Goal: Task Accomplishment & Management: Manage account settings

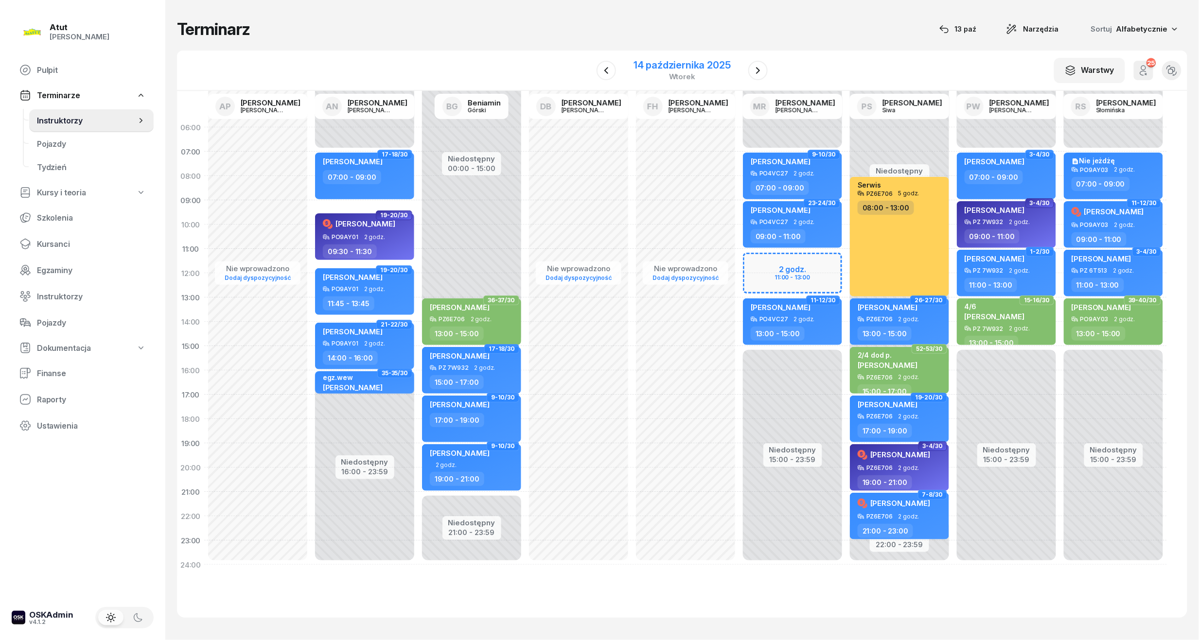
click at [680, 57] on div "[DATE]" at bounding box center [682, 70] width 121 height 28
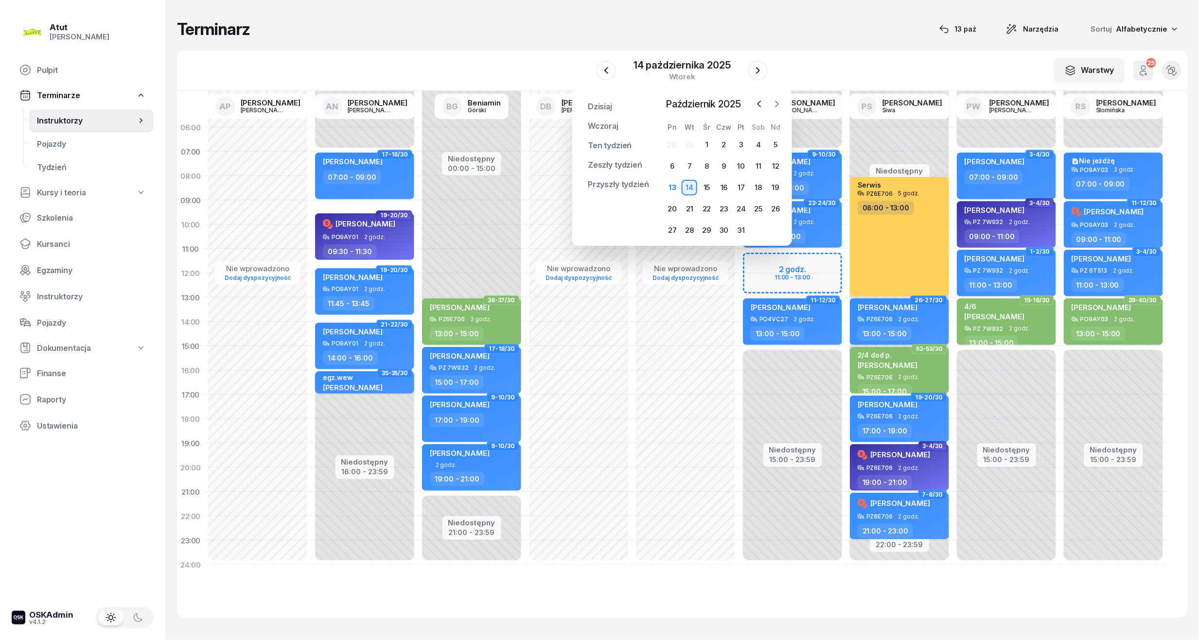
click at [776, 97] on button "button" at bounding box center [777, 104] width 15 height 15
click at [778, 100] on icon "button" at bounding box center [777, 104] width 10 height 10
click at [761, 100] on icon "button" at bounding box center [760, 104] width 10 height 10
click at [758, 143] on div "1" at bounding box center [759, 145] width 16 height 16
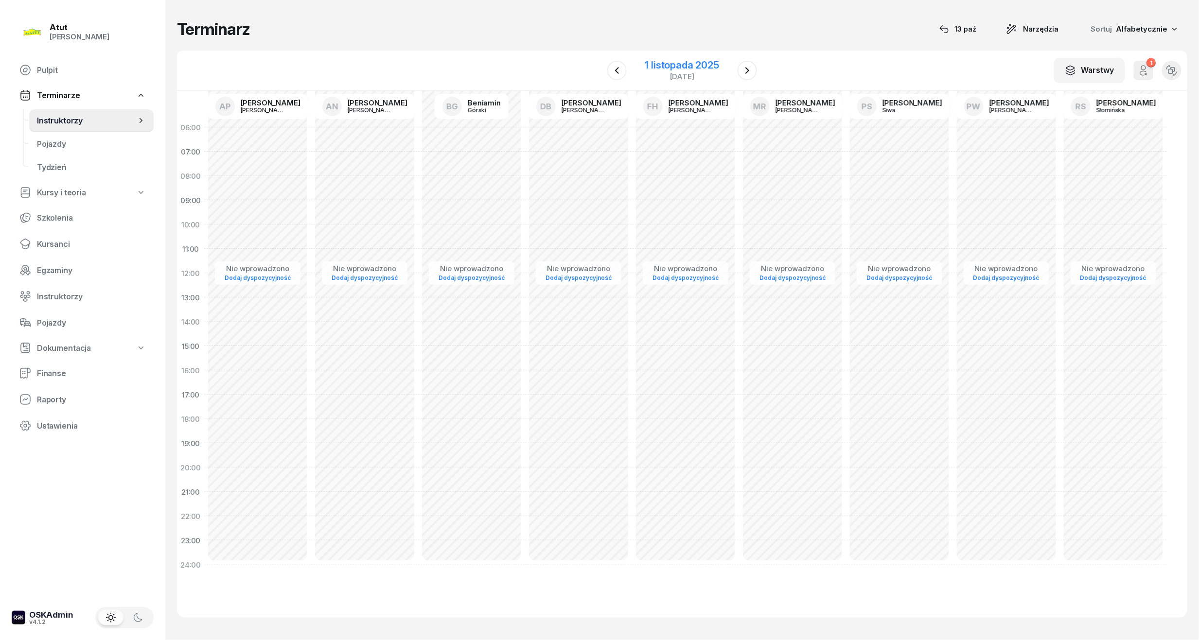
click at [701, 65] on div "1 listopada 2025" at bounding box center [682, 65] width 74 height 10
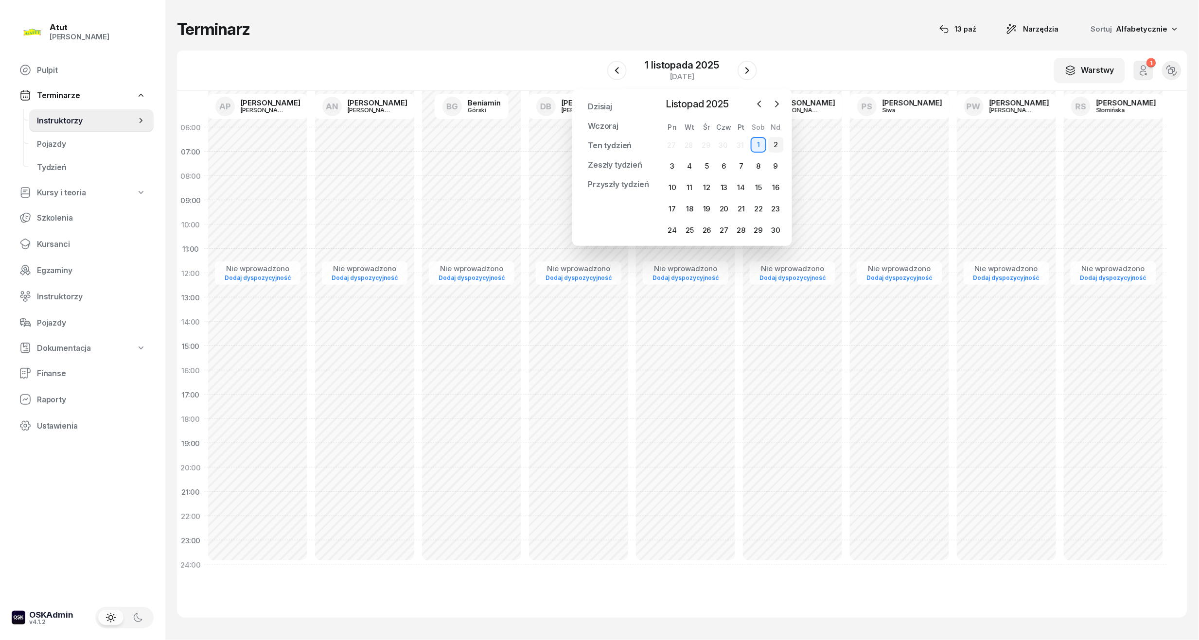
click at [771, 142] on div "2" at bounding box center [776, 145] width 16 height 16
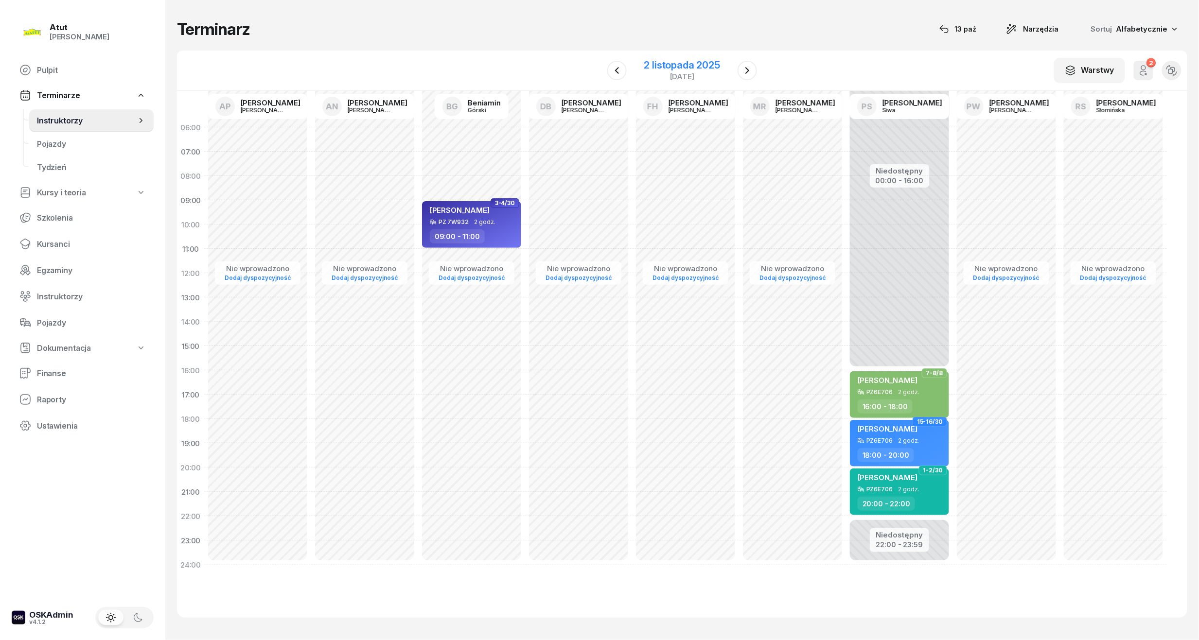
drag, startPoint x: 648, startPoint y: 61, endPoint x: 650, endPoint y: 68, distance: 7.0
click at [650, 68] on div "2 listopada 2025" at bounding box center [682, 65] width 76 height 10
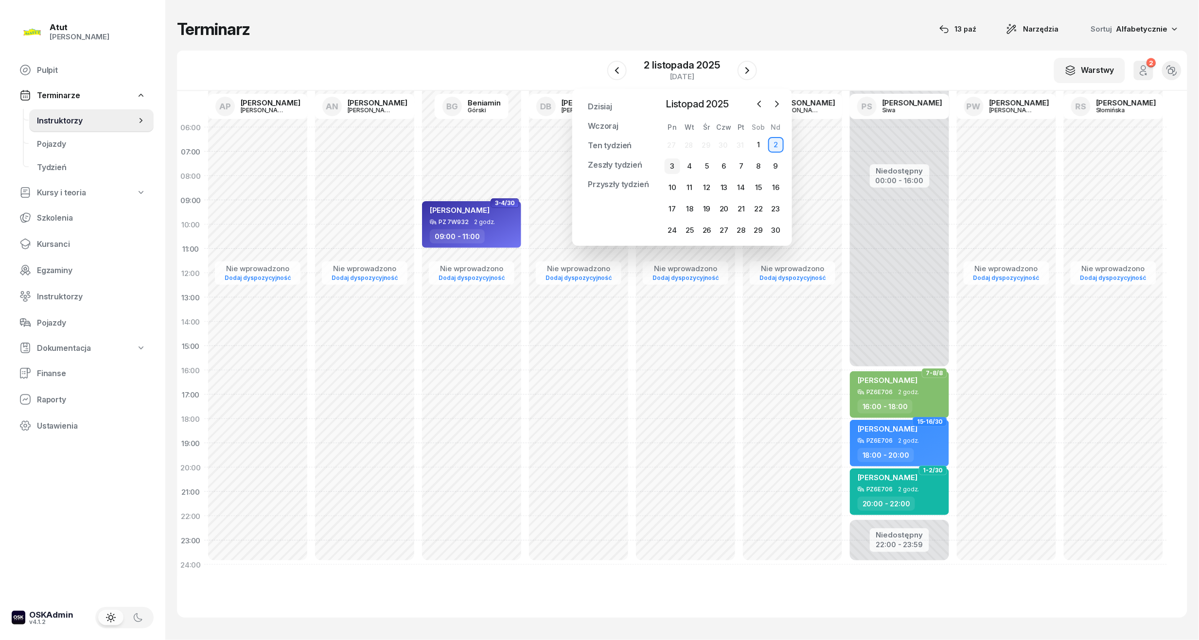
click at [676, 164] on div "3" at bounding box center [673, 166] width 16 height 16
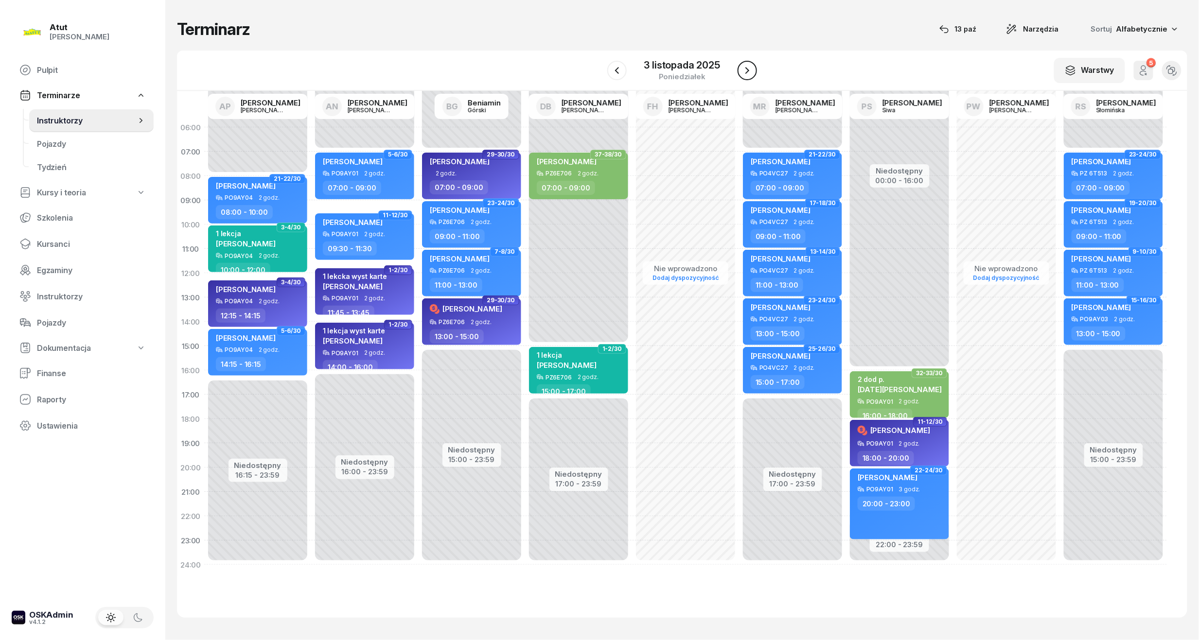
click at [738, 72] on button "button" at bounding box center [747, 70] width 19 height 19
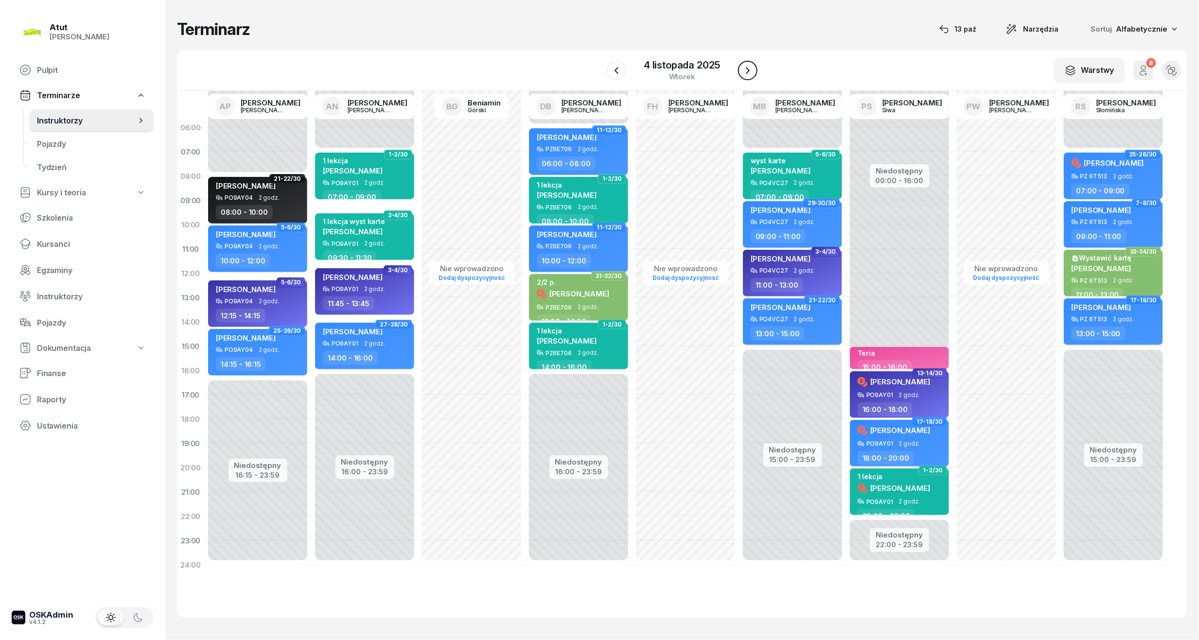
click at [751, 67] on icon "button" at bounding box center [748, 71] width 12 height 12
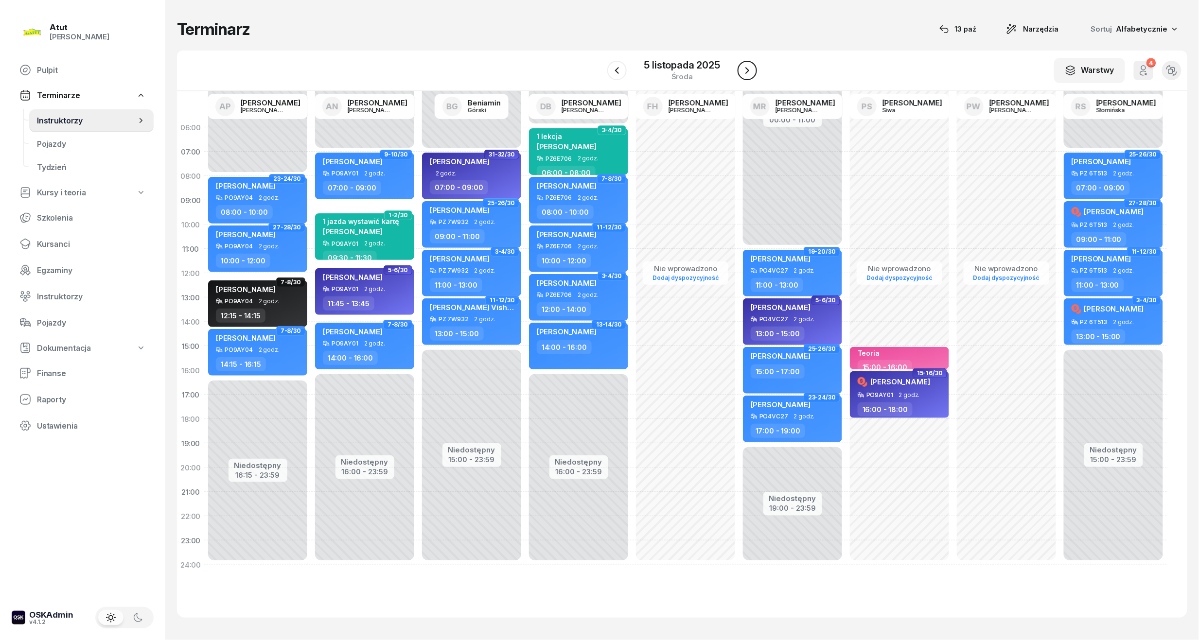
click at [749, 67] on icon "button" at bounding box center [747, 71] width 12 height 12
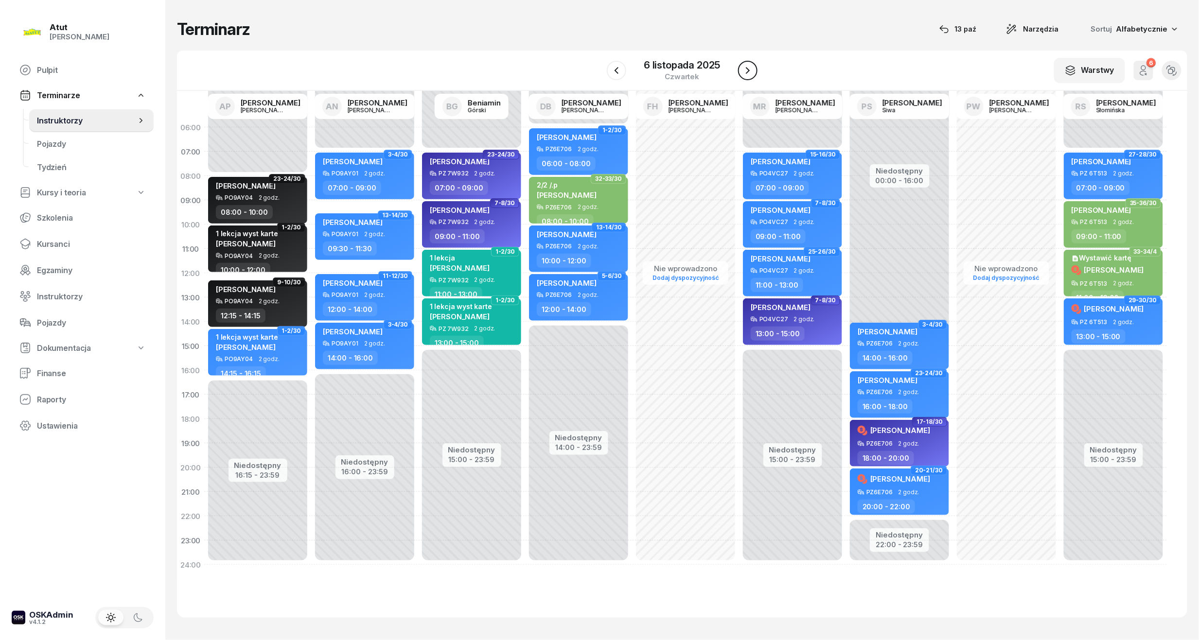
click at [749, 67] on icon "button" at bounding box center [748, 71] width 12 height 12
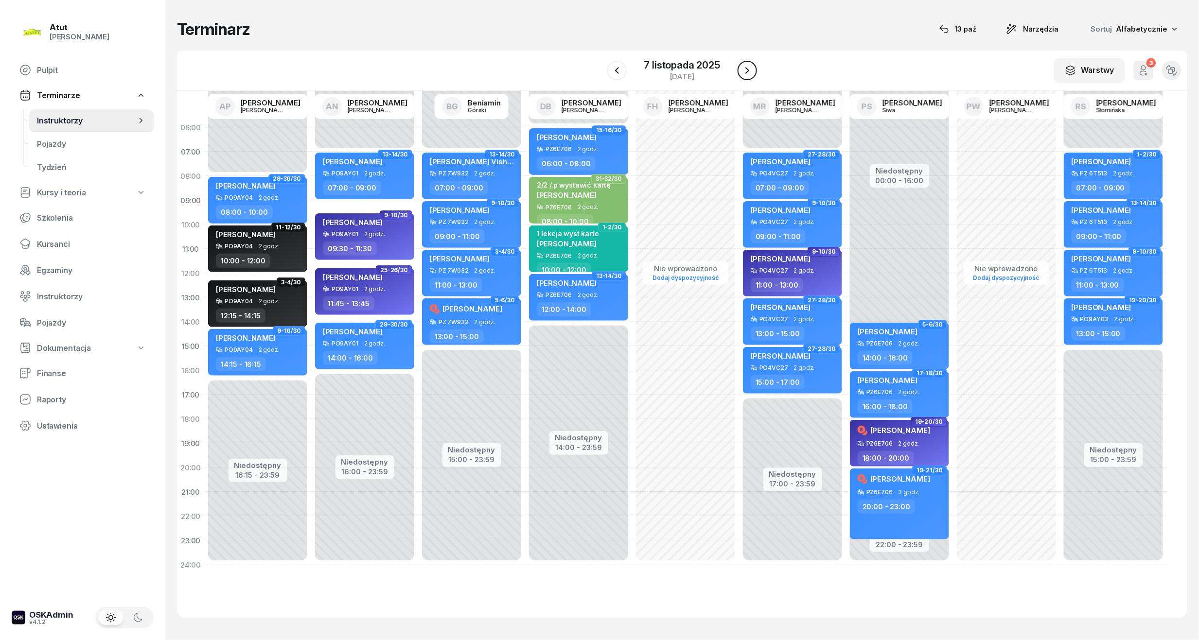
click at [749, 67] on icon "button" at bounding box center [747, 71] width 12 height 12
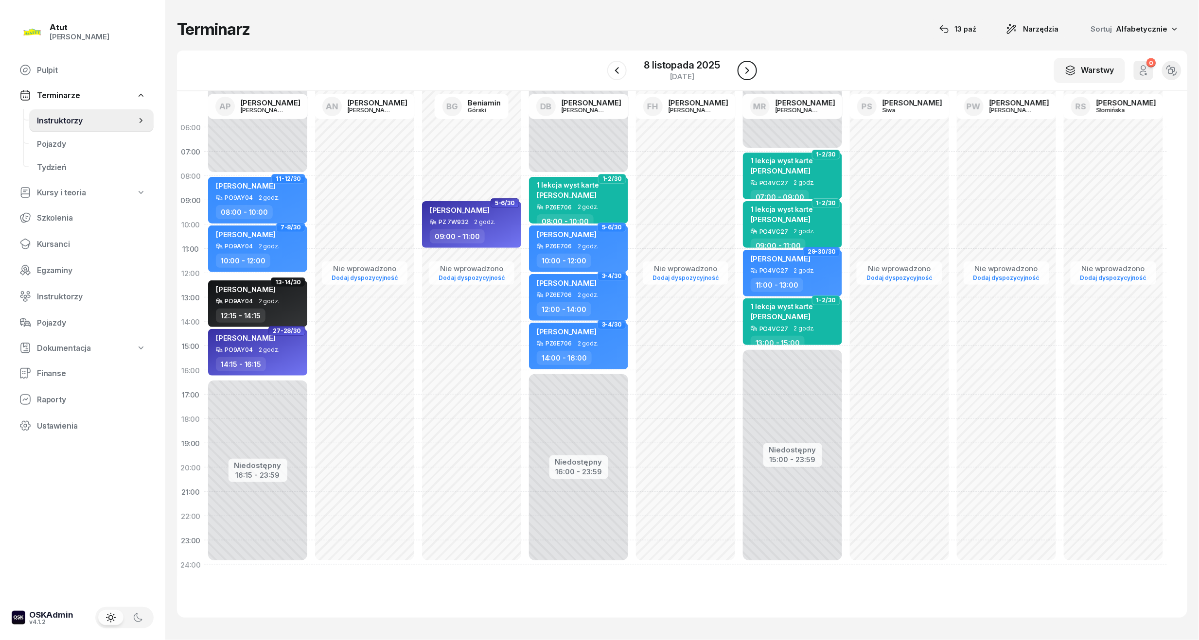
click at [749, 67] on icon "button" at bounding box center [747, 71] width 12 height 12
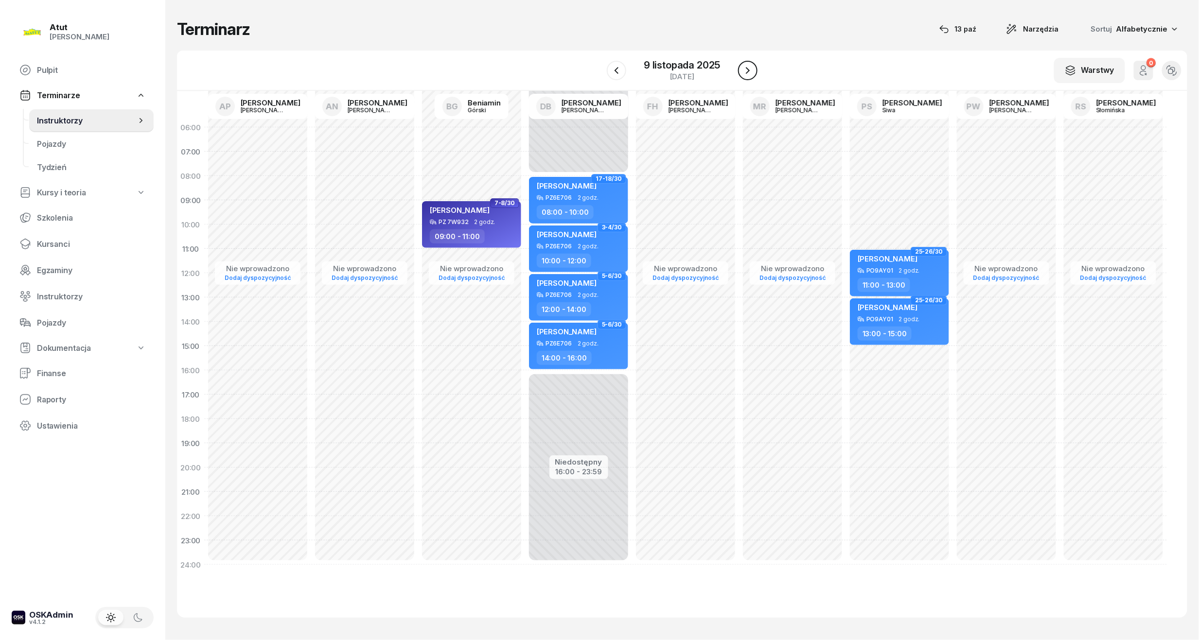
click at [749, 67] on icon "button" at bounding box center [748, 71] width 12 height 12
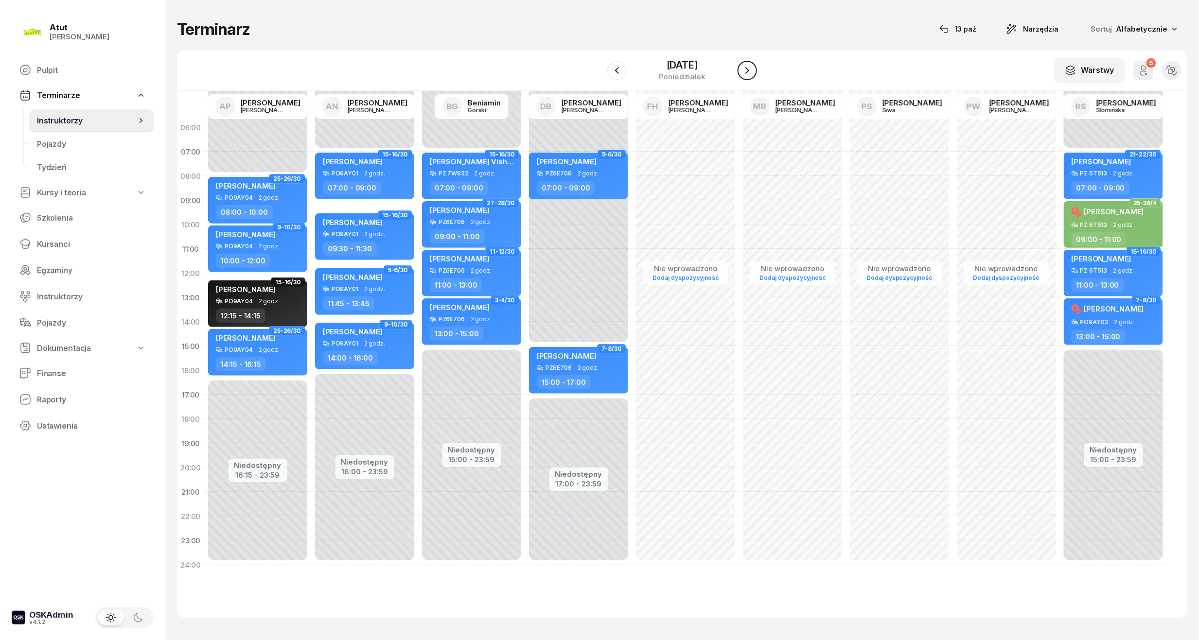
click at [749, 67] on icon "button" at bounding box center [747, 71] width 12 height 12
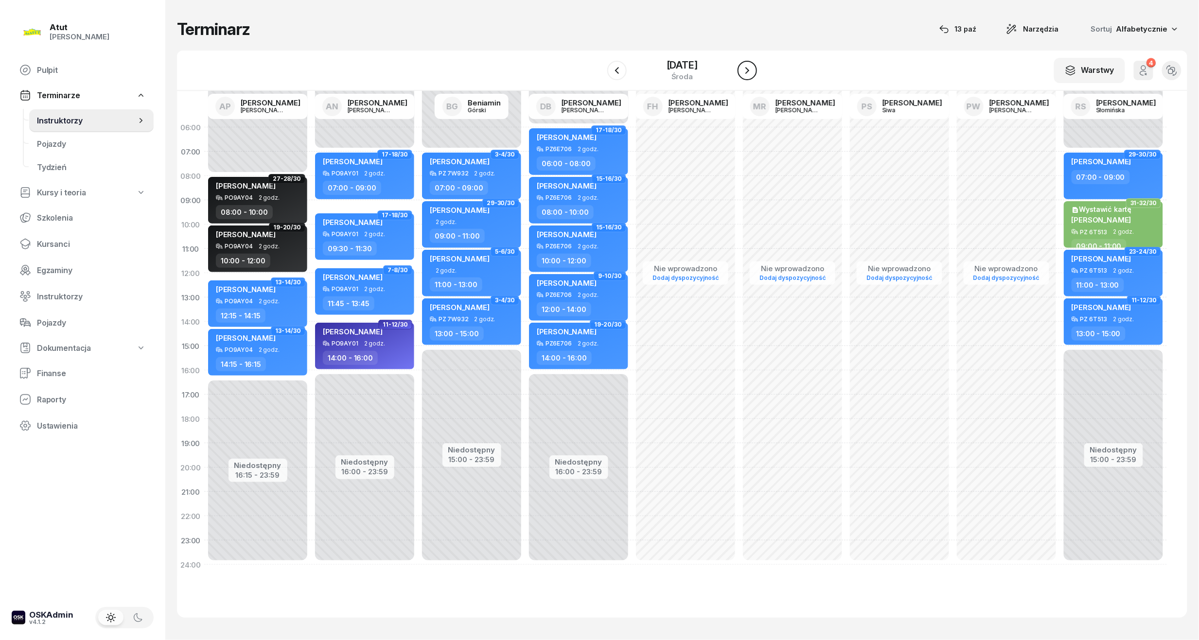
click at [749, 67] on icon "button" at bounding box center [747, 71] width 12 height 12
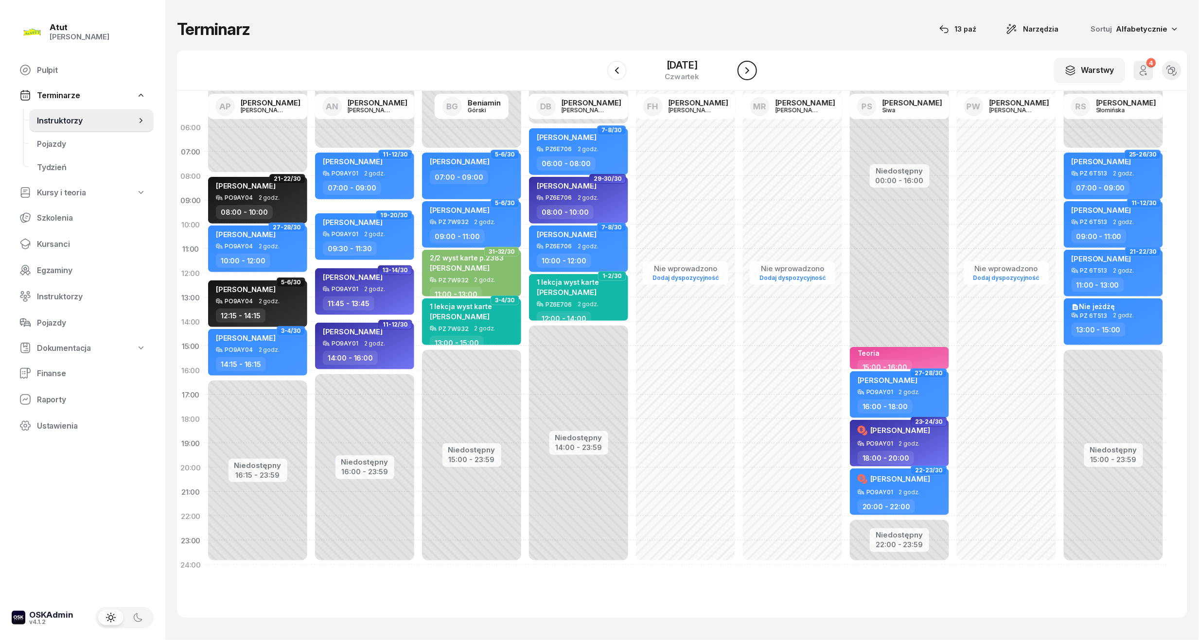
click at [749, 67] on icon "button" at bounding box center [747, 71] width 12 height 12
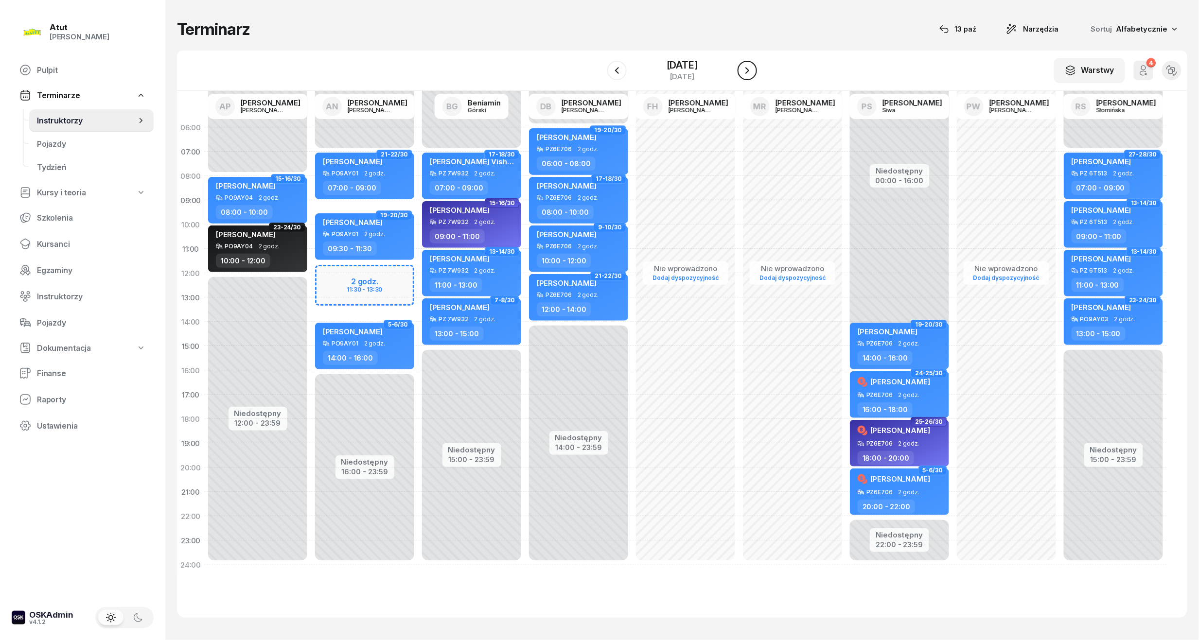
click at [749, 67] on icon "button" at bounding box center [747, 71] width 12 height 12
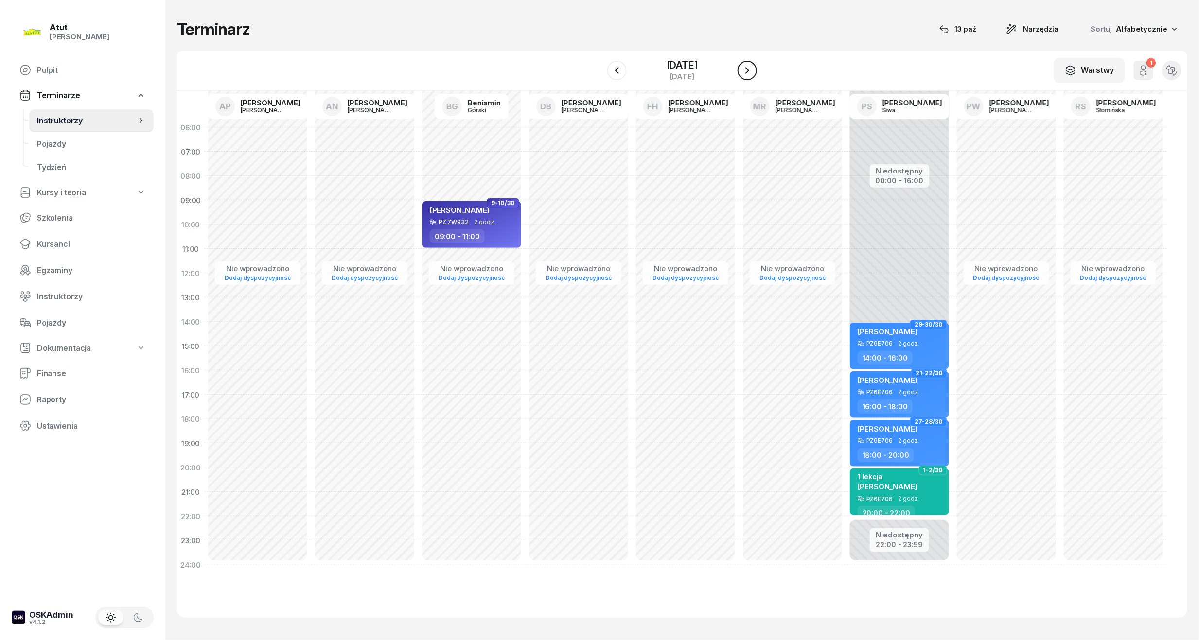
click at [749, 67] on icon "button" at bounding box center [747, 71] width 12 height 12
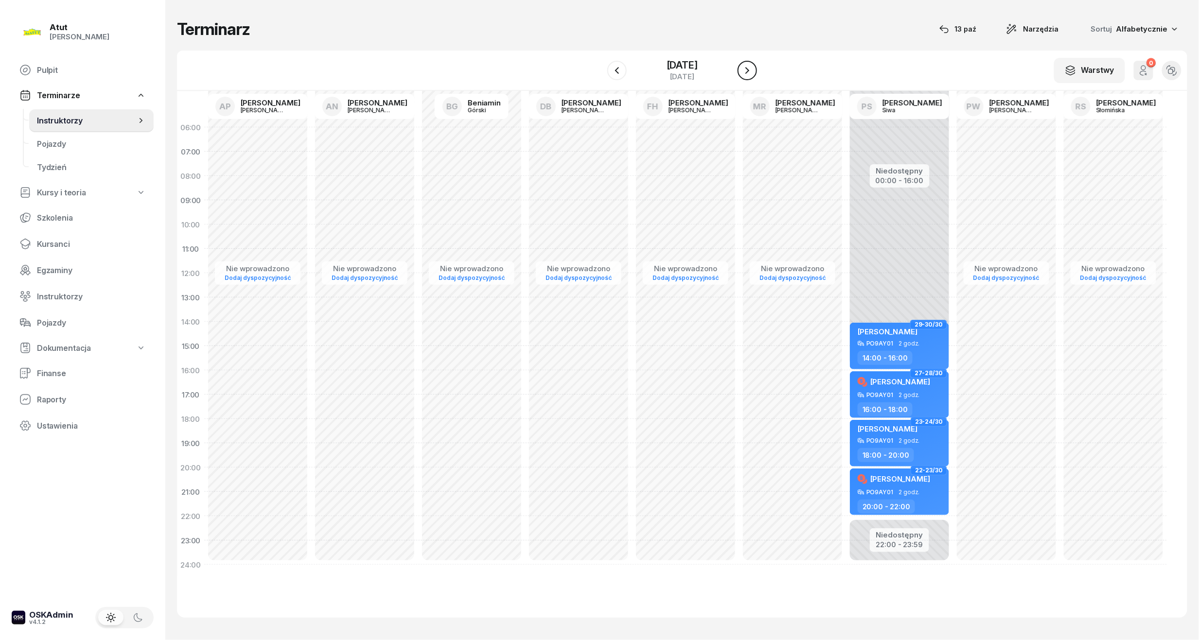
click at [749, 67] on icon "button" at bounding box center [747, 71] width 12 height 12
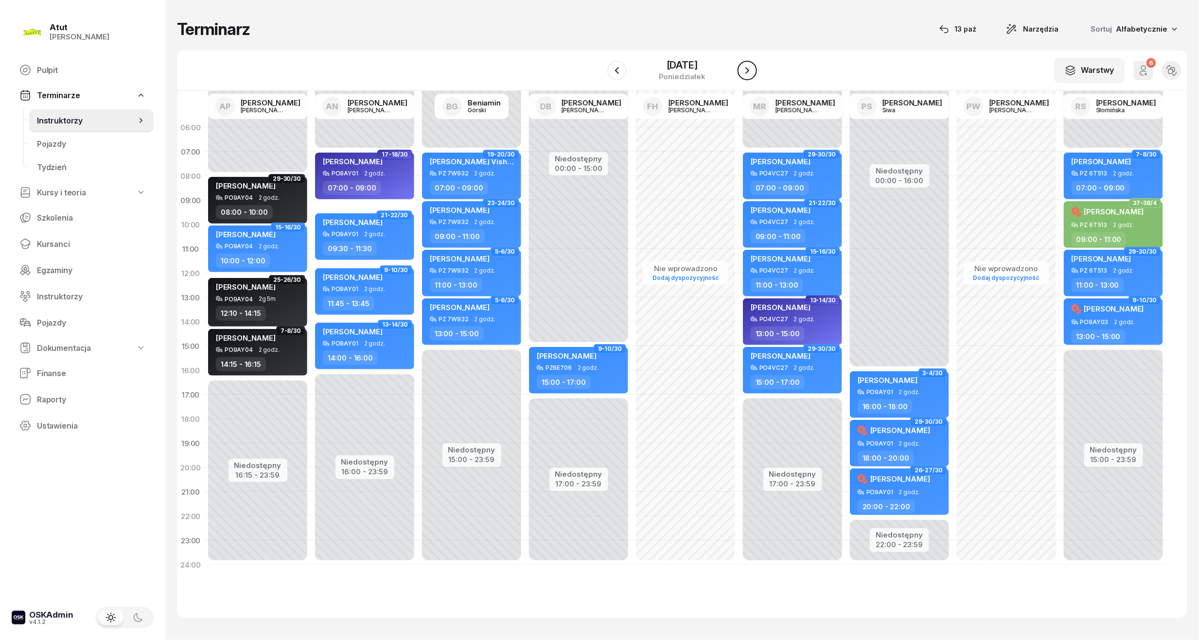
click at [749, 67] on icon "button" at bounding box center [747, 71] width 12 height 12
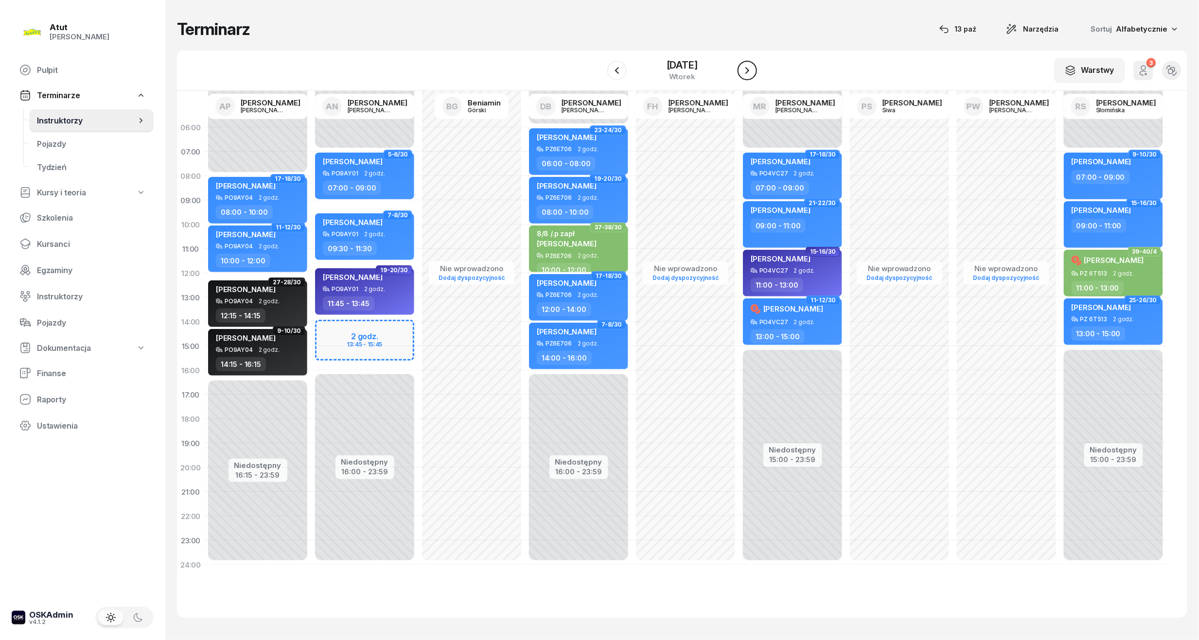
click at [749, 67] on icon "button" at bounding box center [747, 71] width 12 height 12
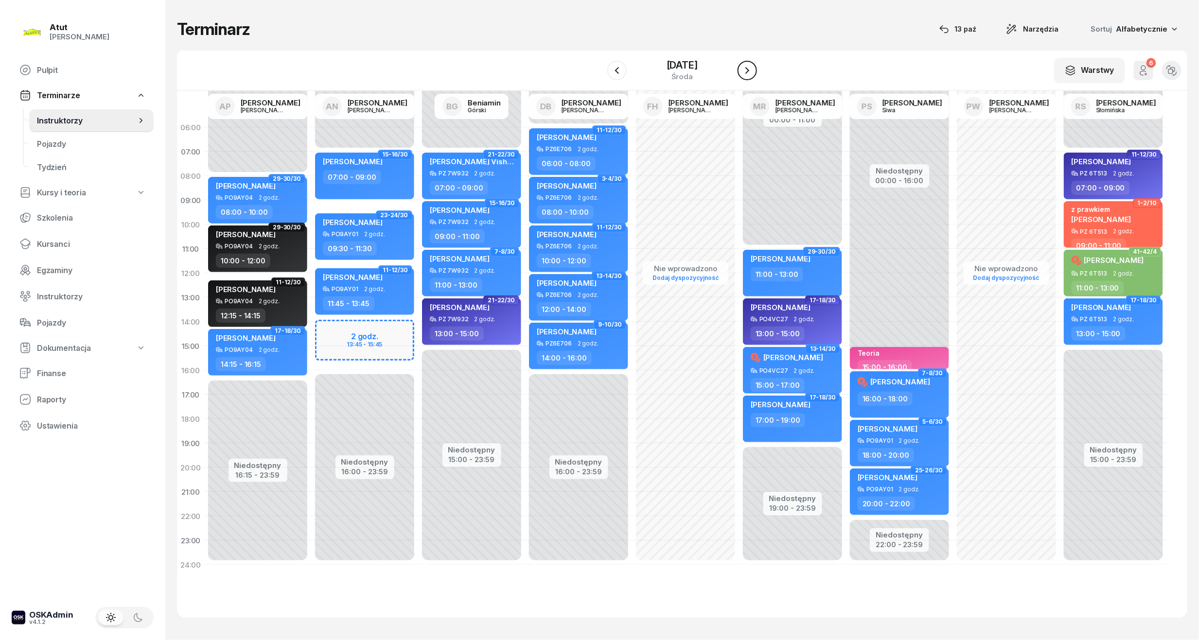
click at [749, 67] on icon "button" at bounding box center [747, 71] width 12 height 12
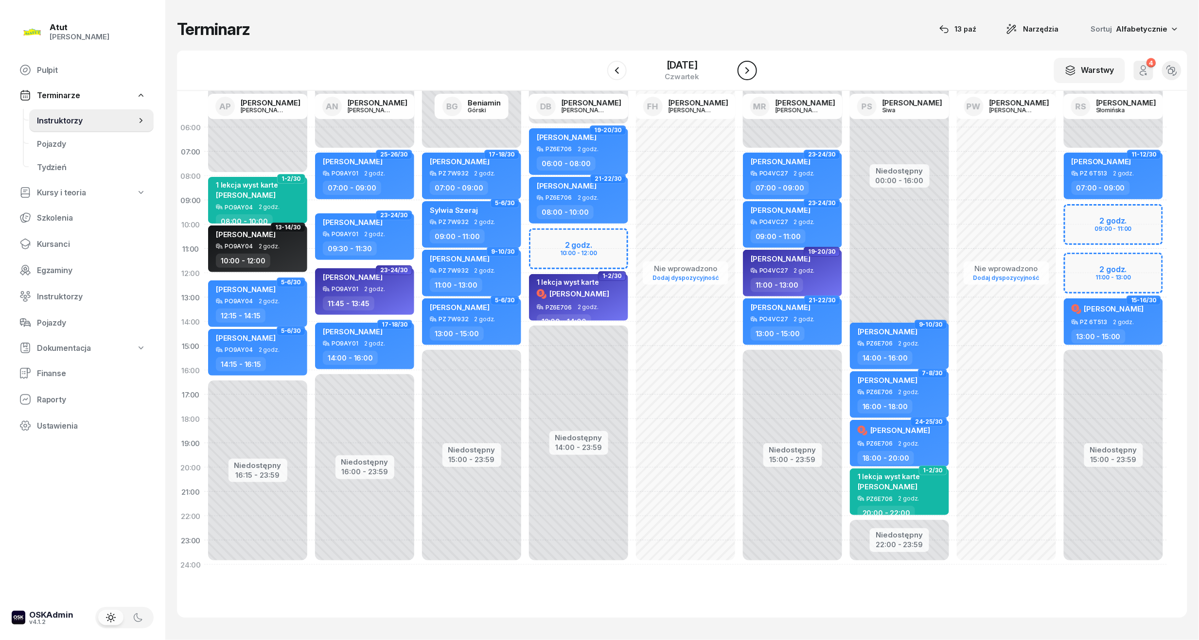
click at [749, 67] on icon "button" at bounding box center [747, 70] width 4 height 7
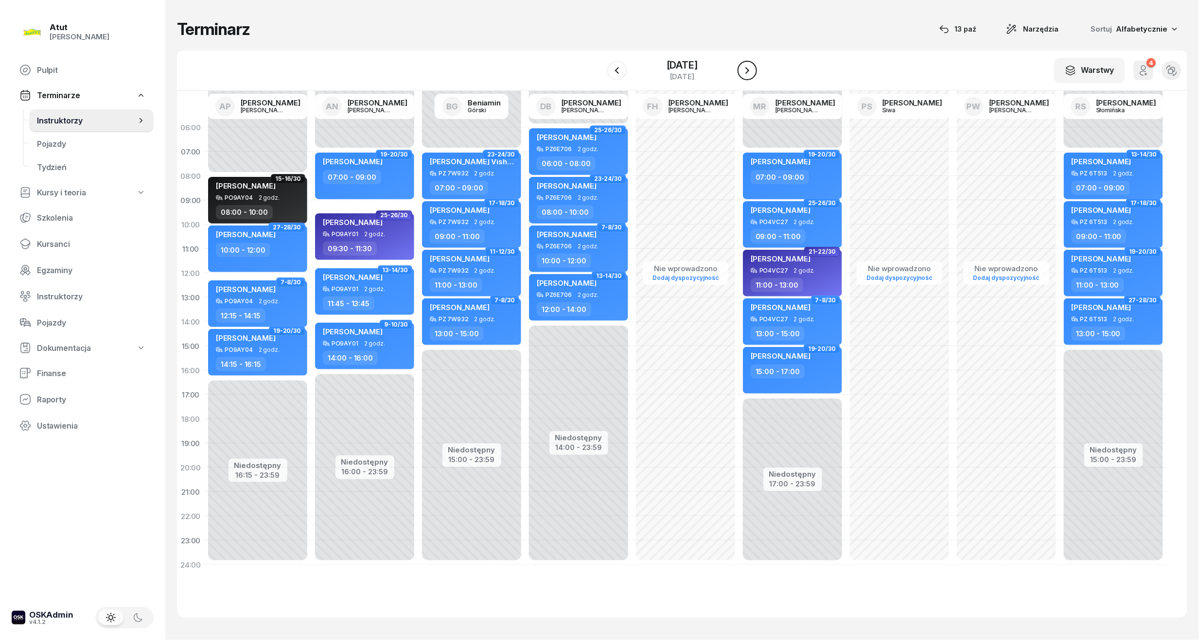
click at [749, 67] on icon "button" at bounding box center [747, 71] width 12 height 12
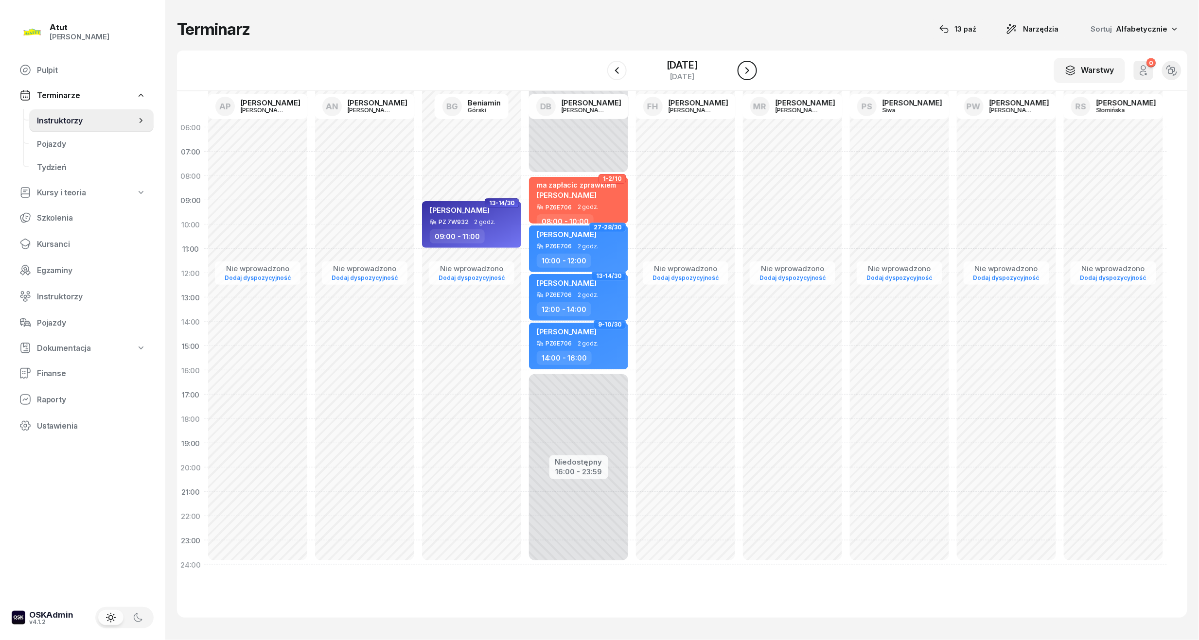
click at [749, 67] on icon "button" at bounding box center [747, 70] width 4 height 7
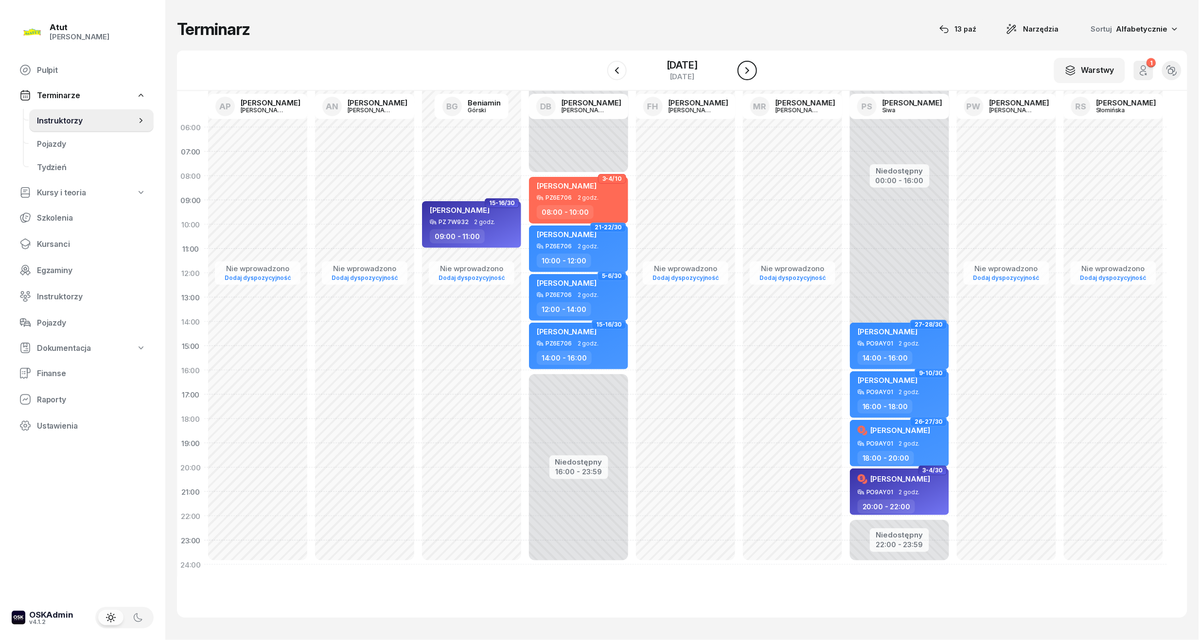
click at [749, 67] on icon "button" at bounding box center [747, 70] width 4 height 7
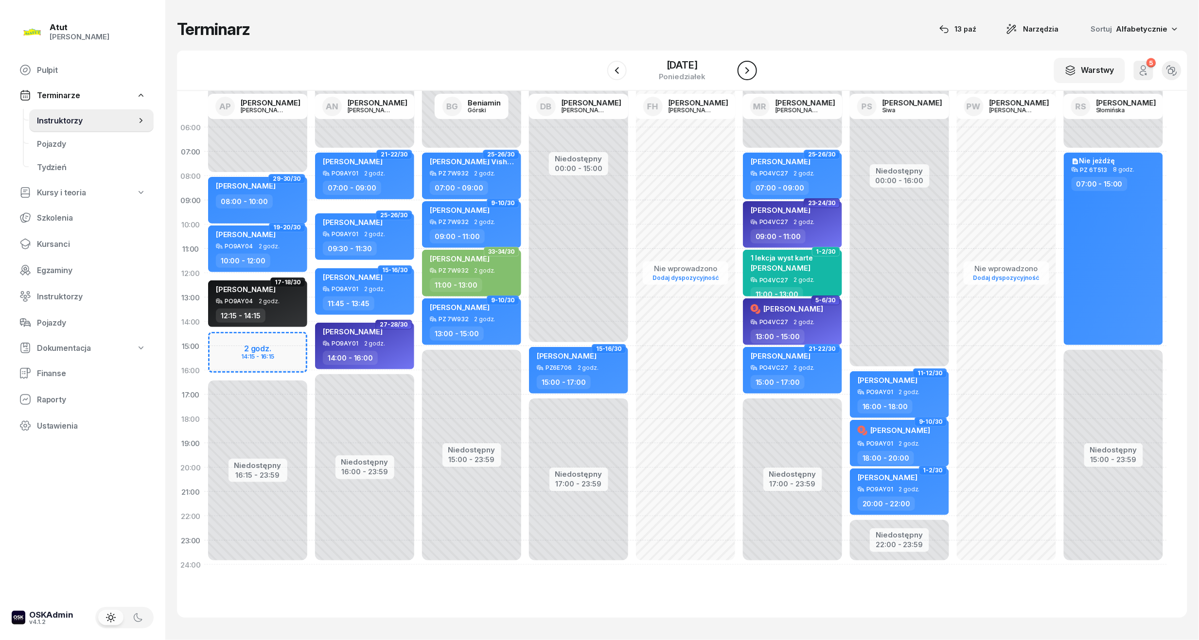
click at [749, 67] on icon "button" at bounding box center [747, 70] width 4 height 7
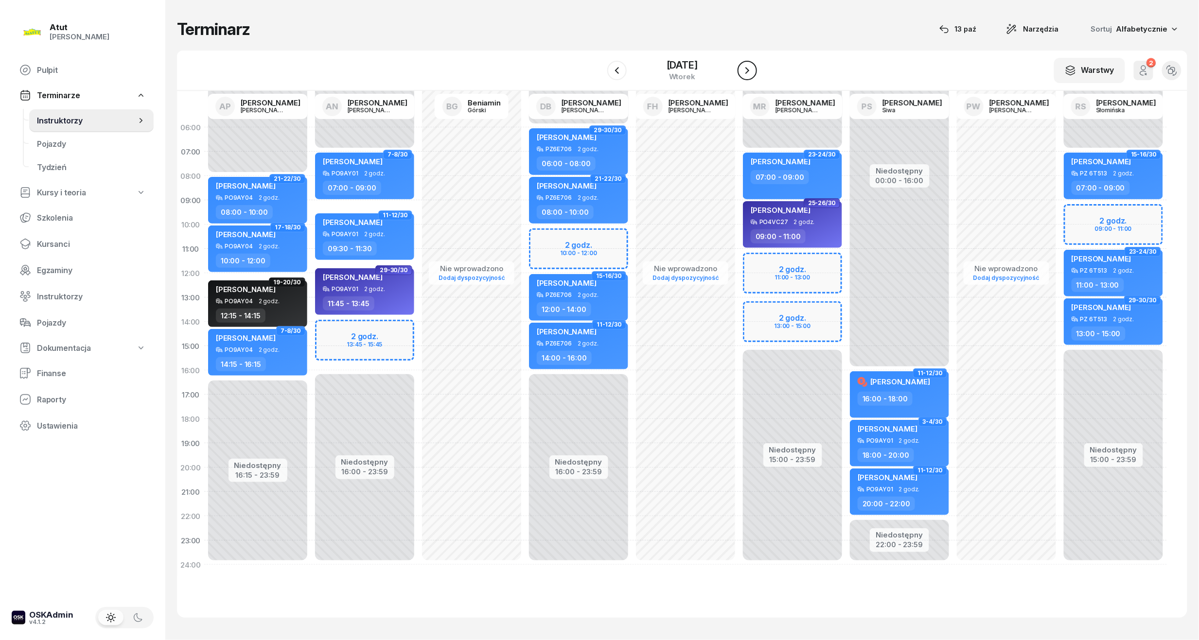
click at [749, 67] on icon "button" at bounding box center [747, 70] width 4 height 7
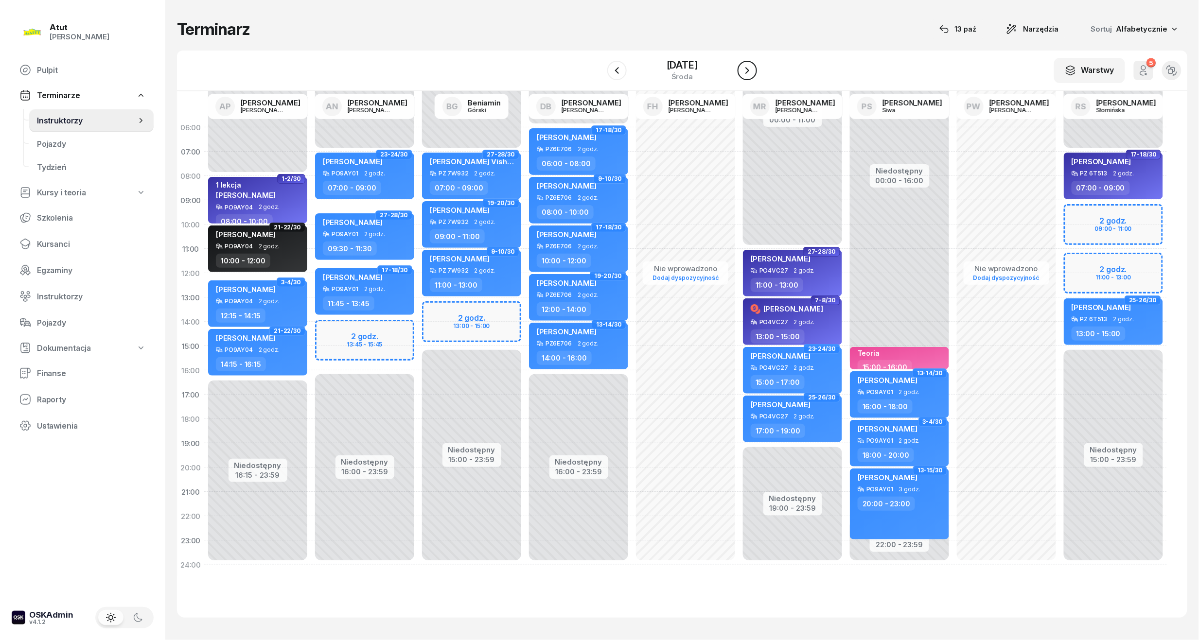
click at [749, 67] on icon "button" at bounding box center [747, 70] width 4 height 7
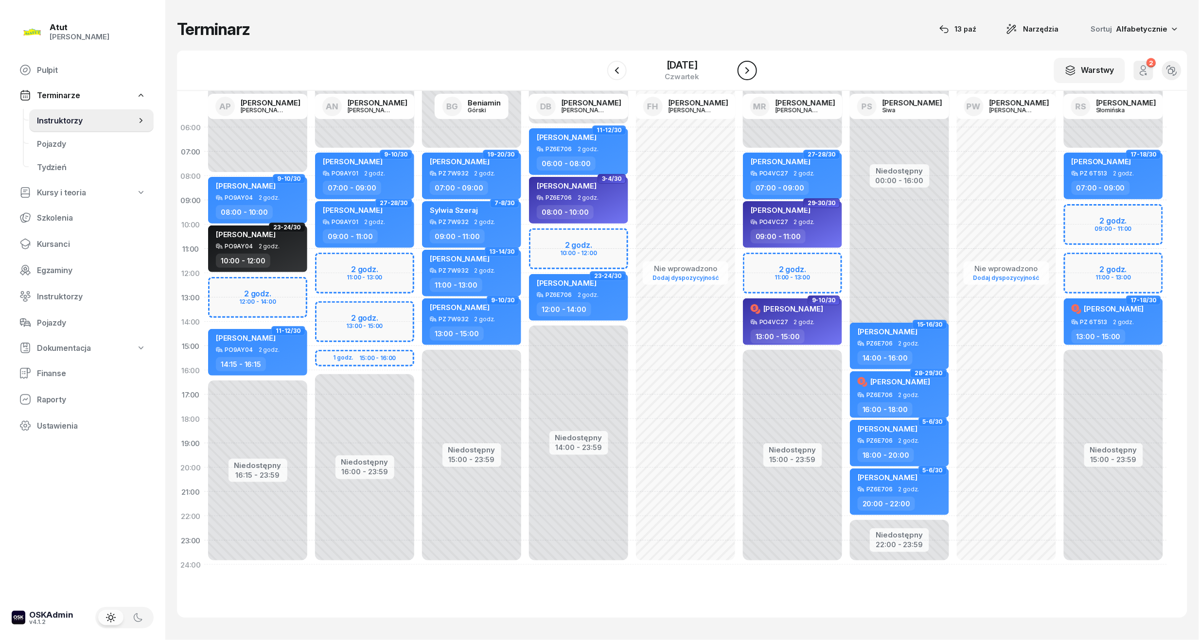
click at [749, 67] on icon "button" at bounding box center [747, 70] width 4 height 7
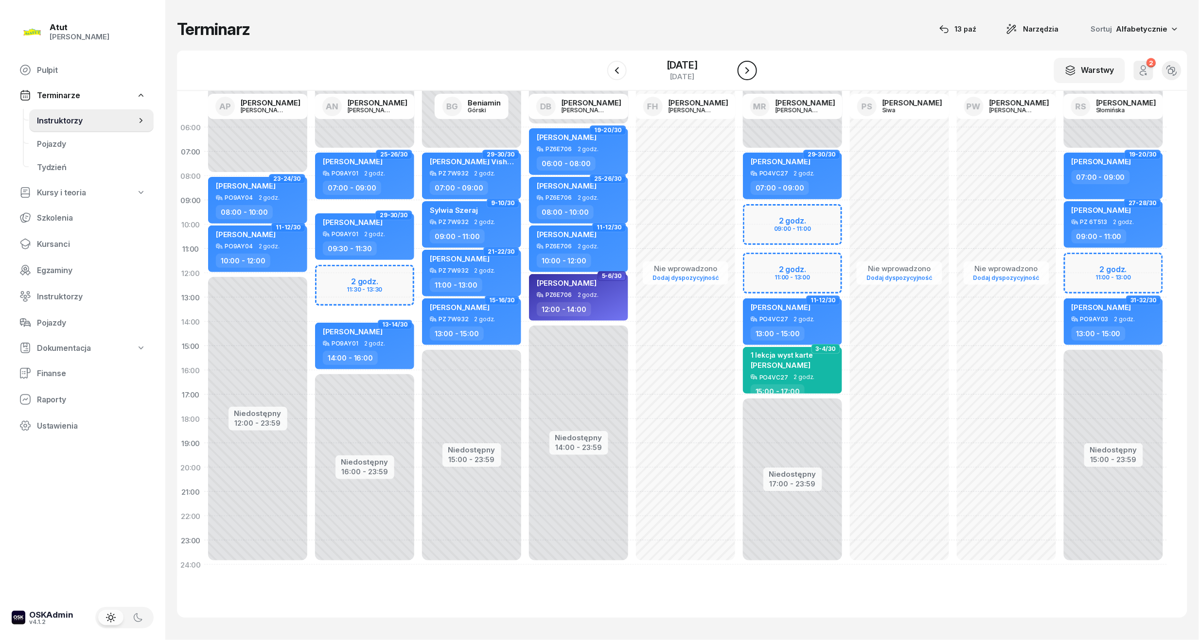
click at [749, 67] on icon "button" at bounding box center [747, 70] width 4 height 7
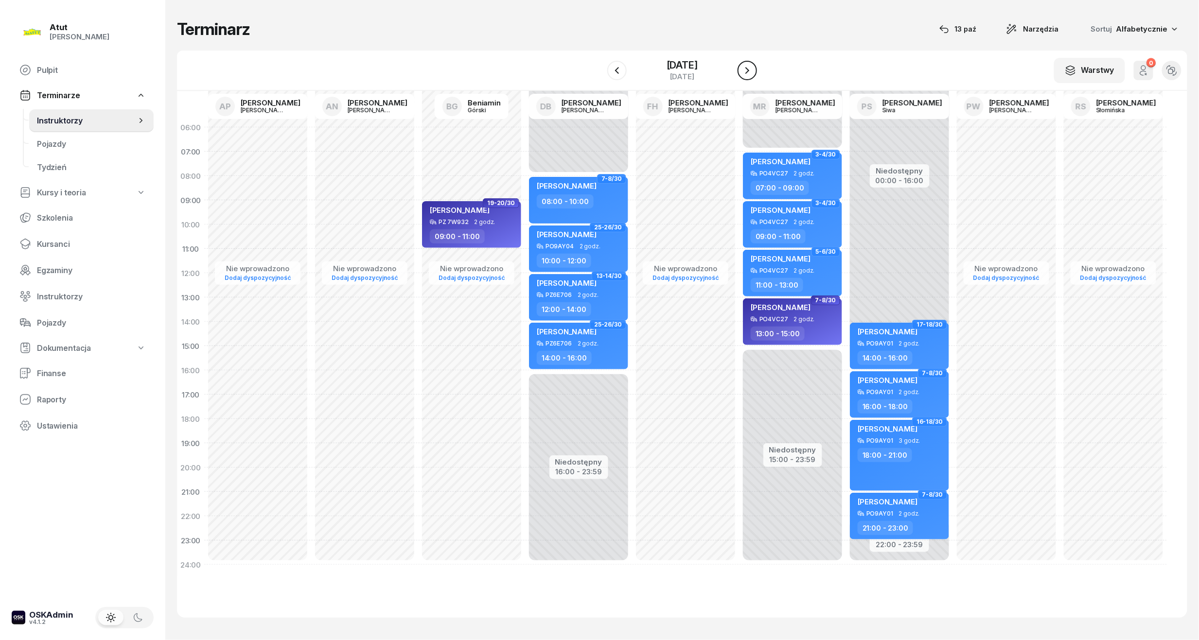
click at [749, 67] on icon "button" at bounding box center [747, 70] width 4 height 7
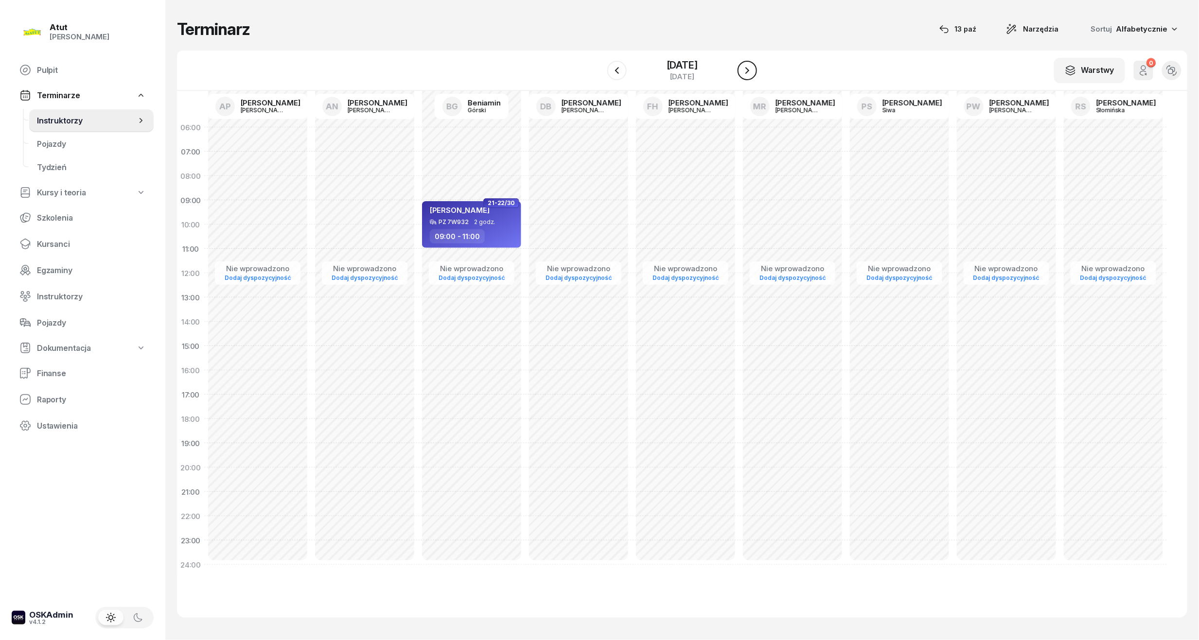
click at [757, 65] on button "button" at bounding box center [747, 70] width 19 height 19
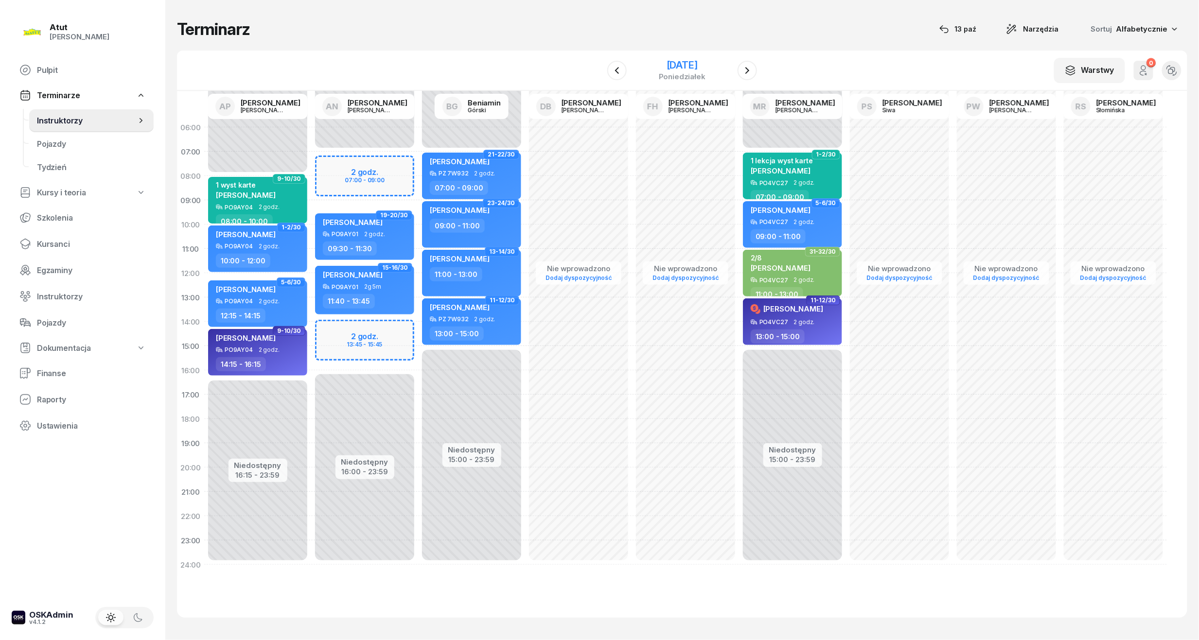
click at [659, 62] on div "[DATE]" at bounding box center [682, 65] width 47 height 10
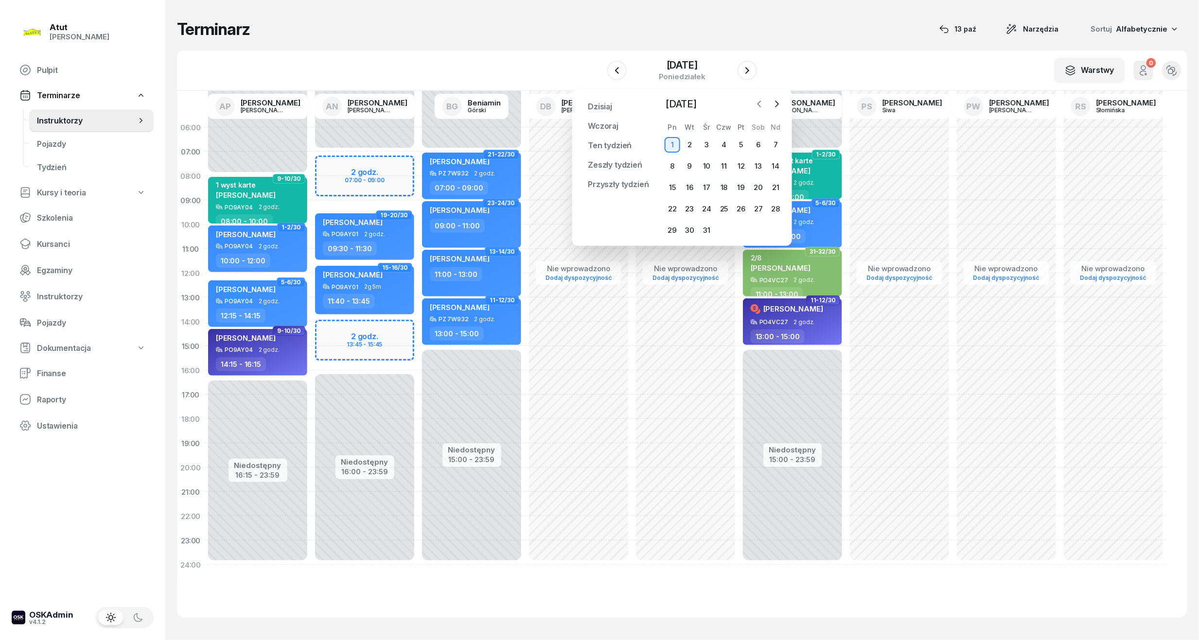
click at [759, 103] on icon "button" at bounding box center [760, 104] width 10 height 10
click at [755, 104] on icon "button" at bounding box center [760, 104] width 10 height 10
click at [737, 184] on div "17" at bounding box center [742, 188] width 16 height 16
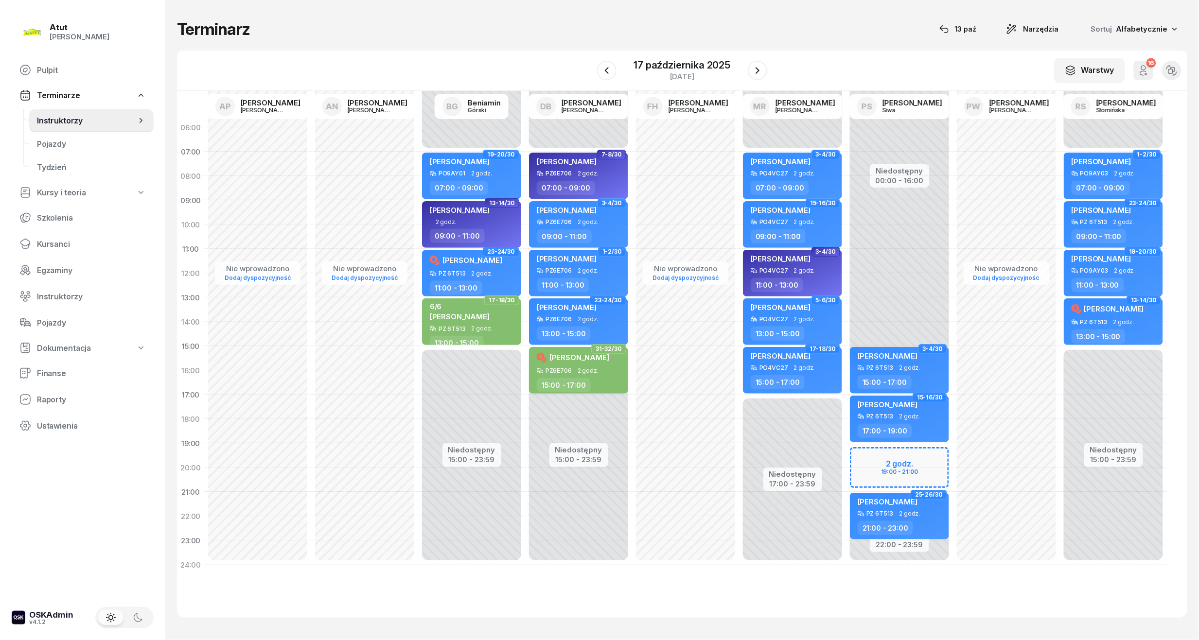
click at [869, 461] on div "Niedostępny 00:00 - 16:00 Niedostępny 22:00 - 23:59 2 godz. 19:00 - 21:00 3-4/3…" at bounding box center [899, 346] width 107 height 462
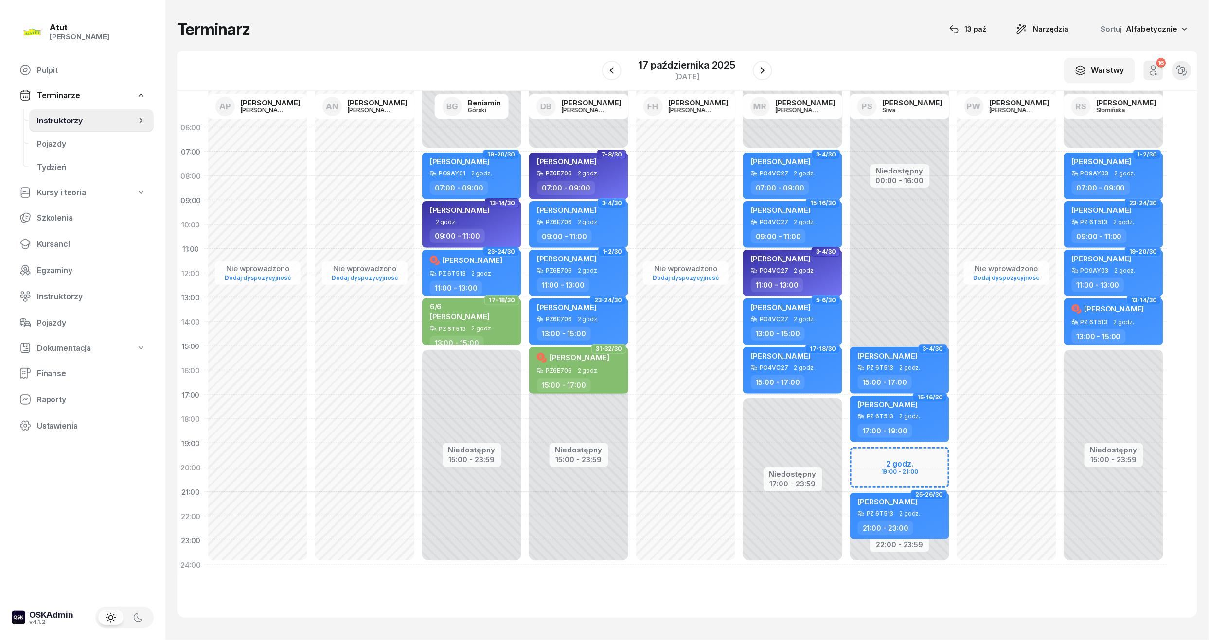
select select "19"
select select "21"
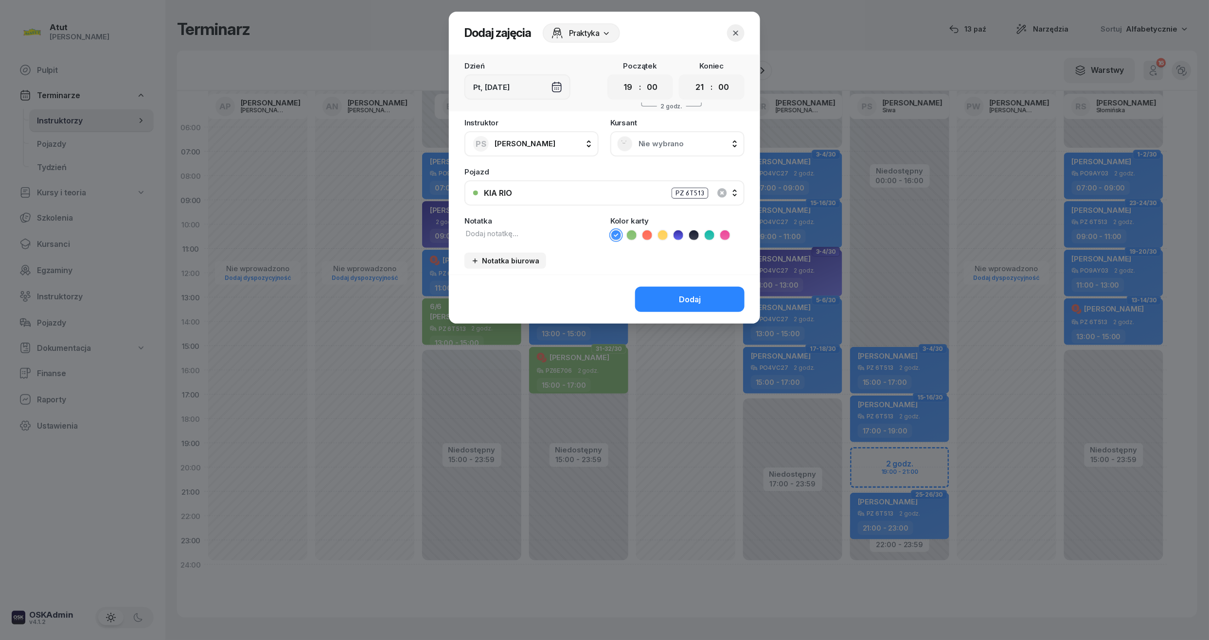
click at [636, 142] on div "Nie wybrano" at bounding box center [677, 144] width 121 height 16
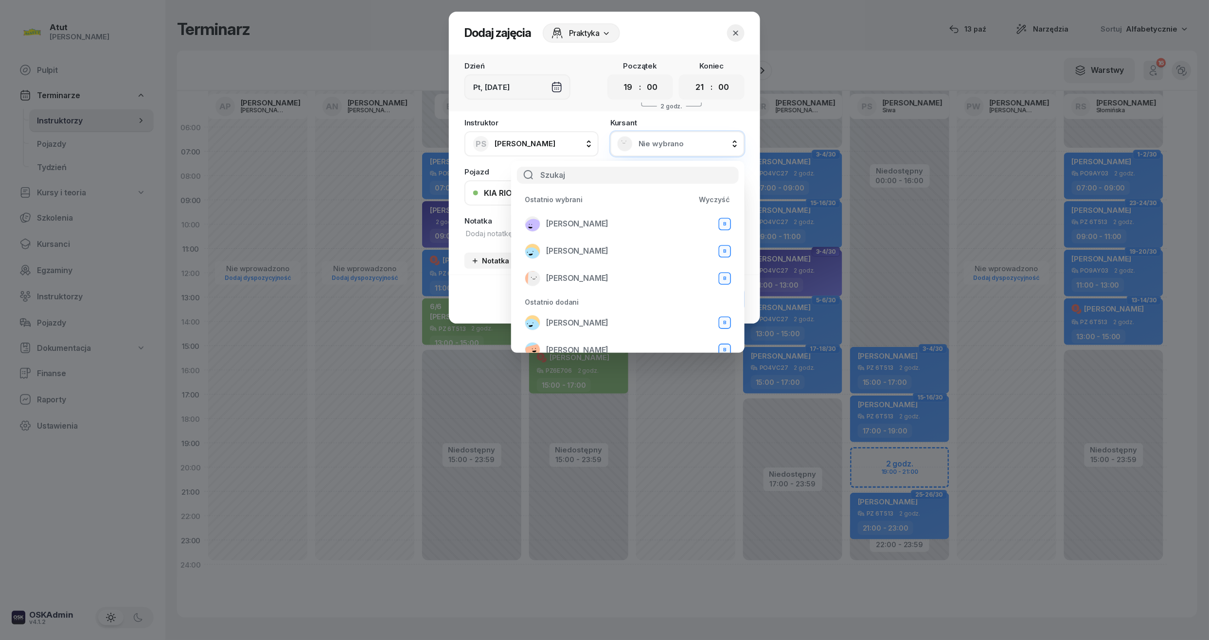
click at [54, 244] on div at bounding box center [604, 320] width 1209 height 640
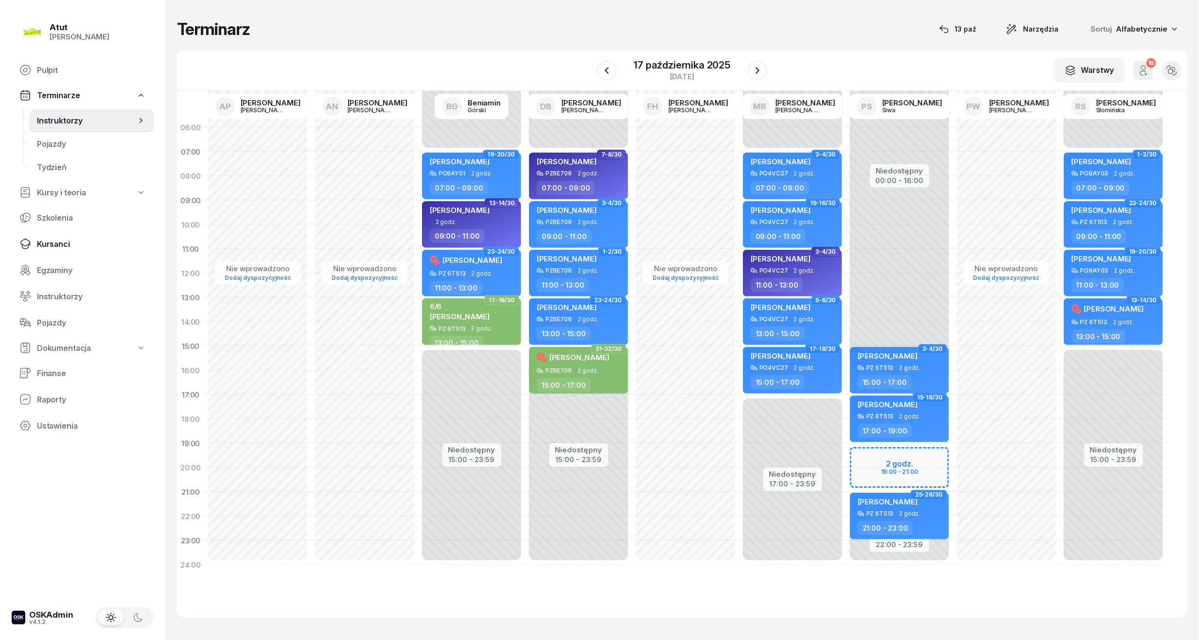
click at [61, 236] on link "Kursanci" at bounding box center [83, 243] width 142 height 23
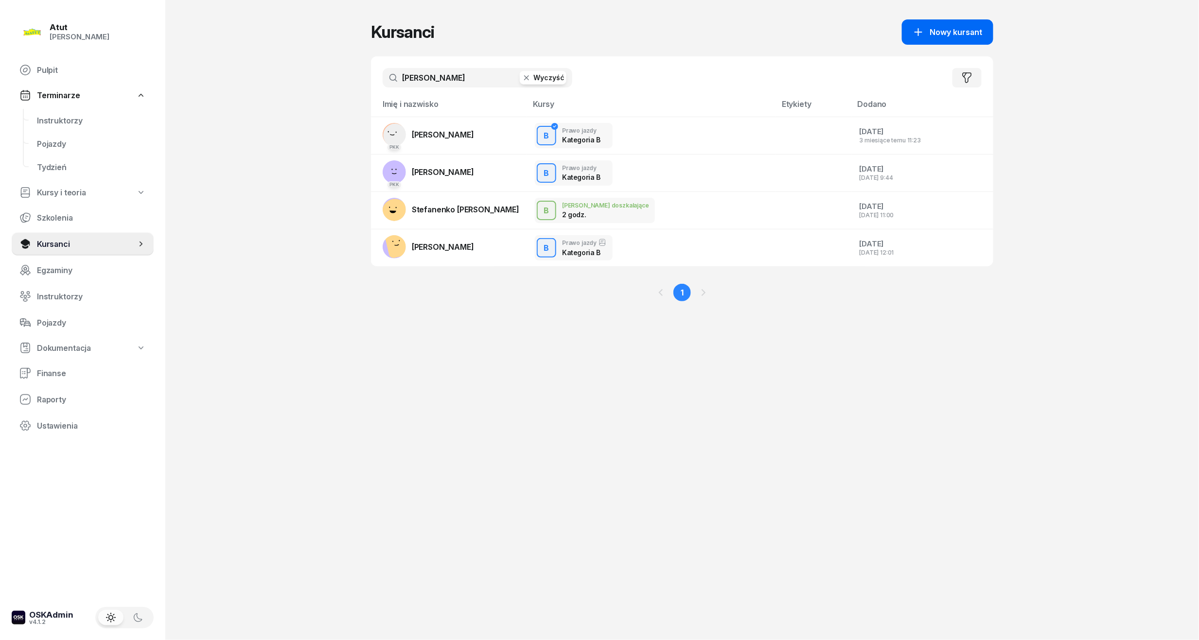
click at [946, 25] on button "Nowy kursant" at bounding box center [947, 31] width 91 height 25
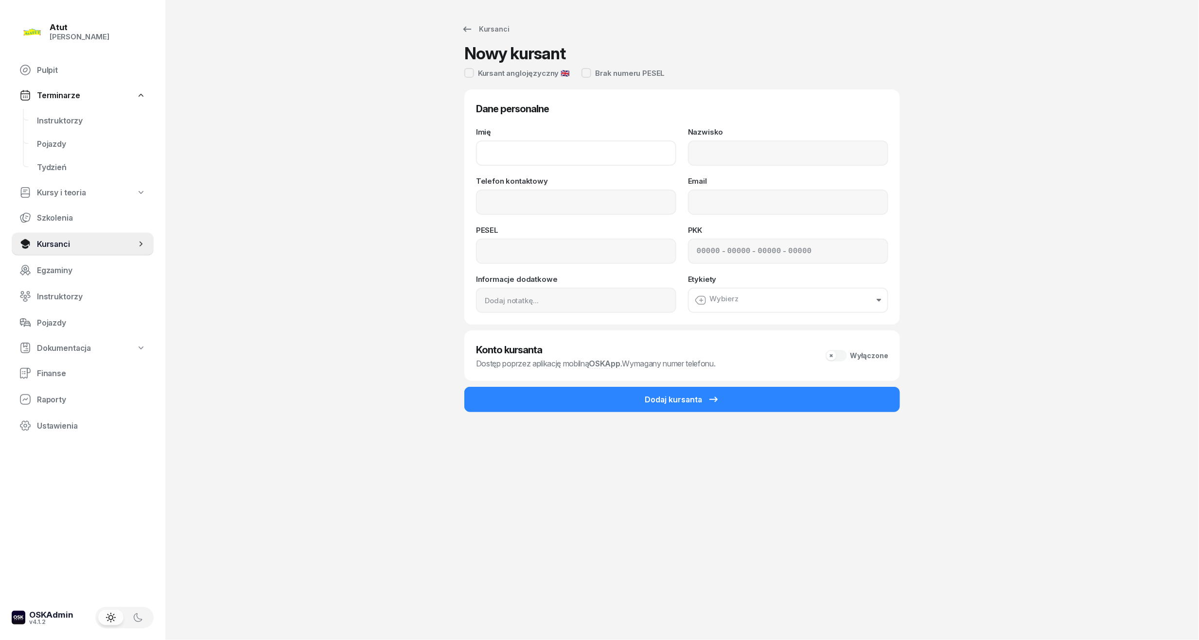
click at [561, 141] on input "Imię" at bounding box center [576, 153] width 200 height 25
type input "Dominiik"
click at [730, 145] on input "Nazwisko" at bounding box center [788, 153] width 200 height 25
type input "[PERSON_NAME]"
click at [566, 207] on input "Telefon kontaktowy" at bounding box center [576, 202] width 200 height 25
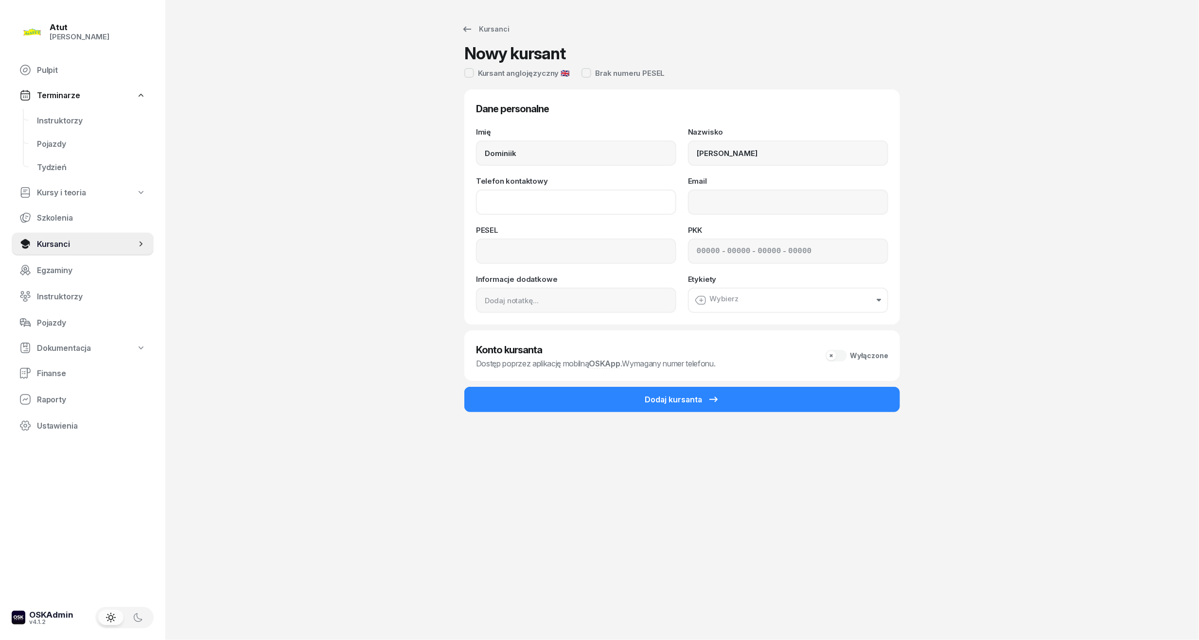
click at [561, 205] on input "Telefon kontaktowy" at bounding box center [576, 202] width 200 height 25
type input "531 416 902"
click at [534, 249] on input at bounding box center [576, 251] width 200 height 25
click at [520, 310] on input at bounding box center [576, 300] width 200 height 25
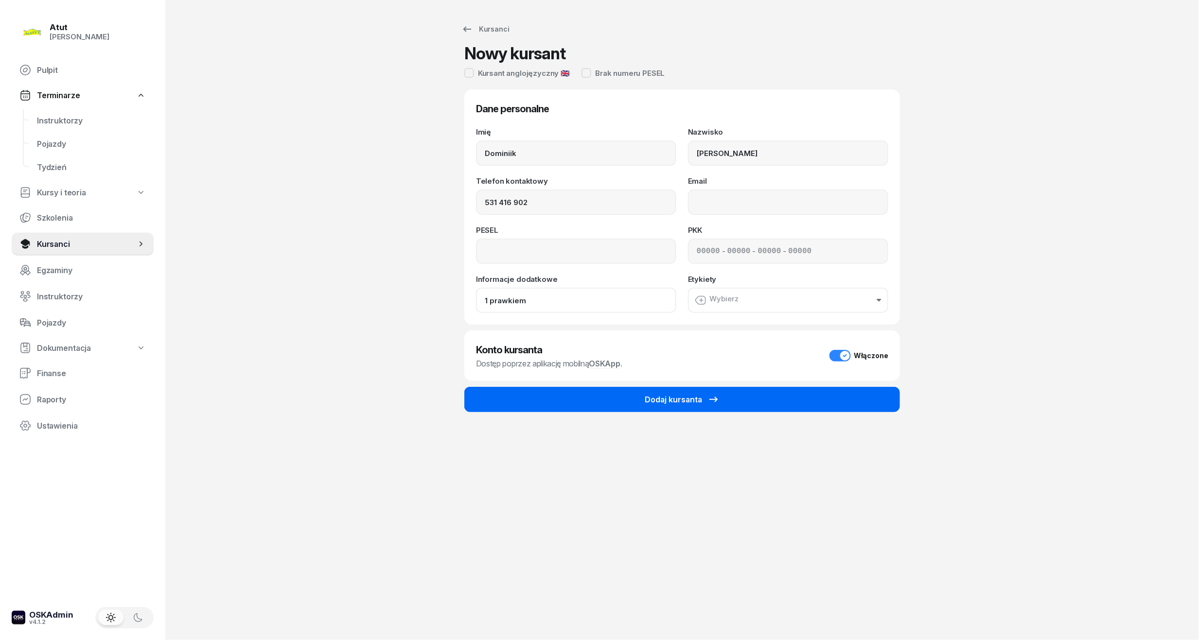
type input "1 prawkiem"
click at [626, 395] on button "Dodaj kursanta" at bounding box center [682, 399] width 436 height 25
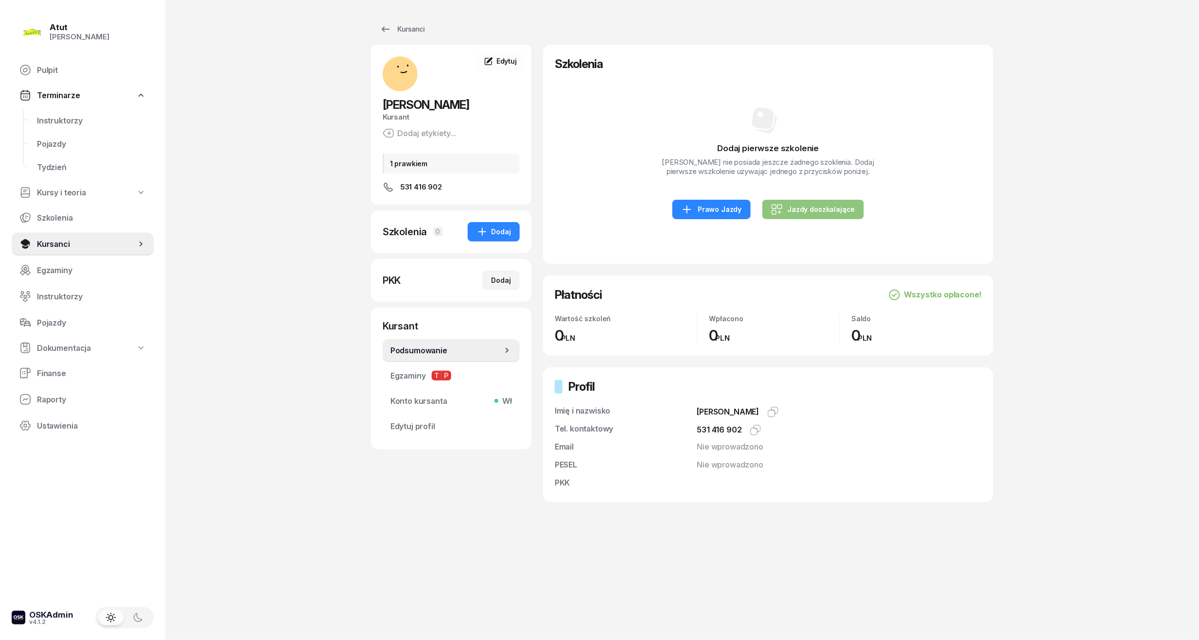
click at [803, 215] on div "Jazdy doszkalające" at bounding box center [813, 210] width 84 height 12
select select "B"
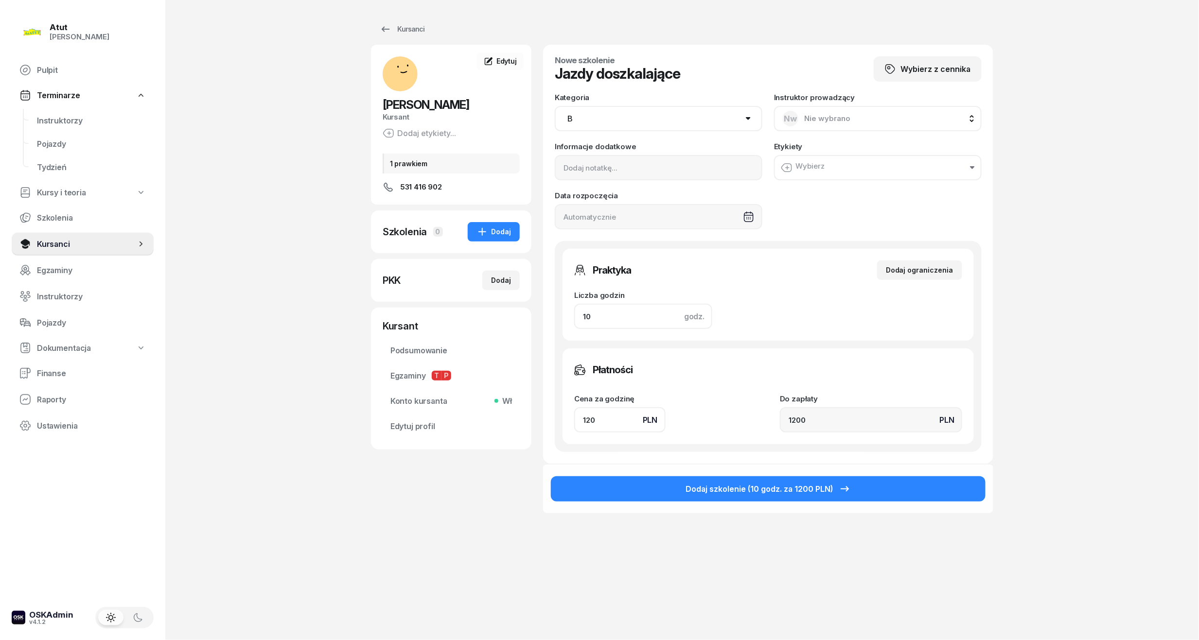
drag, startPoint x: 368, startPoint y: 326, endPoint x: 333, endPoint y: 327, distance: 34.5
click at [333, 327] on div "Atut [PERSON_NAME] Pulpit Terminarze Instruktorzy Pojazdy Tydzień Kursy i teori…" at bounding box center [599, 320] width 1199 height 640
type input "4"
type input "480"
type input "4"
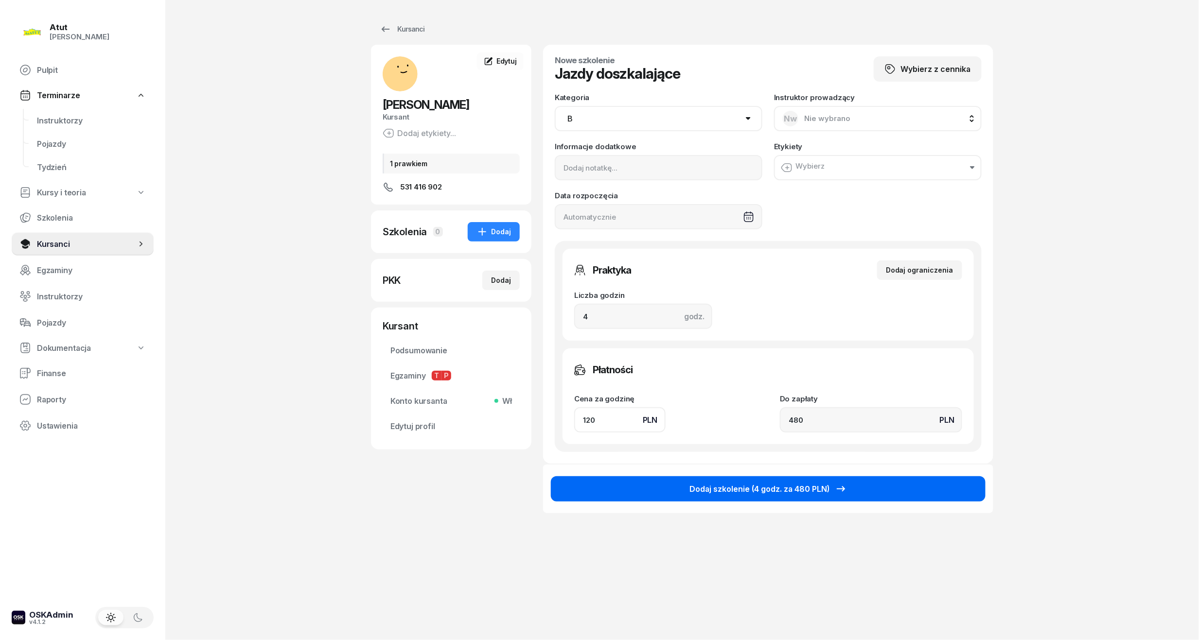
click at [862, 487] on button "Dodaj szkolenie (4 godz. za 480 PLN)" at bounding box center [768, 488] width 435 height 25
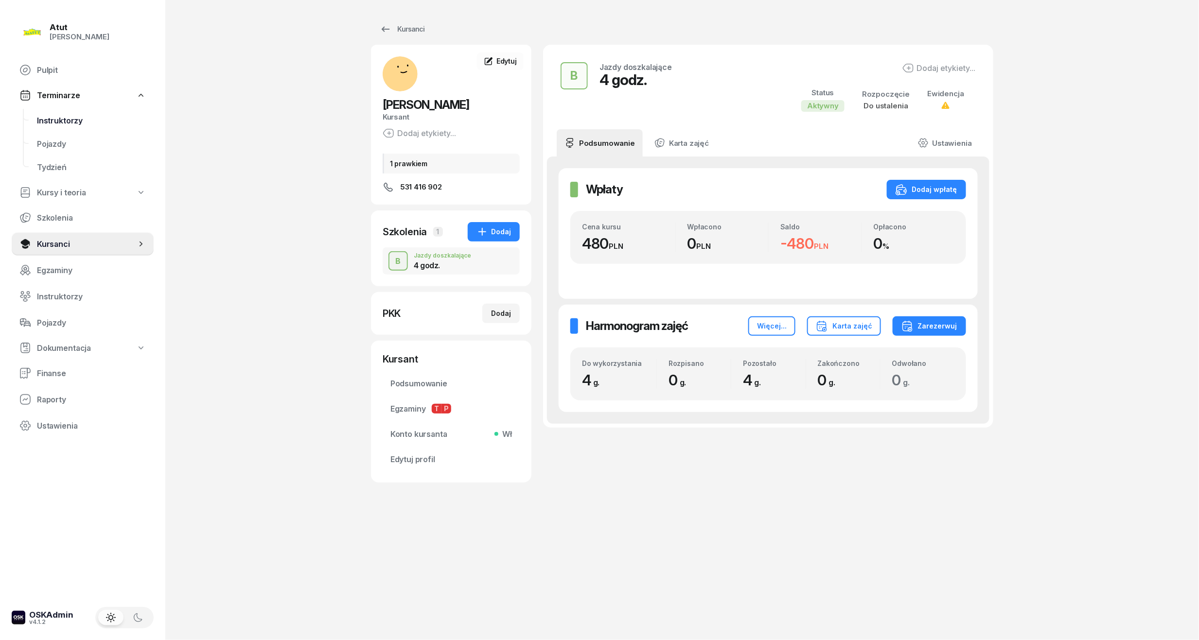
click at [52, 113] on link "Instruktorzy" at bounding box center [91, 120] width 124 height 23
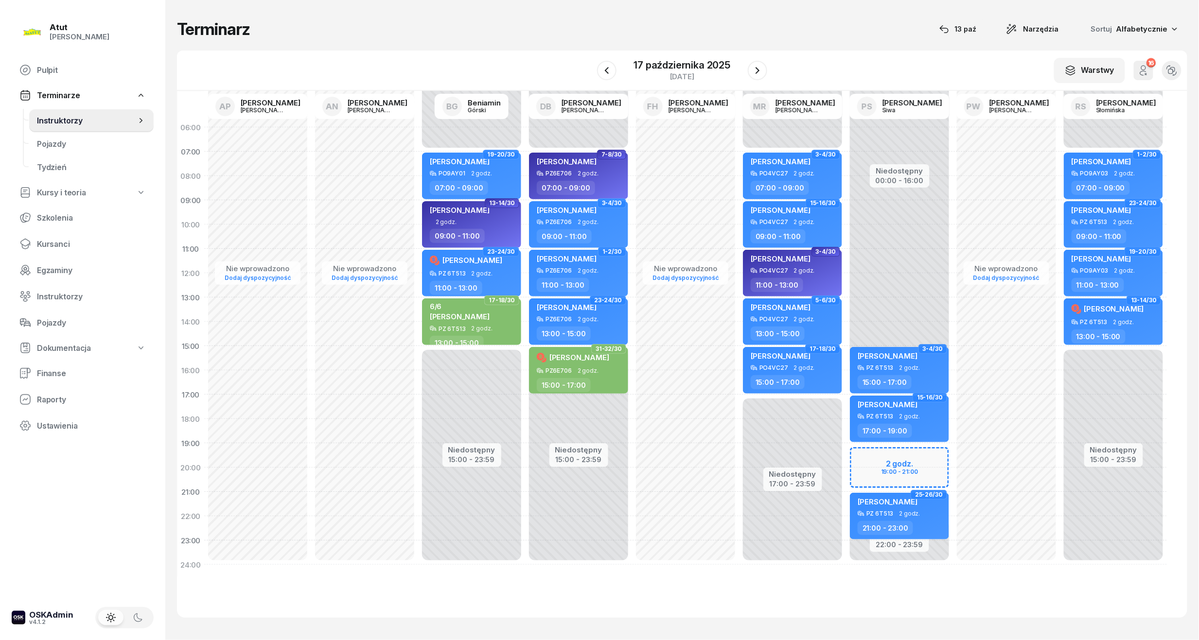
click at [922, 479] on div "Niedostępny 00:00 - 16:00 Niedostępny 22:00 - 23:59 2 godz. 19:00 - 21:00 3-4/3…" at bounding box center [899, 346] width 107 height 462
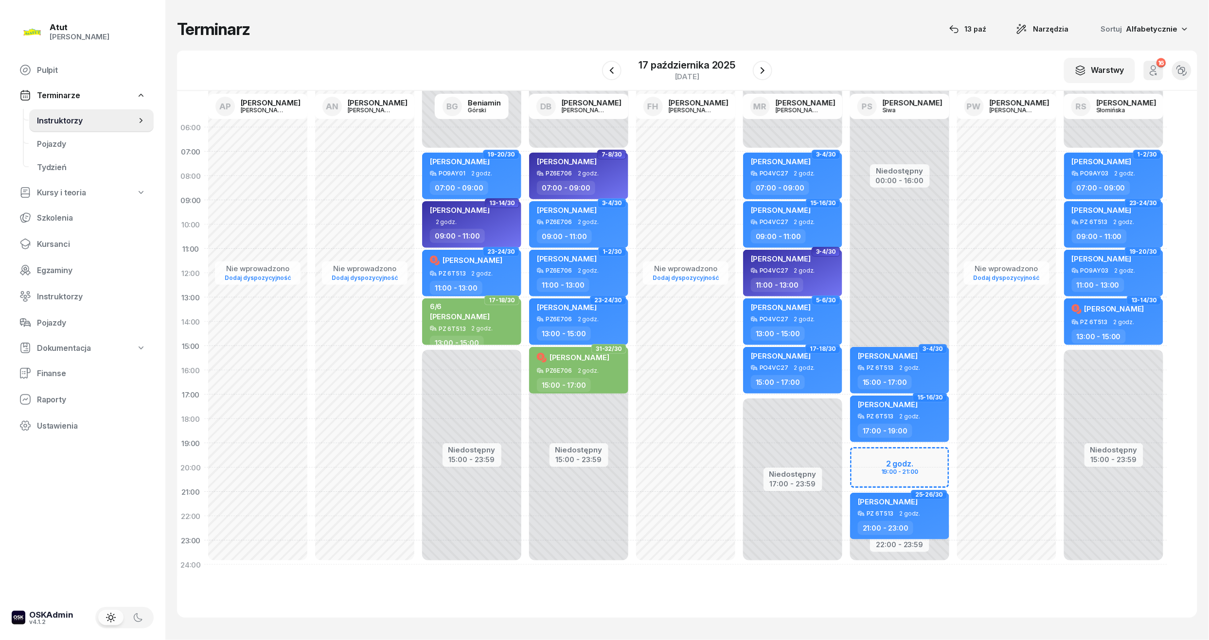
select select "20"
select select "21"
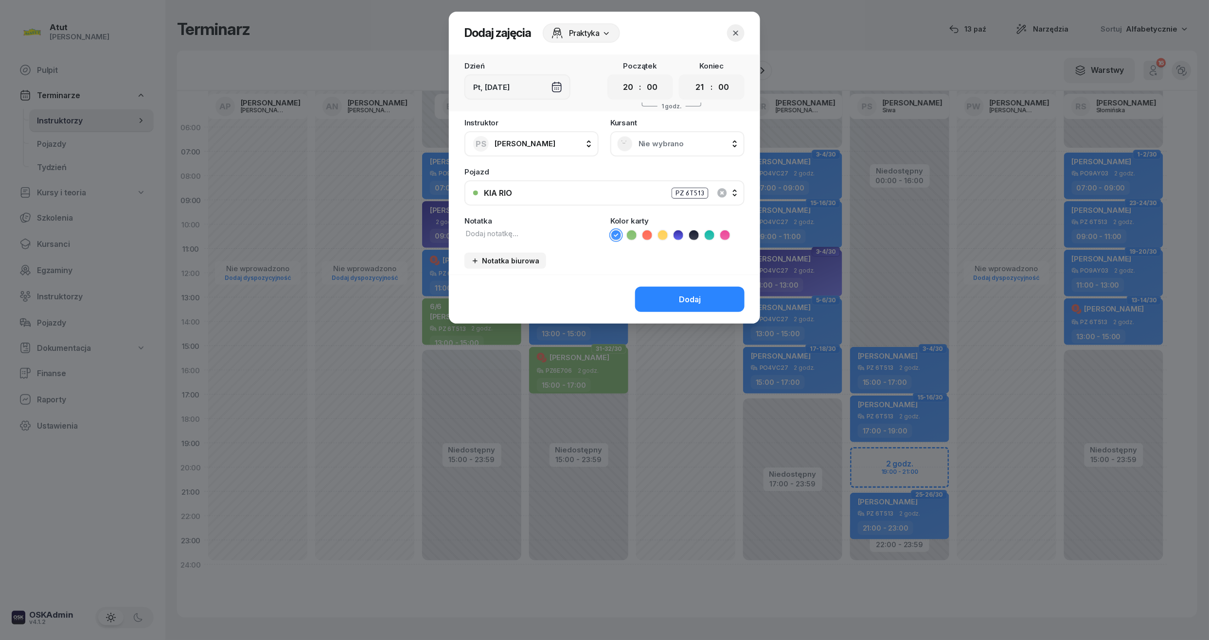
click at [686, 149] on div "Nie wybrano" at bounding box center [677, 144] width 121 height 16
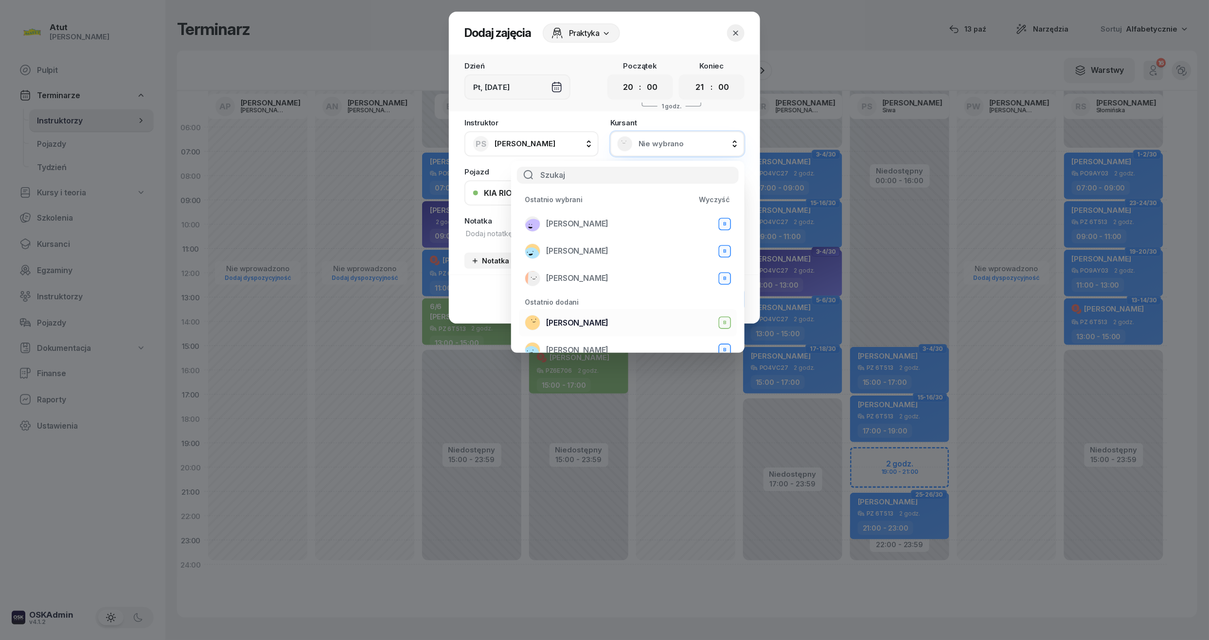
click at [593, 320] on span "[PERSON_NAME]" at bounding box center [577, 322] width 62 height 9
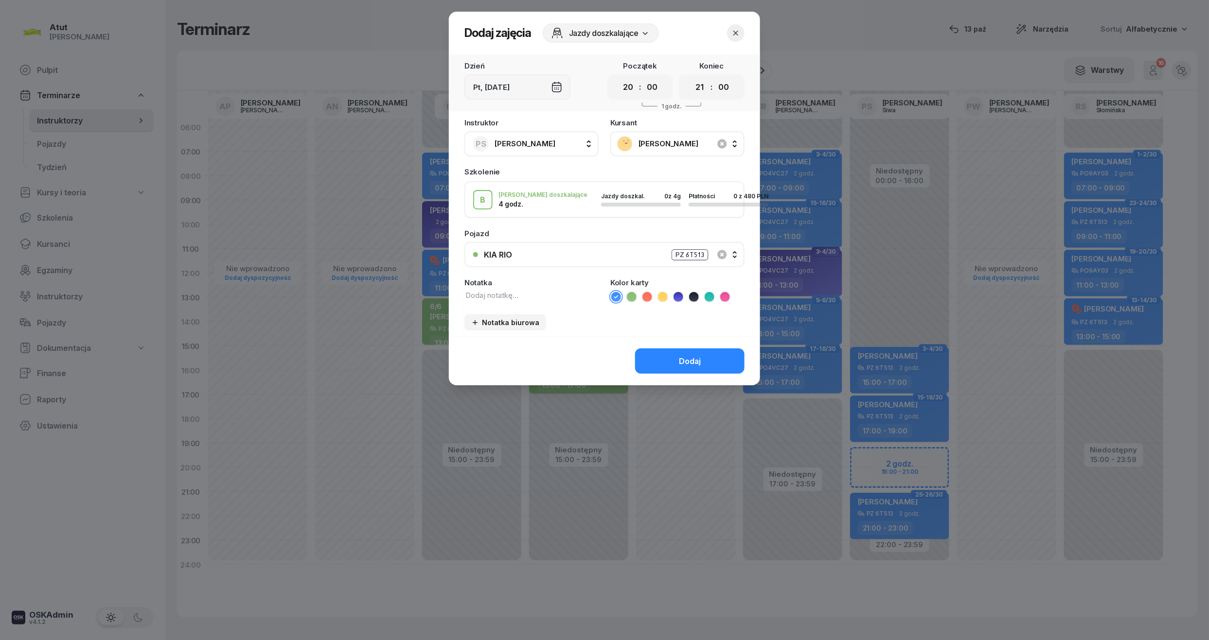
drag, startPoint x: 482, startPoint y: 294, endPoint x: 514, endPoint y: 301, distance: 33.0
click at [482, 294] on textarea at bounding box center [531, 295] width 134 height 11
paste textarea "2163"
type textarea "2/4 p.2163"
click at [651, 293] on icon at bounding box center [647, 297] width 10 height 10
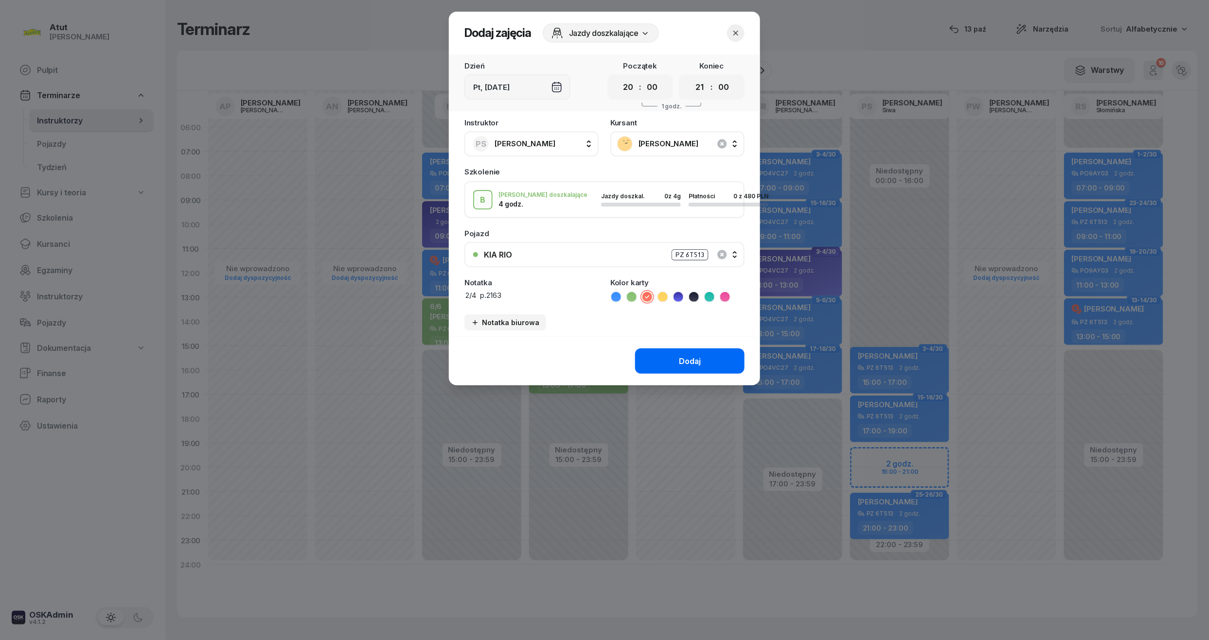
click at [704, 355] on button "Dodaj" at bounding box center [689, 361] width 109 height 25
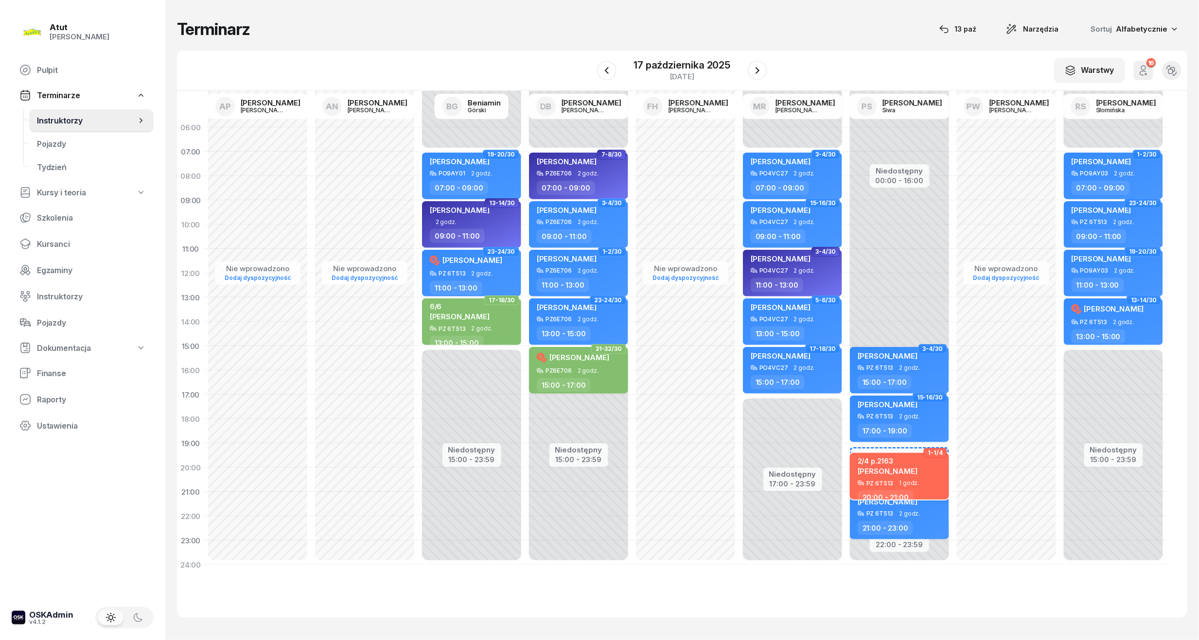
click at [899, 466] on div "[PERSON_NAME]" at bounding box center [888, 471] width 60 height 10
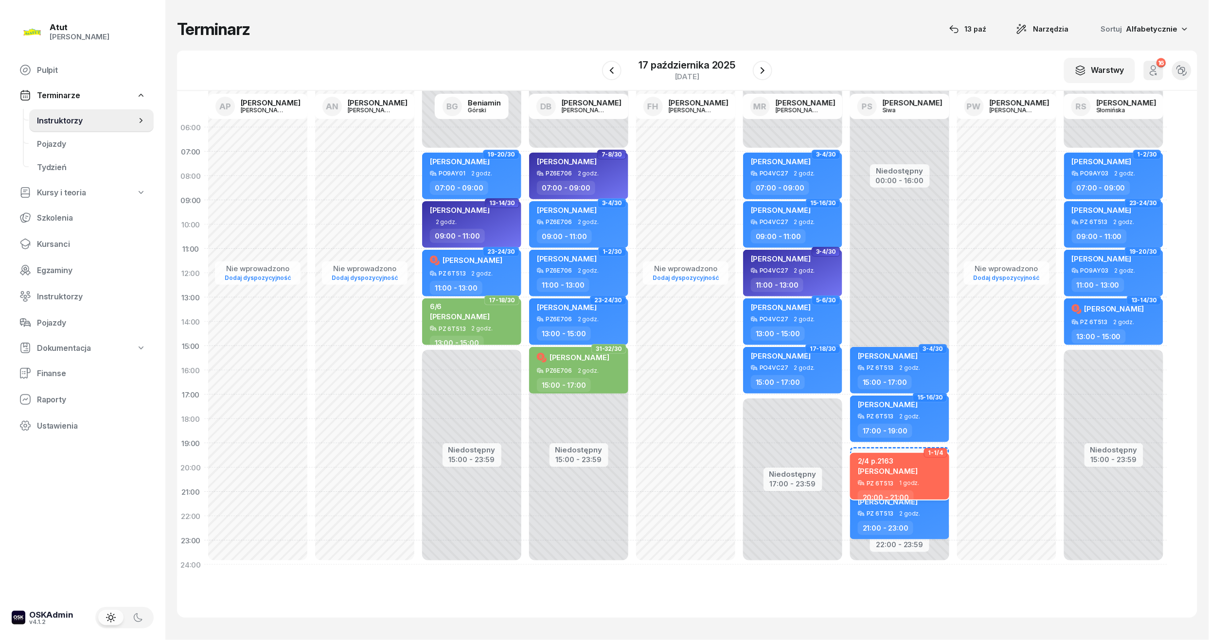
select select "20"
select select "21"
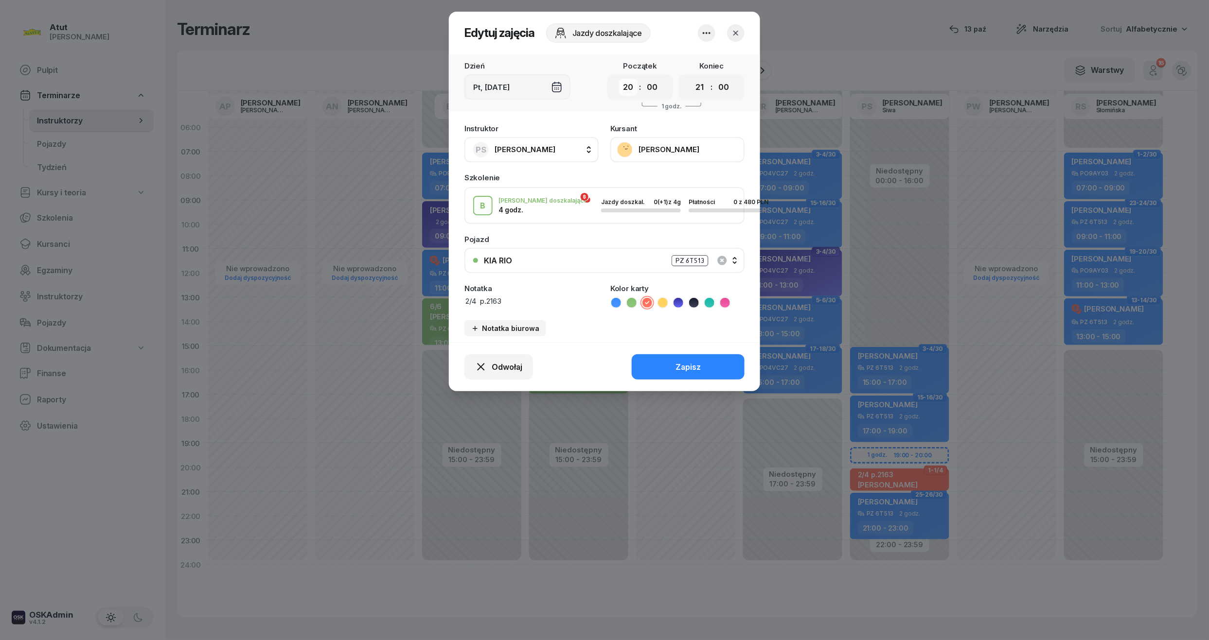
click at [632, 86] on select "00 01 02 03 04 05 06 07 08 09 10 11 12 13 14 15 16 17 18 19 20 21 22 23" at bounding box center [628, 87] width 18 height 17
select select "19"
click at [619, 79] on select "00 01 02 03 04 05 06 07 08 09 10 11 12 13 14 15 16 17 18 19 20 21 22 23" at bounding box center [628, 87] width 18 height 17
click at [663, 375] on button "Zapisz" at bounding box center [688, 366] width 113 height 25
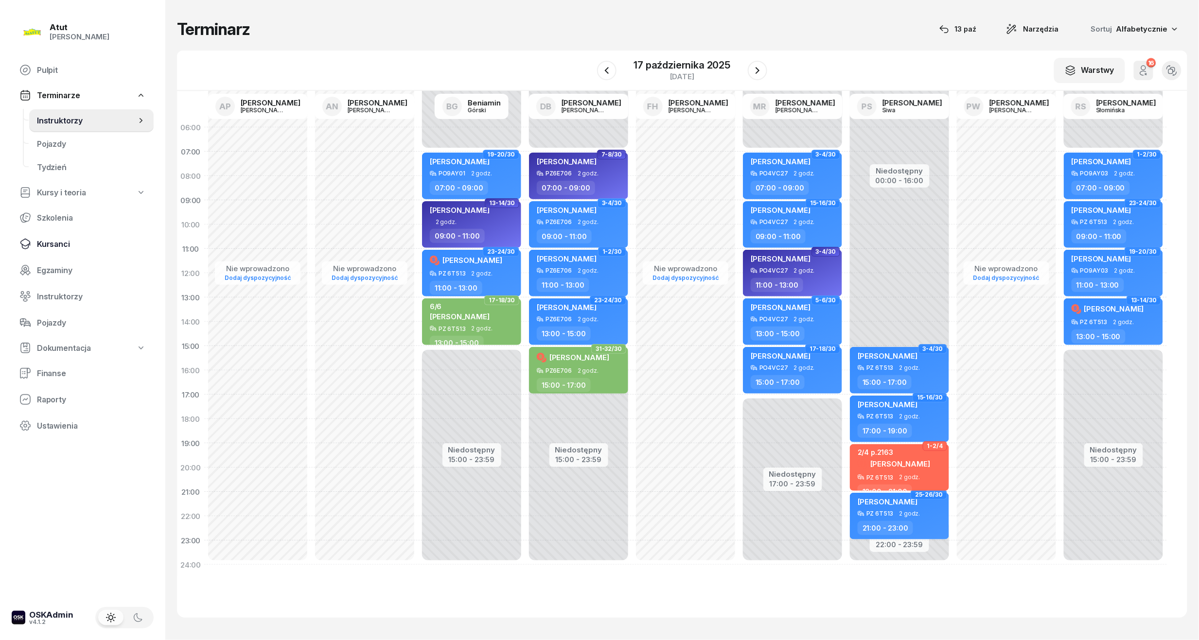
drag, startPoint x: 53, startPoint y: 236, endPoint x: 80, endPoint y: 232, distance: 27.1
click at [53, 236] on link "Kursanci" at bounding box center [83, 243] width 142 height 23
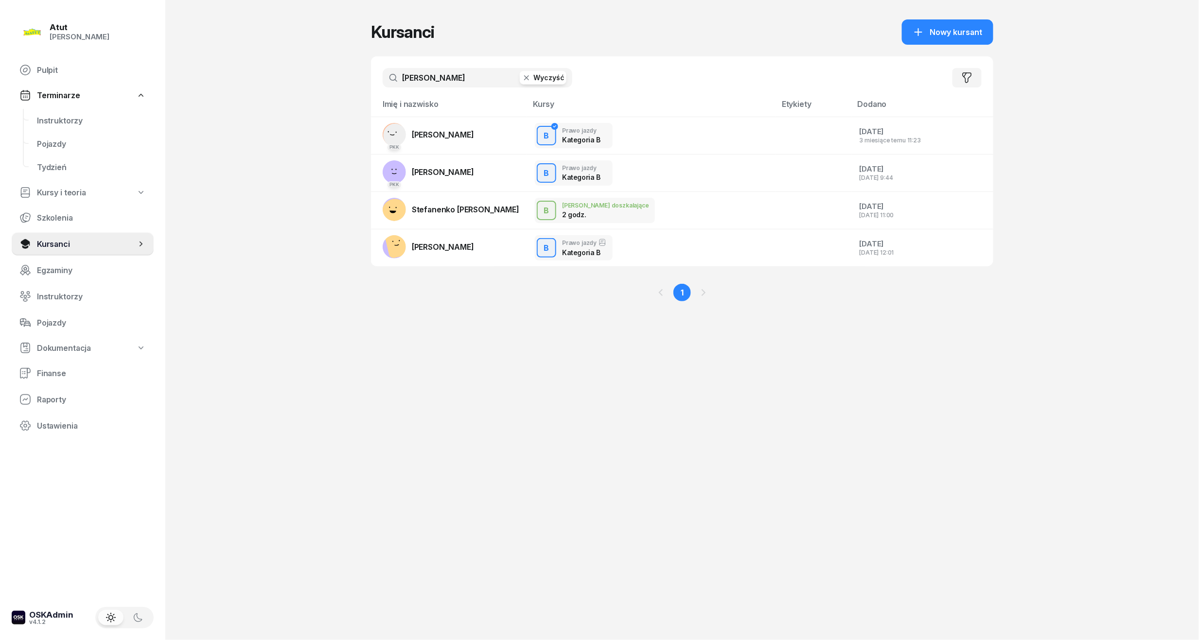
drag, startPoint x: 455, startPoint y: 87, endPoint x: -7, endPoint y: 112, distance: 462.6
click at [0, 112] on html "[PERSON_NAME] [PERSON_NAME] Pulpit Terminarze Instruktorzy Pojazdy Tydzień Kurs…" at bounding box center [599, 320] width 1199 height 640
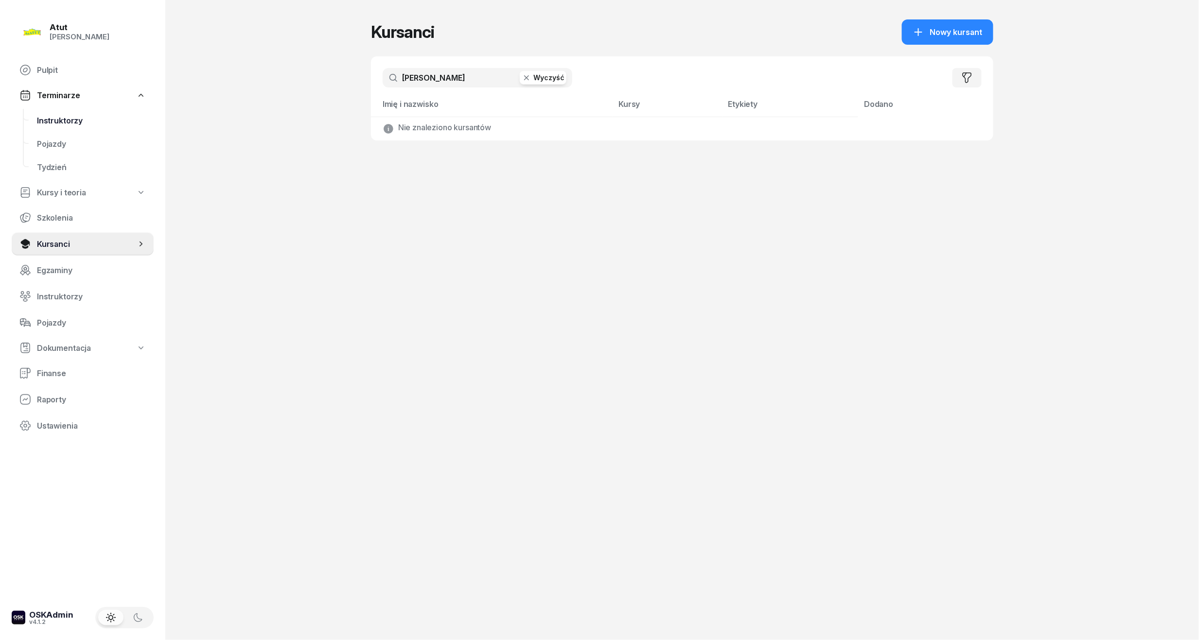
type input "[PERSON_NAME]"
click at [73, 113] on link "Instruktorzy" at bounding box center [91, 120] width 124 height 23
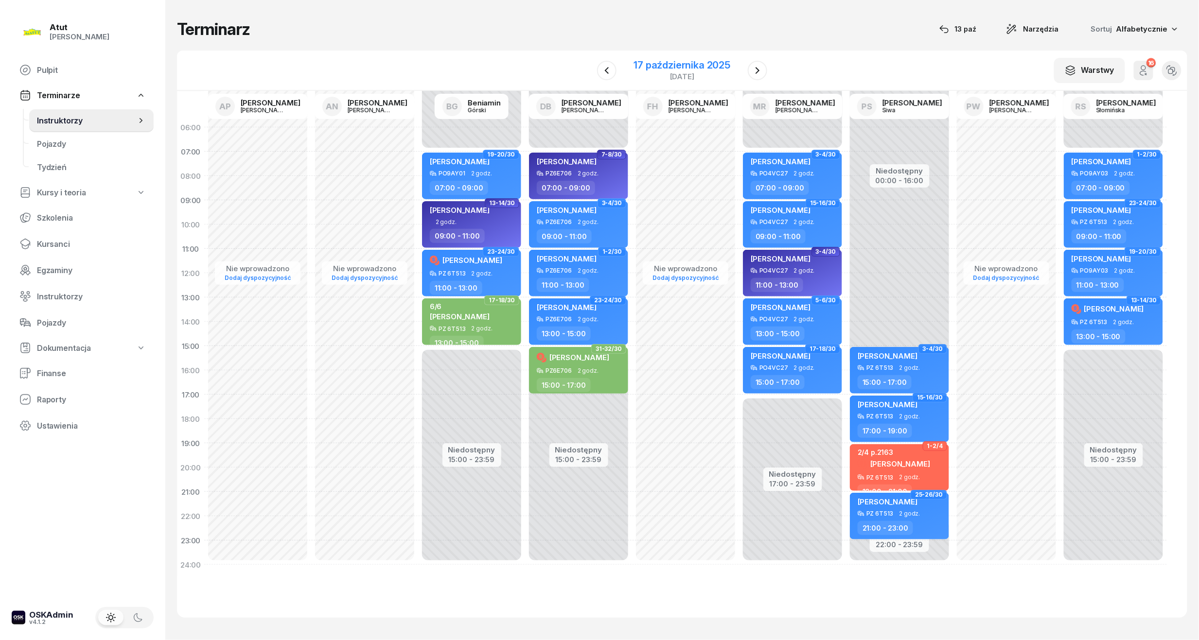
click at [654, 61] on div "17 października 2025" at bounding box center [682, 65] width 97 height 10
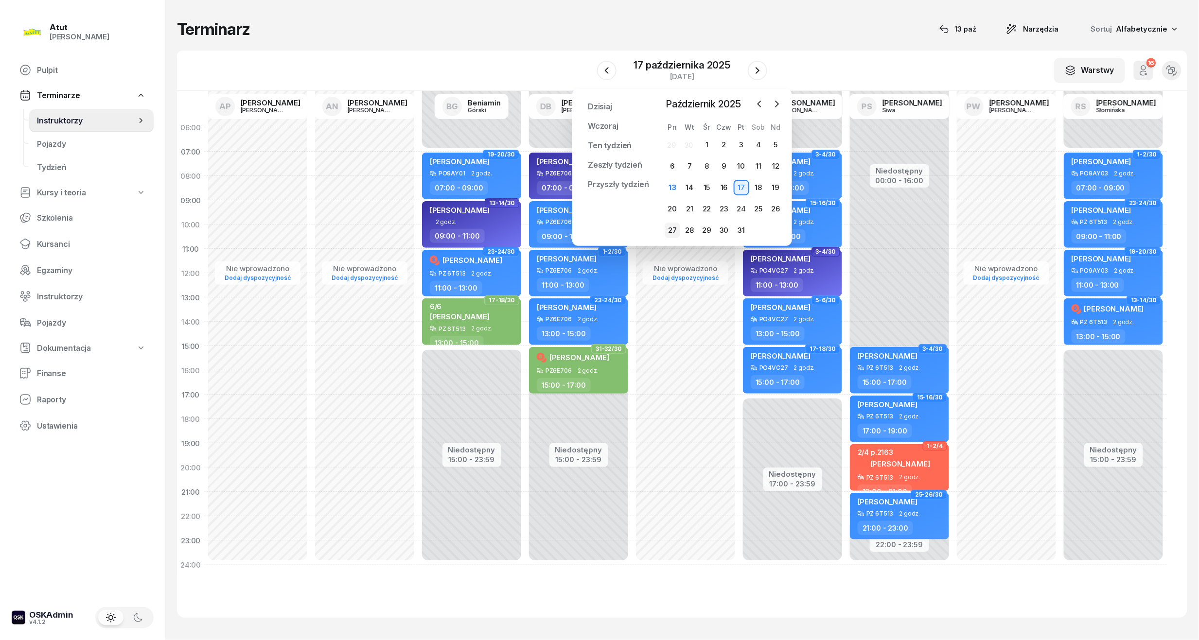
click at [669, 224] on div "27" at bounding box center [673, 231] width 16 height 16
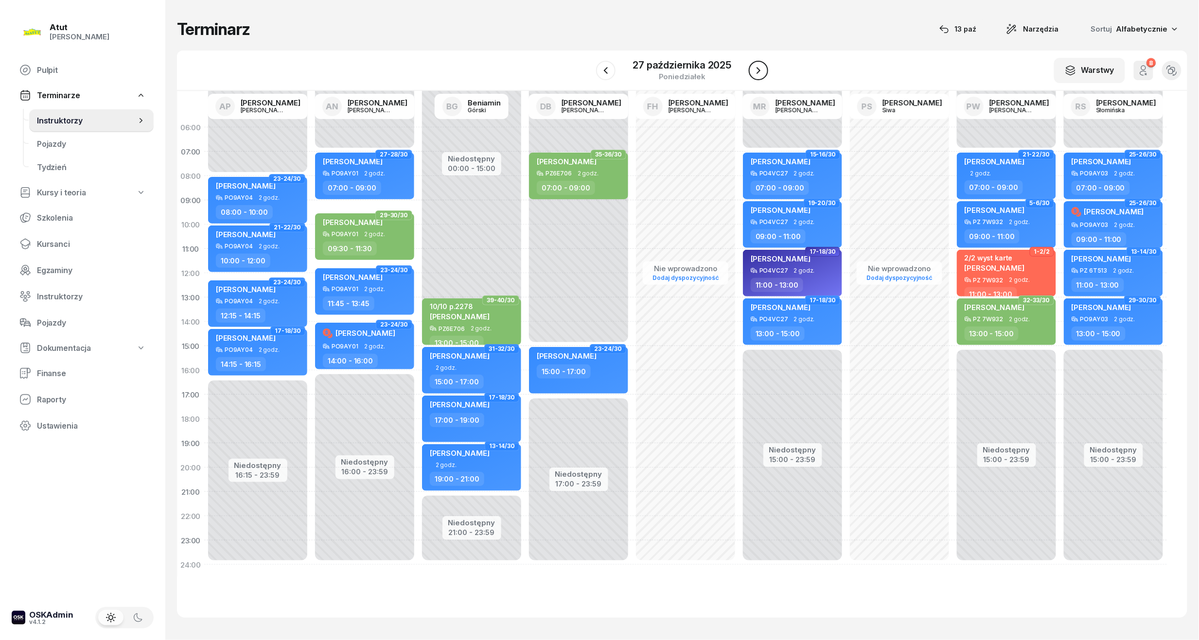
click at [759, 73] on icon "button" at bounding box center [759, 71] width 12 height 12
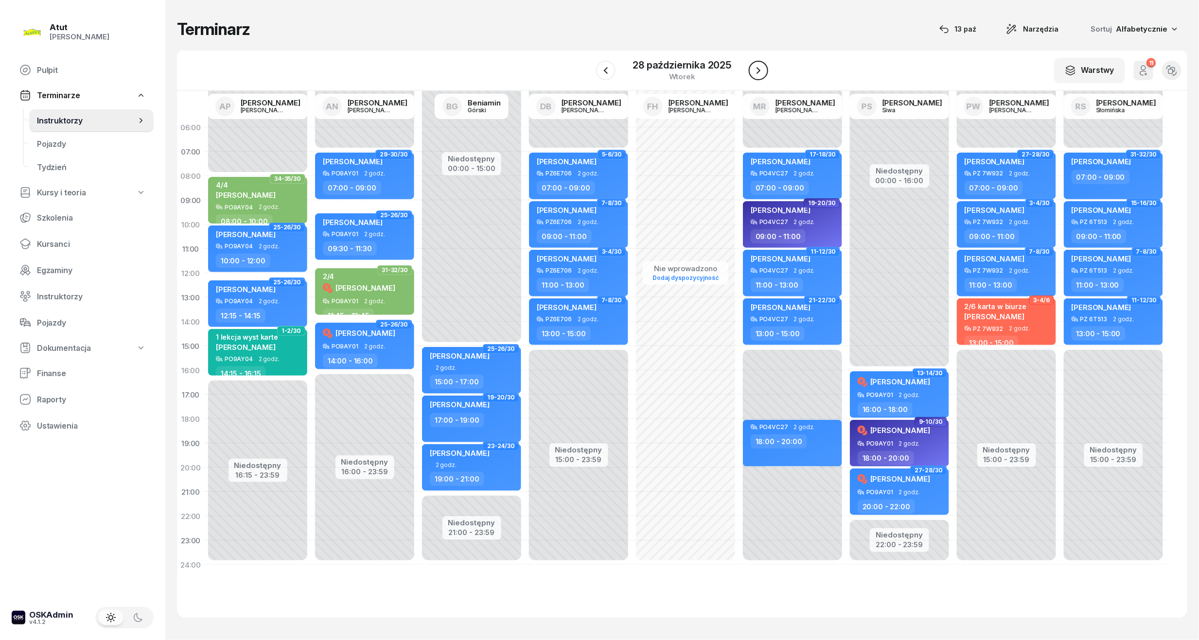
click at [759, 73] on icon "button" at bounding box center [759, 71] width 12 height 12
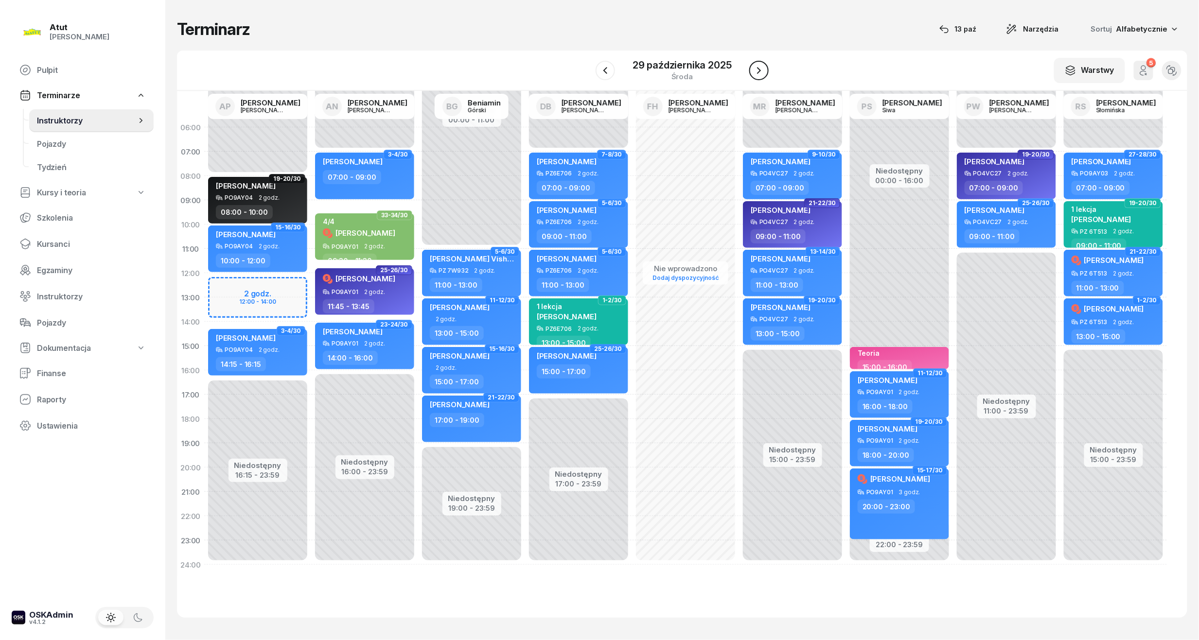
click at [759, 73] on icon "button" at bounding box center [759, 71] width 12 height 12
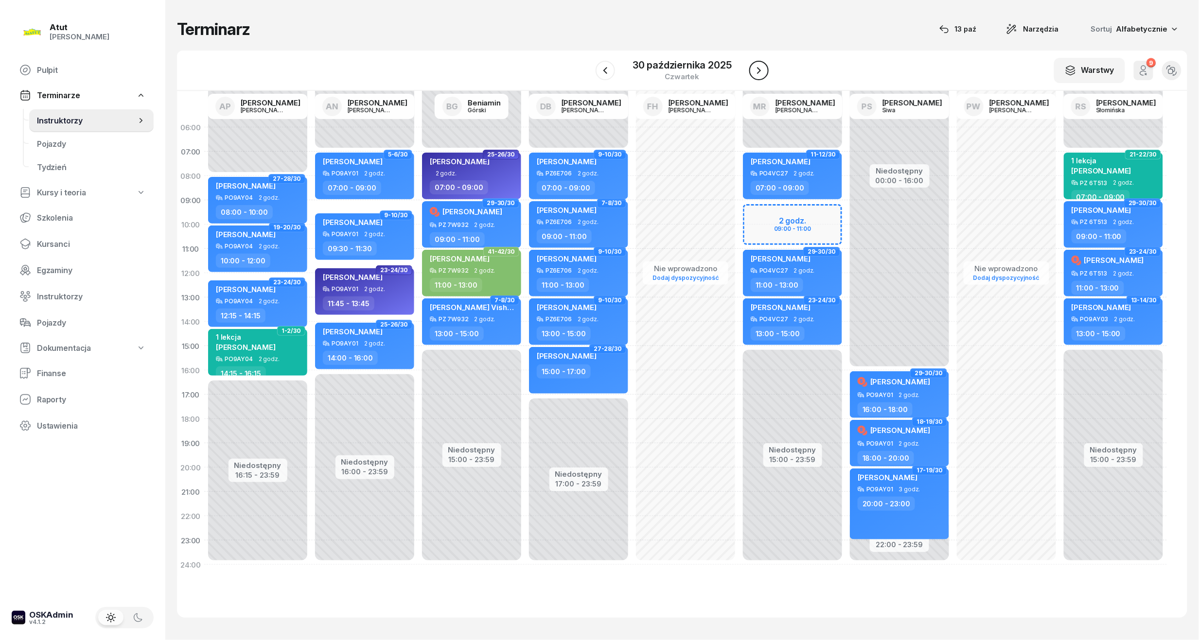
click at [759, 73] on icon "button" at bounding box center [759, 71] width 12 height 12
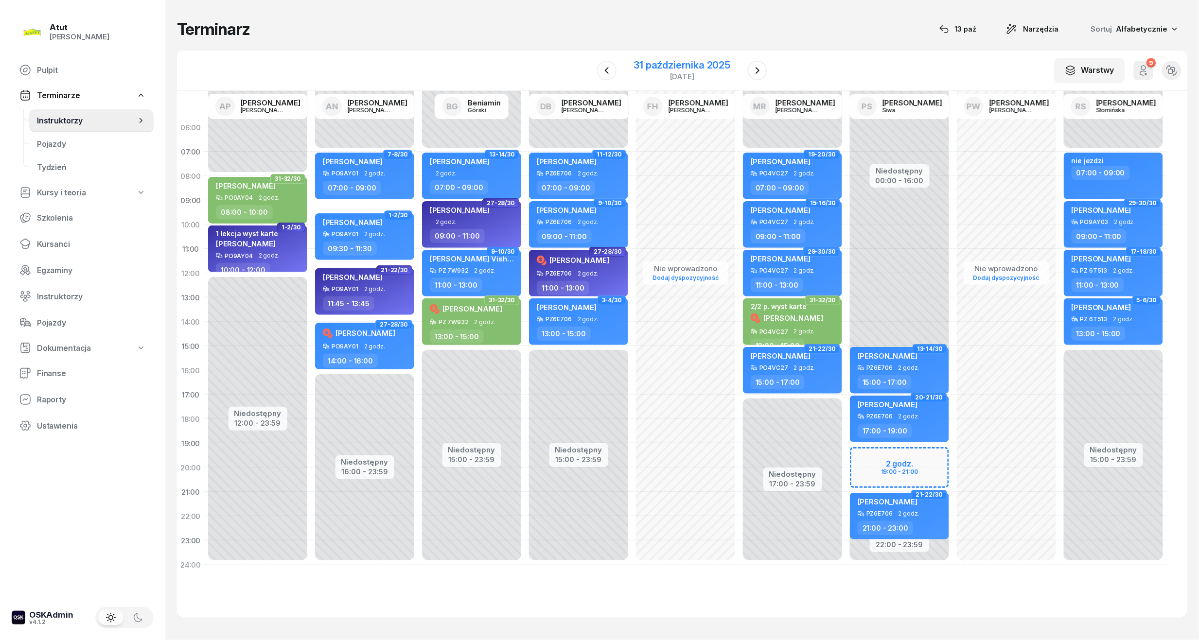
click at [693, 70] on div "31 października 2025" at bounding box center [682, 65] width 97 height 10
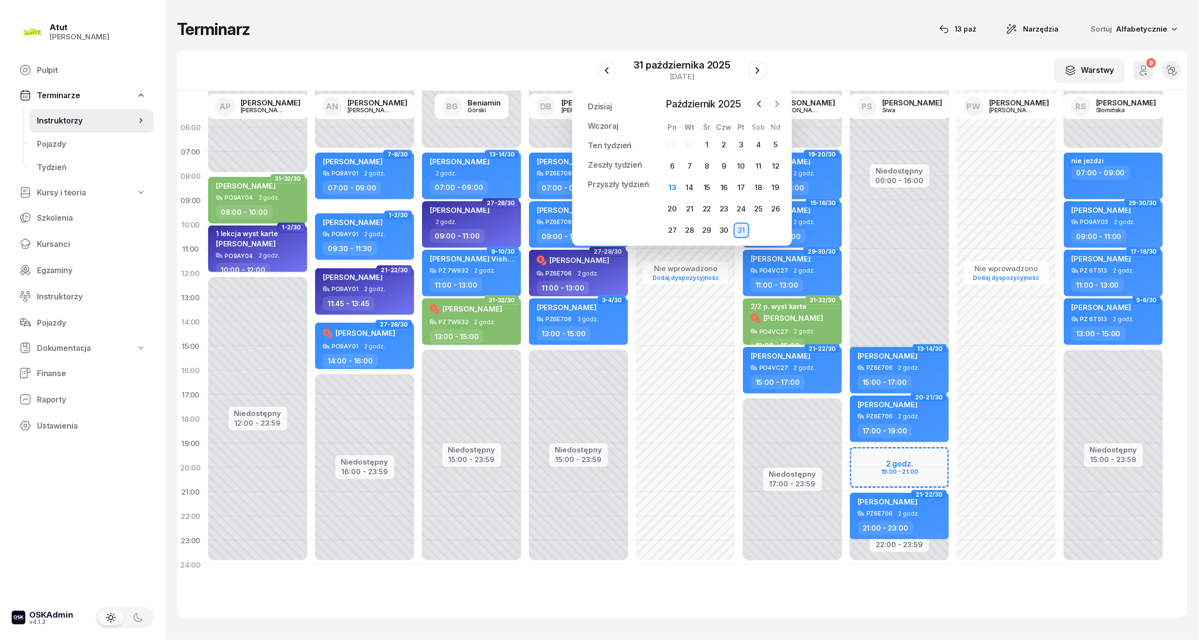
click at [776, 102] on icon "button" at bounding box center [777, 104] width 10 height 10
click at [665, 230] on div "24" at bounding box center [673, 231] width 16 height 16
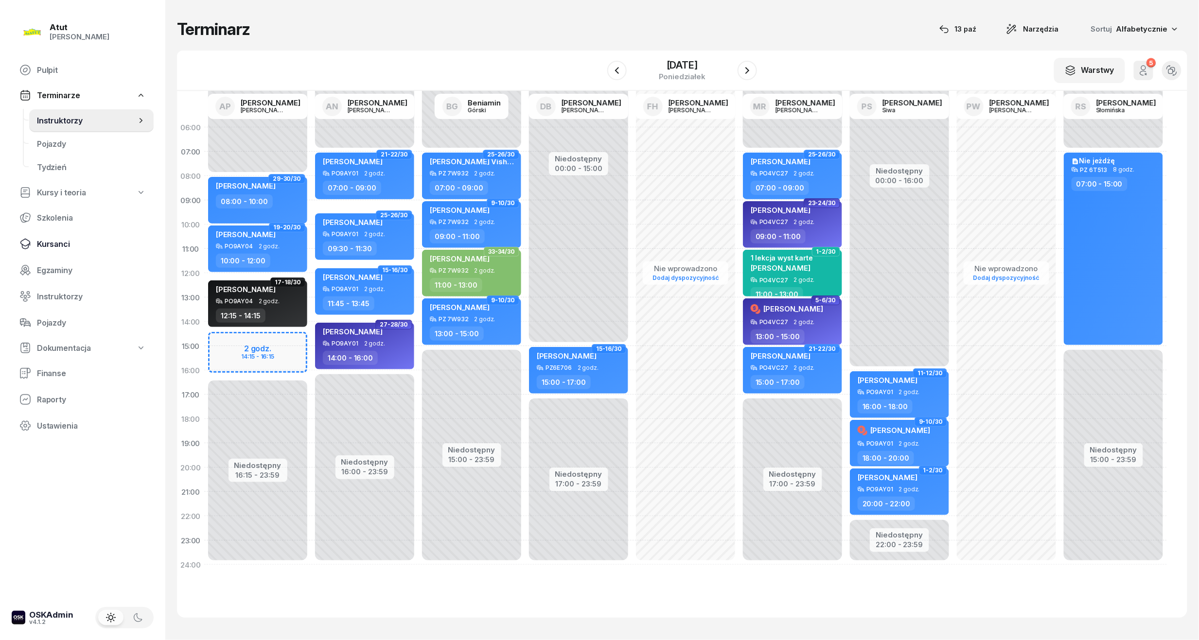
click at [51, 241] on span "Kursanci" at bounding box center [91, 244] width 109 height 9
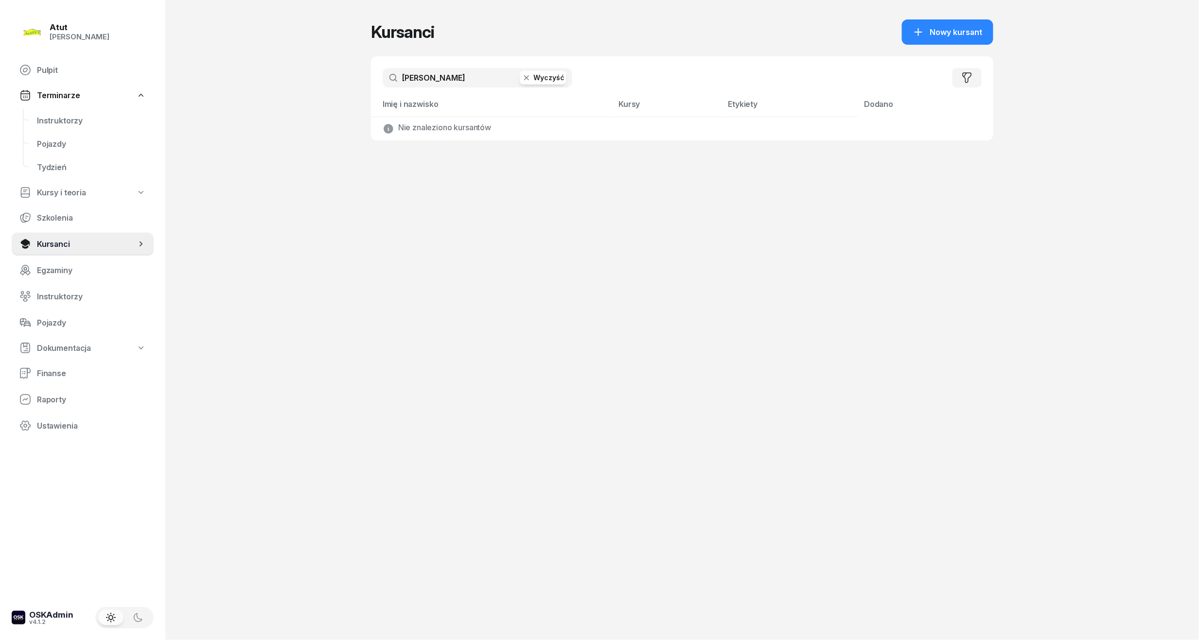
click at [445, 76] on input "[PERSON_NAME]" at bounding box center [478, 77] width 190 height 19
type input "k"
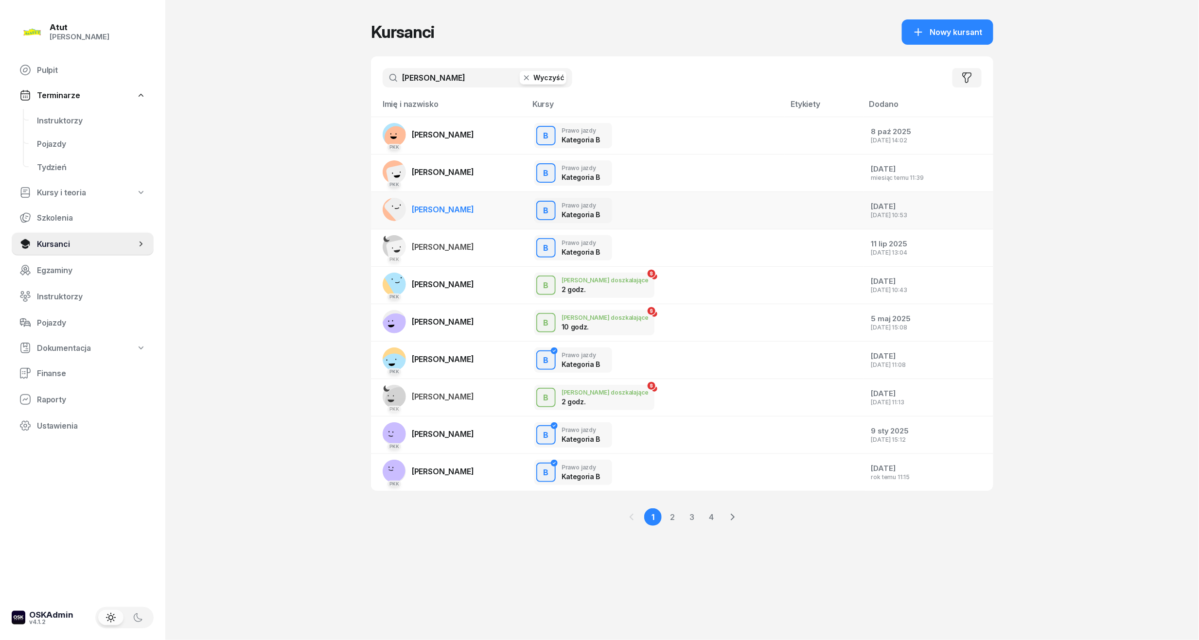
type input "[PERSON_NAME]"
click at [445, 211] on span "[PERSON_NAME]" at bounding box center [443, 210] width 62 height 10
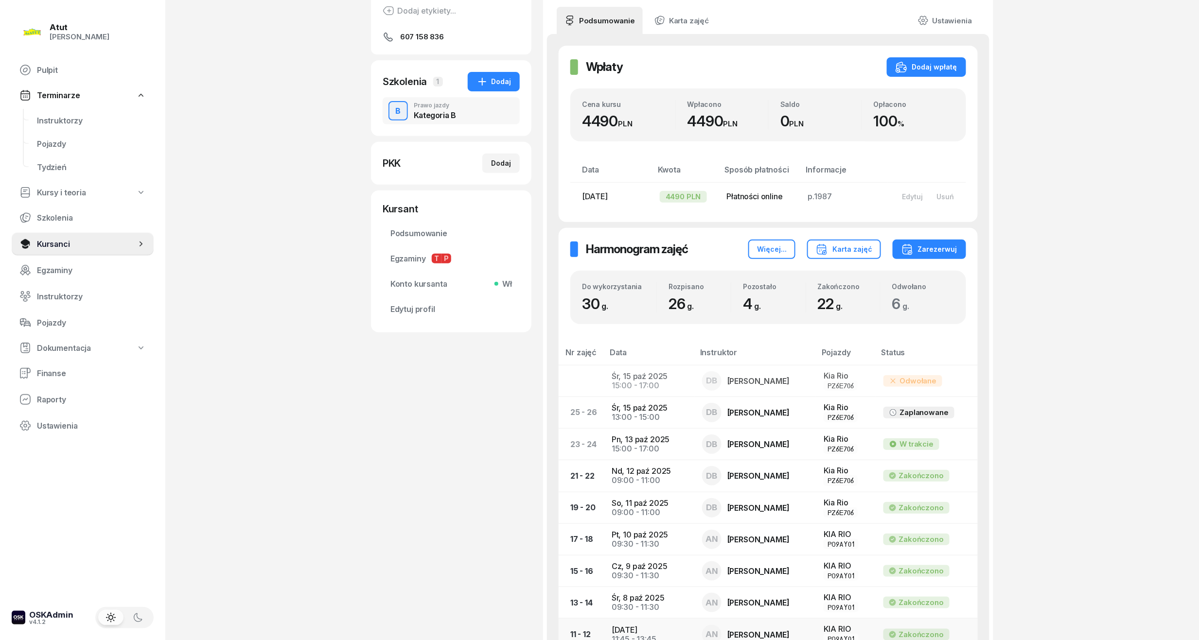
scroll to position [194, 0]
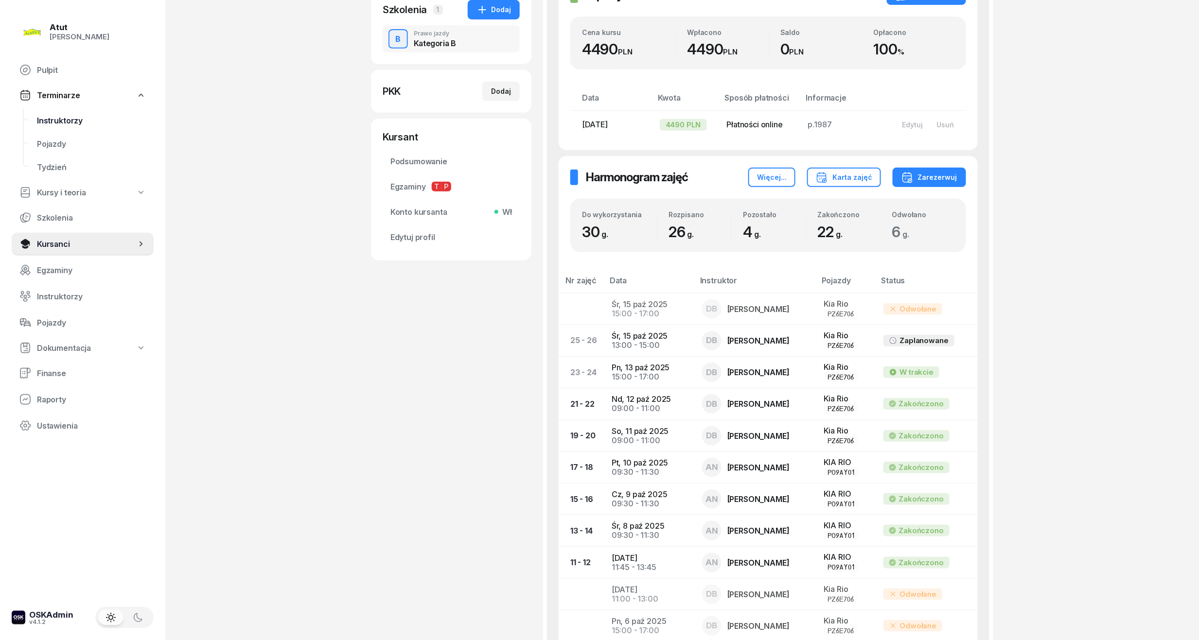
click at [77, 113] on link "Instruktorzy" at bounding box center [91, 120] width 124 height 23
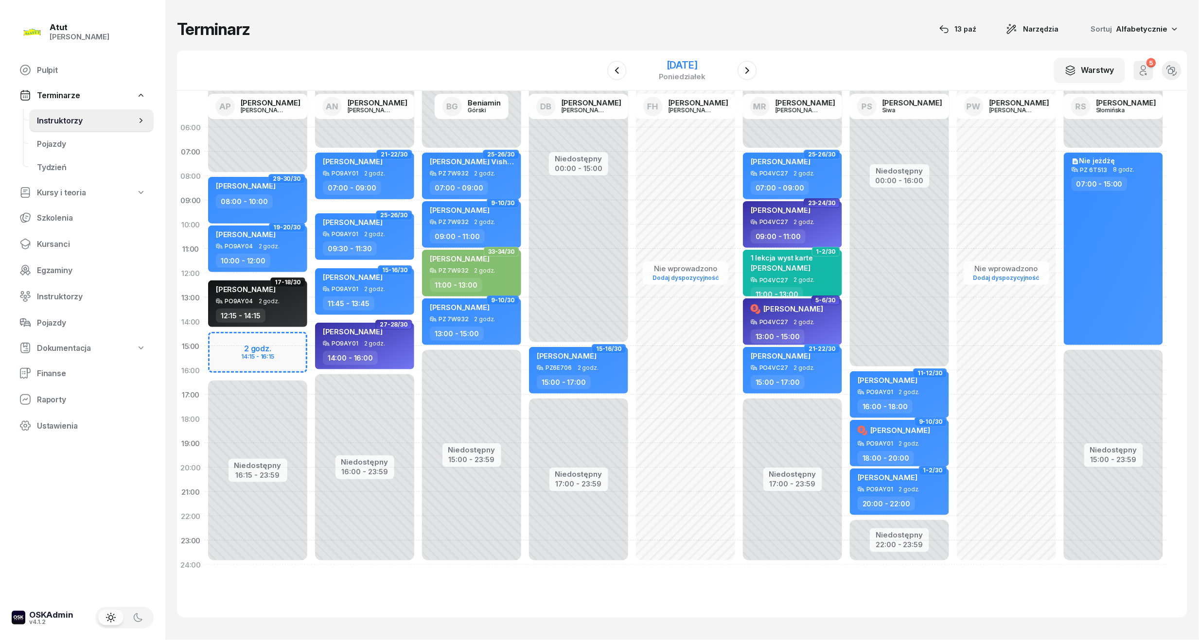
click at [691, 74] on div "poniedziałek" at bounding box center [682, 76] width 47 height 7
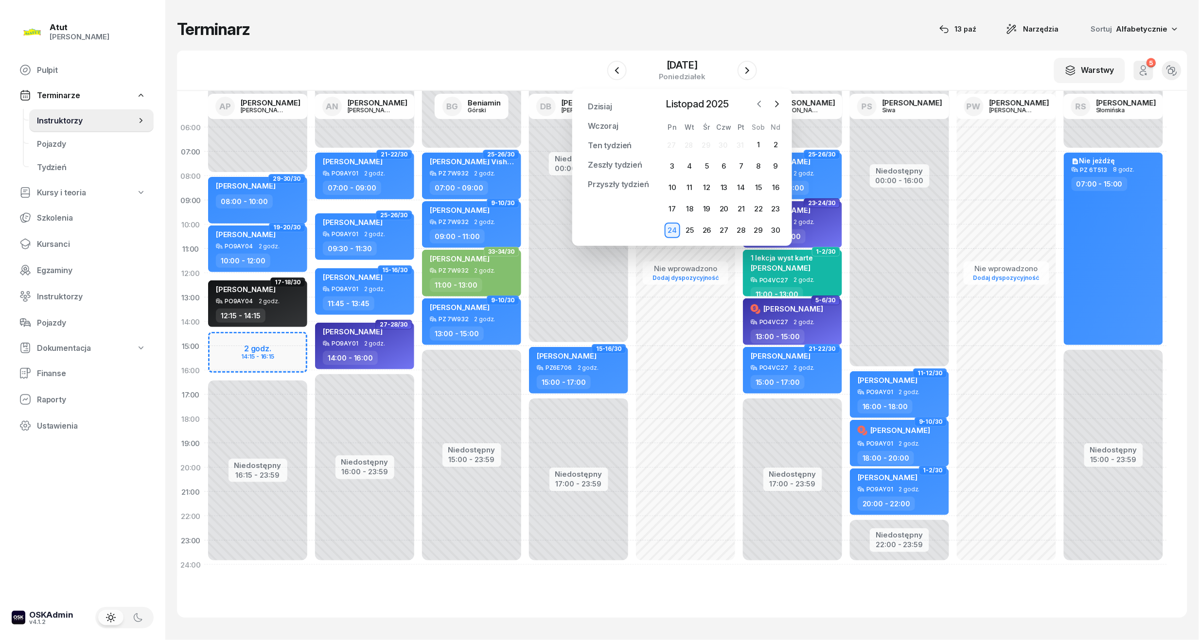
click at [758, 100] on icon "button" at bounding box center [760, 104] width 10 height 10
click at [746, 189] on div "17" at bounding box center [742, 188] width 16 height 16
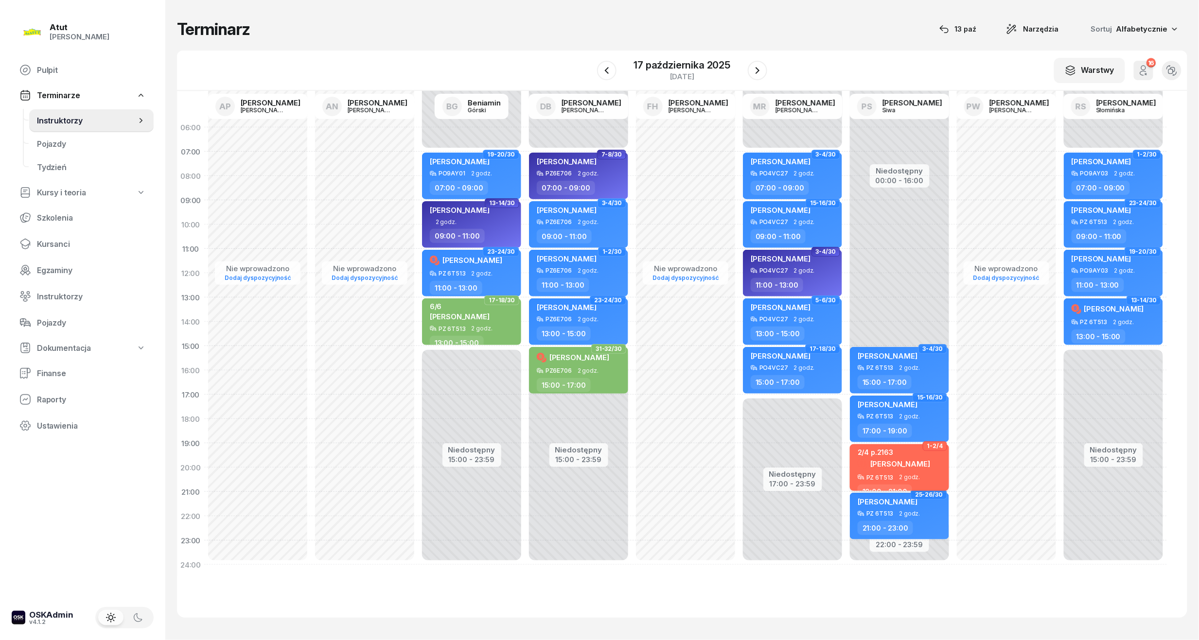
click at [910, 458] on div "[PERSON_NAME]" at bounding box center [894, 464] width 72 height 13
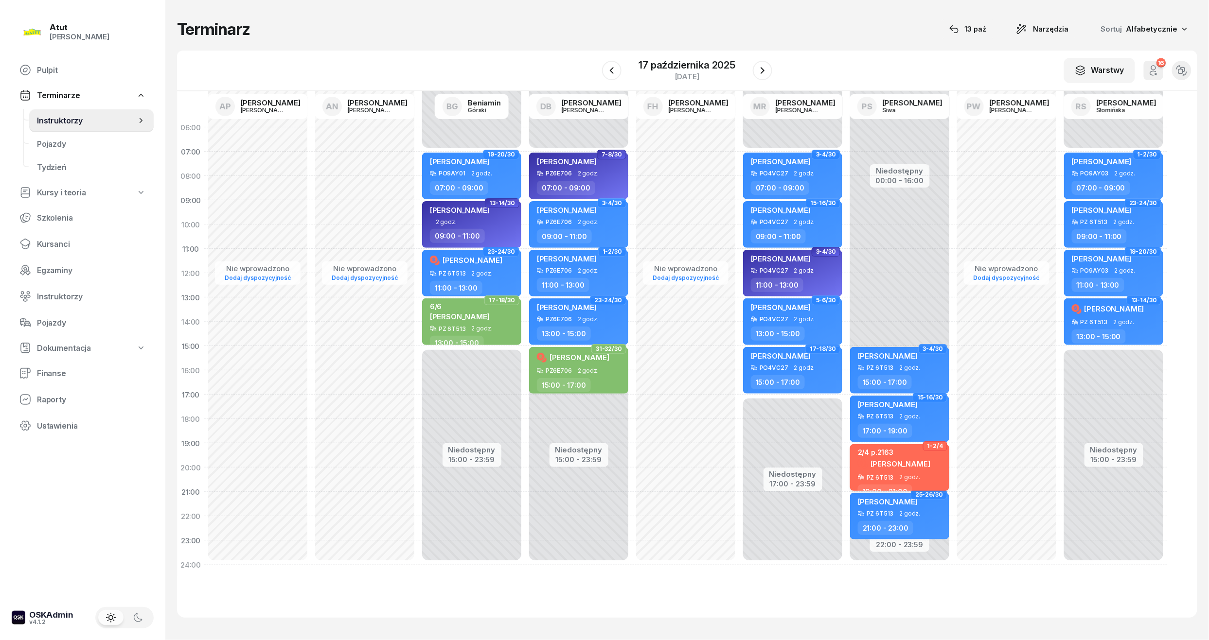
select select "19"
select select "21"
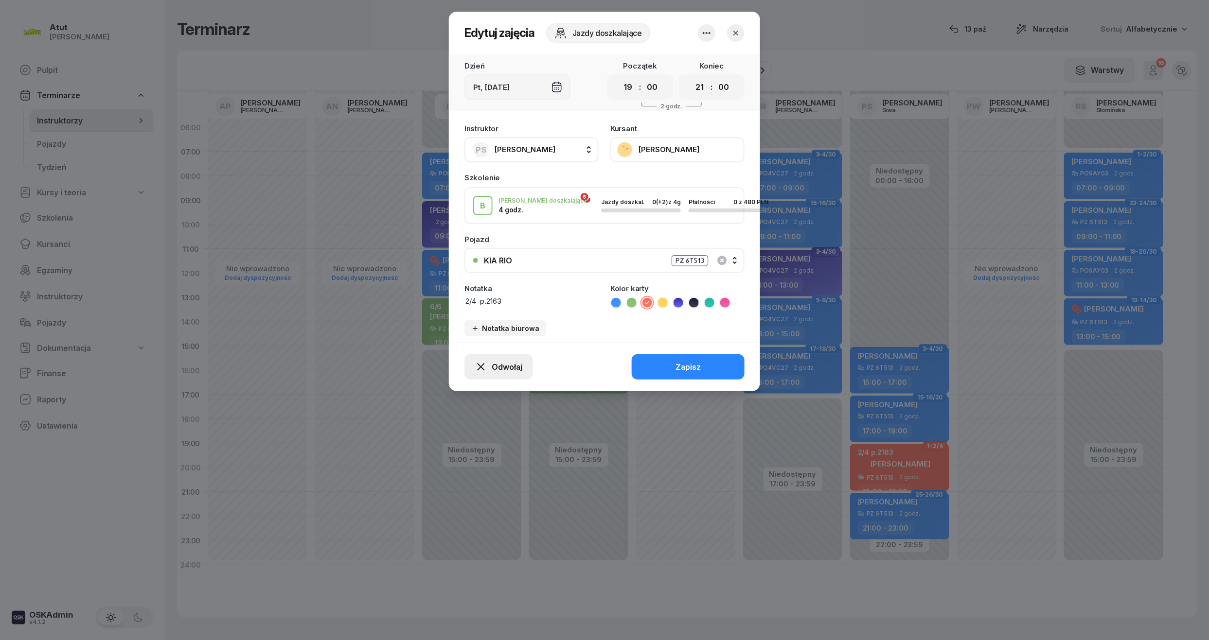
click at [493, 363] on span "Odwołaj" at bounding box center [507, 367] width 31 height 9
click at [471, 284] on div "My odwołaliśmy" at bounding box center [482, 286] width 59 height 9
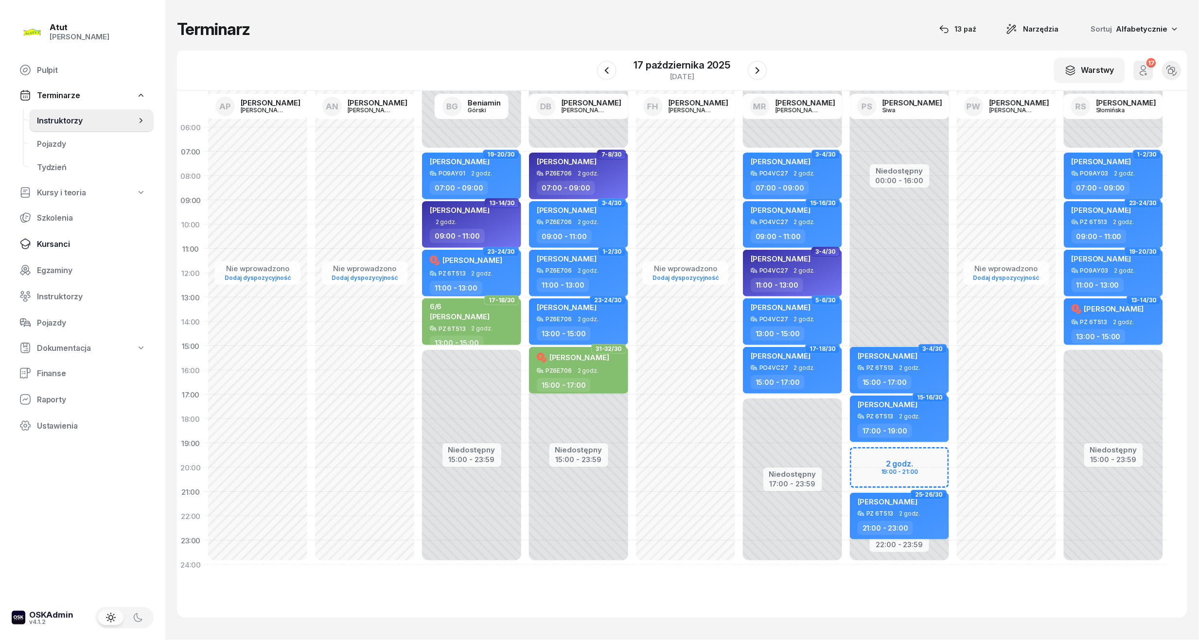
click at [34, 249] on link "Kursanci" at bounding box center [83, 243] width 142 height 23
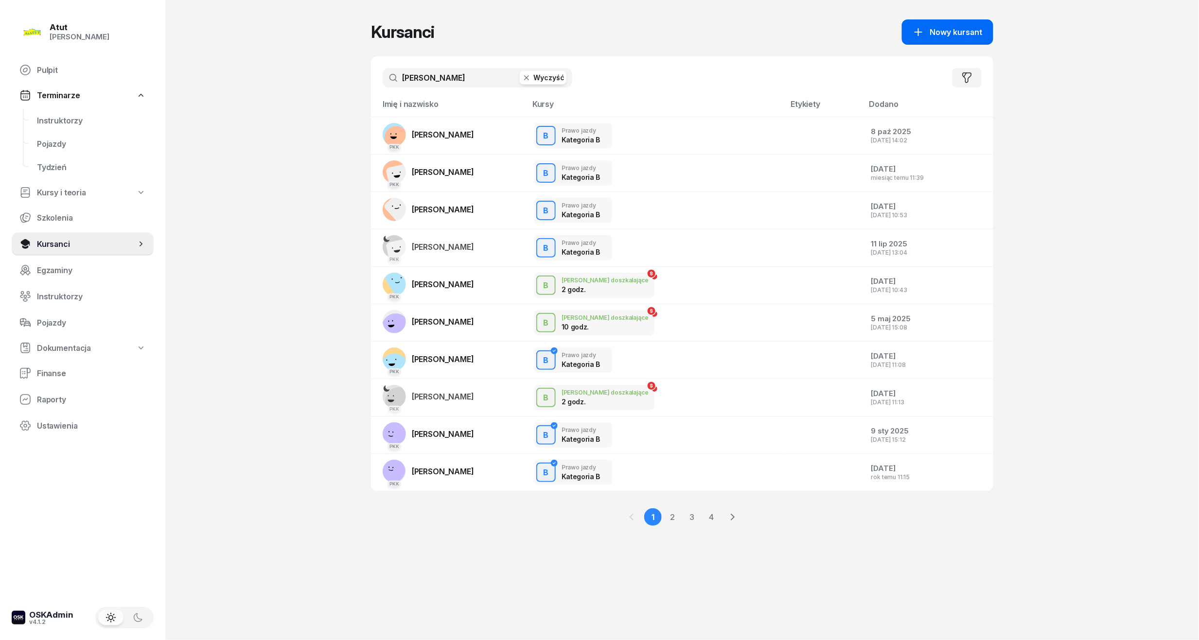
click at [975, 32] on span "Nowy kursant" at bounding box center [956, 32] width 53 height 9
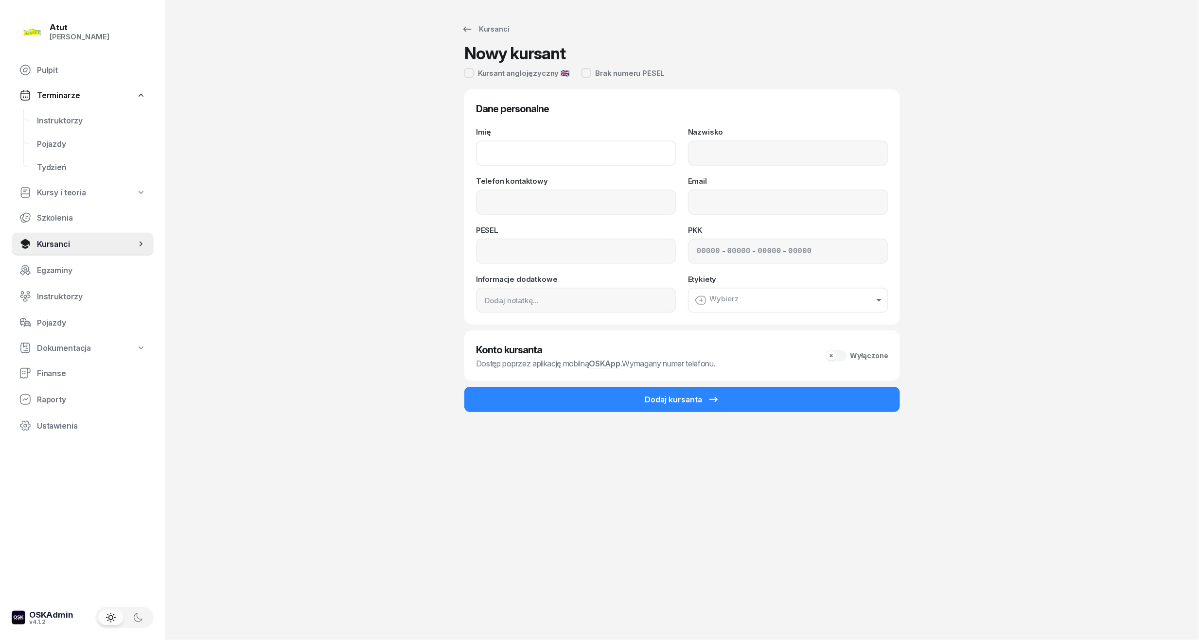
click at [540, 155] on input "Imię" at bounding box center [576, 153] width 200 height 25
type input "[PERSON_NAME]"
click at [731, 153] on input "Nazwisko" at bounding box center [788, 153] width 200 height 25
type input "[PERSON_NAME]"
click at [603, 240] on input at bounding box center [576, 251] width 200 height 25
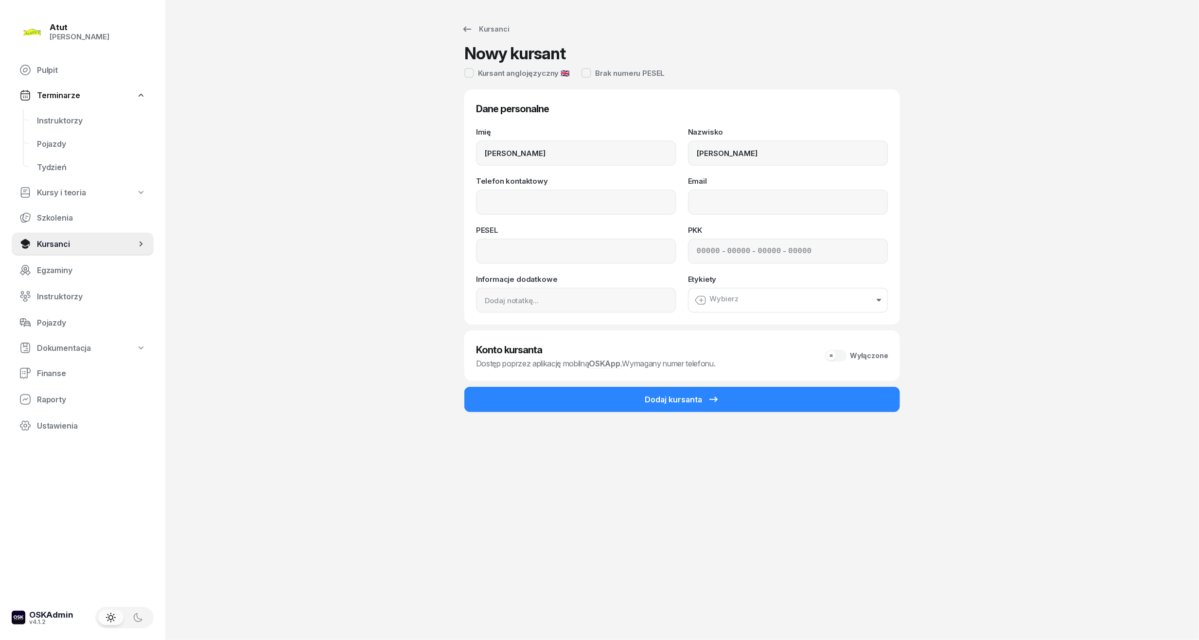
click at [961, 222] on div "Kursanci Nowy kursant Kursant anglojęzyczny 🇬🇧 Brak numeru PESEL Dane personaln…" at bounding box center [682, 320] width 622 height 640
click at [522, 195] on input "Telefon kontaktowy" at bounding box center [576, 202] width 200 height 25
type input "694 774 445"
click at [506, 255] on input at bounding box center [576, 251] width 200 height 25
type input "97100507715"
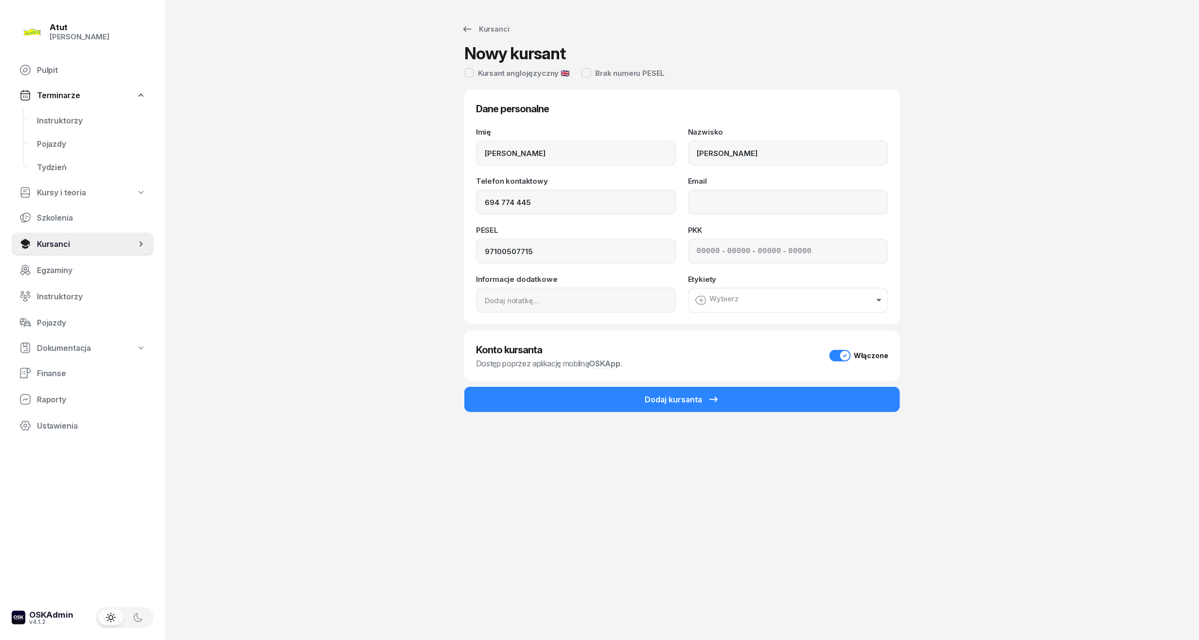
click at [697, 250] on input at bounding box center [708, 251] width 23 height 9
type input "72130"
type input "48198"
type input "28823"
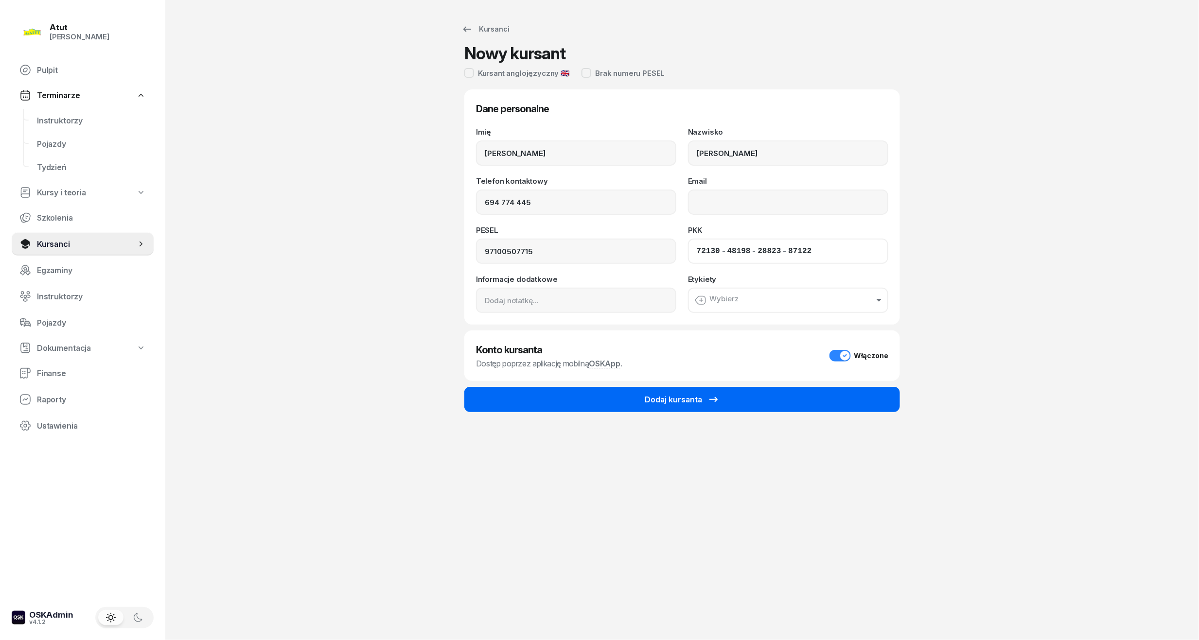
type input "87122"
click at [719, 390] on button "Dodaj kursanta" at bounding box center [682, 399] width 436 height 25
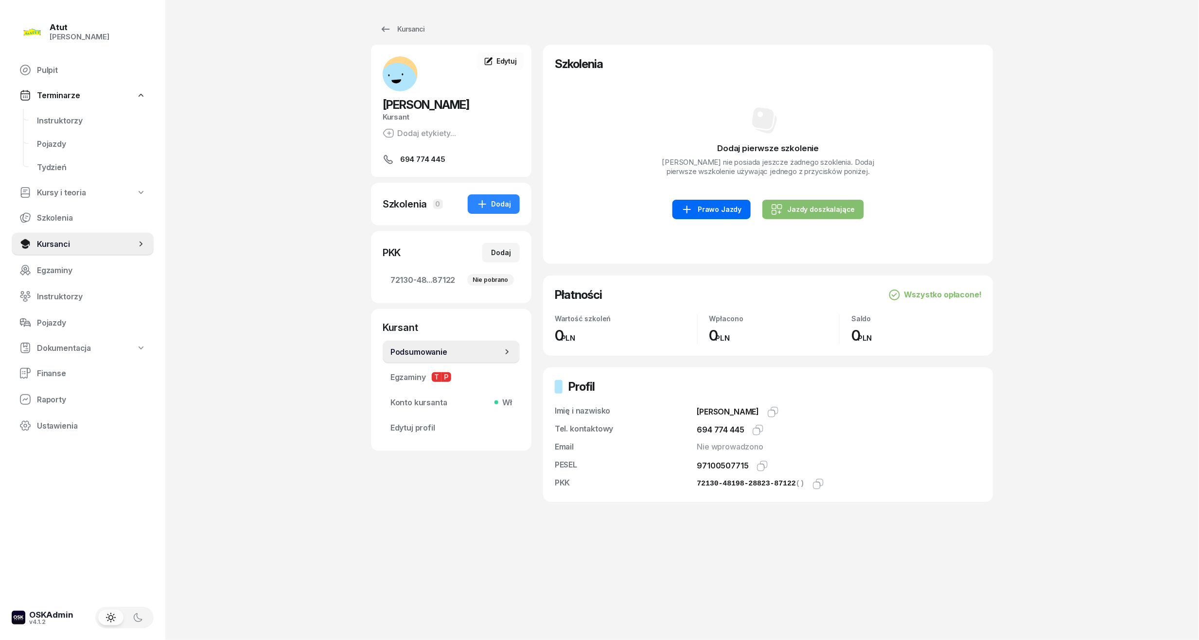
click at [703, 213] on div "Prawo Jazdy" at bounding box center [711, 210] width 60 height 12
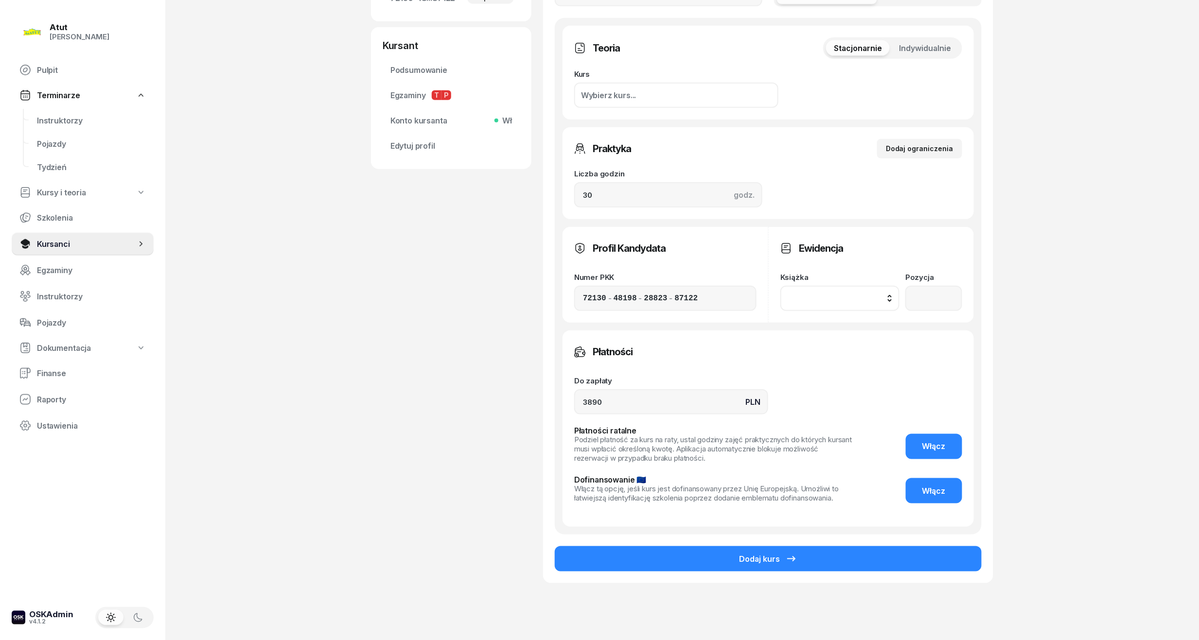
scroll to position [314, 0]
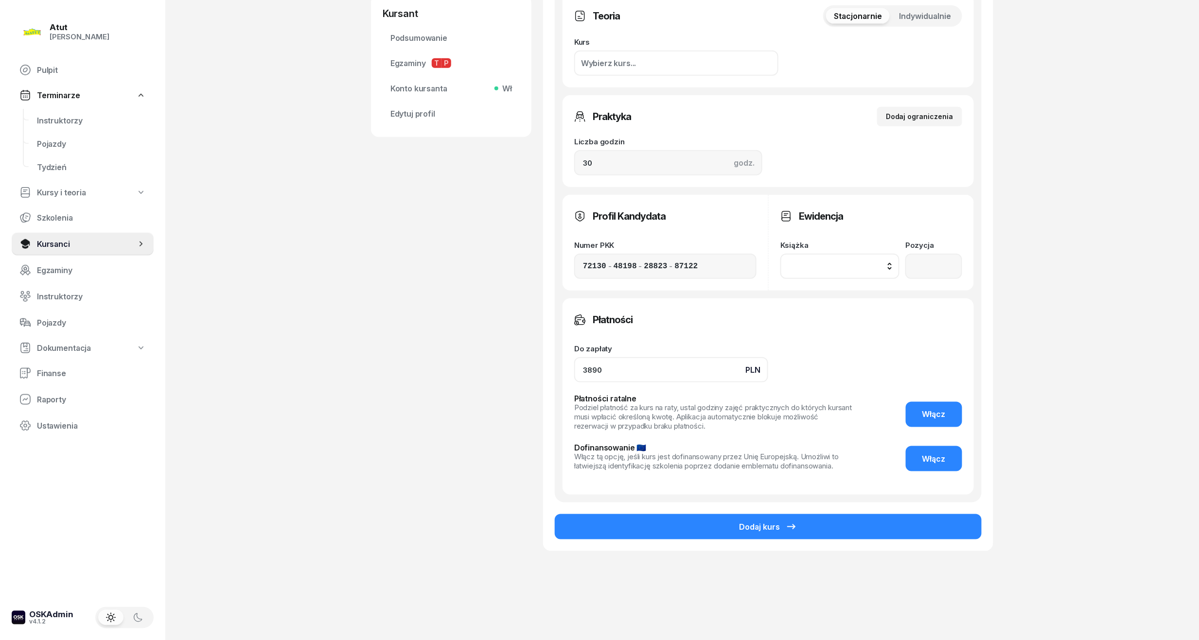
drag, startPoint x: 657, startPoint y: 368, endPoint x: -33, endPoint y: 377, distance: 690.4
click at [0, 377] on html "[PERSON_NAME] [PERSON_NAME] Pulpit Terminarze Instruktorzy Pojazdy Tydzień Kurs…" at bounding box center [599, 163] width 1199 height 955
type input "3590"
click at [817, 533] on button "Dodaj kurs" at bounding box center [768, 526] width 427 height 25
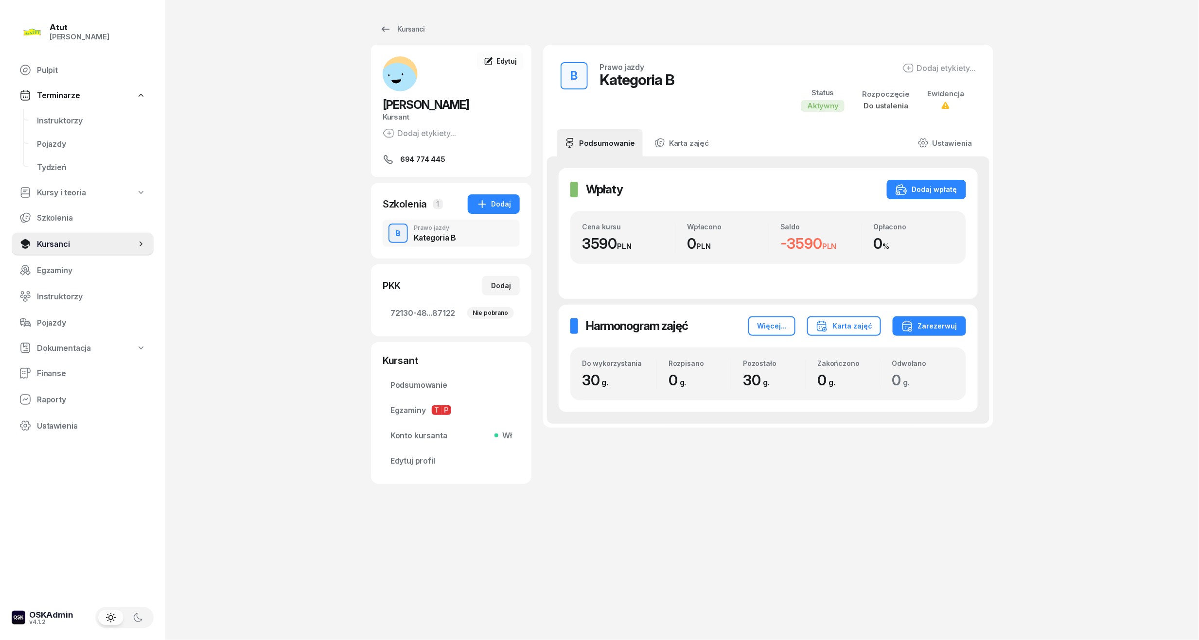
click at [15, 121] on div "Instruktorzy Pojazdy Tydzień" at bounding box center [83, 144] width 142 height 70
click at [35, 121] on link "Instruktorzy" at bounding box center [91, 120] width 124 height 23
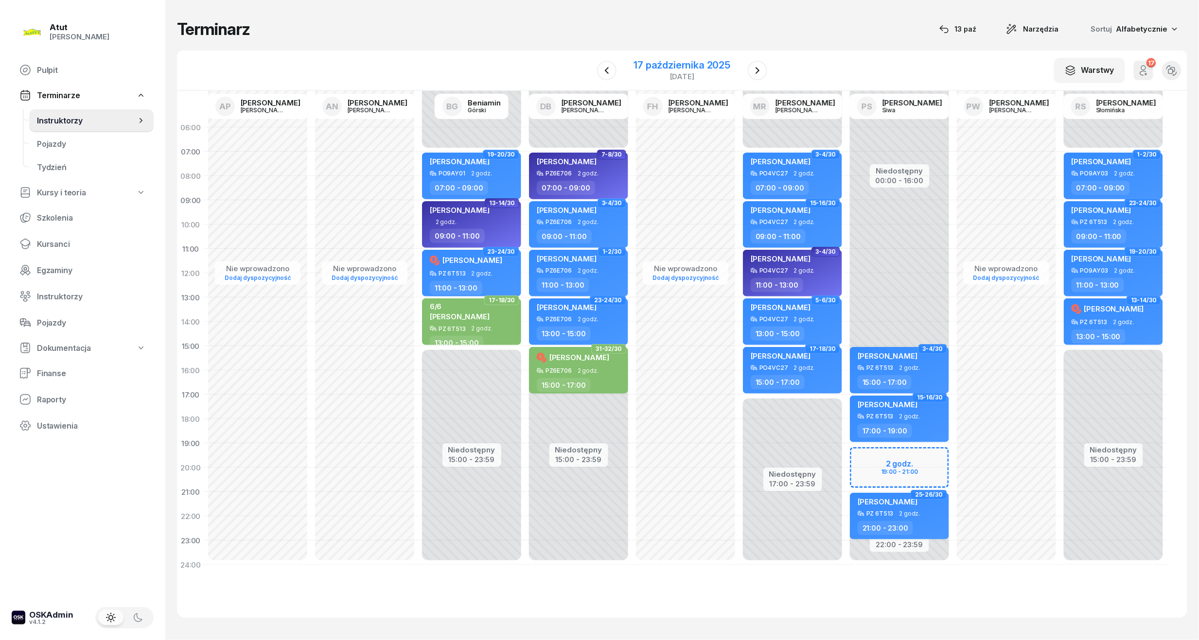
click at [730, 67] on div "[DATE]" at bounding box center [682, 70] width 120 height 28
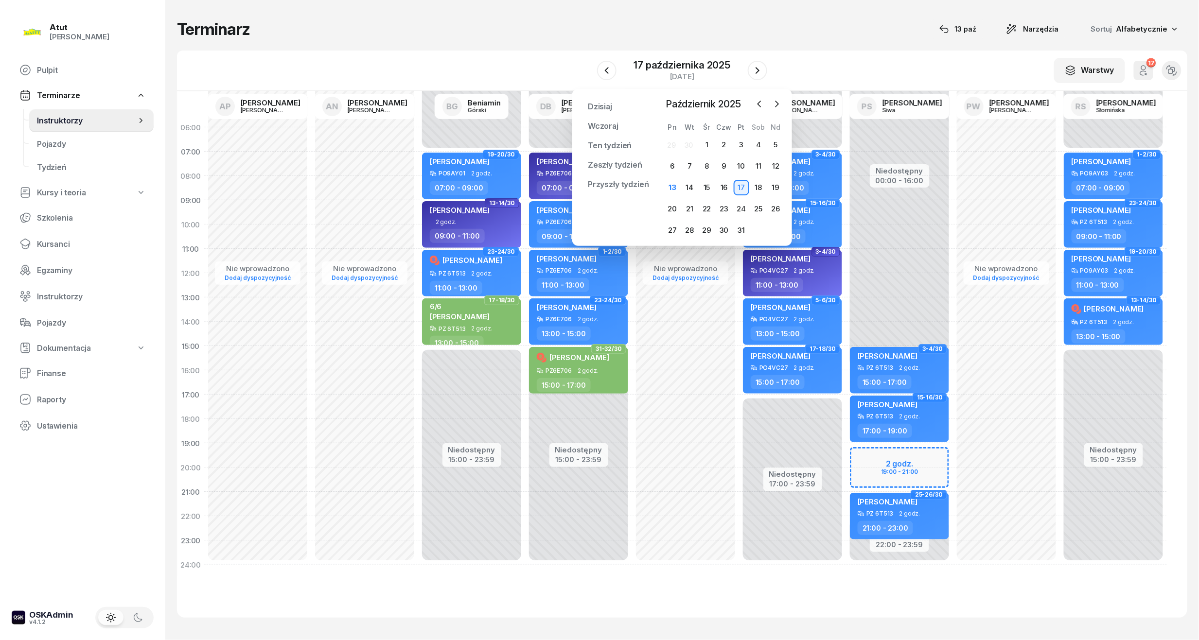
click at [785, 109] on div "[DATE] [DATE] Ten tydzień Zeszły tydzień Przyszły tydzień Przypnij [DATE] [DATE…" at bounding box center [682, 167] width 220 height 157
click at [779, 104] on icon "button" at bounding box center [777, 104] width 10 height 10
click at [777, 100] on icon "button" at bounding box center [777, 104] width 10 height 10
click at [668, 138] on div "1" at bounding box center [673, 145] width 16 height 16
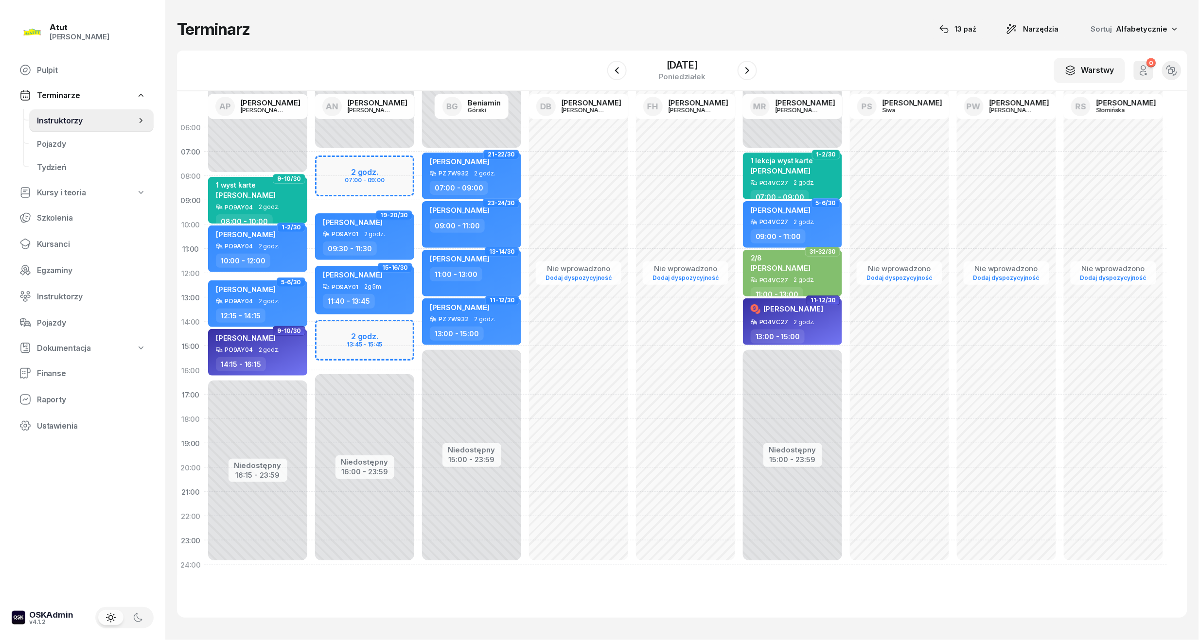
click at [360, 177] on div "Niedostępny 00:00 - 07:00 Niedostępny 16:00 - 23:59 2 godz. 07:00 - 09:00 2 god…" at bounding box center [364, 346] width 107 height 462
select select "08"
select select "09"
select select "30"
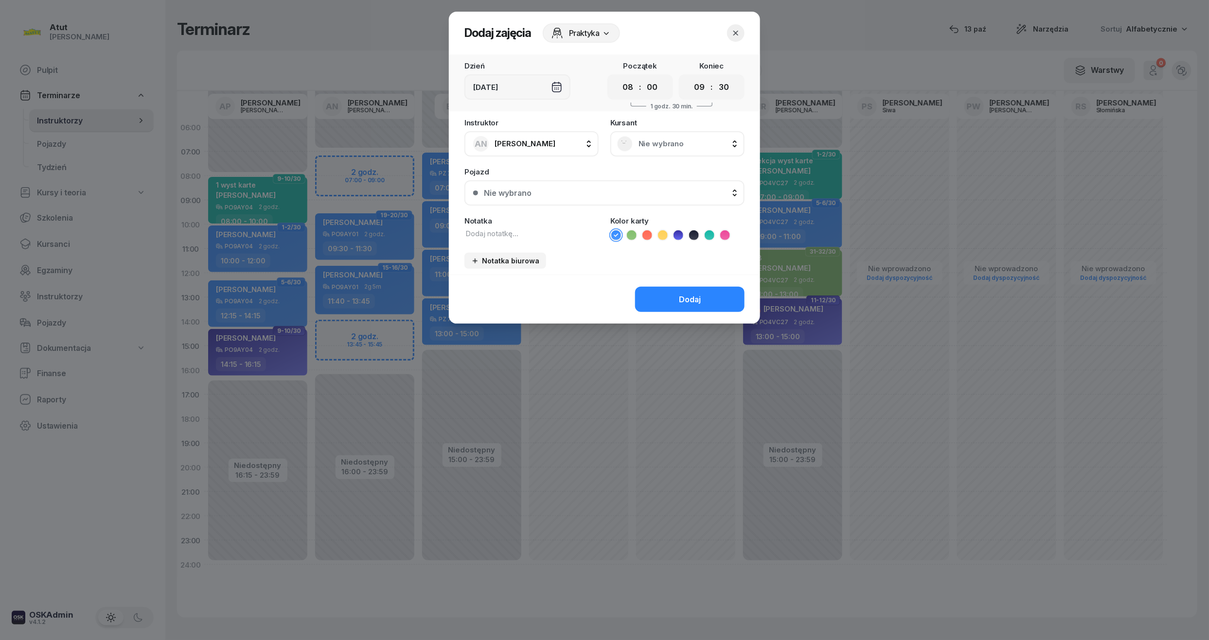
click at [653, 155] on div "Nie wybrano" at bounding box center [677, 143] width 134 height 25
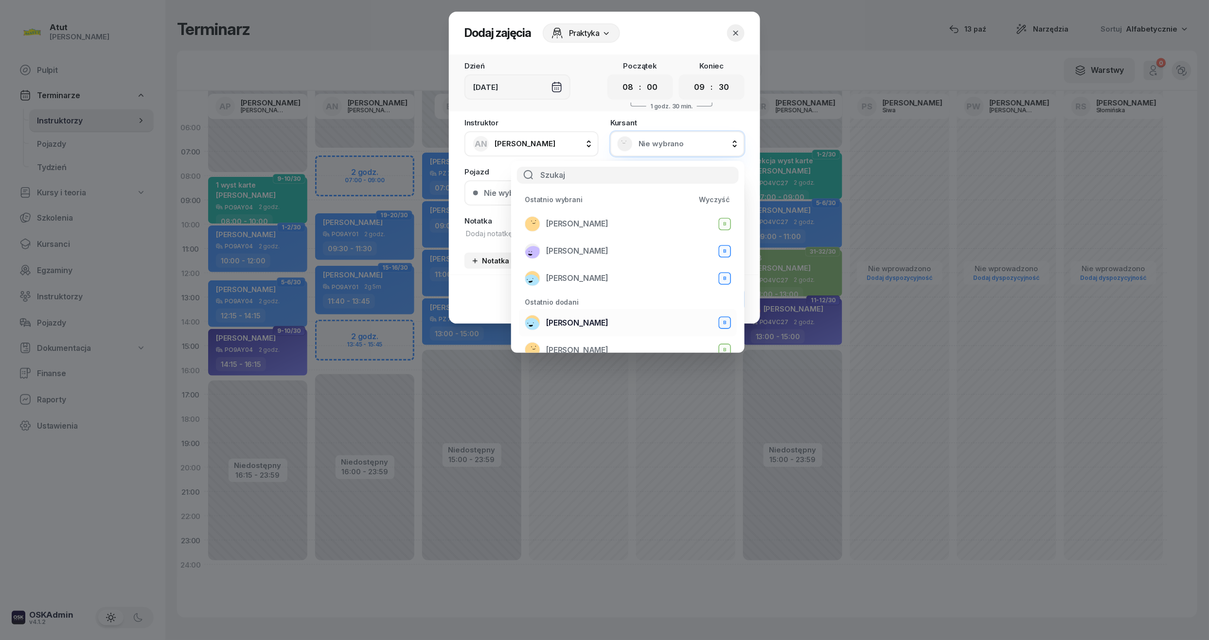
click at [589, 320] on span "[PERSON_NAME]" at bounding box center [577, 322] width 62 height 9
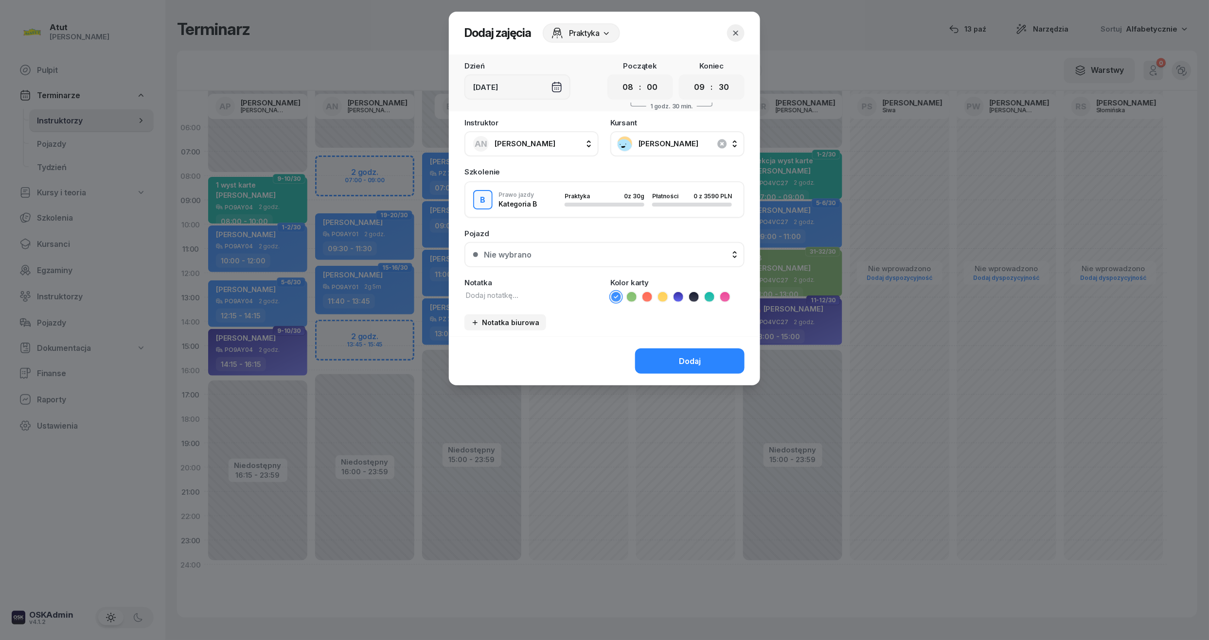
click at [710, 296] on icon at bounding box center [709, 296] width 4 height 3
click at [483, 284] on div "Notatka" at bounding box center [531, 282] width 134 height 7
click at [482, 298] on textarea at bounding box center [531, 295] width 134 height 11
type textarea "1 lekcja wyst karte"
click at [648, 263] on button "Nie wybrano" at bounding box center [604, 254] width 280 height 25
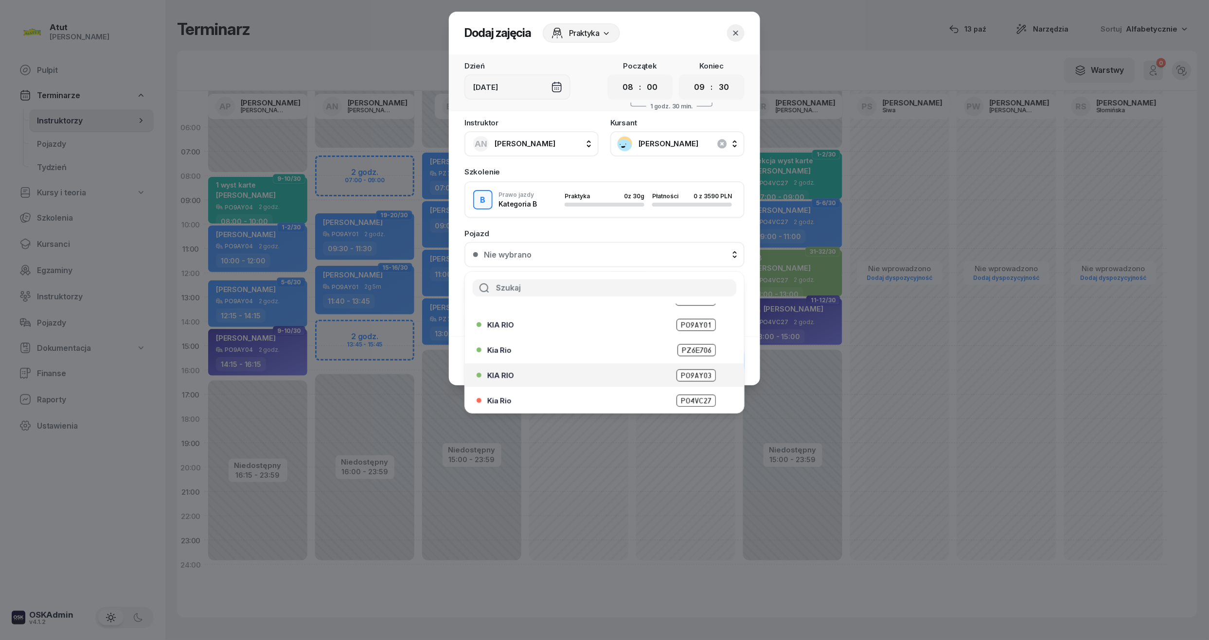
scroll to position [121, 0]
click at [693, 319] on span "PO9AY01" at bounding box center [695, 324] width 39 height 12
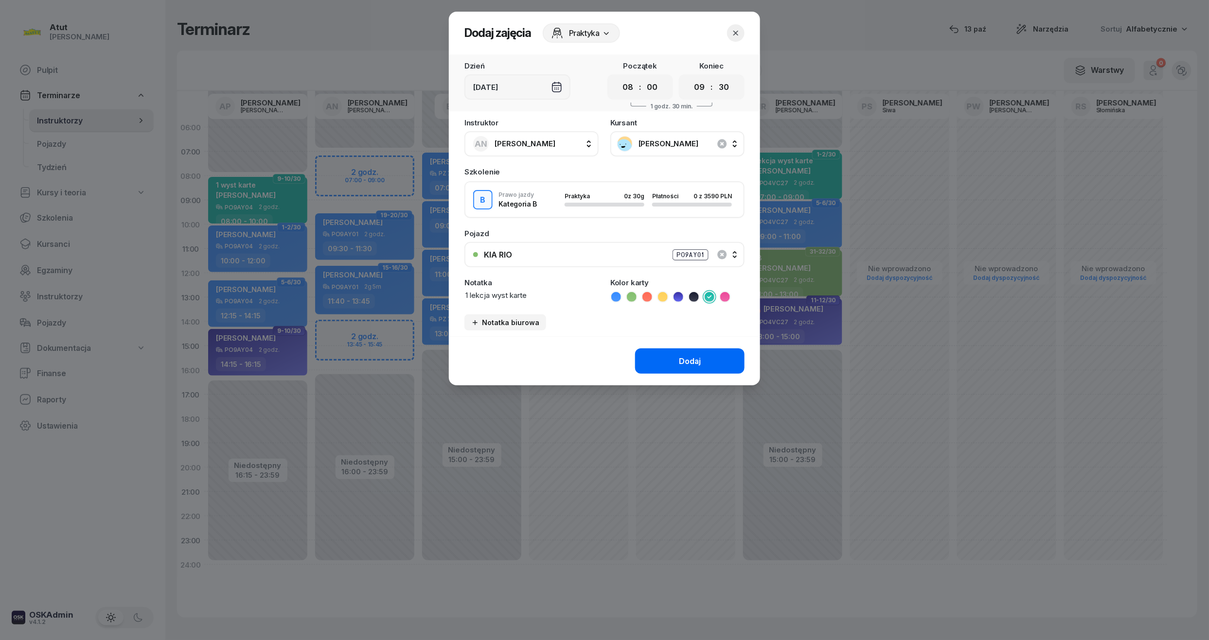
click at [697, 360] on div "Dodaj" at bounding box center [690, 361] width 22 height 9
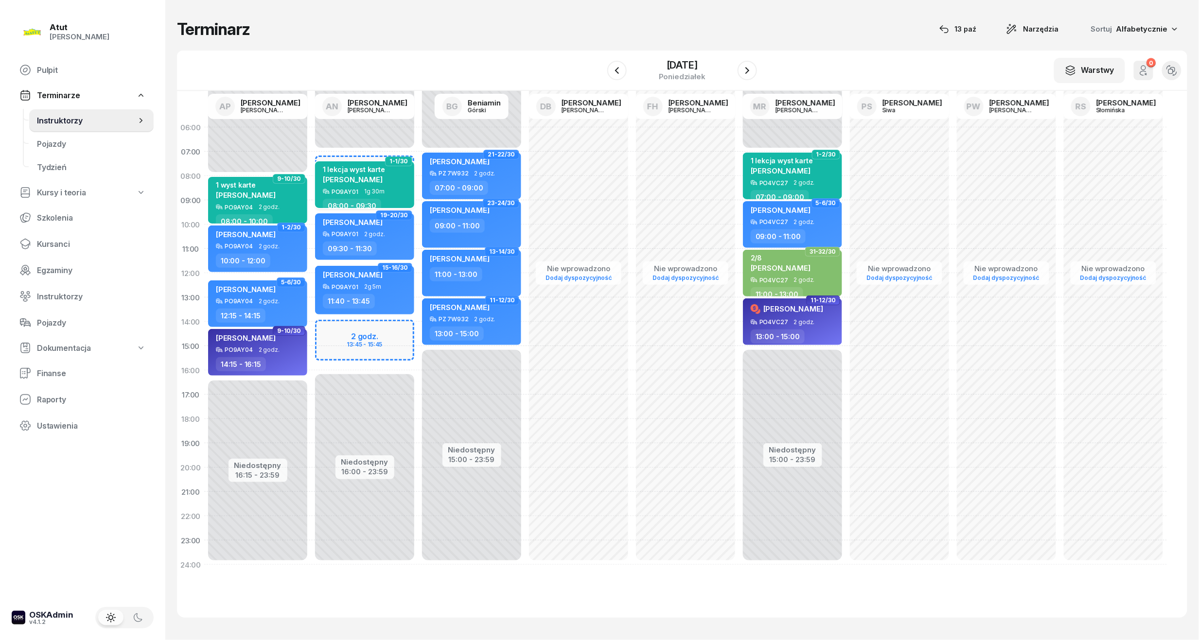
drag, startPoint x: 392, startPoint y: 186, endPoint x: 394, endPoint y: 180, distance: 6.1
click at [385, 185] on div "1 lekcja wyst karte [PERSON_NAME]" at bounding box center [354, 176] width 62 height 23
select select "08"
select select "09"
select select "30"
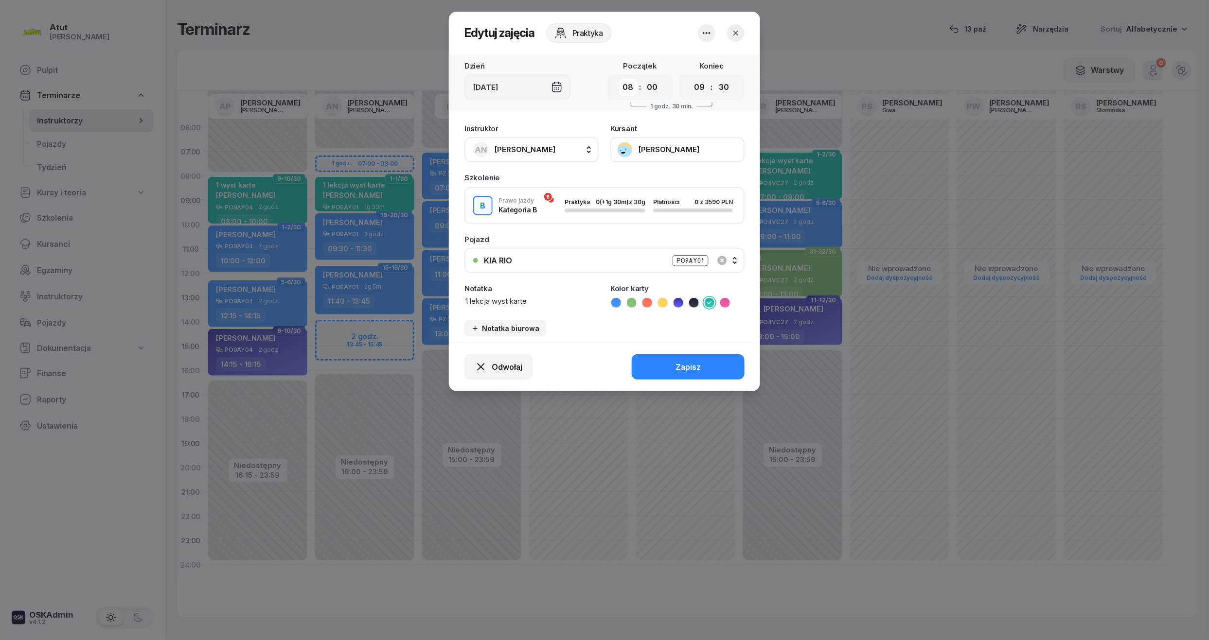
click at [623, 86] on select "00 01 02 03 04 05 06 07 08 09 10 11 12 13 14 15 16 17 18 19 20 21 22 23" at bounding box center [628, 87] width 18 height 17
select select "07"
click at [619, 79] on select "00 01 02 03 04 05 06 07 08 09 10 11 12 13 14 15 16 17 18 19 20 21 22 23" at bounding box center [628, 87] width 18 height 17
click at [722, 88] on select "00 05 10 15 20 25 30 35 40 45 50 55" at bounding box center [723, 87] width 18 height 17
select select "00"
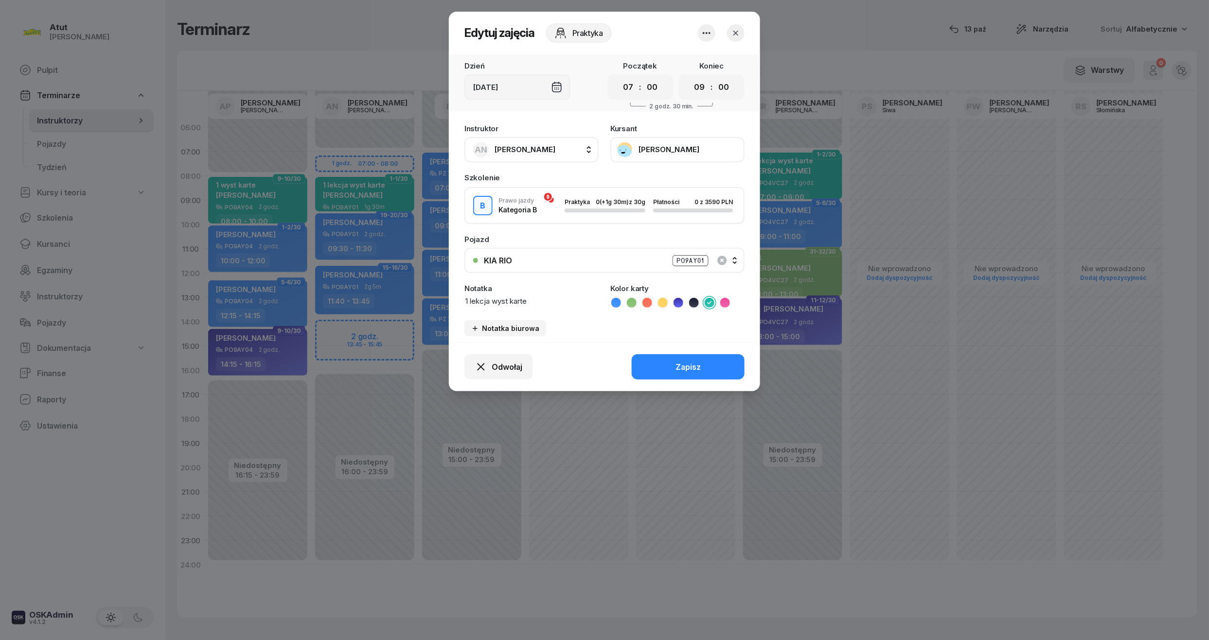
click at [715, 79] on select "00 05 10 15 20 25 30 35 40 45 50 55" at bounding box center [723, 87] width 18 height 17
click at [689, 367] on div "Zapisz" at bounding box center [687, 367] width 25 height 9
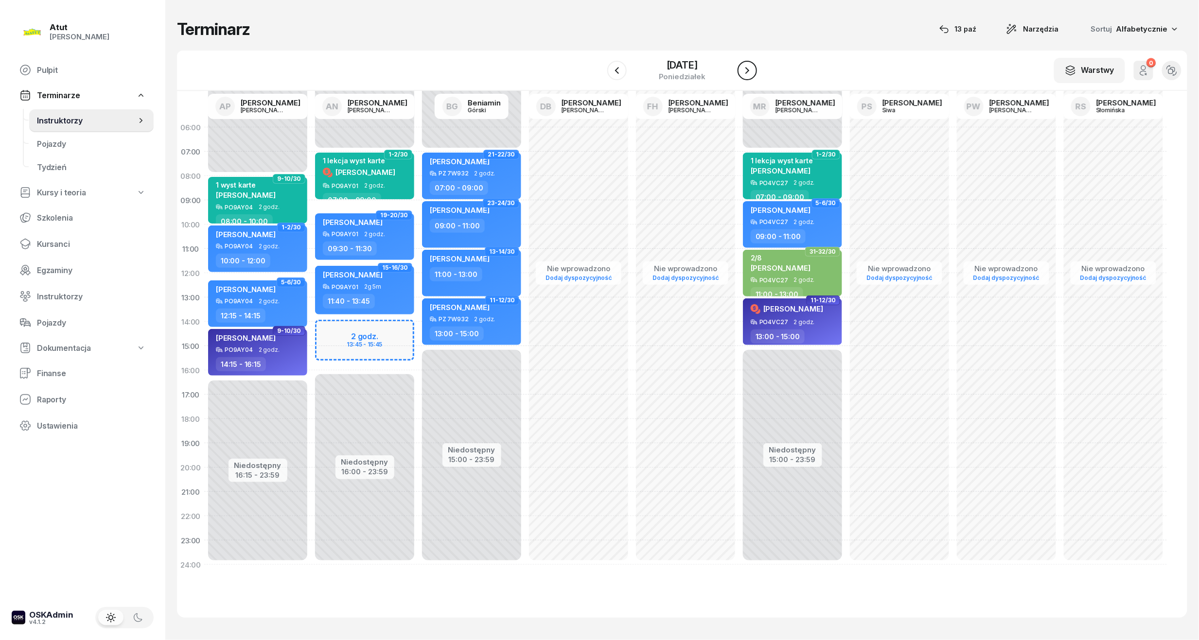
click at [749, 67] on icon "button" at bounding box center [747, 71] width 12 height 12
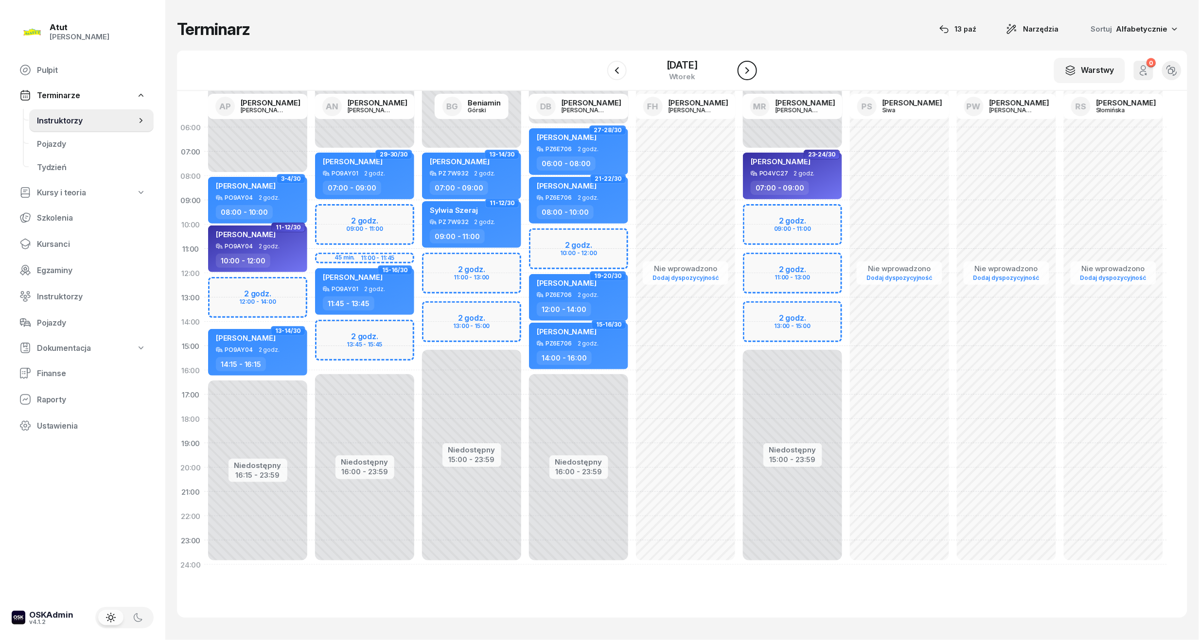
click at [745, 74] on icon "button" at bounding box center [747, 71] width 12 height 12
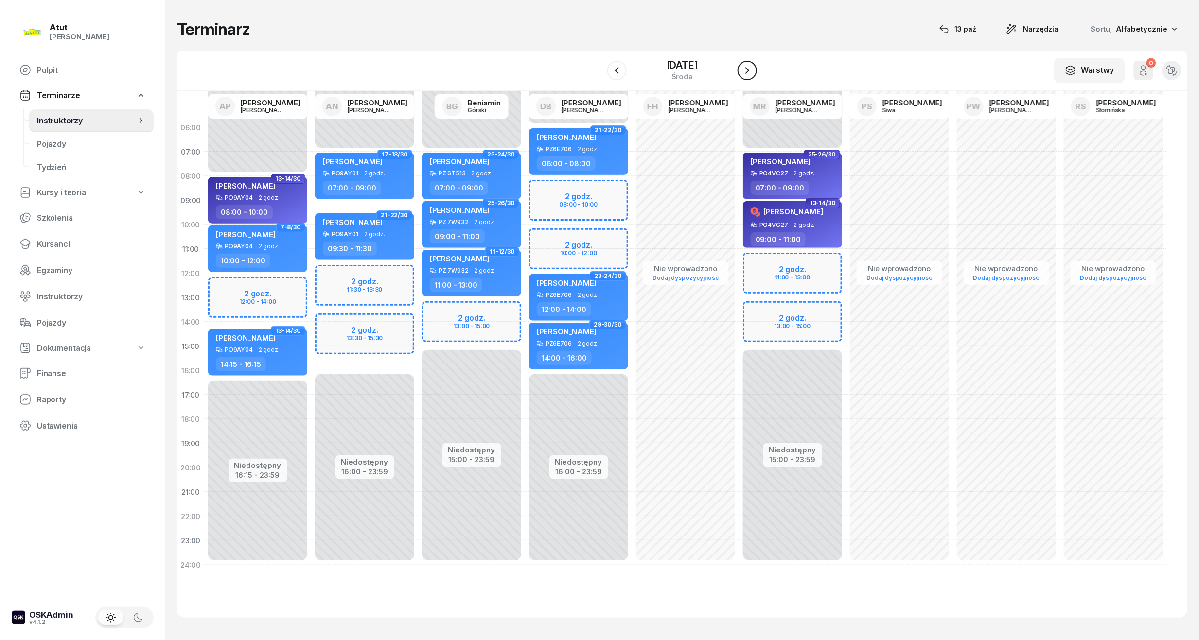
click at [745, 74] on icon "button" at bounding box center [747, 71] width 12 height 12
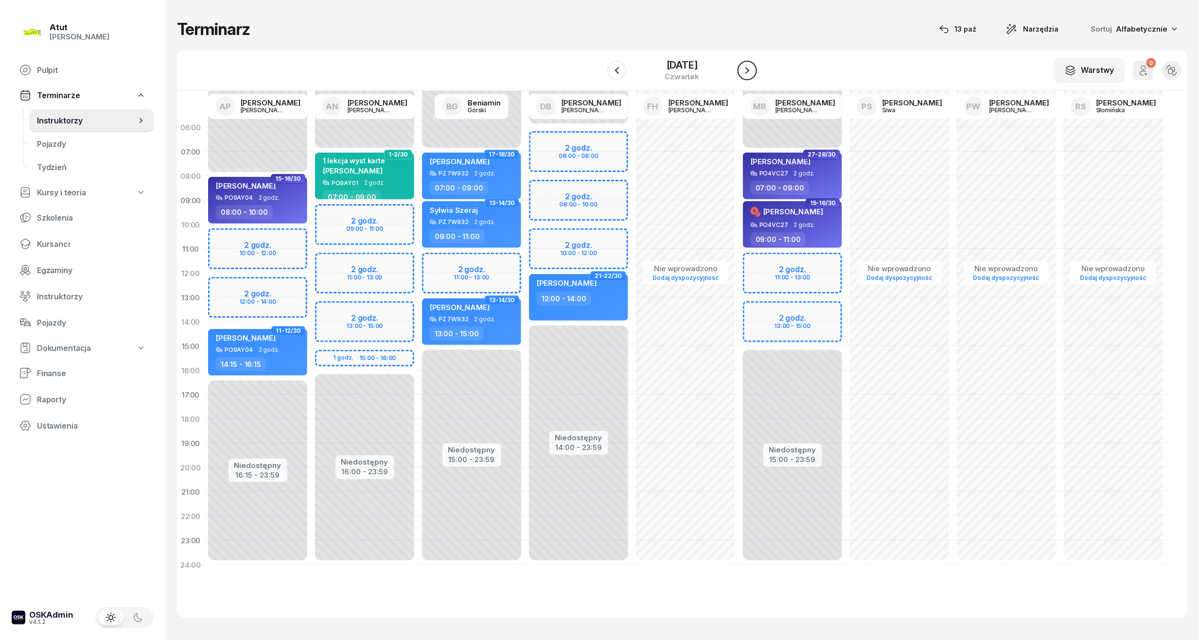
click at [742, 68] on icon "button" at bounding box center [747, 71] width 12 height 12
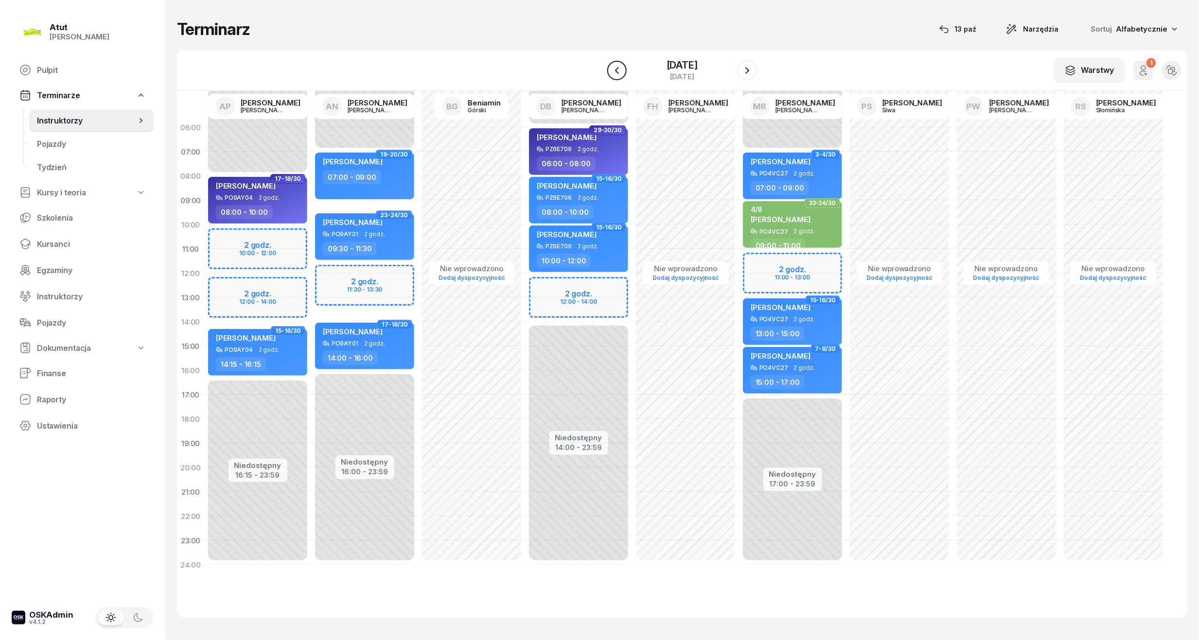
click at [619, 70] on icon "button" at bounding box center [617, 71] width 12 height 12
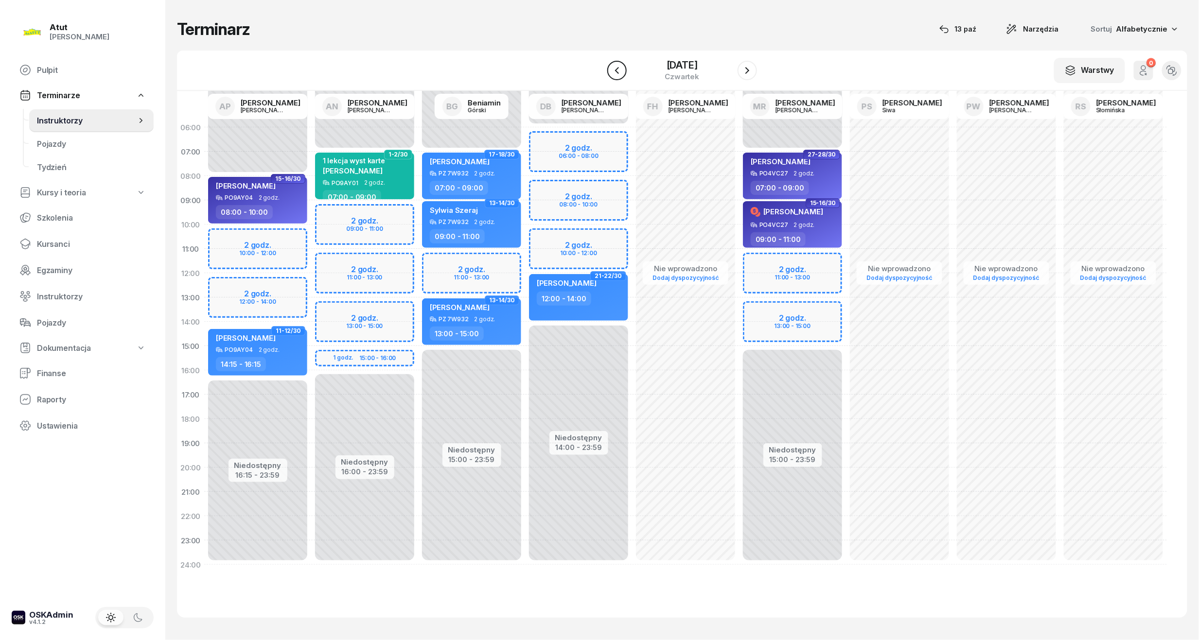
click at [617, 69] on icon "button" at bounding box center [617, 70] width 4 height 7
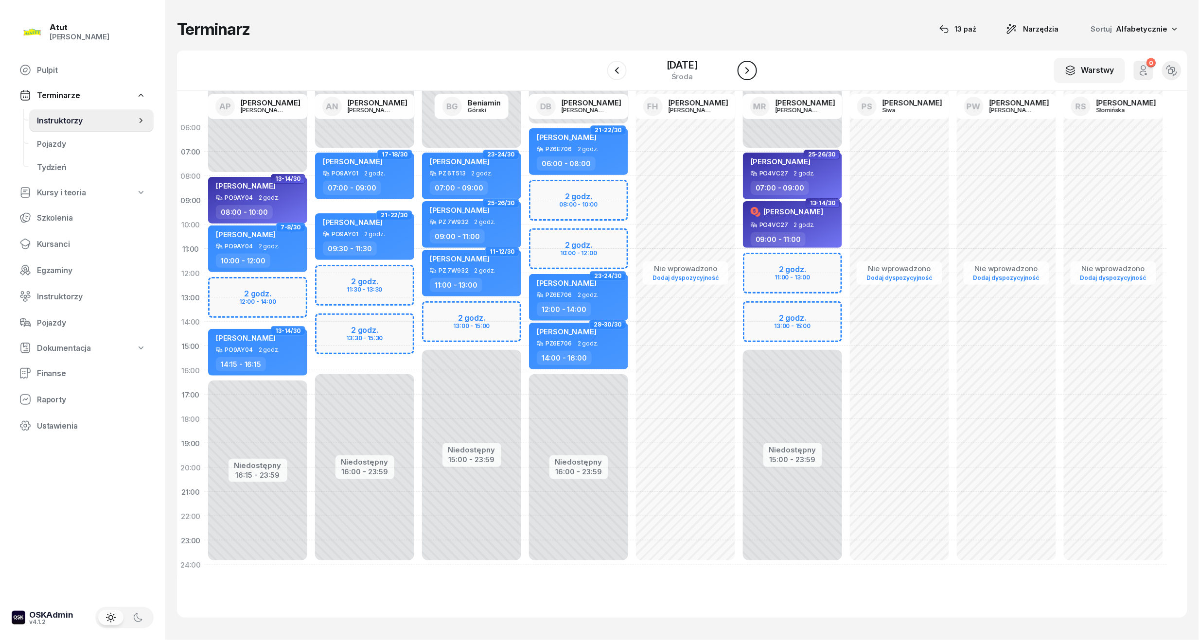
click at [747, 72] on icon "button" at bounding box center [747, 70] width 4 height 7
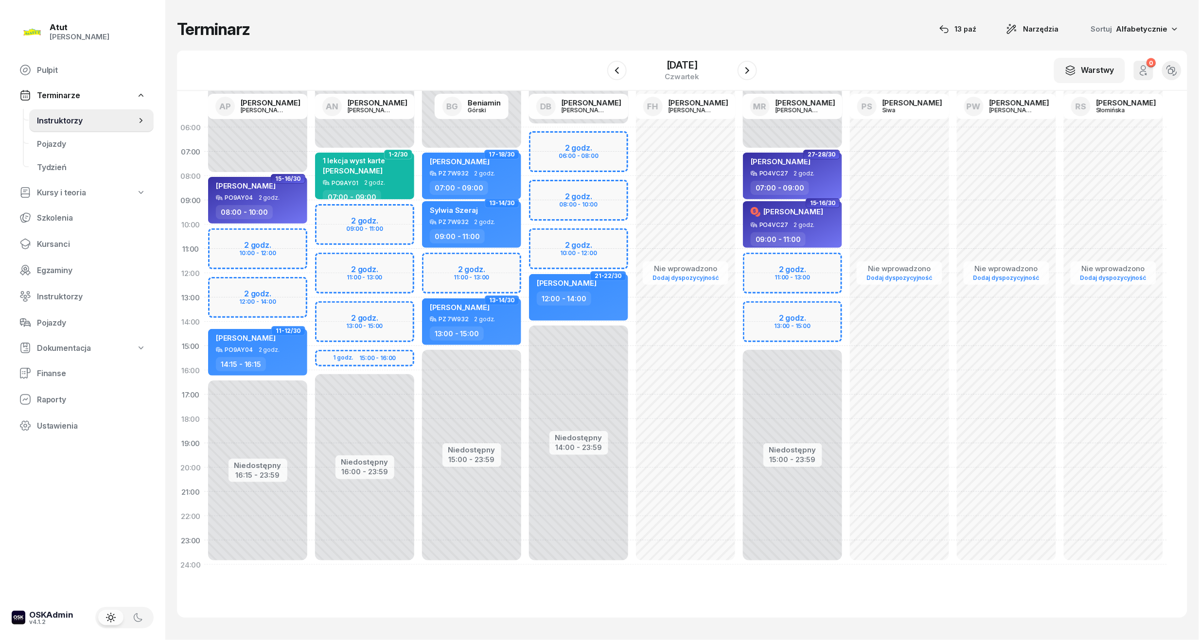
click at [384, 226] on div "Niedostępny 00:00 - 07:00 Niedostępny 16:00 - 23:59 2 godz. 09:00 - 11:00 2 god…" at bounding box center [364, 346] width 107 height 462
select select "10"
select select "12"
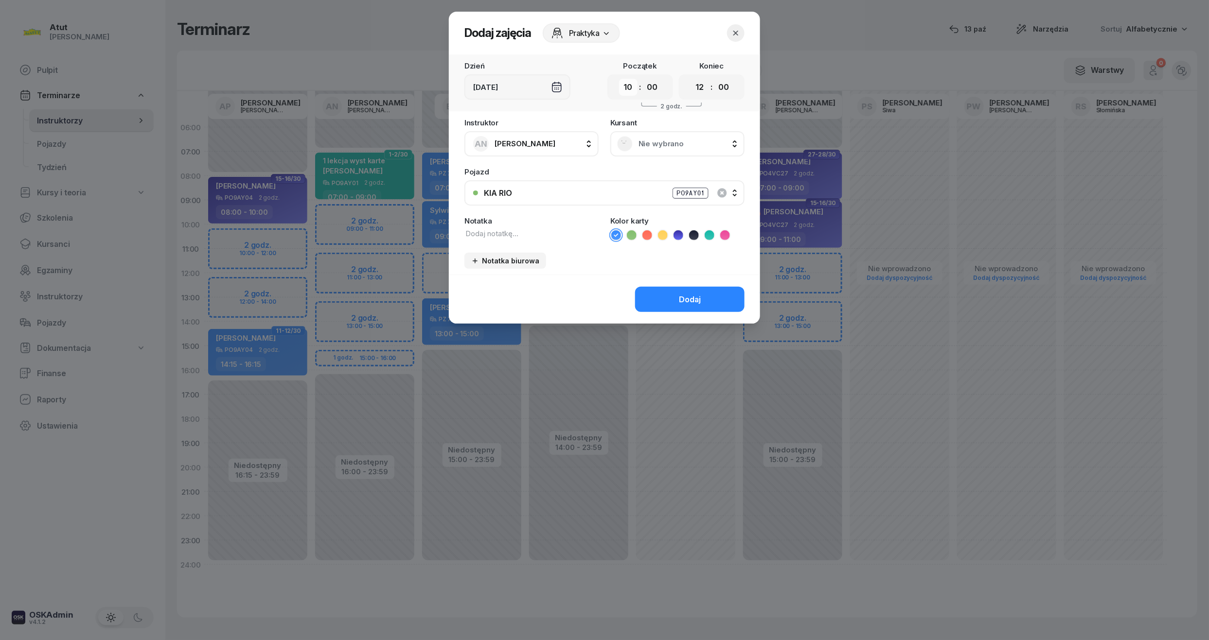
click at [630, 88] on select "00 01 02 03 04 05 06 07 08 09 10 11 12 13 14 15 16 17 18 19 20 21 22 23" at bounding box center [628, 87] width 18 height 17
select select "09"
click at [619, 79] on select "00 01 02 03 04 05 06 07 08 09 10 11 12 13 14 15 16 17 18 19 20 21 22 23" at bounding box center [628, 87] width 18 height 17
drag, startPoint x: 647, startPoint y: 85, endPoint x: 685, endPoint y: 129, distance: 58.6
click at [647, 85] on select "00 05 10 15 20 25 30 35 40 45 50 55" at bounding box center [652, 87] width 18 height 17
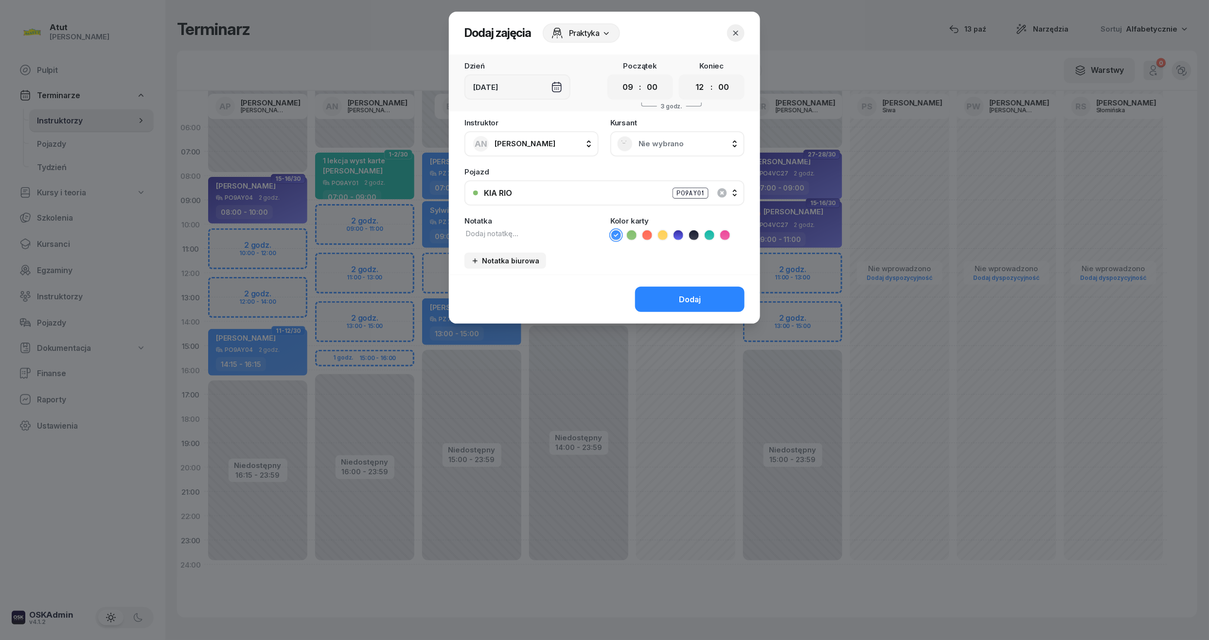
select select "30"
click at [643, 79] on select "00 05 10 15 20 25 30 35 40 45 50 55" at bounding box center [652, 87] width 18 height 17
drag, startPoint x: 704, startPoint y: 84, endPoint x: 704, endPoint y: 93, distance: 9.3
click at [704, 84] on select "00 01 02 03 04 05 06 07 08 09 10 11 12 13 14 15 16 17 18 19 20 21 22 23" at bounding box center [699, 87] width 18 height 17
select select "11"
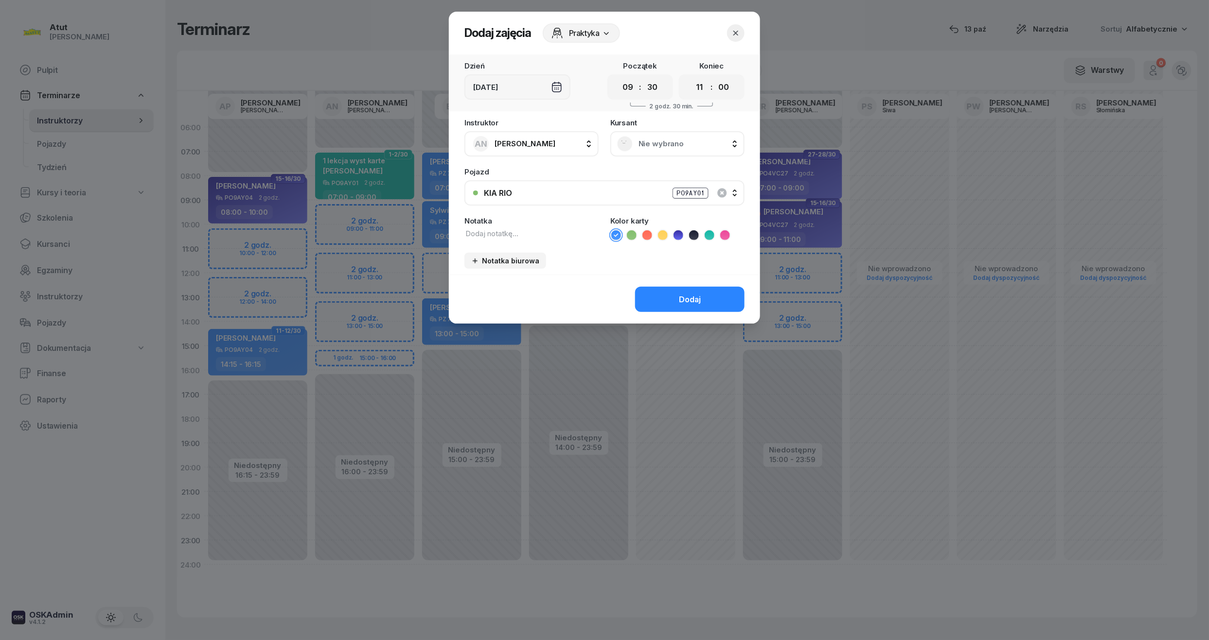
click at [690, 79] on select "00 01 02 03 04 05 06 07 08 09 10 11 12 13 14 15 16 17 18 19 20 21 22 23" at bounding box center [699, 87] width 18 height 17
drag, startPoint x: 720, startPoint y: 89, endPoint x: 720, endPoint y: 96, distance: 6.3
click at [720, 89] on select "00 05 10 15 20 25 30 35 40 45 50 55" at bounding box center [723, 87] width 18 height 17
select select "30"
click at [715, 79] on select "00 05 10 15 20 25 30 35 40 45 50 55" at bounding box center [723, 87] width 18 height 17
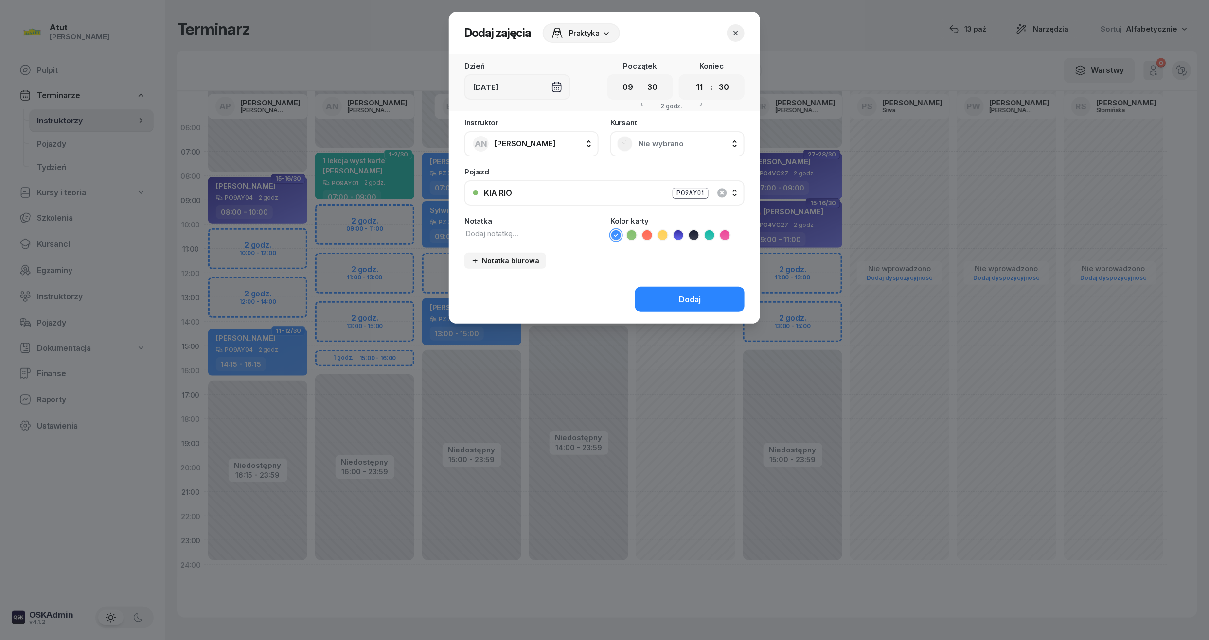
click at [651, 146] on span "Nie wybrano" at bounding box center [687, 144] width 99 height 9
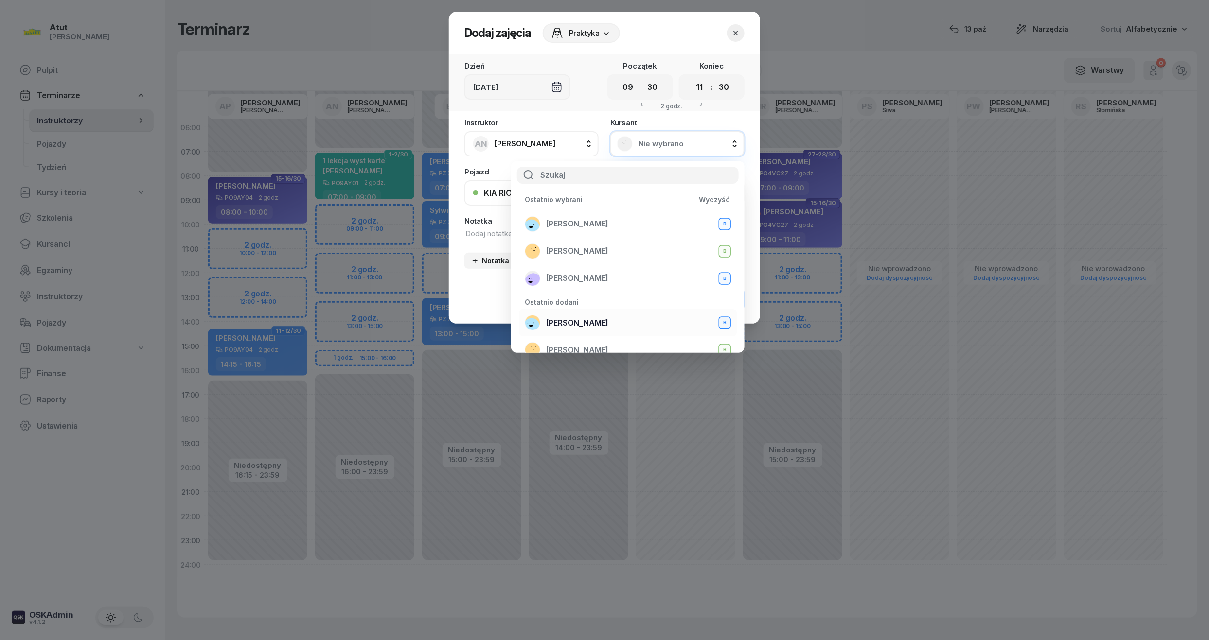
click at [581, 318] on span "[PERSON_NAME]" at bounding box center [577, 322] width 62 height 9
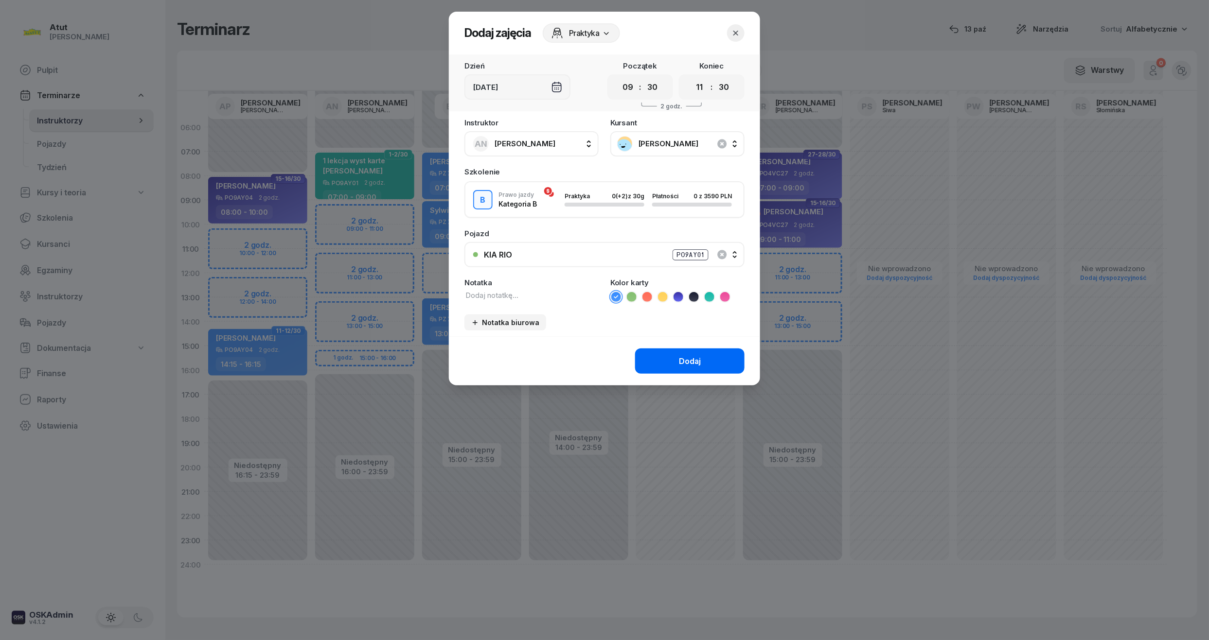
click at [658, 362] on button "Dodaj" at bounding box center [689, 361] width 109 height 25
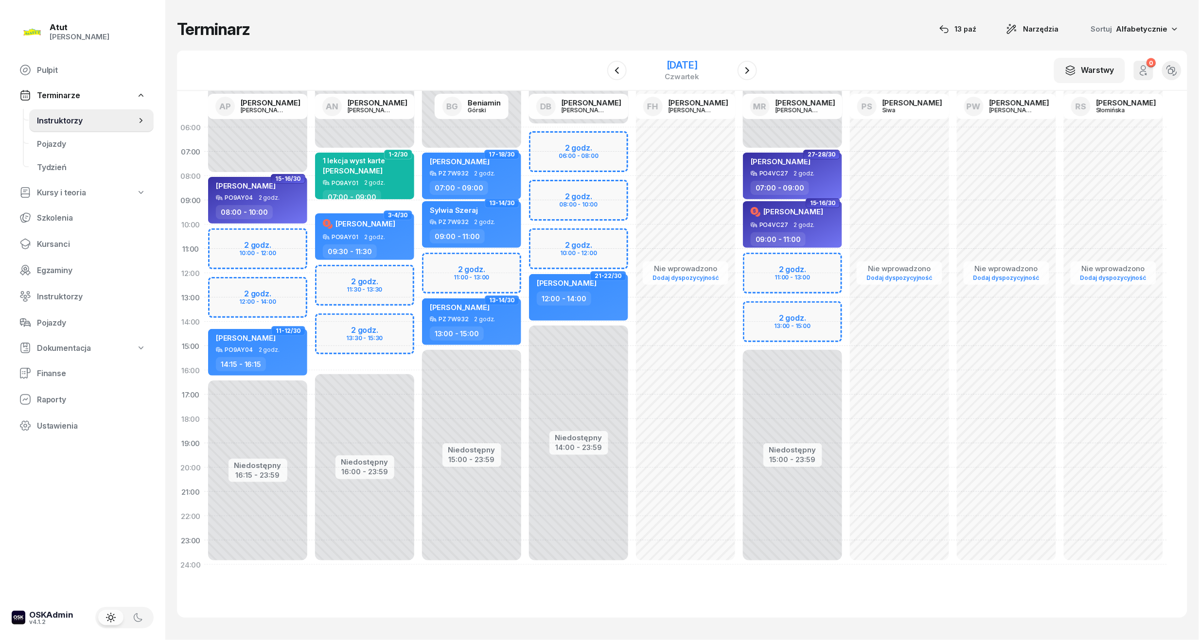
click at [677, 60] on div "[DATE]" at bounding box center [682, 65] width 35 height 10
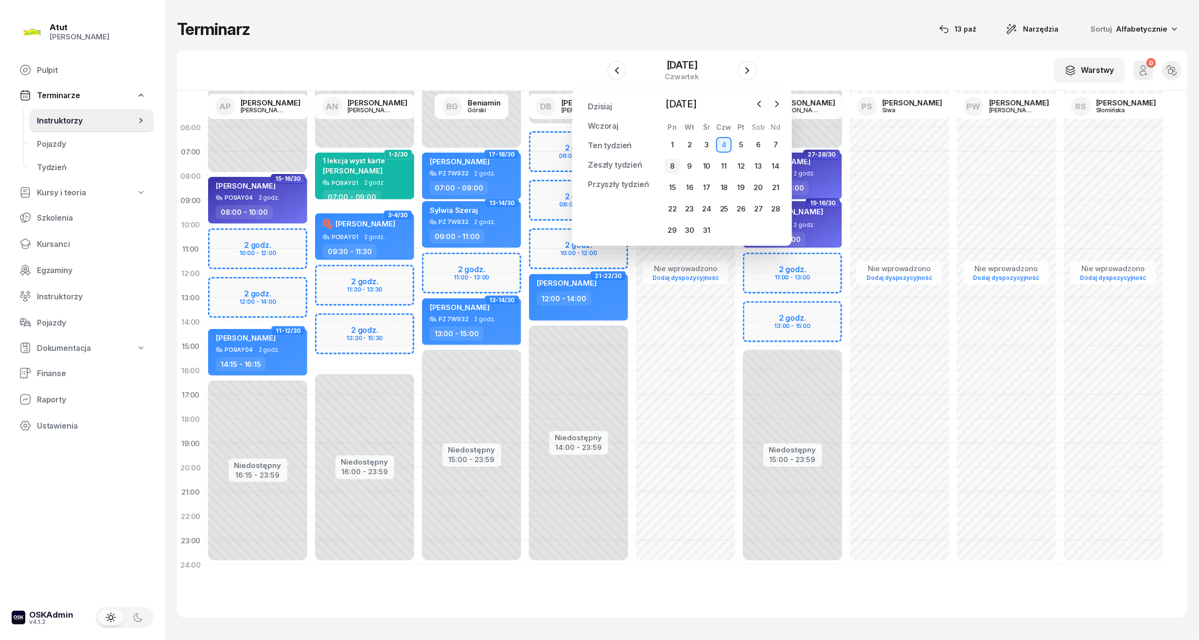
click at [667, 167] on div "8" at bounding box center [673, 166] width 16 height 16
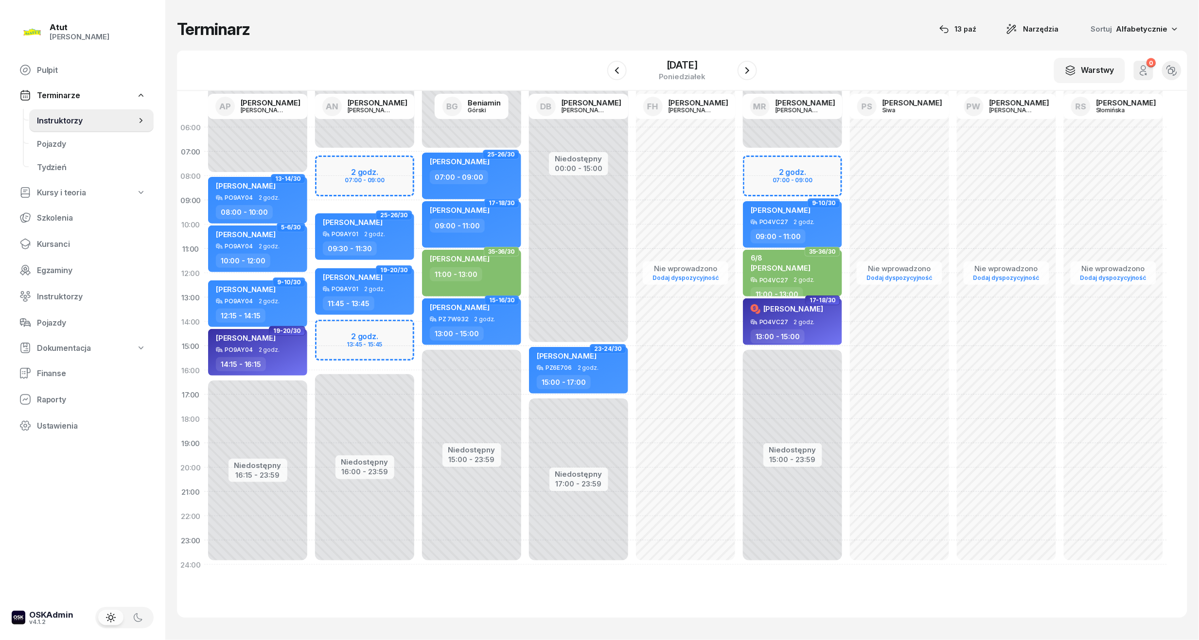
click at [367, 177] on div "Niedostępny 00:00 - 07:00 Niedostępny 16:00 - 23:59 2 godz. 07:00 - 09:00 2 god…" at bounding box center [364, 346] width 107 height 462
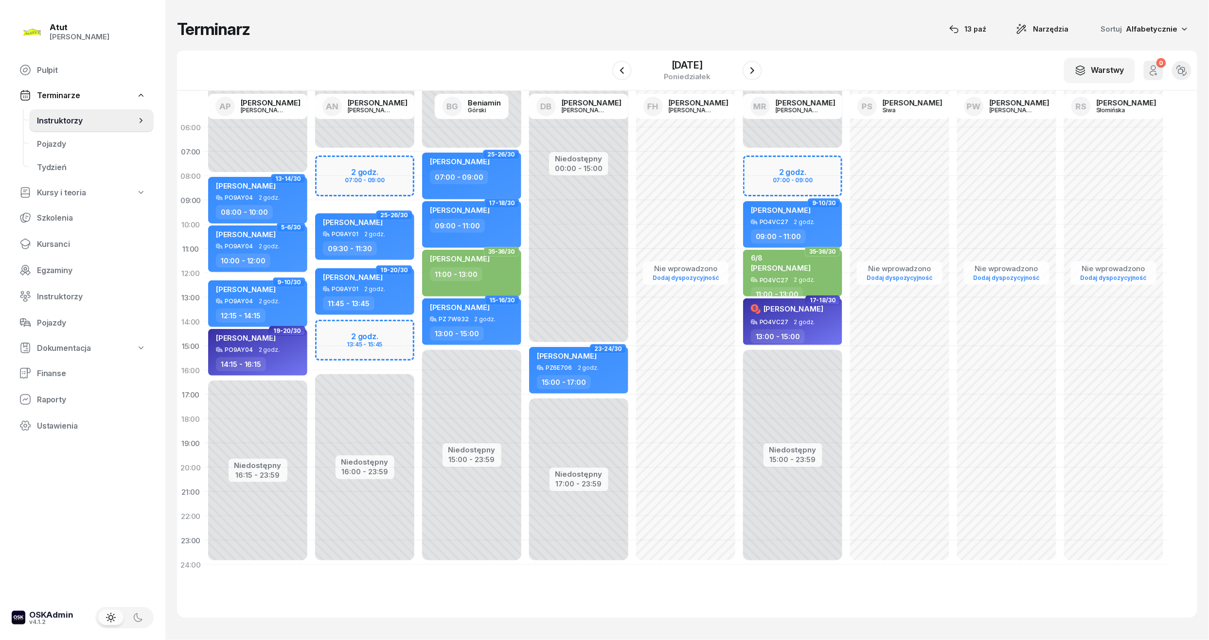
select select "08"
select select "09"
select select "30"
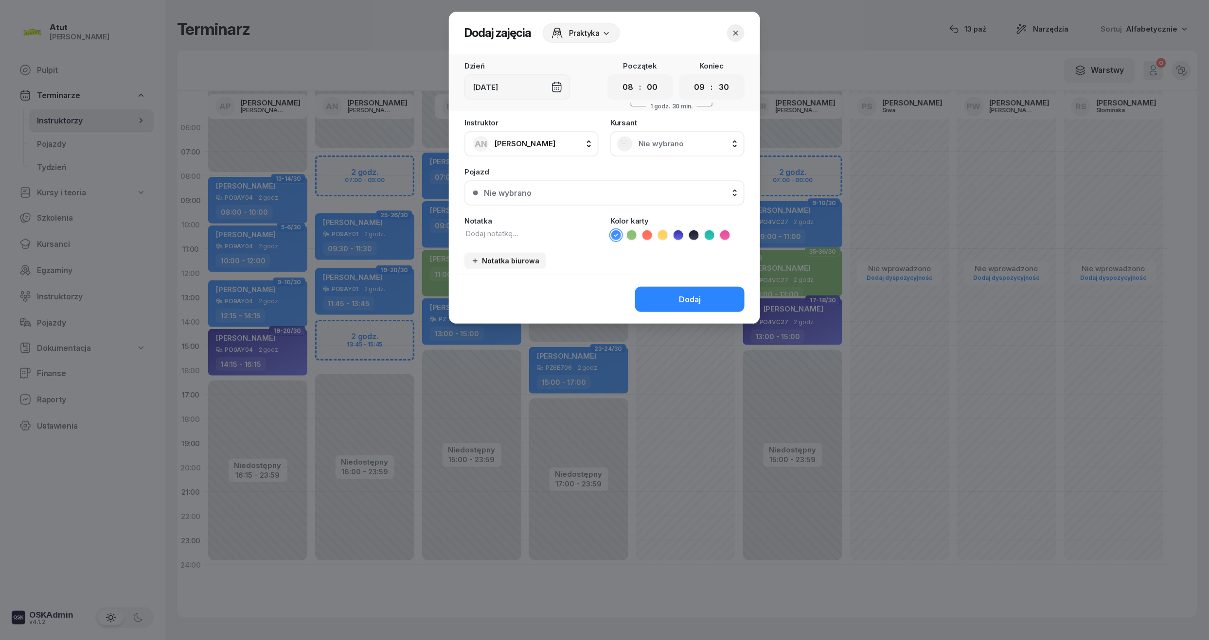
click at [687, 149] on div "Nie wybrano" at bounding box center [677, 144] width 121 height 16
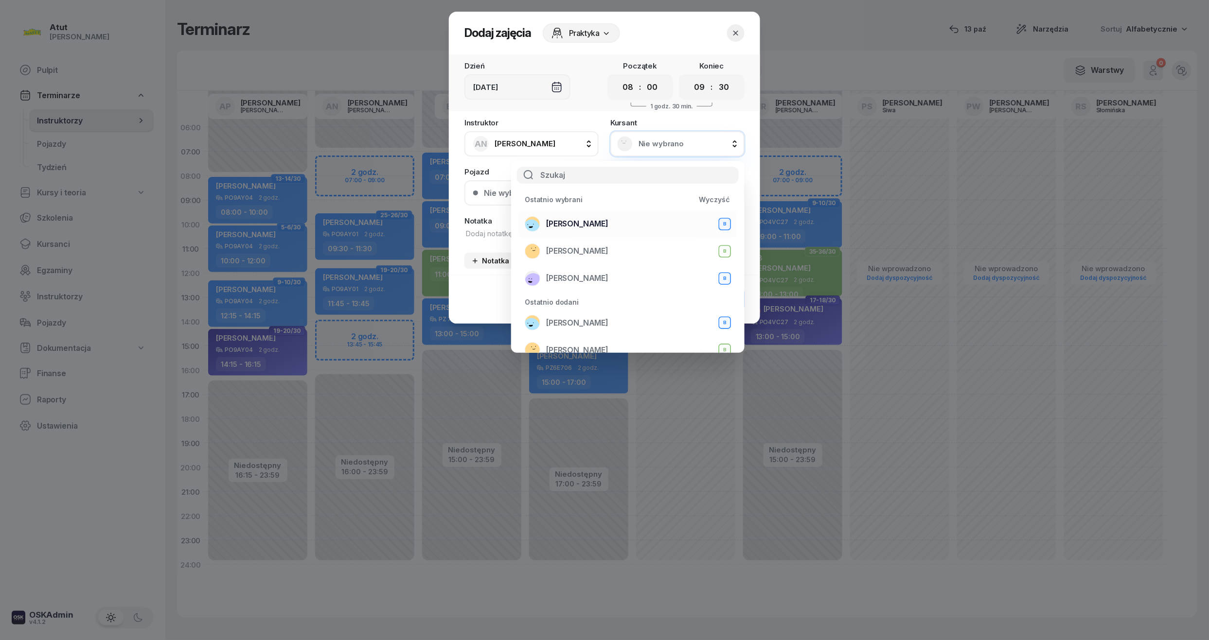
click at [577, 227] on span "[PERSON_NAME]" at bounding box center [577, 223] width 62 height 9
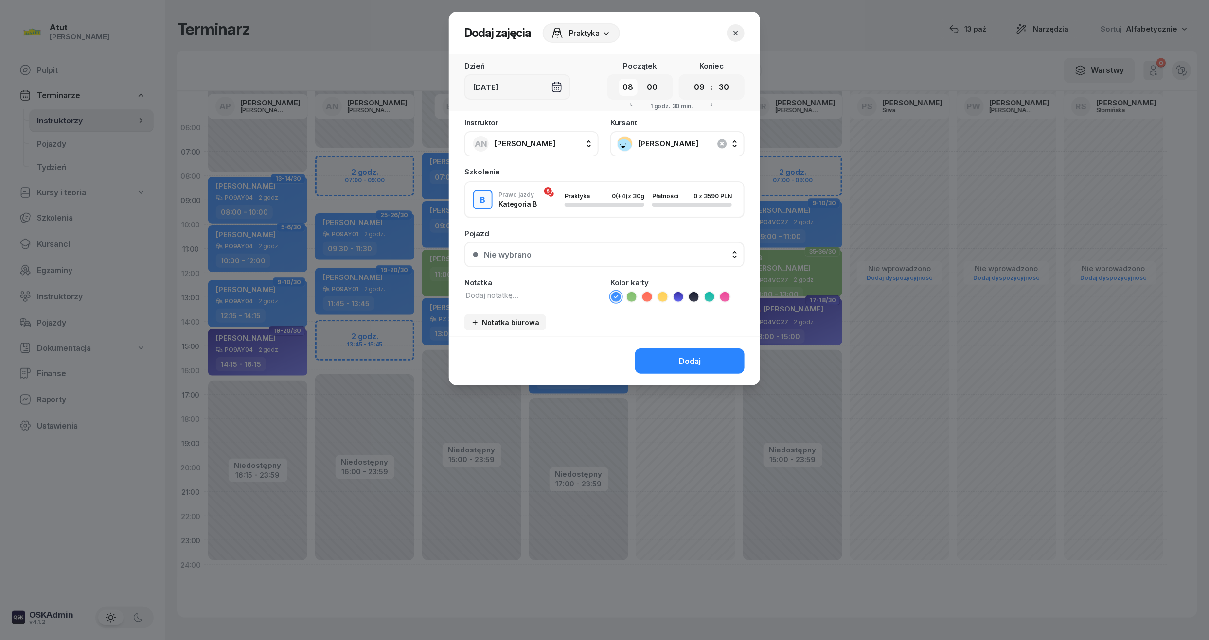
click at [626, 82] on select "00 01 02 03 04 05 06 07 08 09 10 11 12 13 14 15 16 17 18 19 20 21 22 23" at bounding box center [628, 87] width 18 height 17
select select "07"
click at [619, 79] on select "00 01 02 03 04 05 06 07 08 09 10 11 12 13 14 15 16 17 18 19 20 21 22 23" at bounding box center [628, 87] width 18 height 17
drag, startPoint x: 722, startPoint y: 80, endPoint x: 726, endPoint y: 96, distance: 16.0
click at [722, 80] on select "00 05 10 15 20 25 30 35 40 45 50 55" at bounding box center [723, 87] width 18 height 17
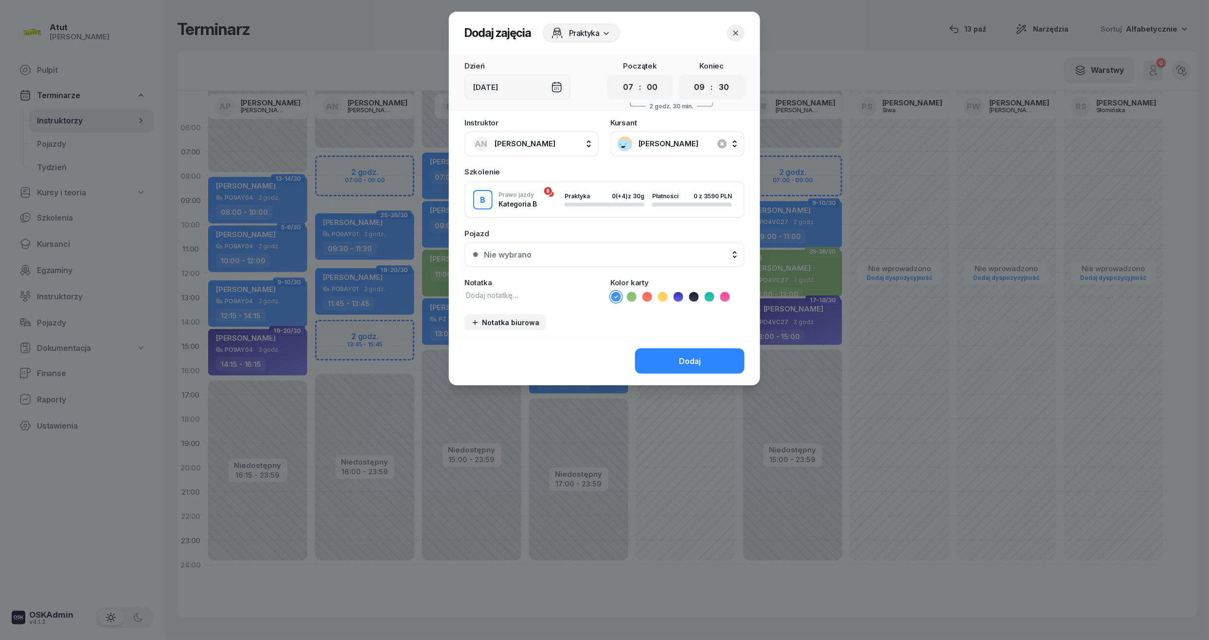
select select "00"
click at [715, 79] on select "00 05 10 15 20 25 30 35 40 45 50 55" at bounding box center [723, 87] width 18 height 17
click at [622, 242] on button "Nie wybrano" at bounding box center [604, 254] width 280 height 25
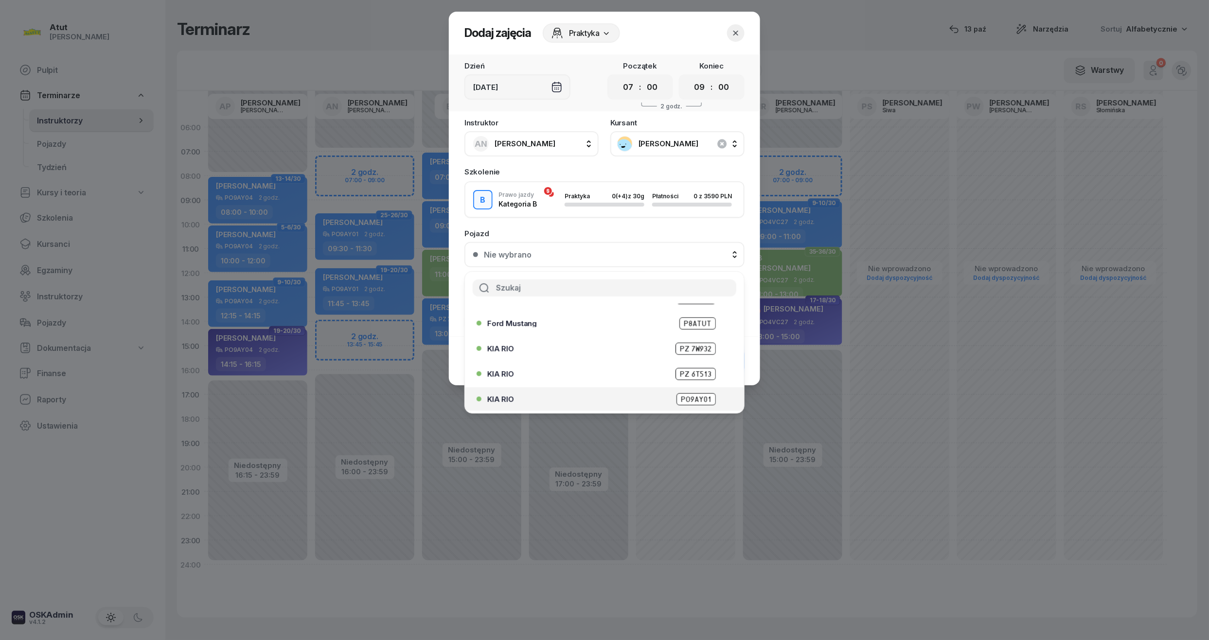
scroll to position [121, 0]
click at [684, 318] on span "PO9AY01" at bounding box center [695, 324] width 39 height 12
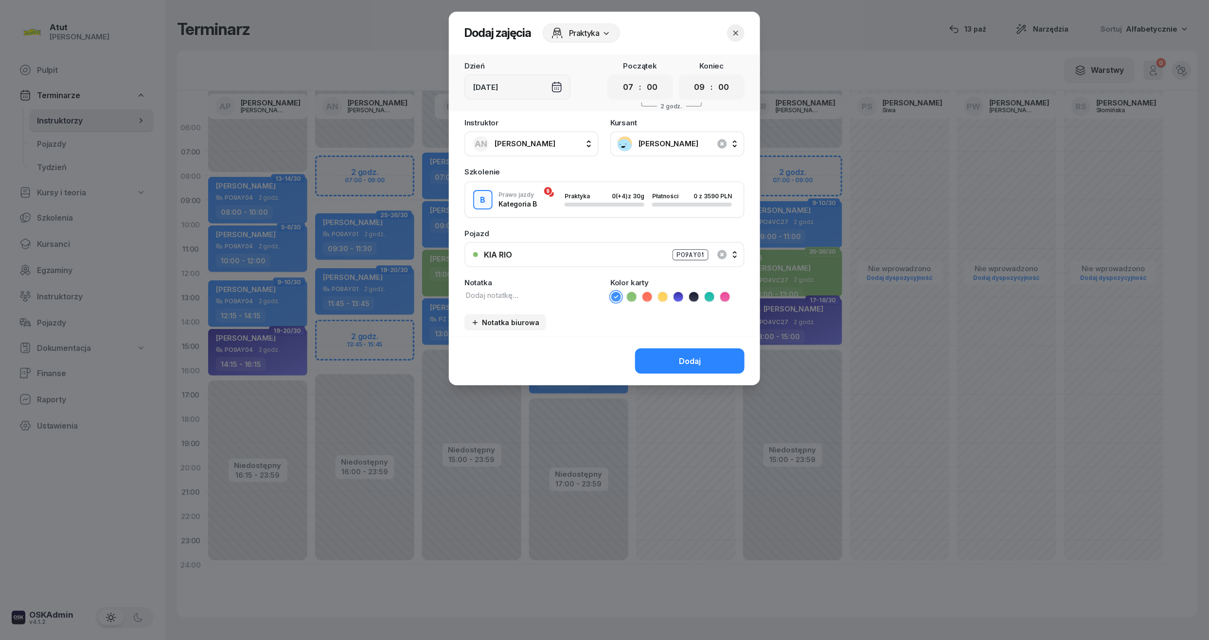
click at [683, 364] on div "Dodaj" at bounding box center [690, 361] width 22 height 9
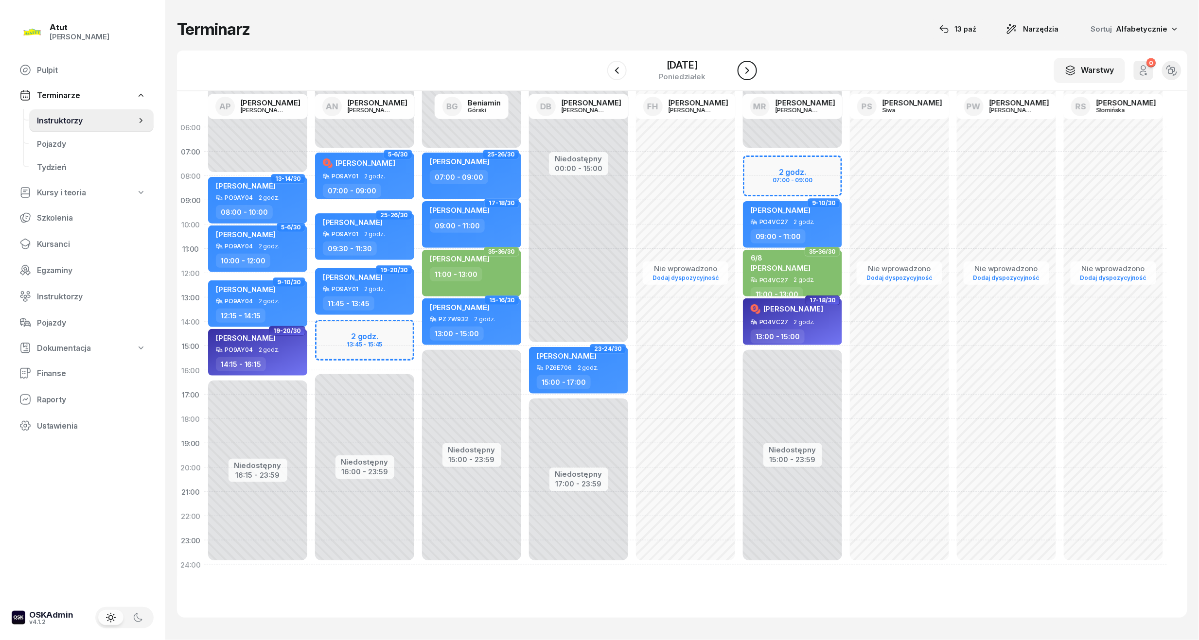
click at [747, 77] on button "button" at bounding box center [747, 70] width 19 height 19
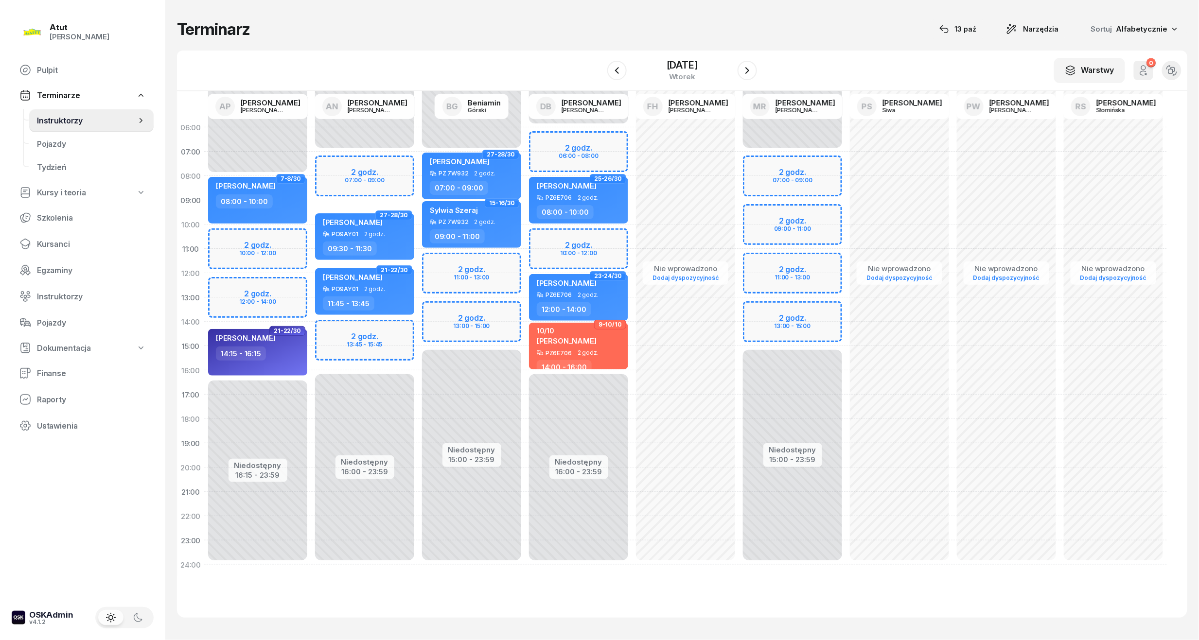
click at [396, 161] on div "Niedostępny 00:00 - 07:00 Niedostępny 16:00 - 23:59 2 godz. 07:00 - 09:00 2 god…" at bounding box center [364, 346] width 107 height 462
select select "07"
select select "09"
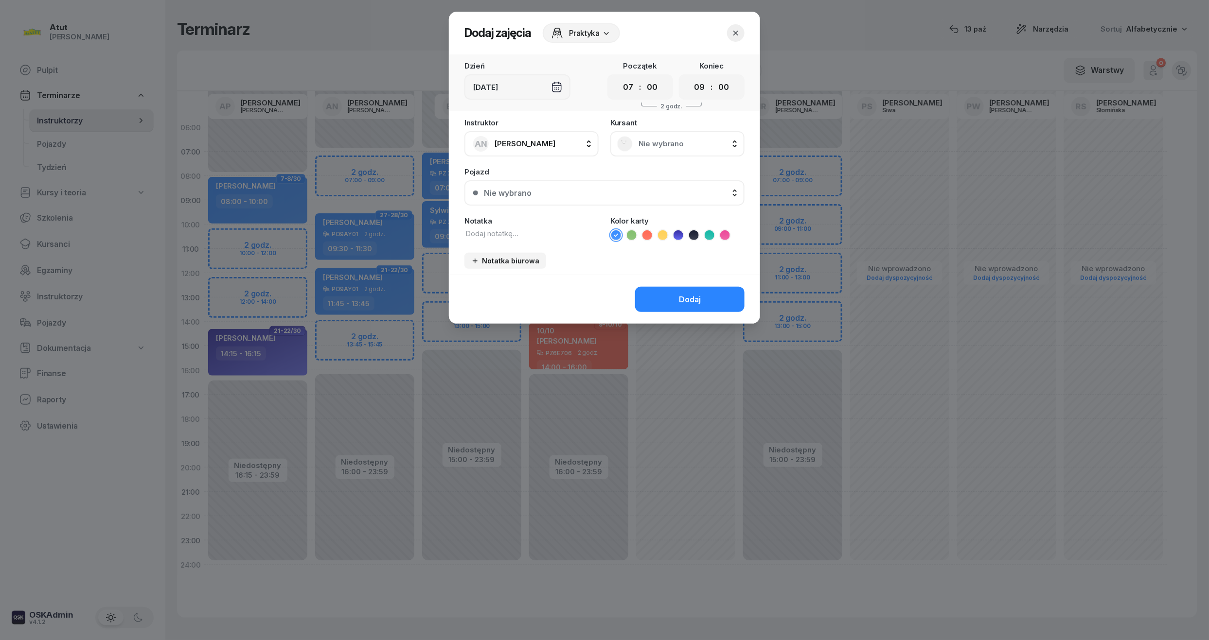
click at [693, 145] on span "Nie wybrano" at bounding box center [687, 144] width 99 height 9
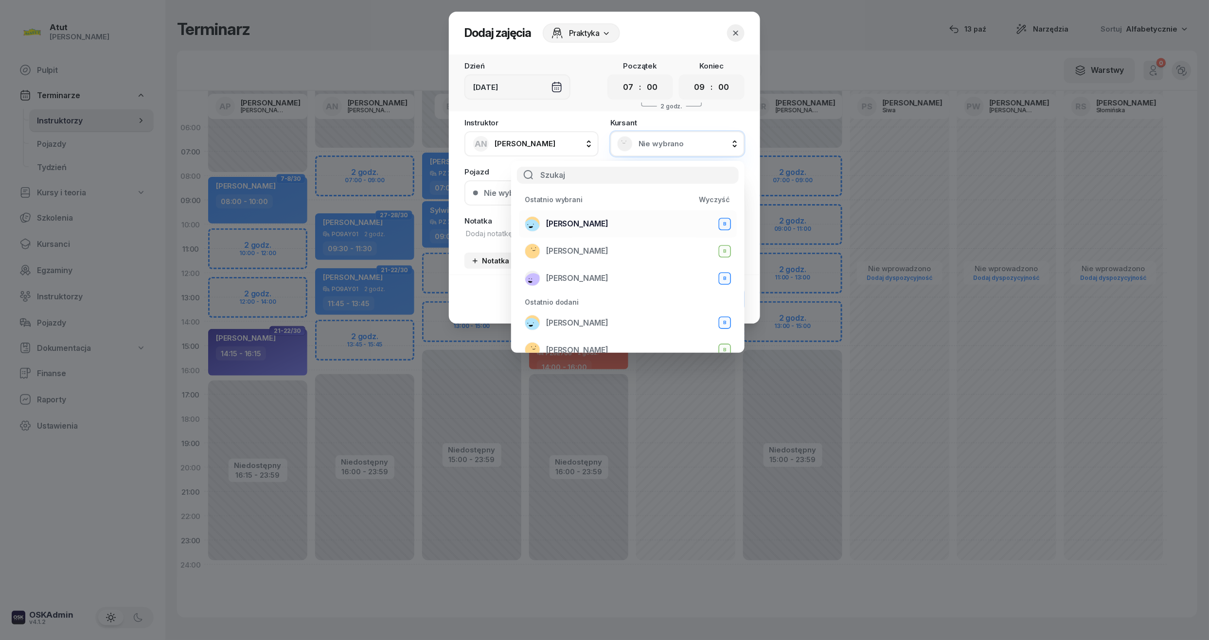
click at [568, 222] on span "[PERSON_NAME]" at bounding box center [577, 223] width 62 height 9
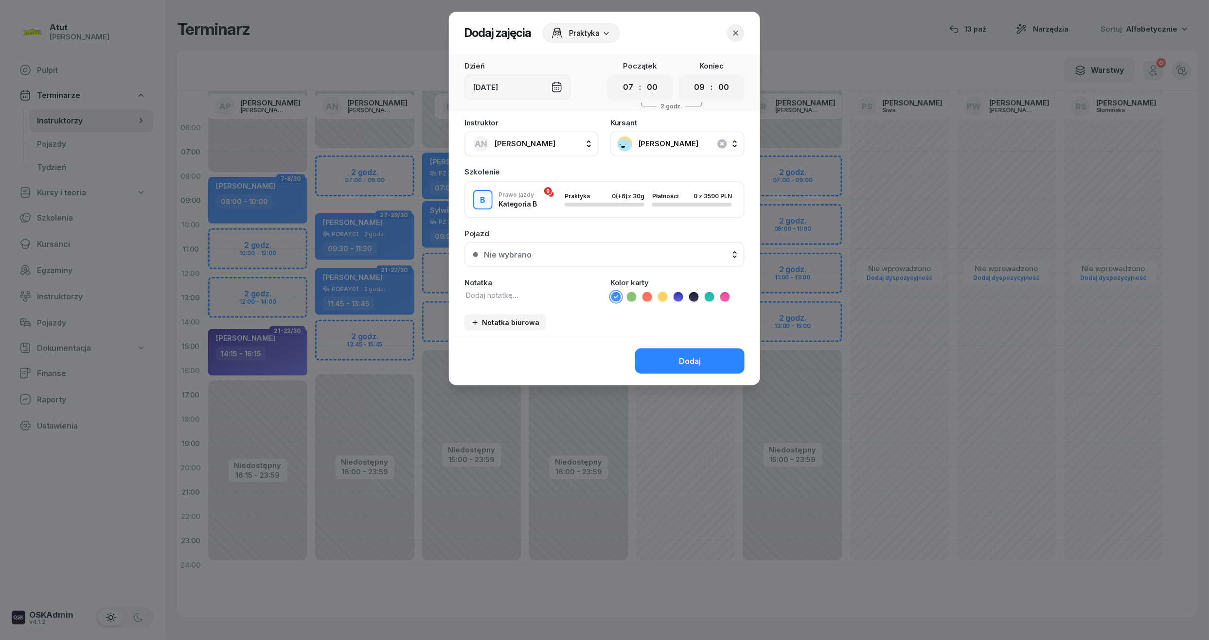
click at [490, 255] on div "Nie wybrano" at bounding box center [508, 254] width 48 height 9
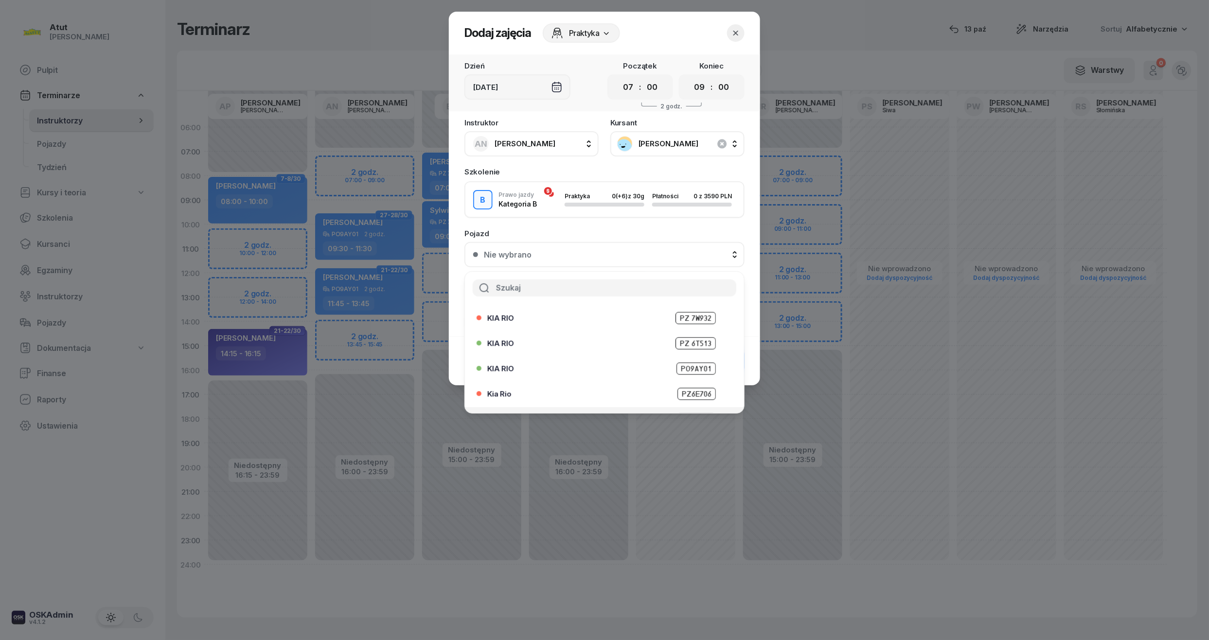
scroll to position [121, 0]
click at [694, 326] on span "PO9AY01" at bounding box center [695, 324] width 39 height 12
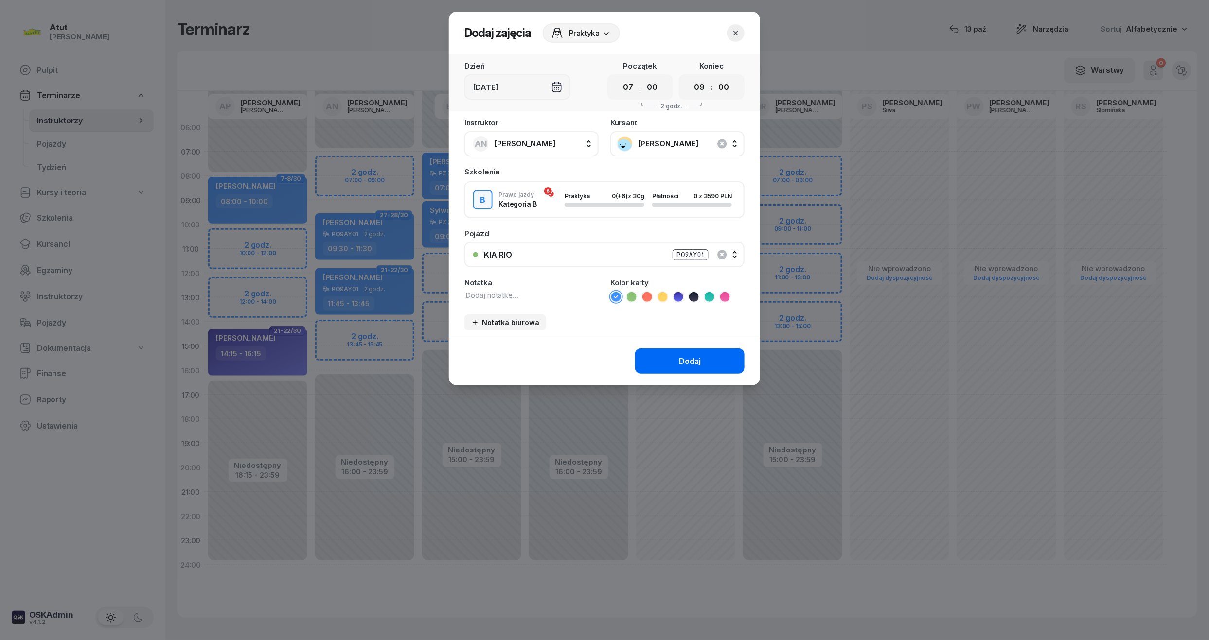
click at [708, 355] on button "Dodaj" at bounding box center [689, 361] width 109 height 25
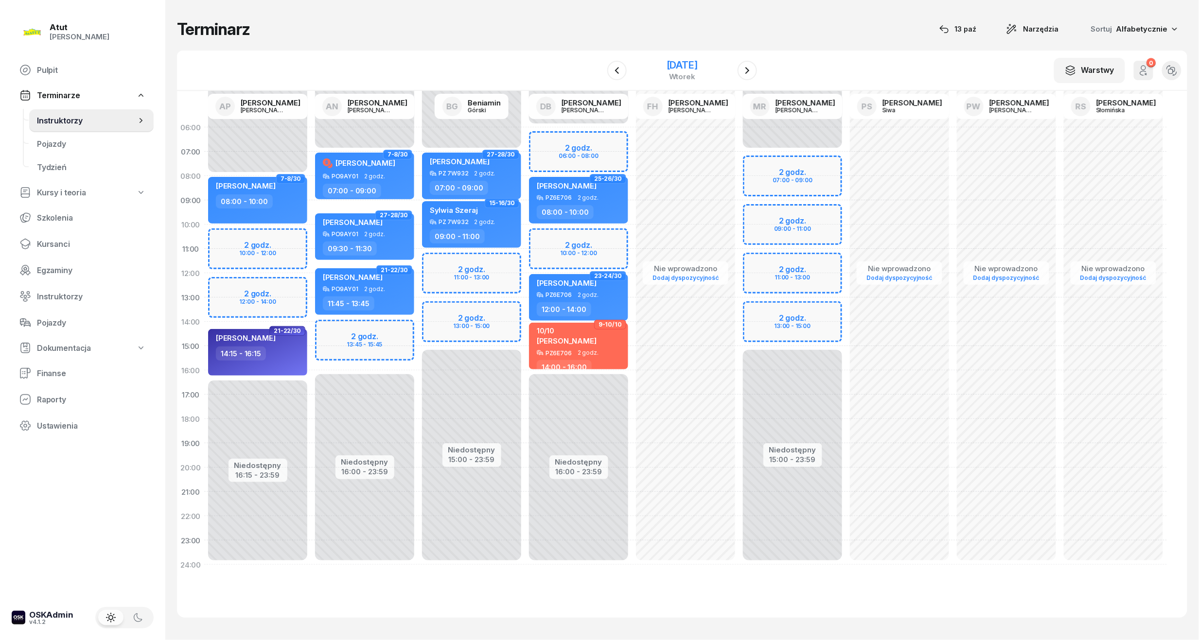
click at [689, 61] on div "[DATE]" at bounding box center [682, 65] width 31 height 10
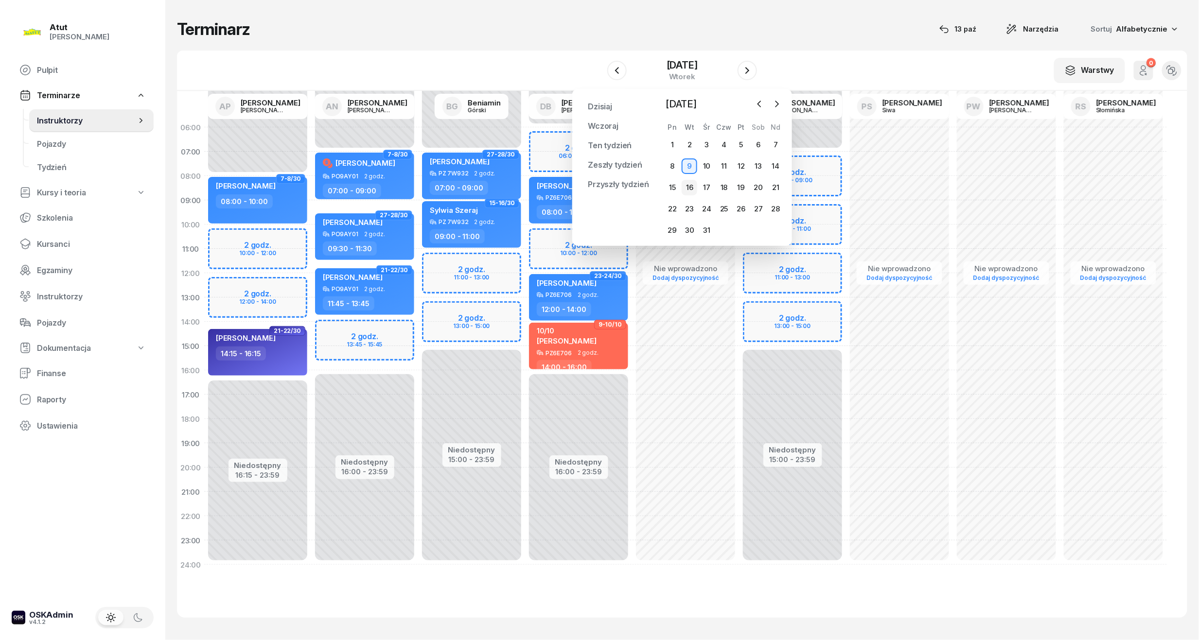
click at [688, 187] on div "16" at bounding box center [690, 188] width 16 height 16
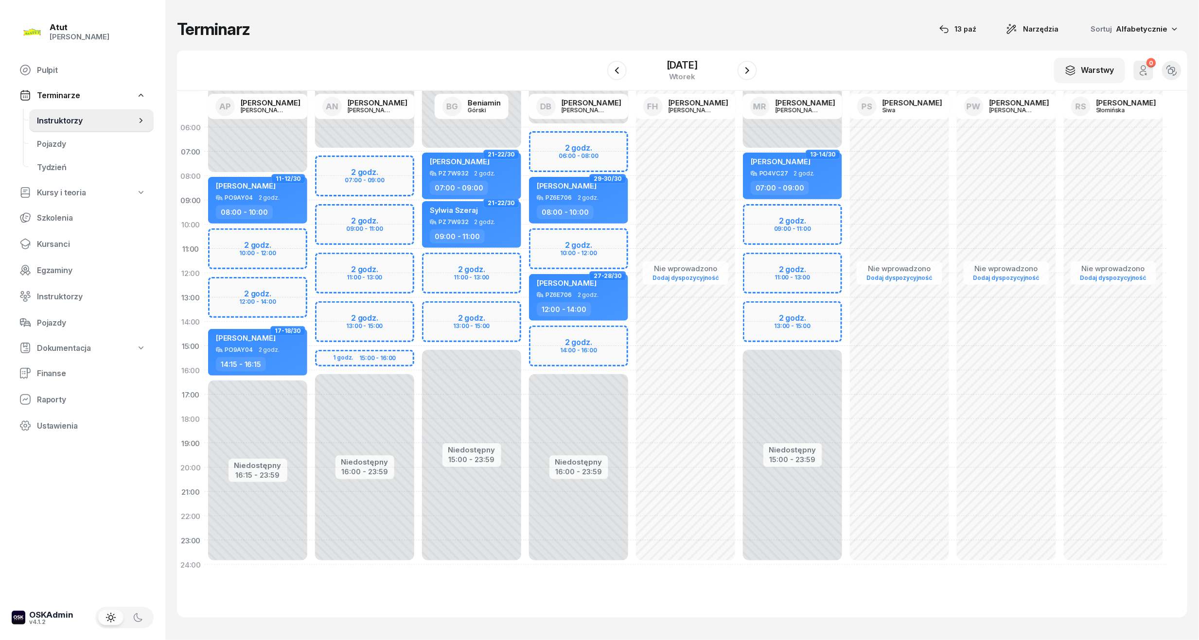
click at [349, 178] on div "Niedostępny 00:00 - 07:00 Niedostępny 16:00 - 23:59 2 godz. 07:00 - 09:00 2 god…" at bounding box center [364, 346] width 107 height 462
select select "08"
select select "10"
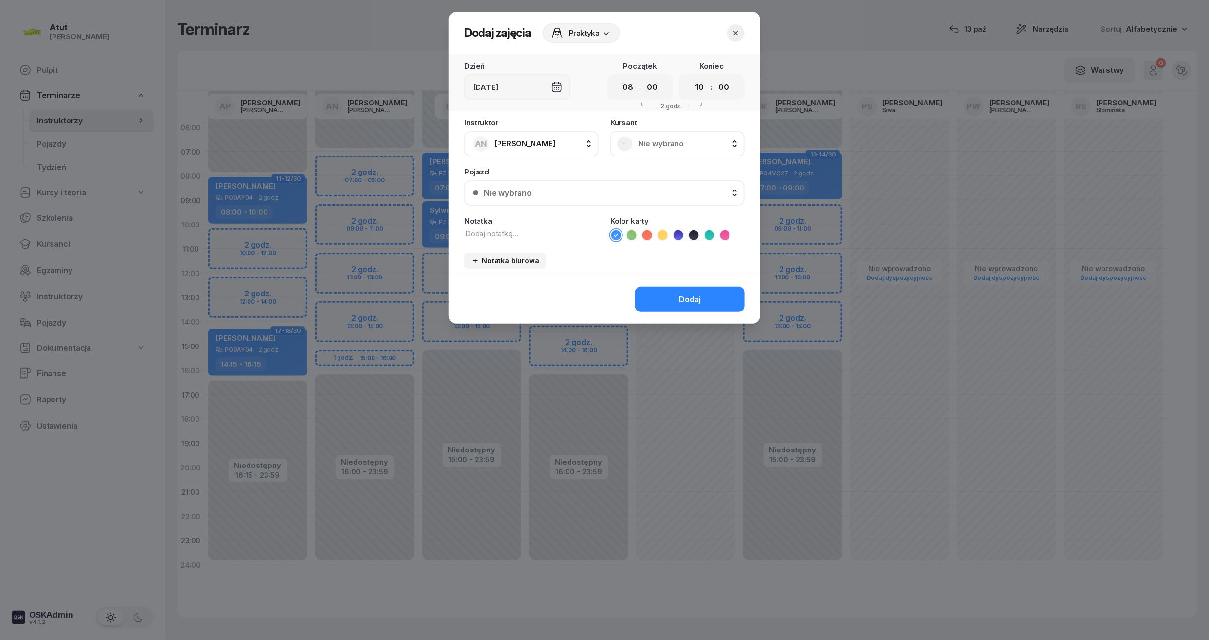
click at [682, 144] on span "Nie wybrano" at bounding box center [687, 144] width 99 height 9
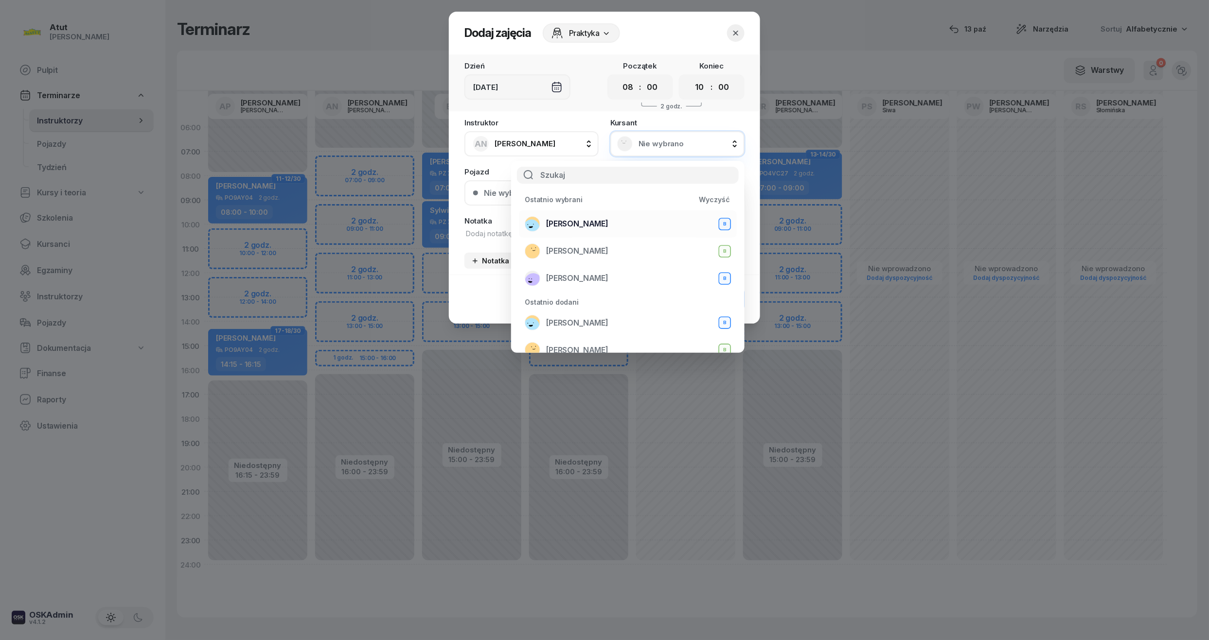
click at [576, 223] on span "[PERSON_NAME]" at bounding box center [577, 223] width 62 height 9
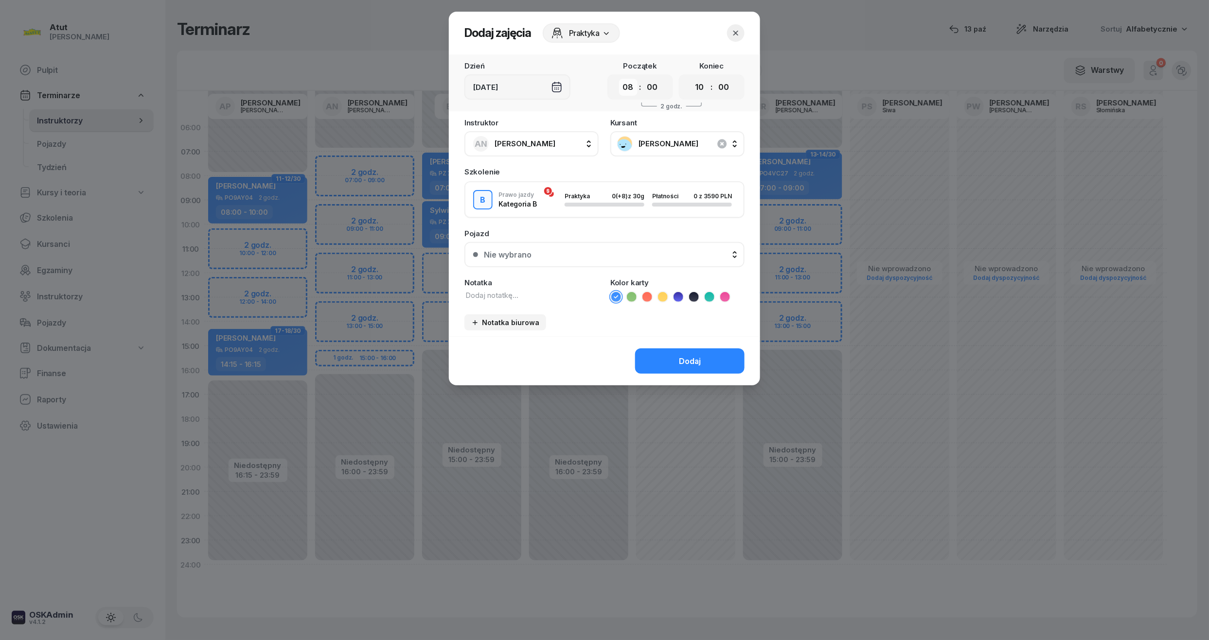
click at [626, 92] on select "00 01 02 03 04 05 06 07 08 09 10 11 12 13 14 15 16 17 18 19 20 21 22 23" at bounding box center [628, 87] width 18 height 17
select select "07"
click at [619, 79] on select "00 01 02 03 04 05 06 07 08 09 10 11 12 13 14 15 16 17 18 19 20 21 22 23" at bounding box center [628, 87] width 18 height 17
click at [700, 88] on select "00 01 02 03 04 05 06 07 08 09 10 11 12 13 14 15 16 17 18 19 20 21 22 23" at bounding box center [699, 87] width 18 height 17
select select "09"
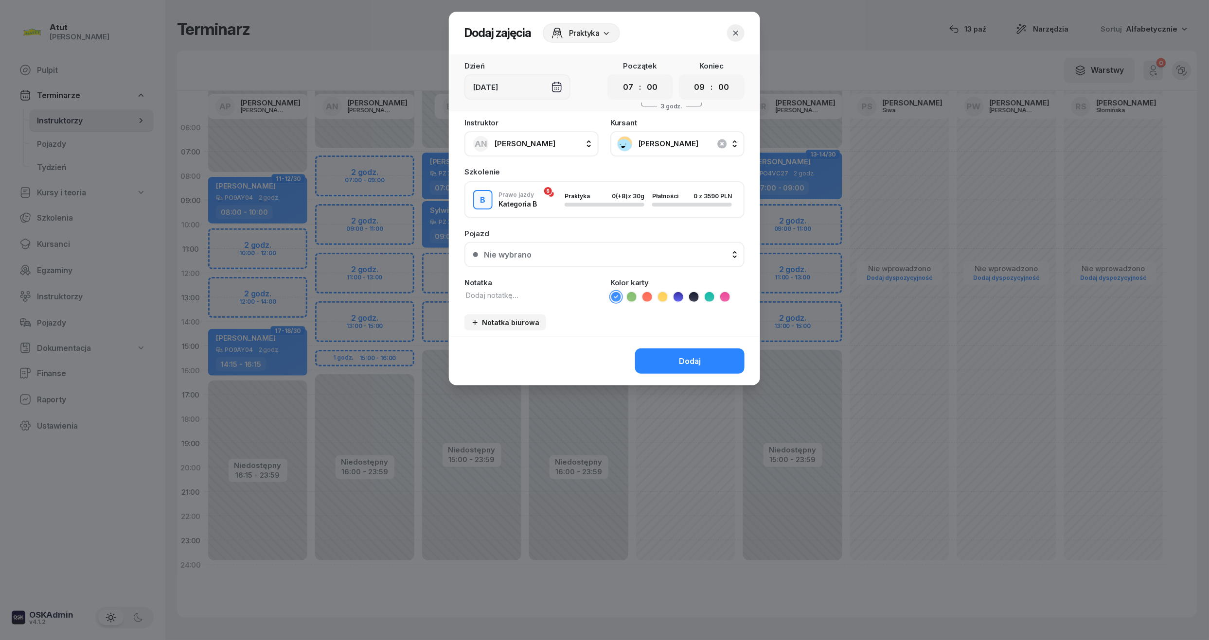
click at [690, 79] on select "00 01 02 03 04 05 06 07 08 09 10 11 12 13 14 15 16 17 18 19 20 21 22 23" at bounding box center [699, 87] width 18 height 17
click at [670, 251] on div "Nie wybrano" at bounding box center [610, 254] width 252 height 9
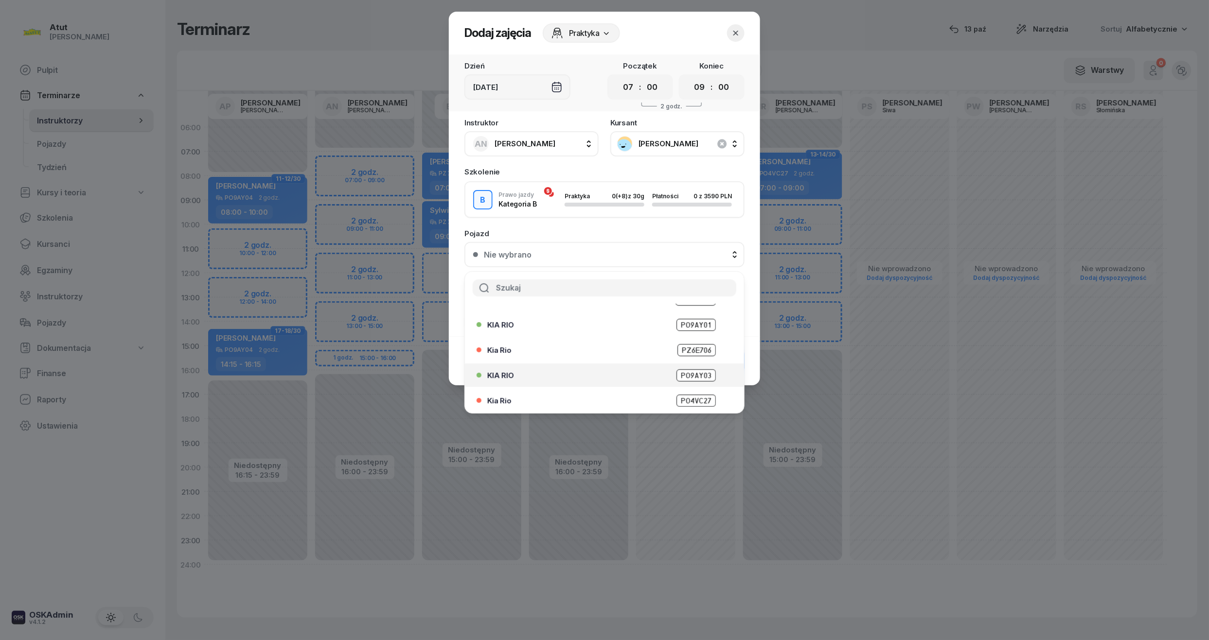
scroll to position [121, 0]
click at [692, 323] on span "PO9AY01" at bounding box center [695, 324] width 39 height 12
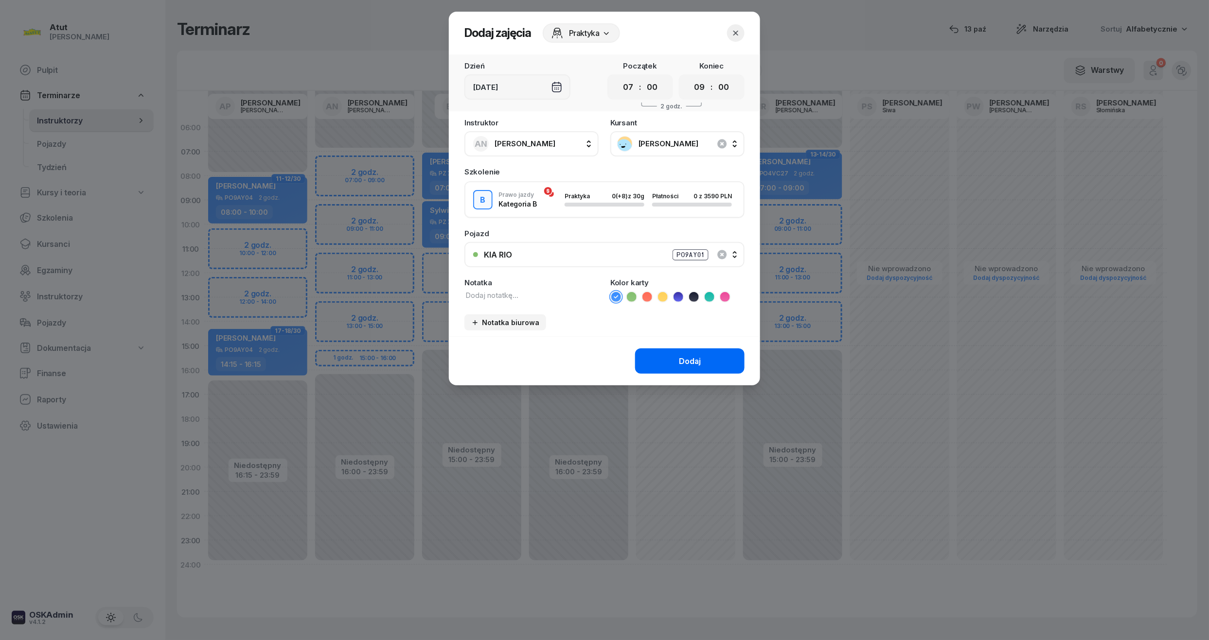
click at [697, 365] on button "Dodaj" at bounding box center [689, 361] width 109 height 25
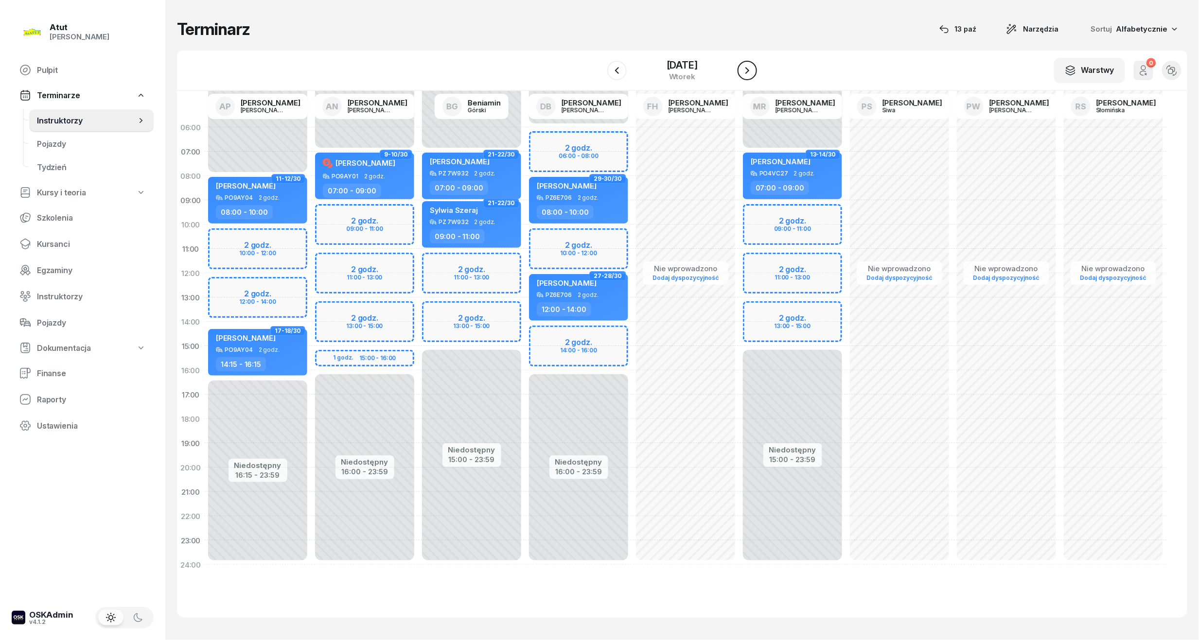
click at [749, 65] on icon "button" at bounding box center [747, 71] width 12 height 12
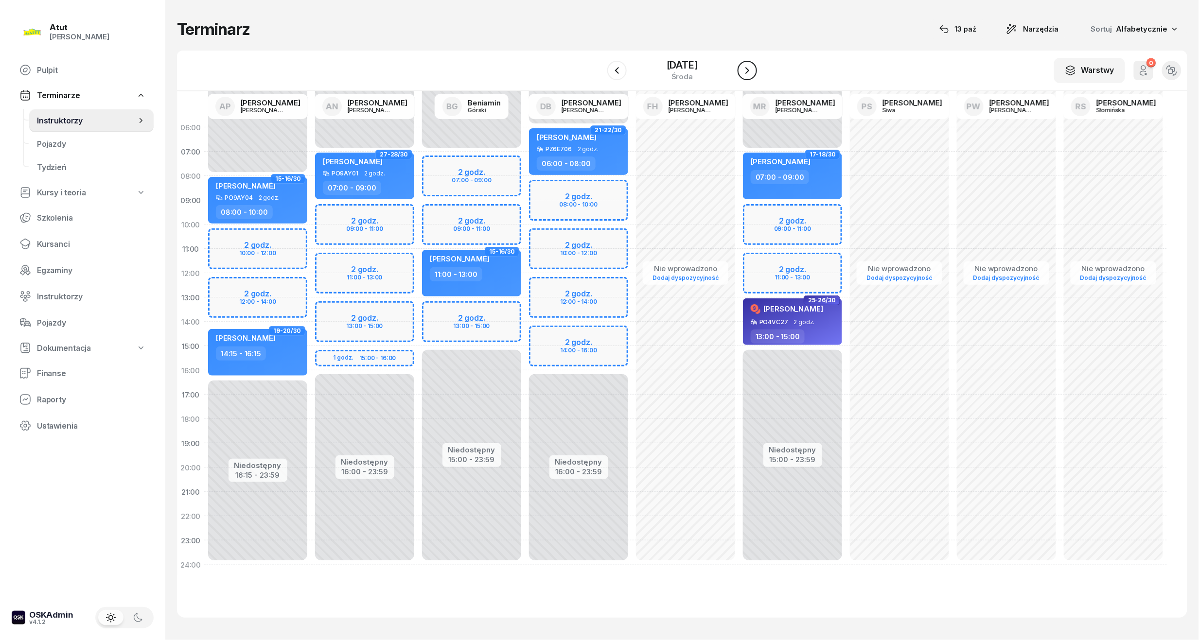
click at [749, 65] on icon "button" at bounding box center [747, 71] width 12 height 12
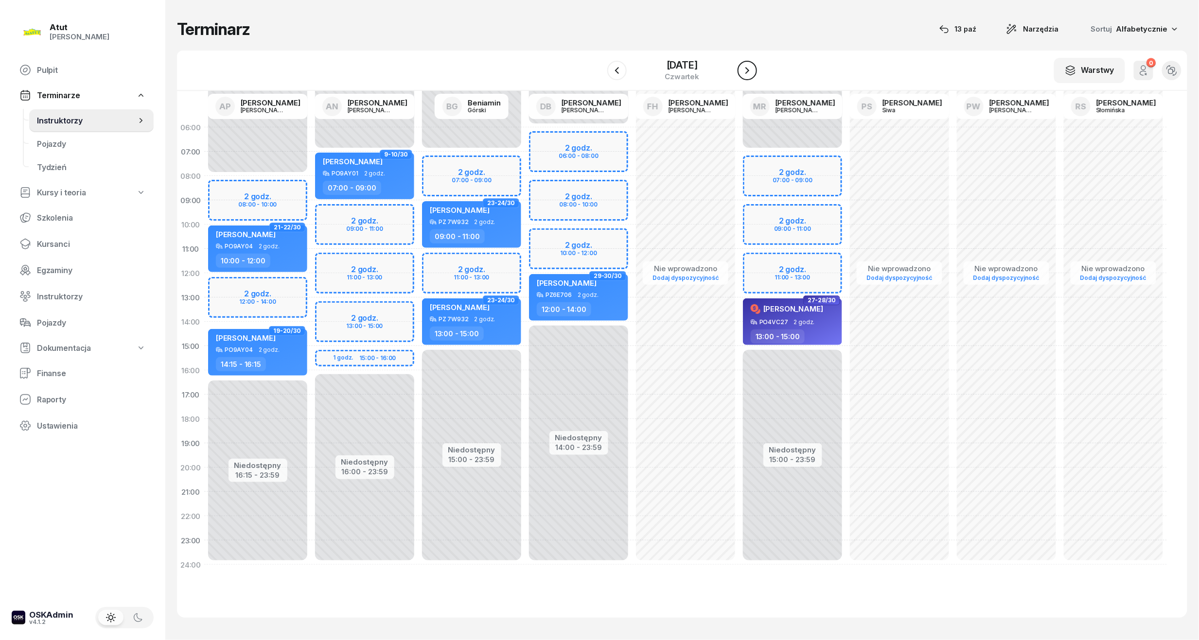
click at [741, 72] on button "button" at bounding box center [747, 70] width 19 height 19
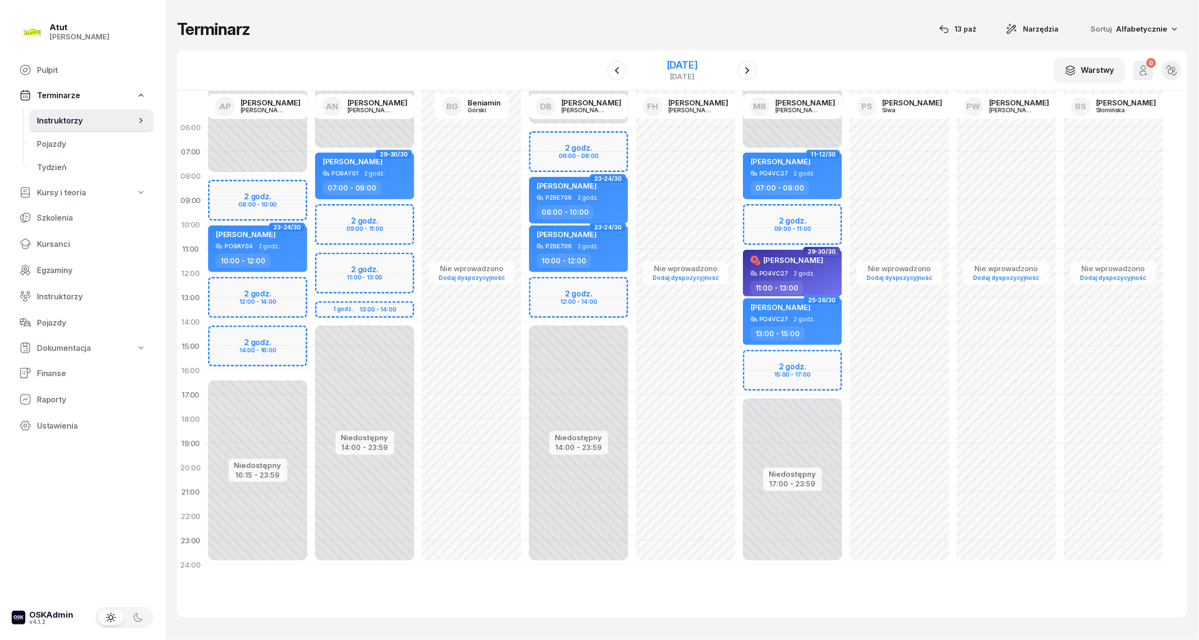
click at [667, 61] on div "[DATE]" at bounding box center [682, 65] width 31 height 10
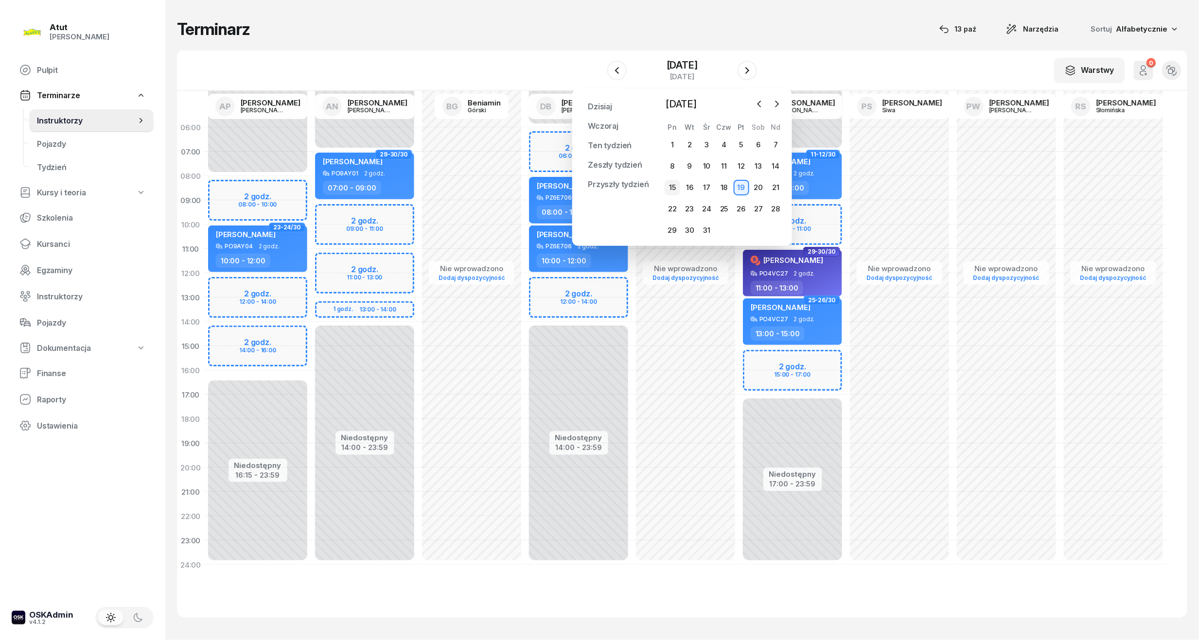
click at [667, 189] on div "15" at bounding box center [673, 188] width 16 height 16
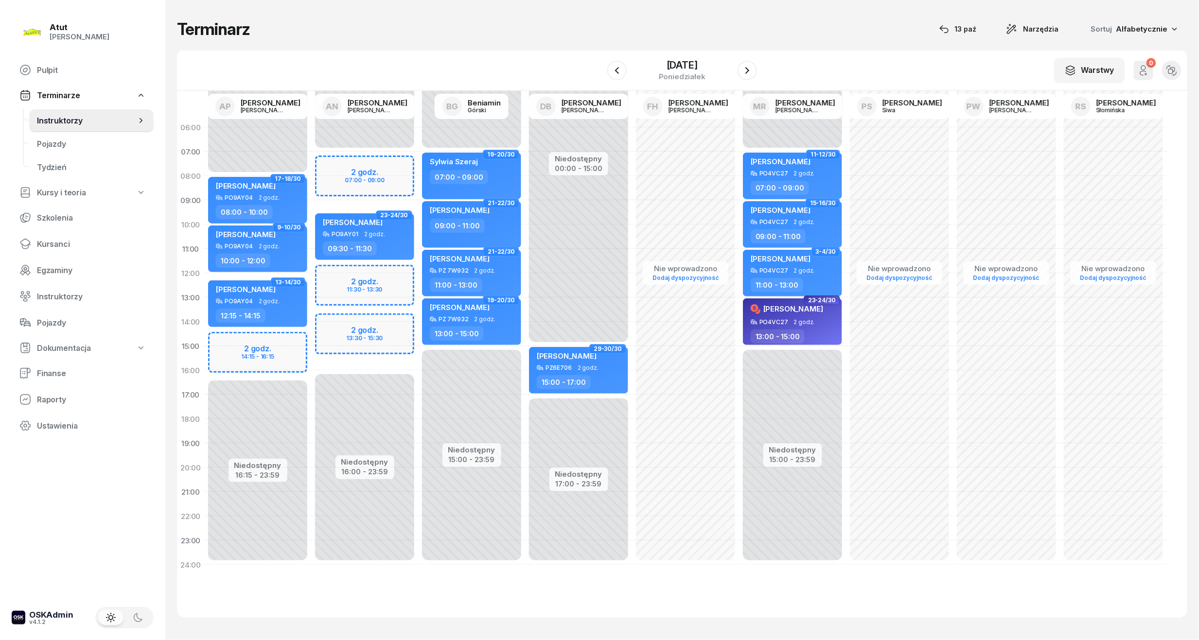
click at [391, 166] on div "Niedostępny 00:00 - 07:00 Niedostępny 16:00 - 23:59 2 godz. 07:00 - 09:00 2 god…" at bounding box center [364, 346] width 107 height 462
select select "07"
select select "09"
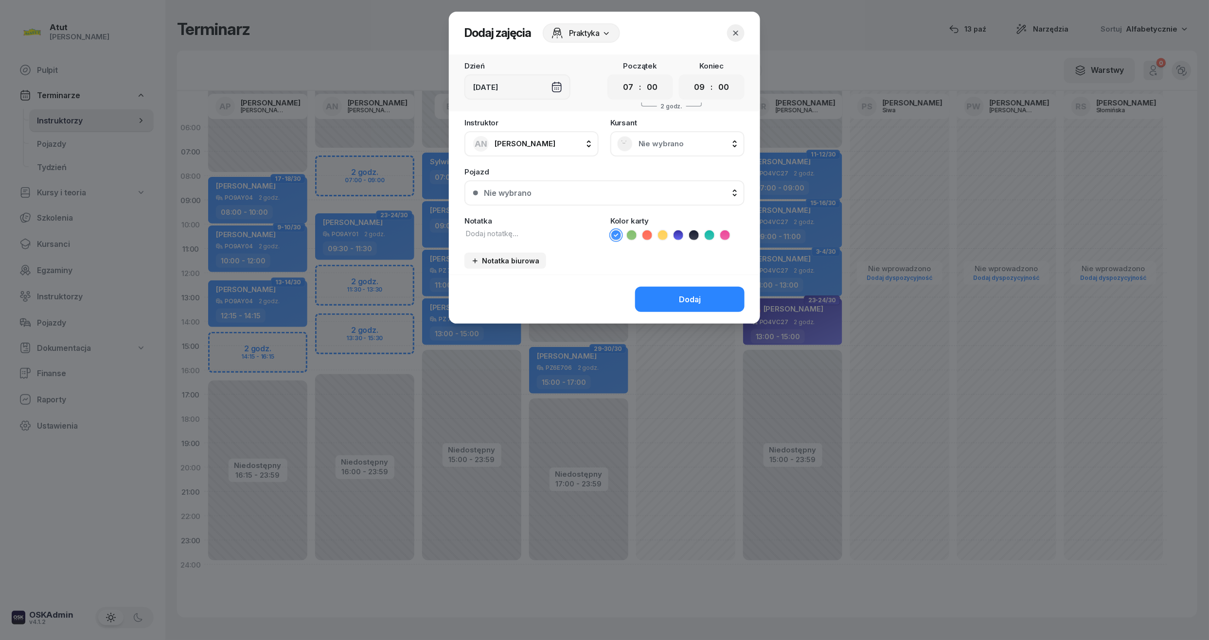
click at [656, 152] on div "Nie wybrano" at bounding box center [677, 143] width 134 height 25
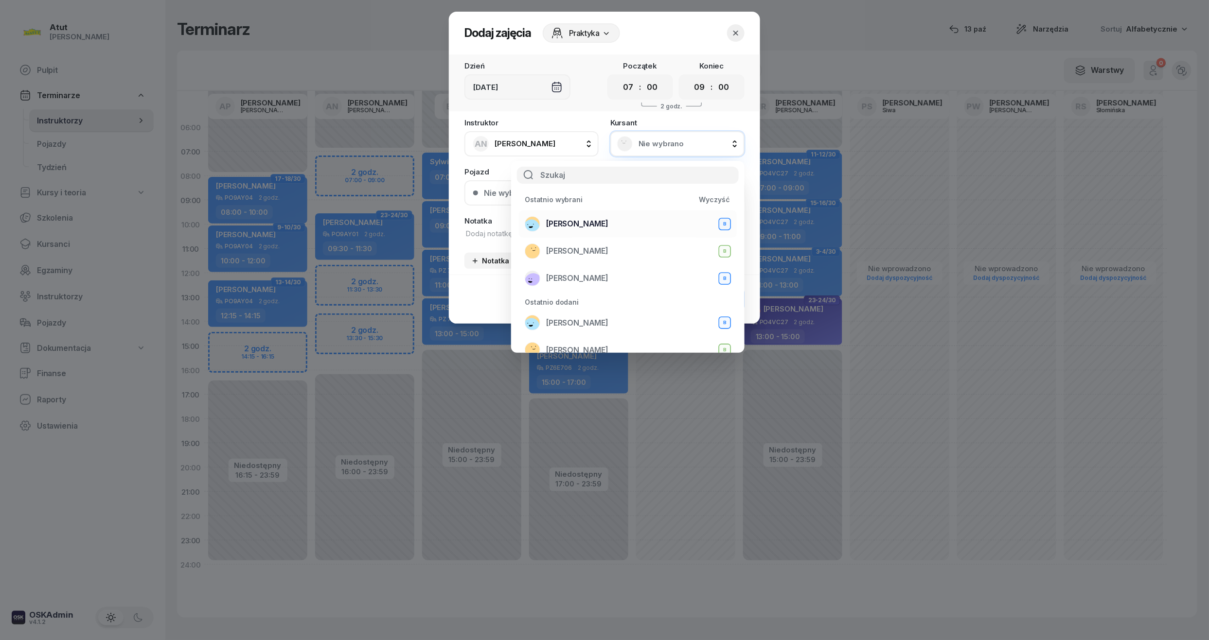
click at [606, 220] on span "[PERSON_NAME]" at bounding box center [577, 223] width 62 height 9
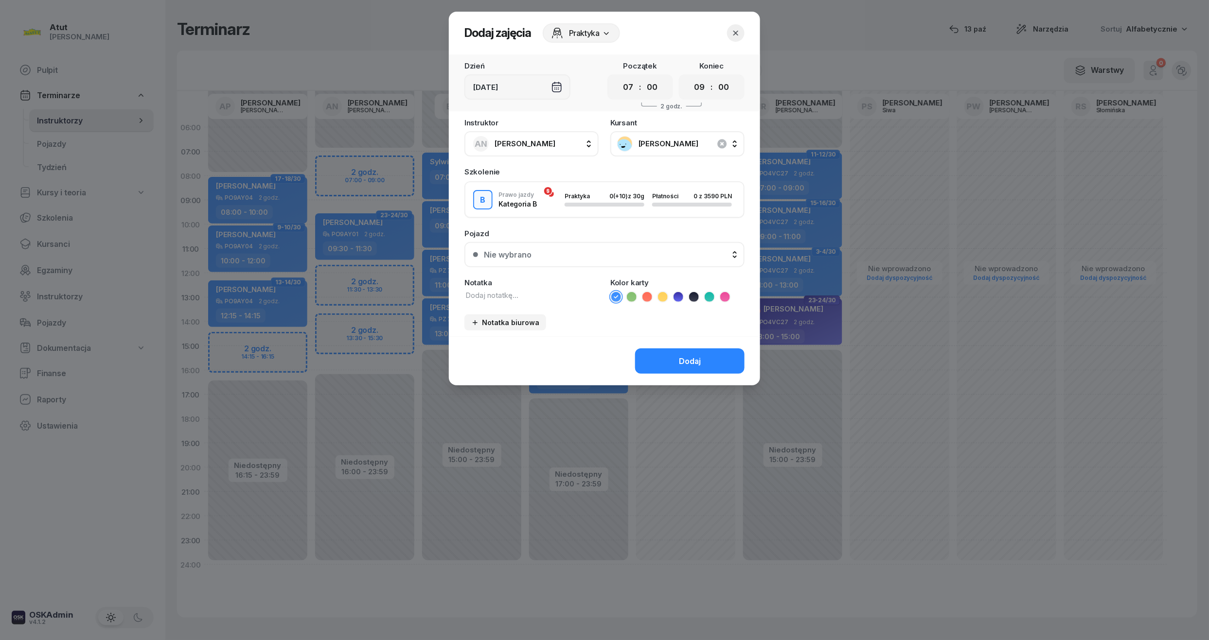
click at [625, 253] on div "Nie wybrano" at bounding box center [610, 254] width 252 height 9
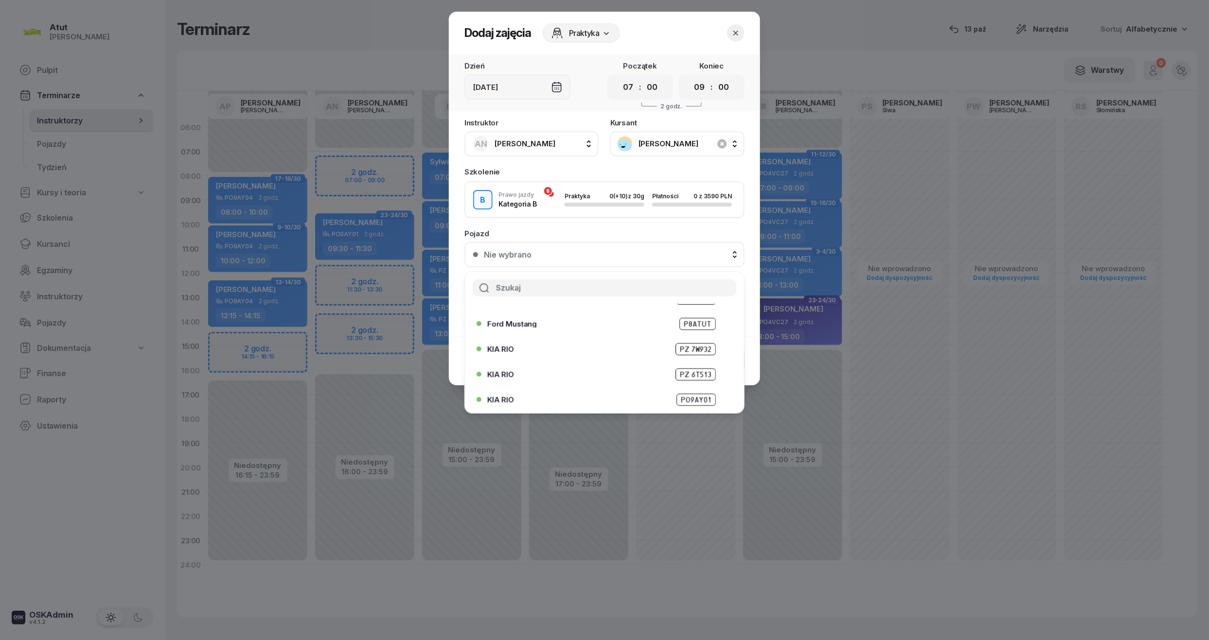
scroll to position [121, 0]
click at [691, 320] on span "PO9AY01" at bounding box center [695, 324] width 39 height 12
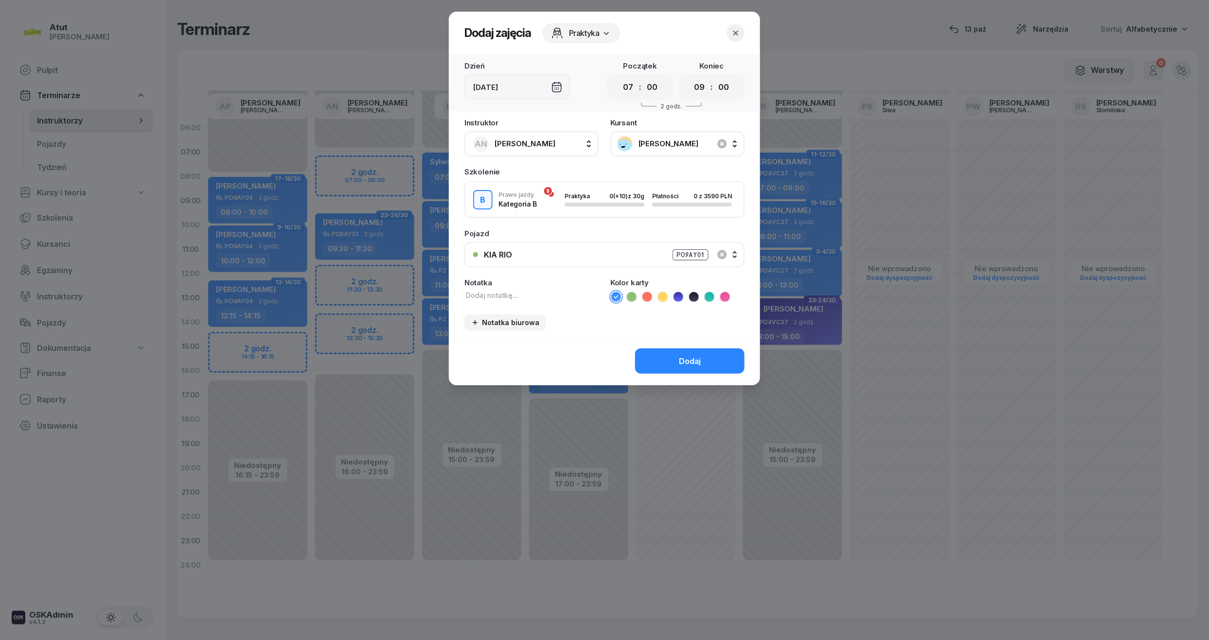
click at [700, 360] on div "Dodaj" at bounding box center [690, 361] width 22 height 9
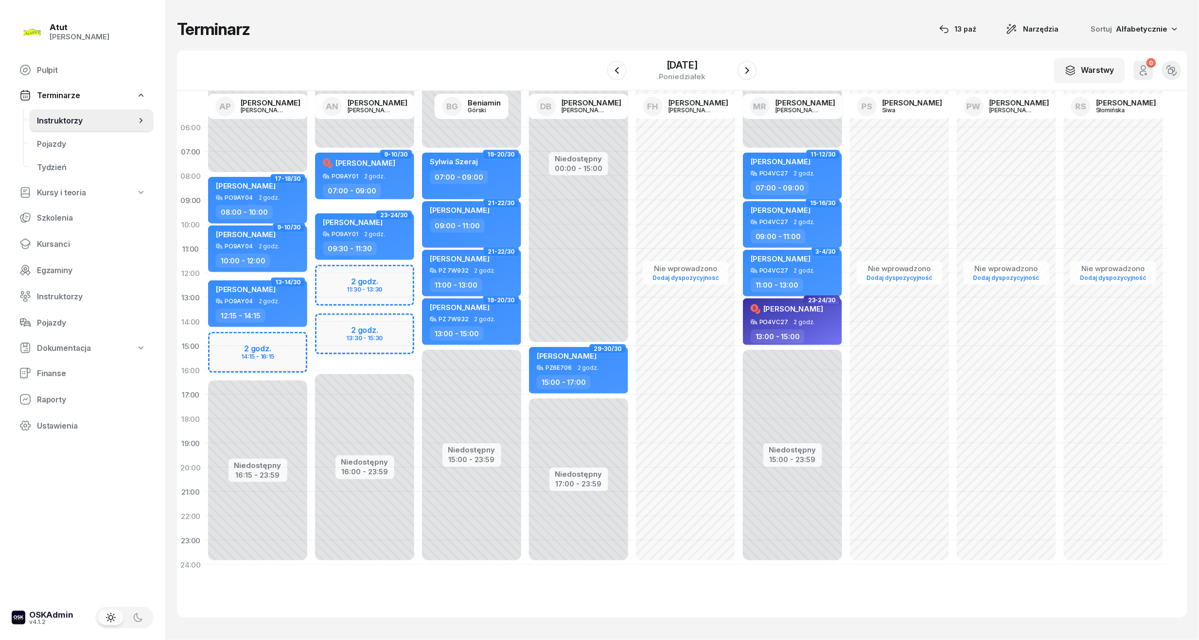
click at [677, 55] on div "W Wybierz AP [PERSON_NAME] AN [PERSON_NAME] BG [PERSON_NAME] DB [PERSON_NAME] F…" at bounding box center [682, 71] width 1010 height 40
click at [675, 71] on div "[DATE]" at bounding box center [682, 70] width 47 height 20
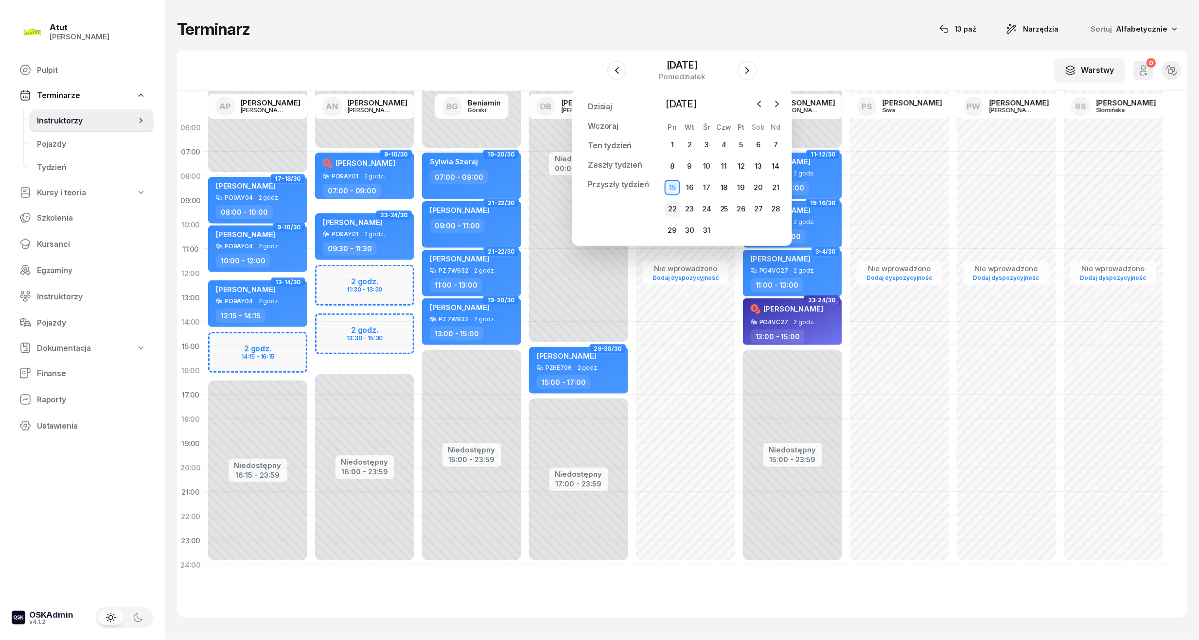
click at [673, 208] on div "22" at bounding box center [673, 209] width 16 height 16
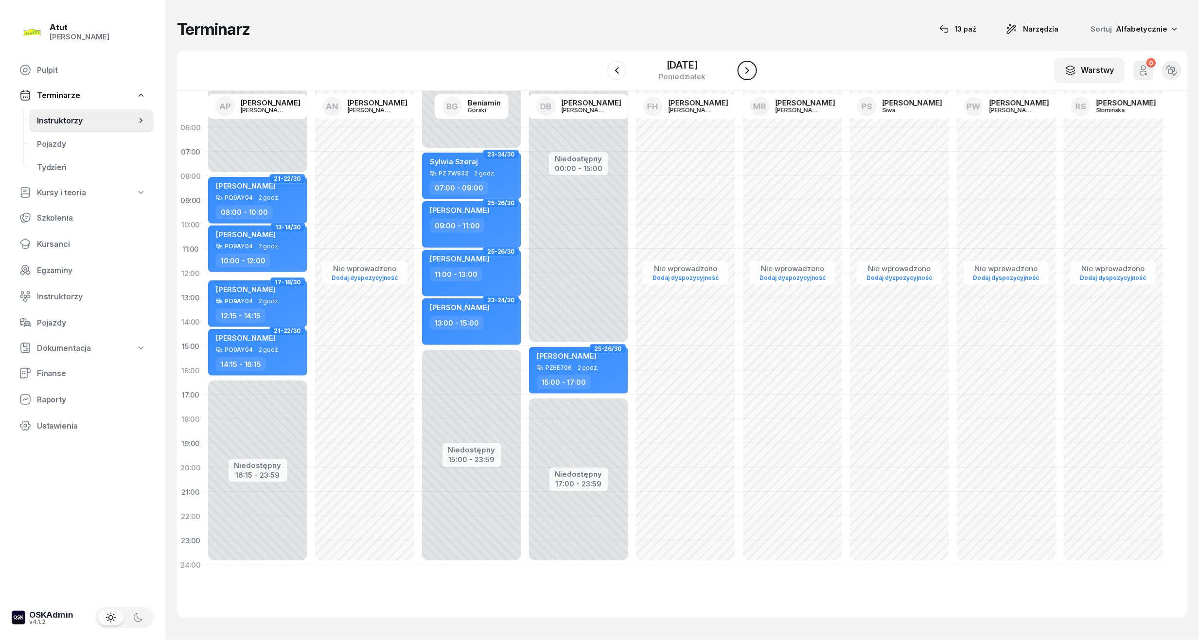
click at [755, 73] on button "button" at bounding box center [747, 70] width 19 height 19
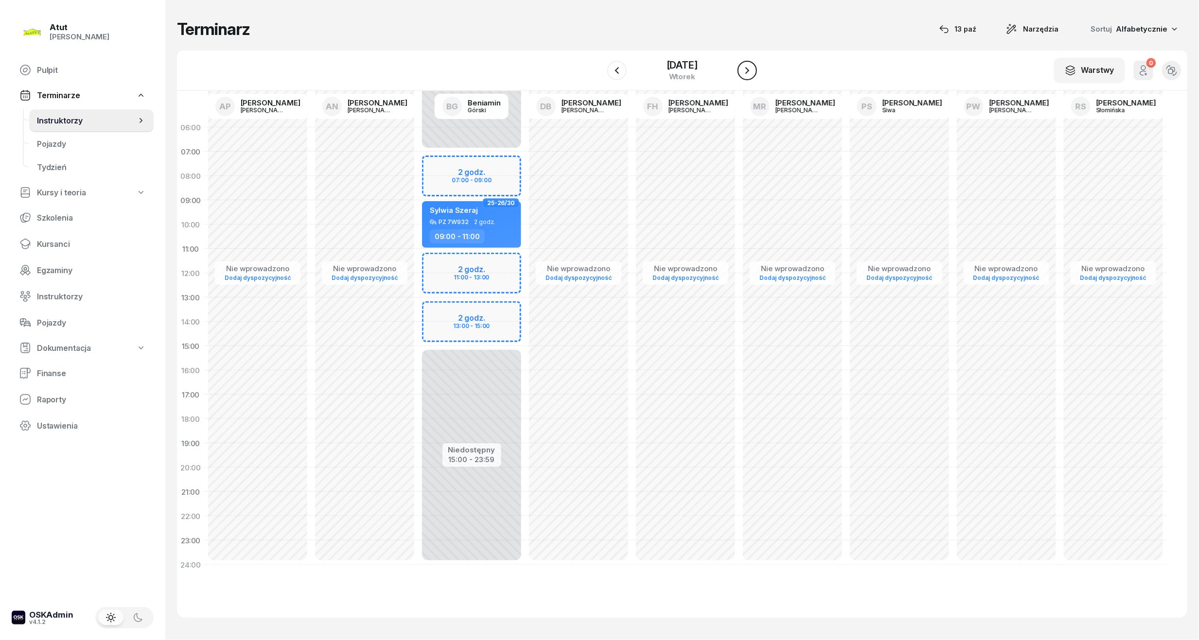
click at [751, 70] on icon "button" at bounding box center [747, 71] width 12 height 12
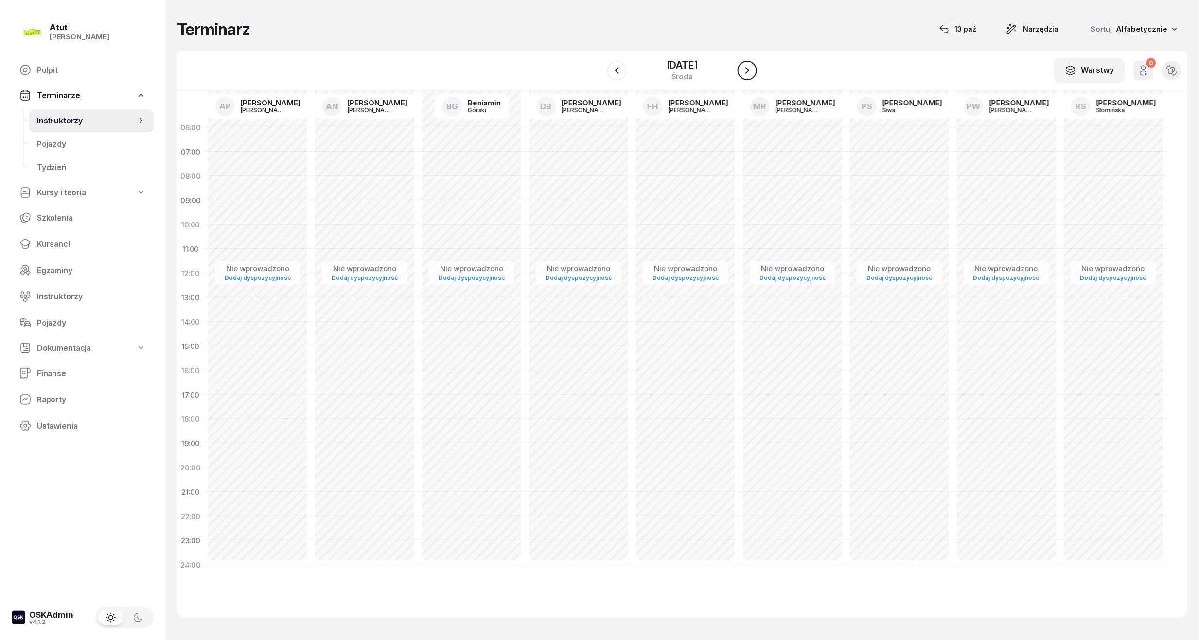
click at [751, 70] on icon "button" at bounding box center [747, 71] width 12 height 12
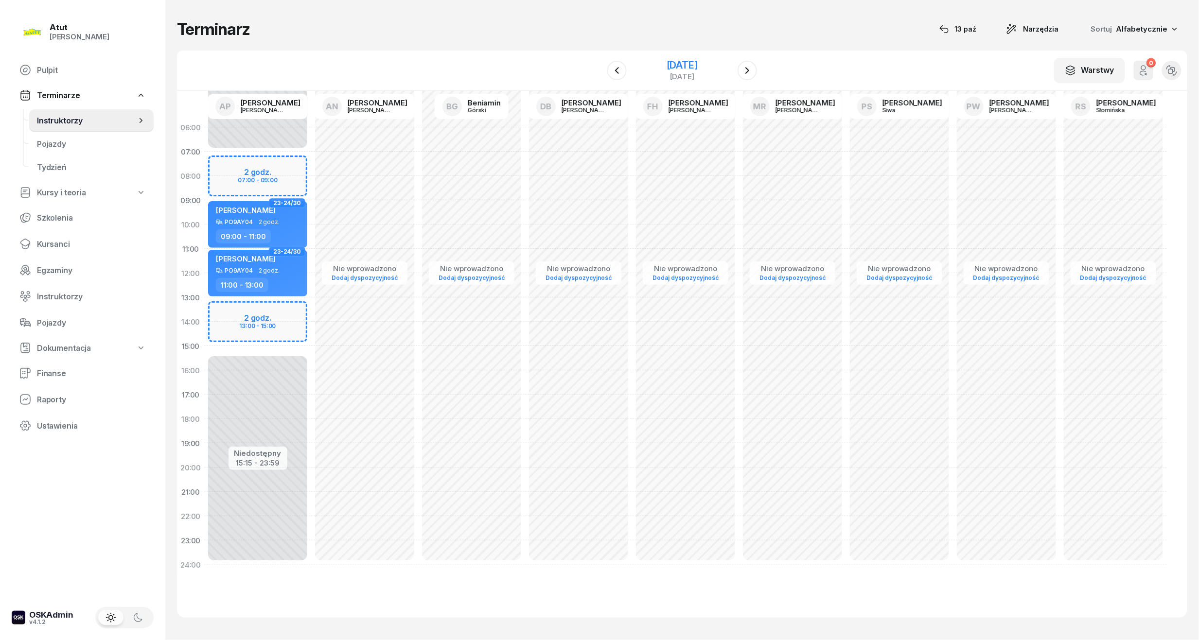
click at [698, 70] on div "[DATE]" at bounding box center [682, 65] width 31 height 10
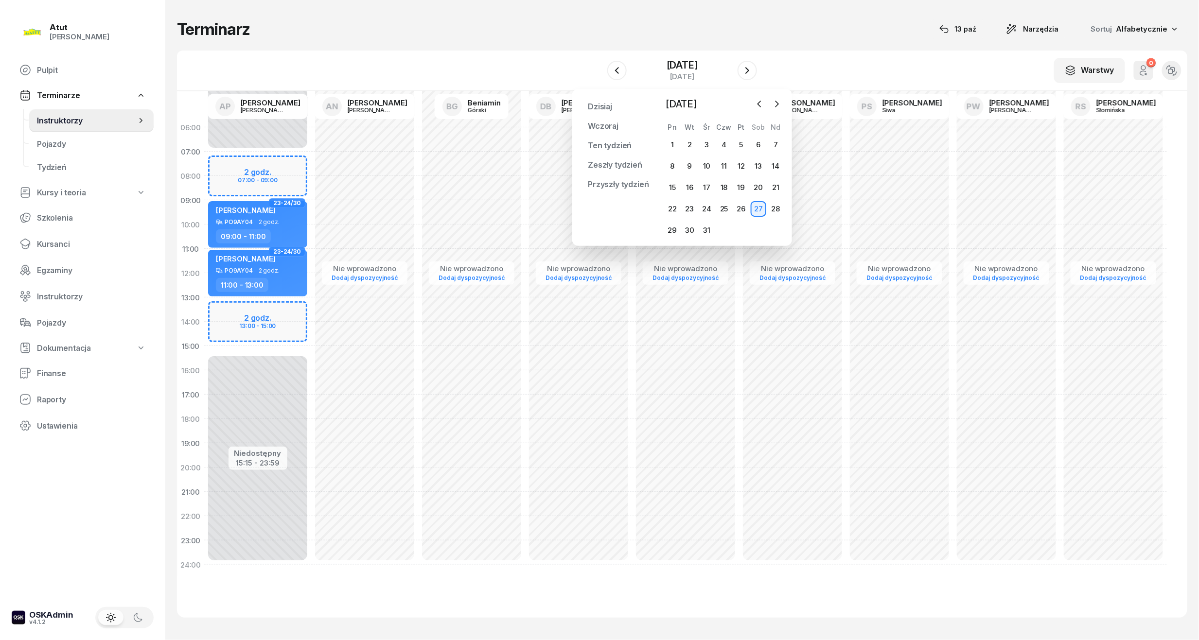
click at [674, 221] on div "1 2 3 4 5 6 7 8 9 10 11 12 13 14 15 16 17 18 19 20 21 22 23 24 25 26 27 28 29 3…" at bounding box center [724, 187] width 121 height 101
click at [668, 232] on div "29" at bounding box center [673, 231] width 16 height 16
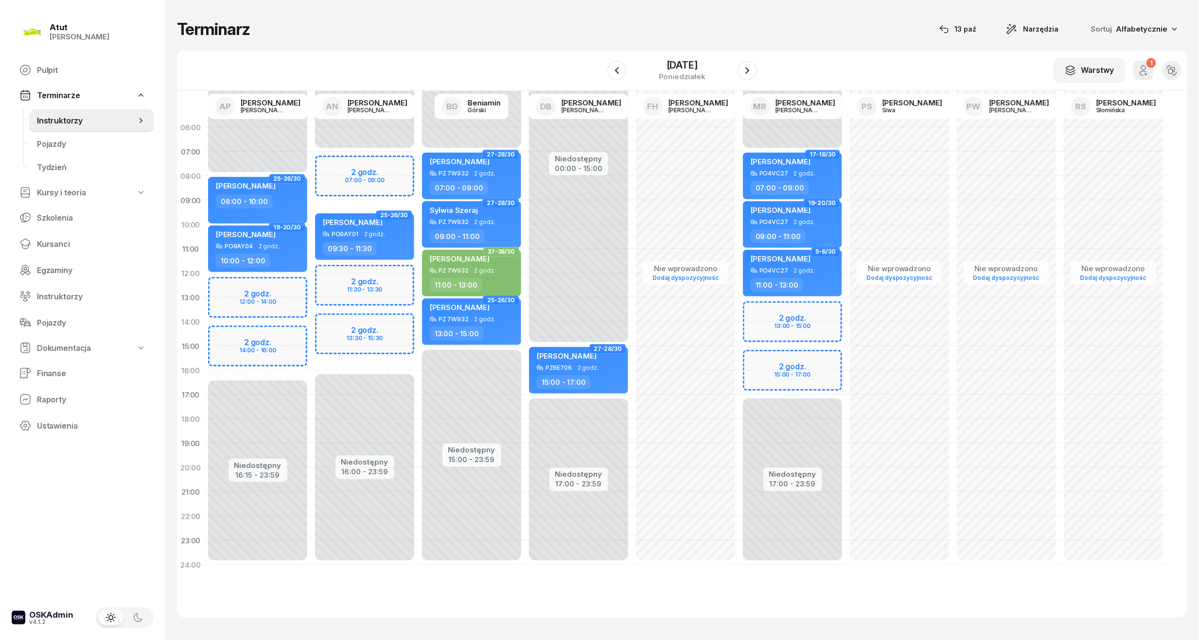
click at [396, 165] on div "Niedostępny 00:00 - 07:00 Niedostępny 16:00 - 23:59 2 godz. 07:00 - 09:00 2 god…" at bounding box center [364, 346] width 107 height 462
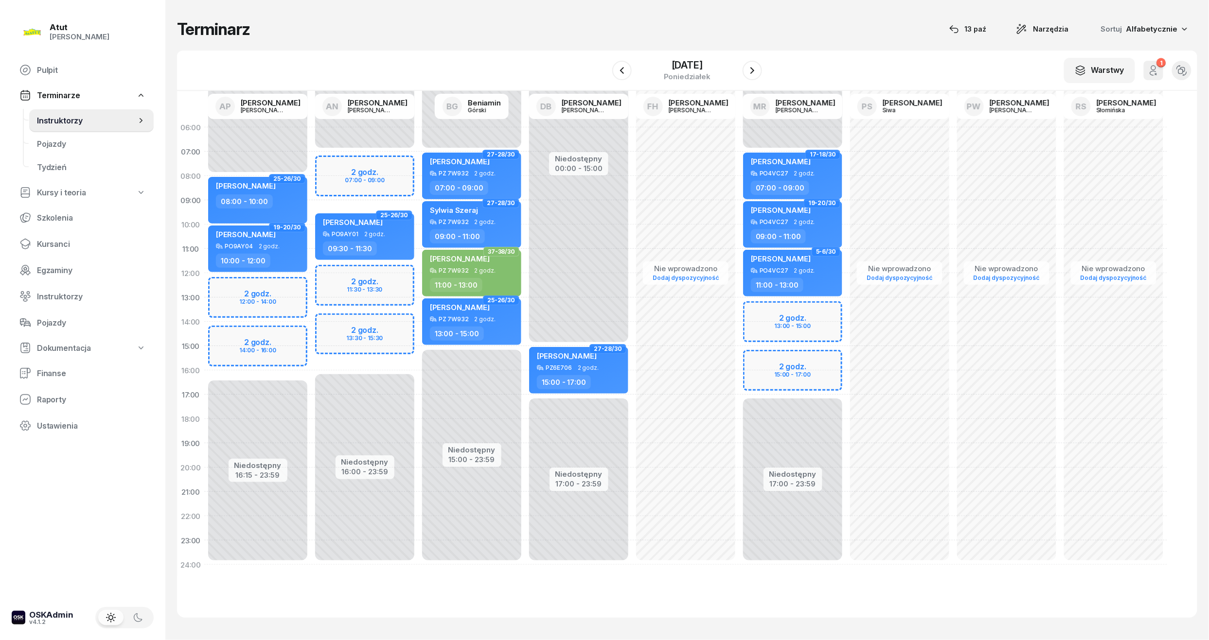
select select "07"
select select "09"
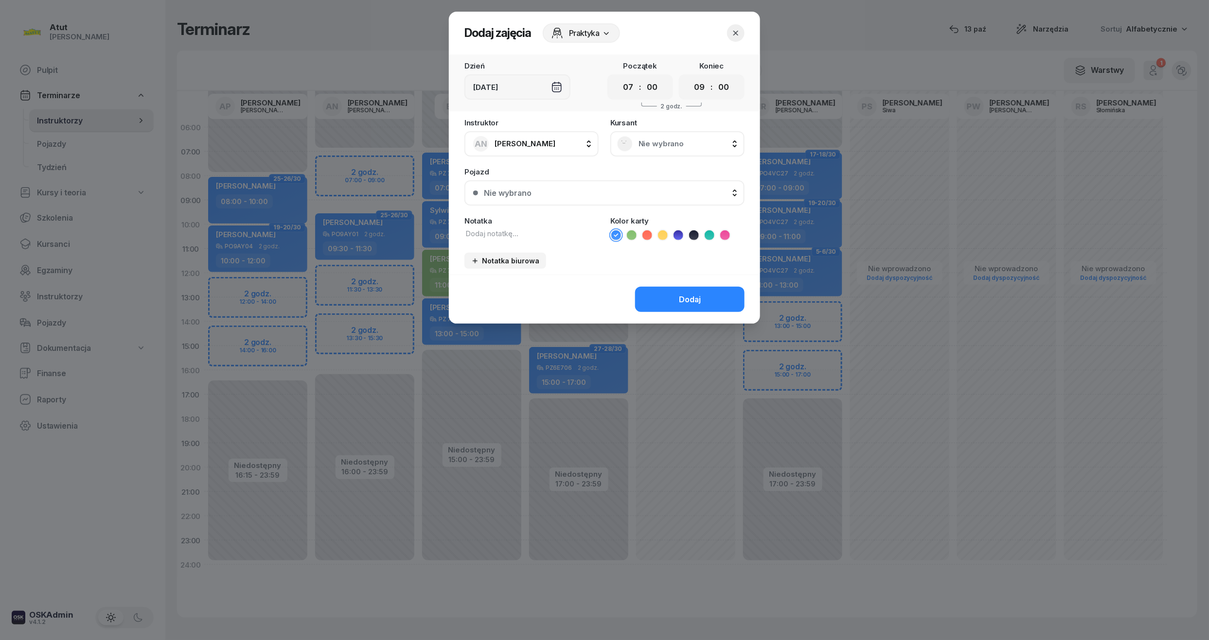
click at [658, 142] on span "Nie wybrano" at bounding box center [687, 144] width 99 height 9
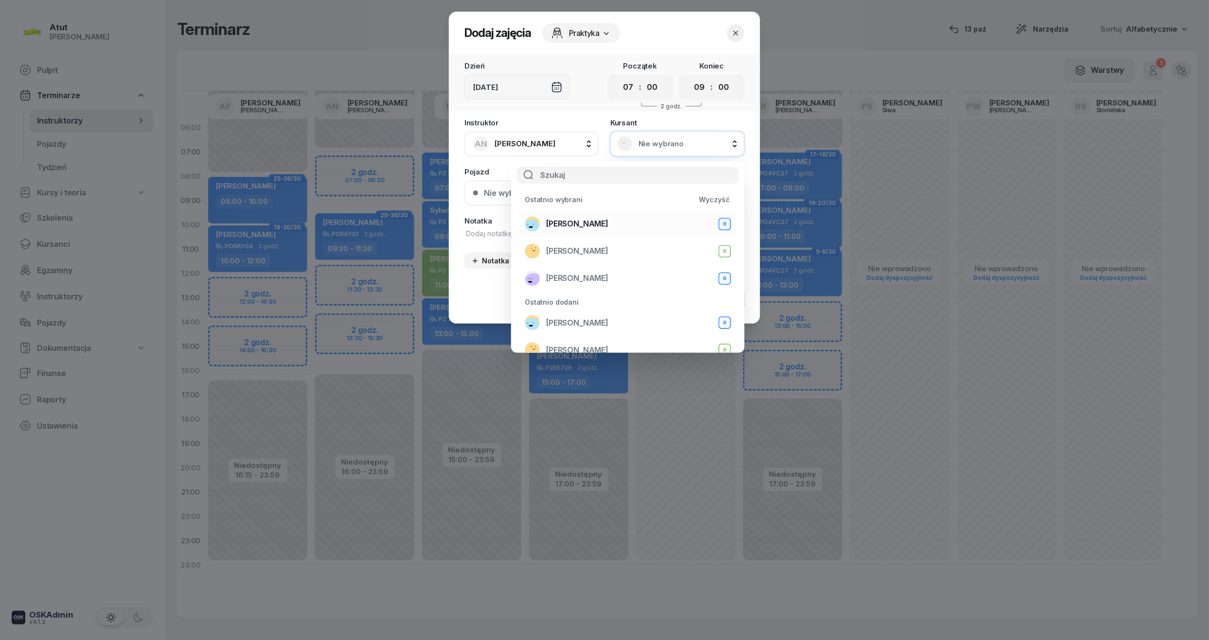
click at [601, 223] on span "[PERSON_NAME]" at bounding box center [577, 223] width 62 height 9
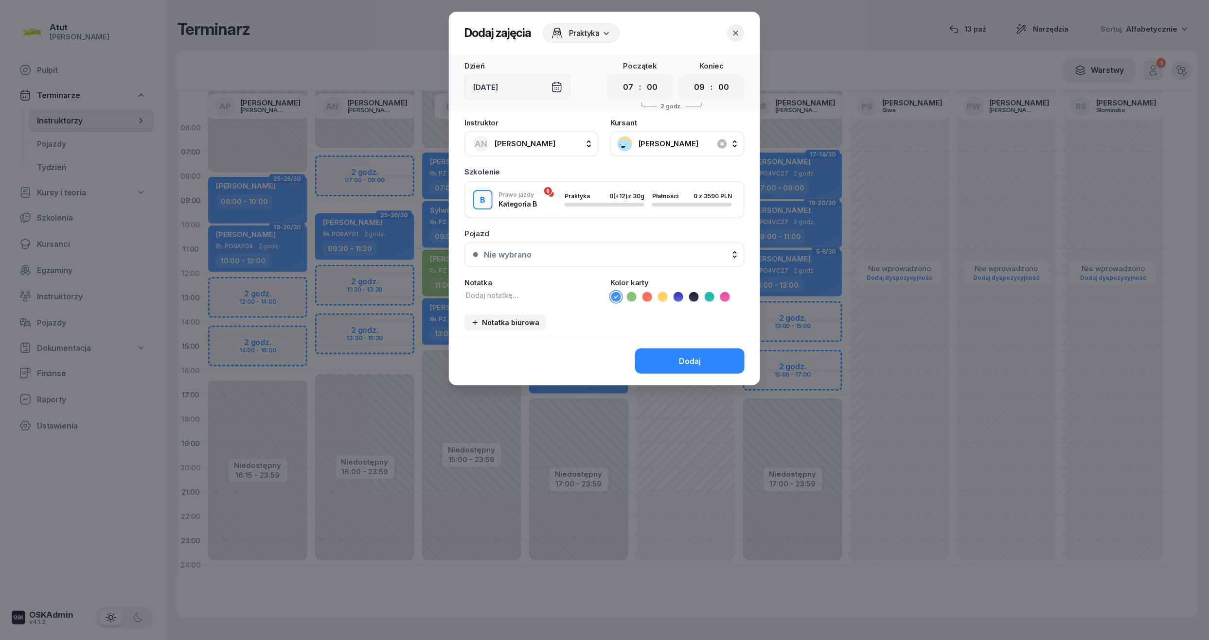
click at [699, 259] on button "Nie wybrano" at bounding box center [604, 254] width 280 height 25
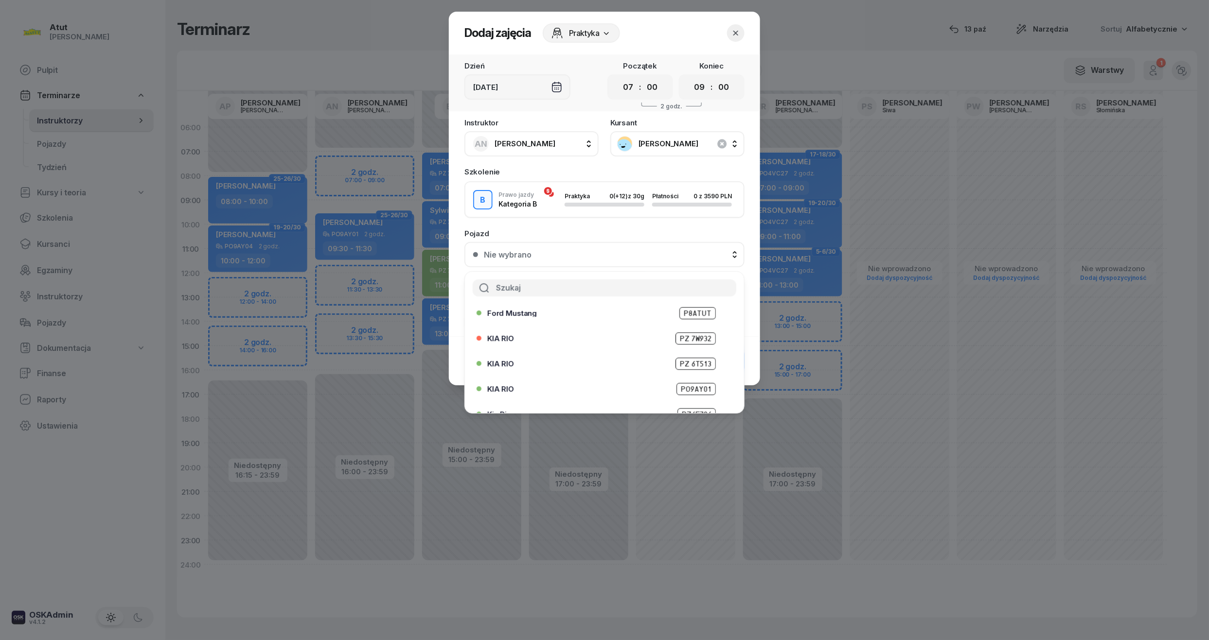
scroll to position [121, 0]
click at [685, 321] on span "PO9AY01" at bounding box center [695, 324] width 39 height 12
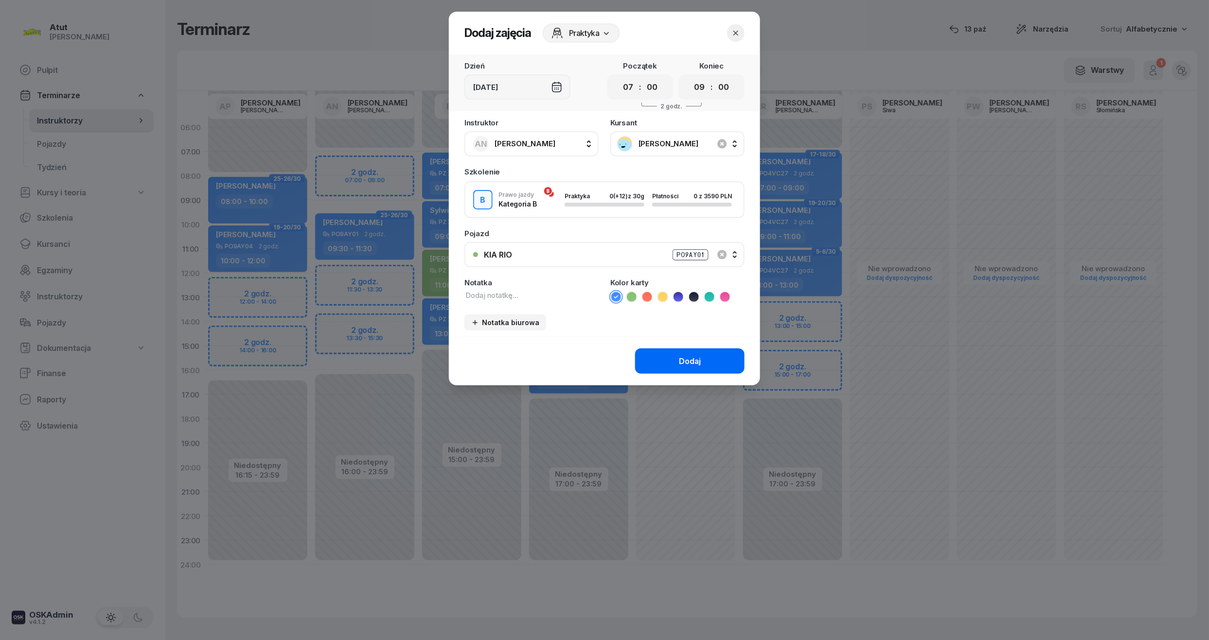
click at [676, 355] on button "Dodaj" at bounding box center [689, 361] width 109 height 25
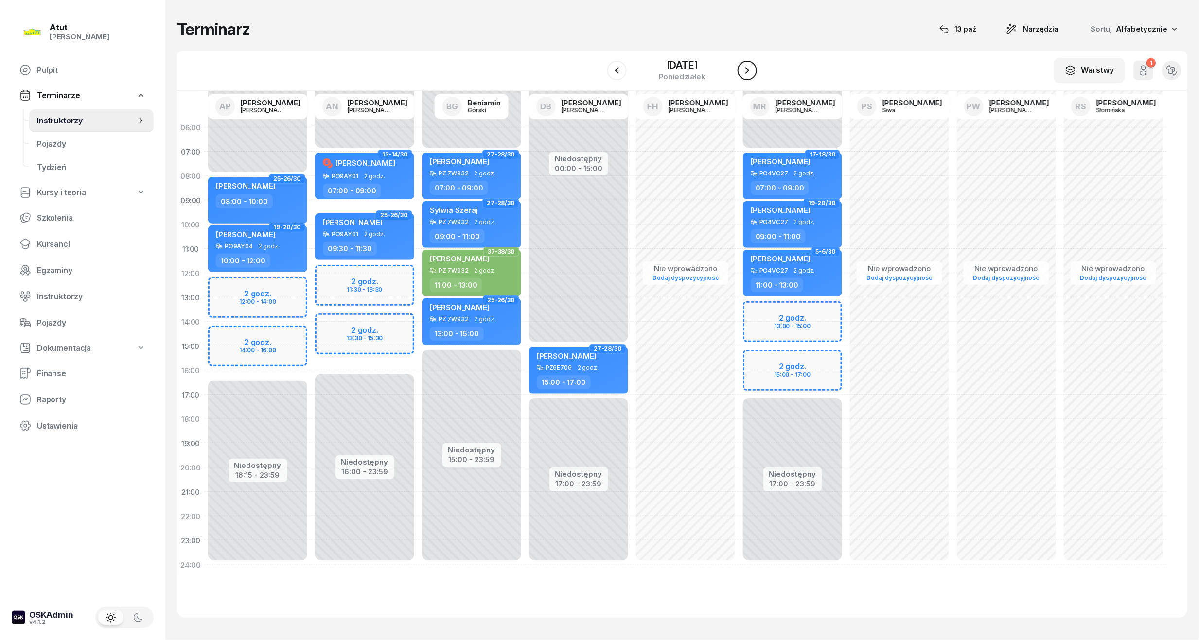
click at [752, 71] on icon "button" at bounding box center [747, 71] width 12 height 12
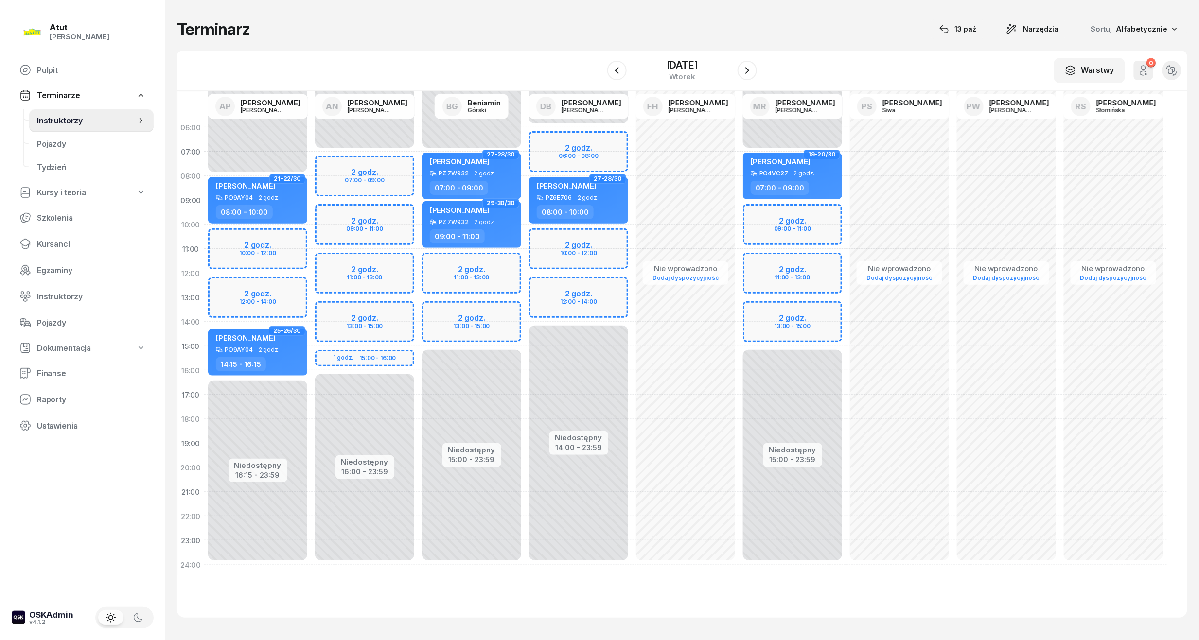
click at [374, 175] on div "Niedostępny 00:00 - 07:00 Niedostępny 16:00 - 23:59 2 godz. 07:00 - 09:00 2 god…" at bounding box center [364, 346] width 107 height 462
select select "07"
select select "09"
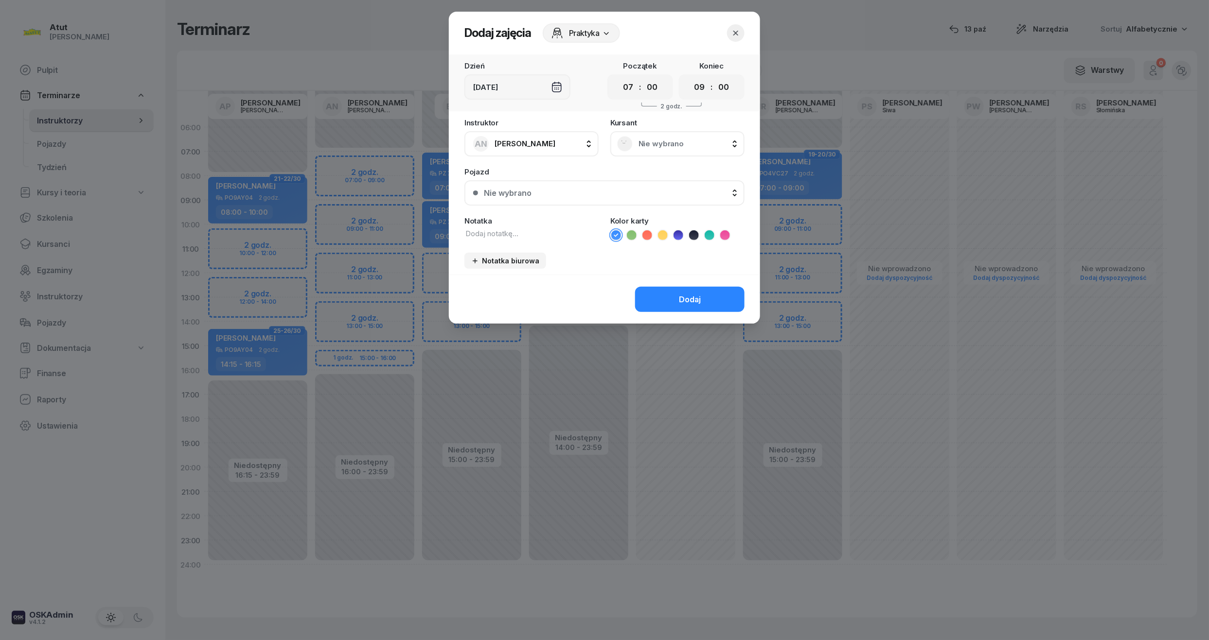
click at [658, 140] on span "Nie wybrano" at bounding box center [687, 144] width 99 height 9
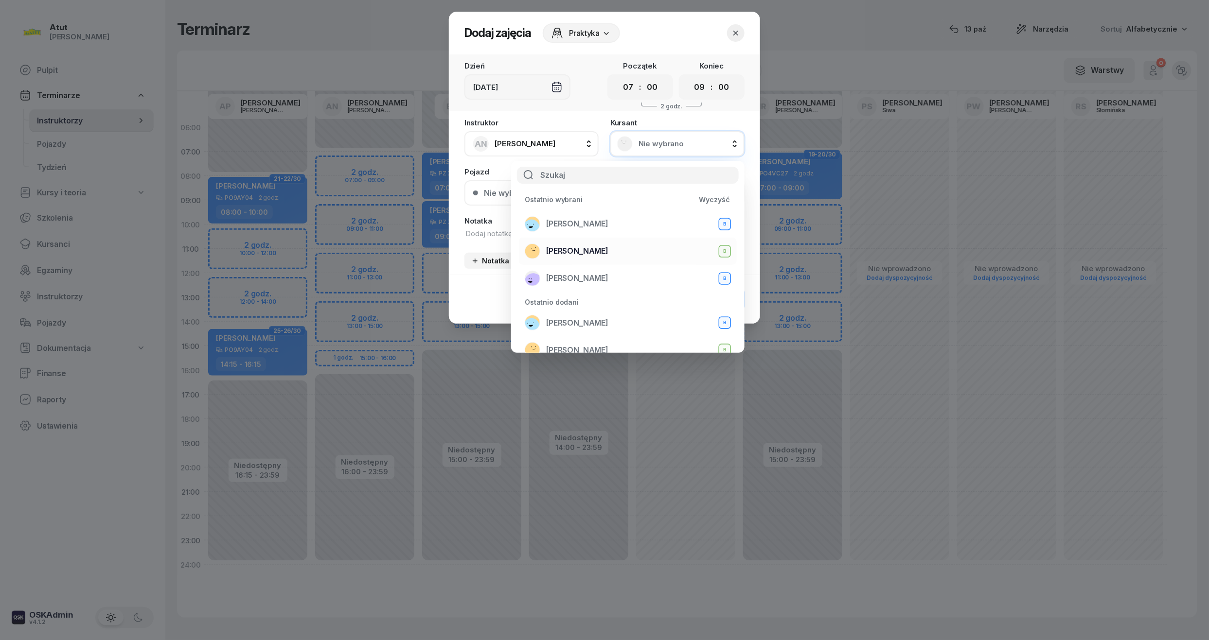
drag, startPoint x: 605, startPoint y: 222, endPoint x: 621, endPoint y: 259, distance: 40.5
click at [606, 223] on span "[PERSON_NAME]" at bounding box center [577, 223] width 62 height 9
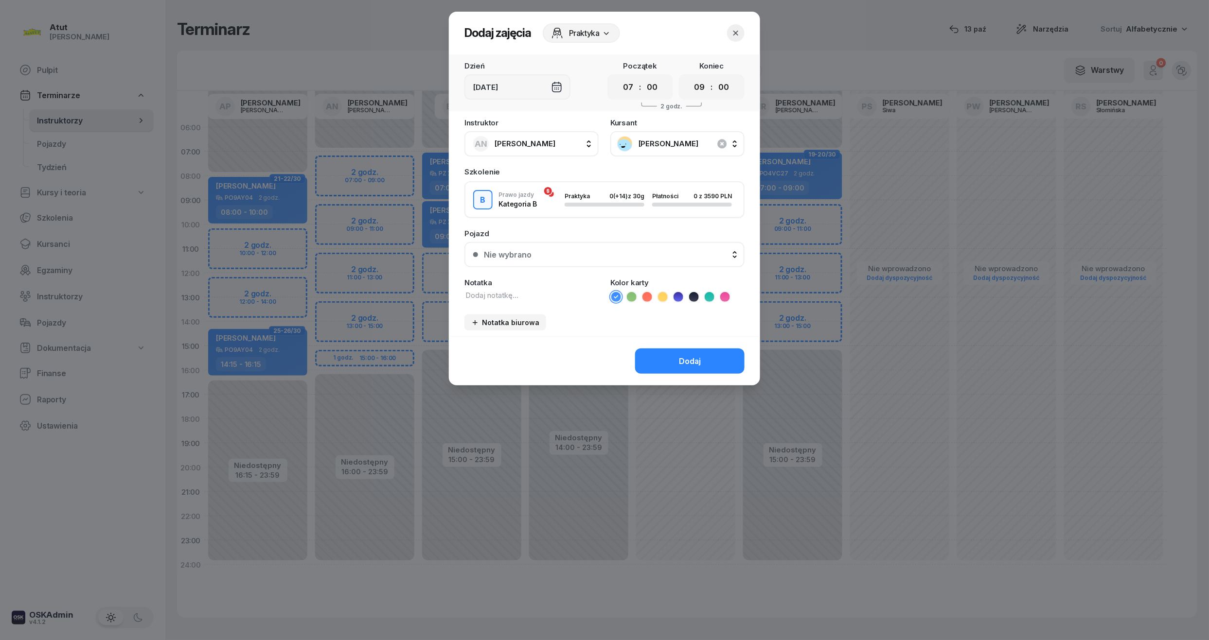
click at [596, 250] on div "Nie wybrano" at bounding box center [610, 254] width 252 height 9
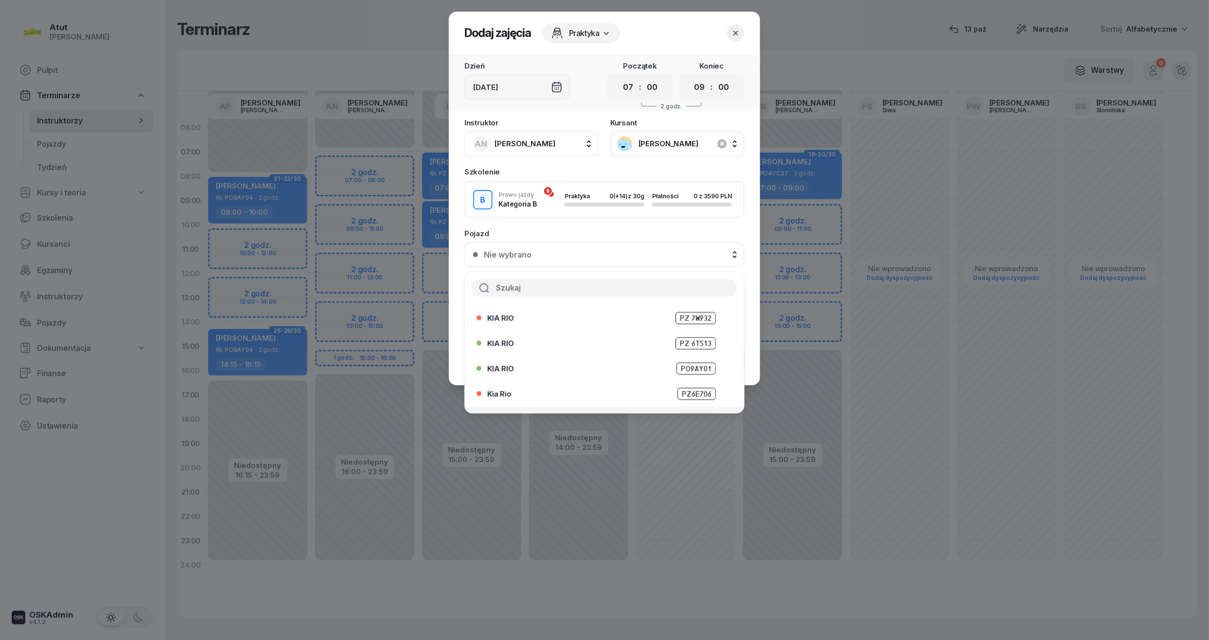
scroll to position [121, 0]
click at [683, 323] on span "PO9AY01" at bounding box center [695, 324] width 39 height 12
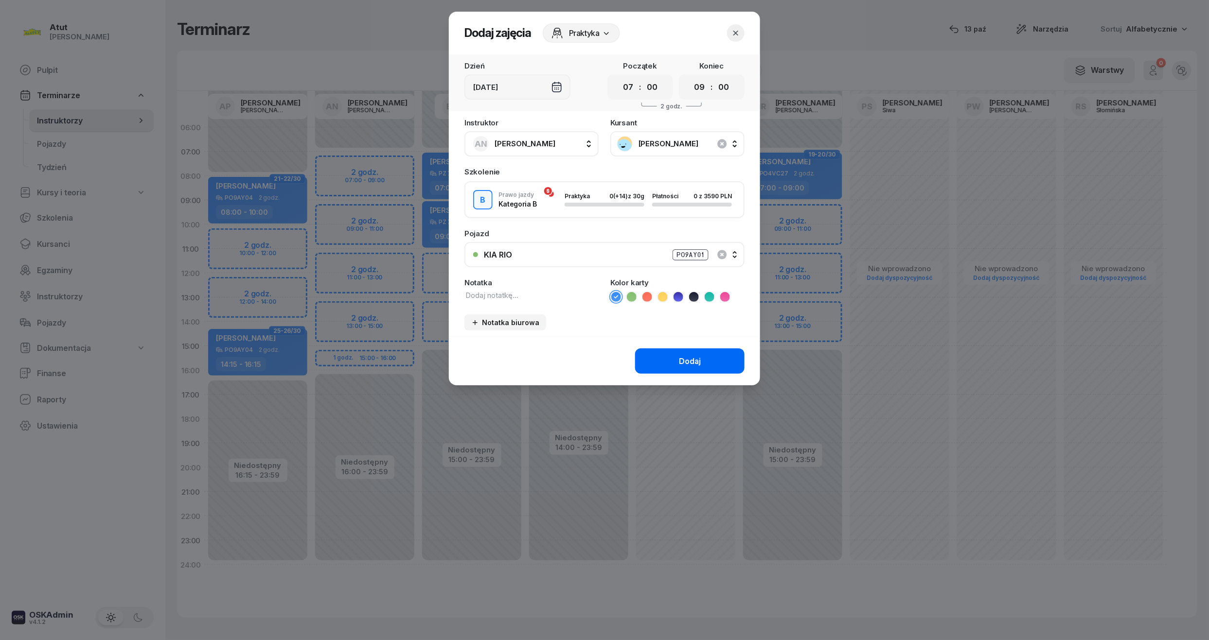
click at [700, 358] on div "Dodaj" at bounding box center [690, 361] width 22 height 9
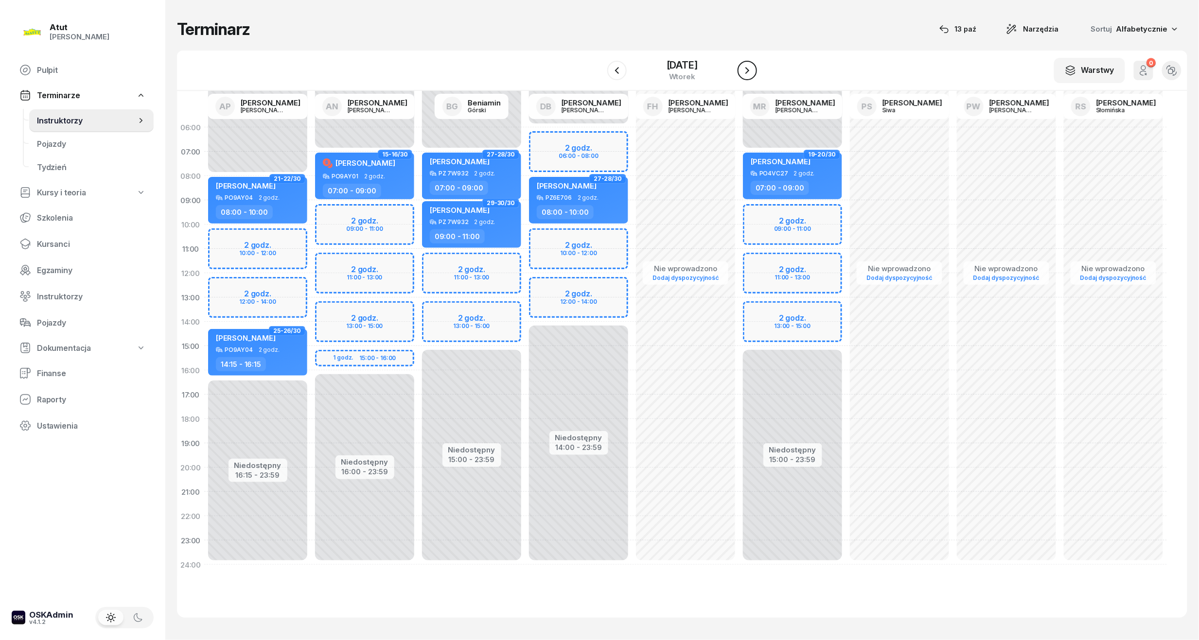
click at [747, 70] on icon "button" at bounding box center [747, 71] width 12 height 12
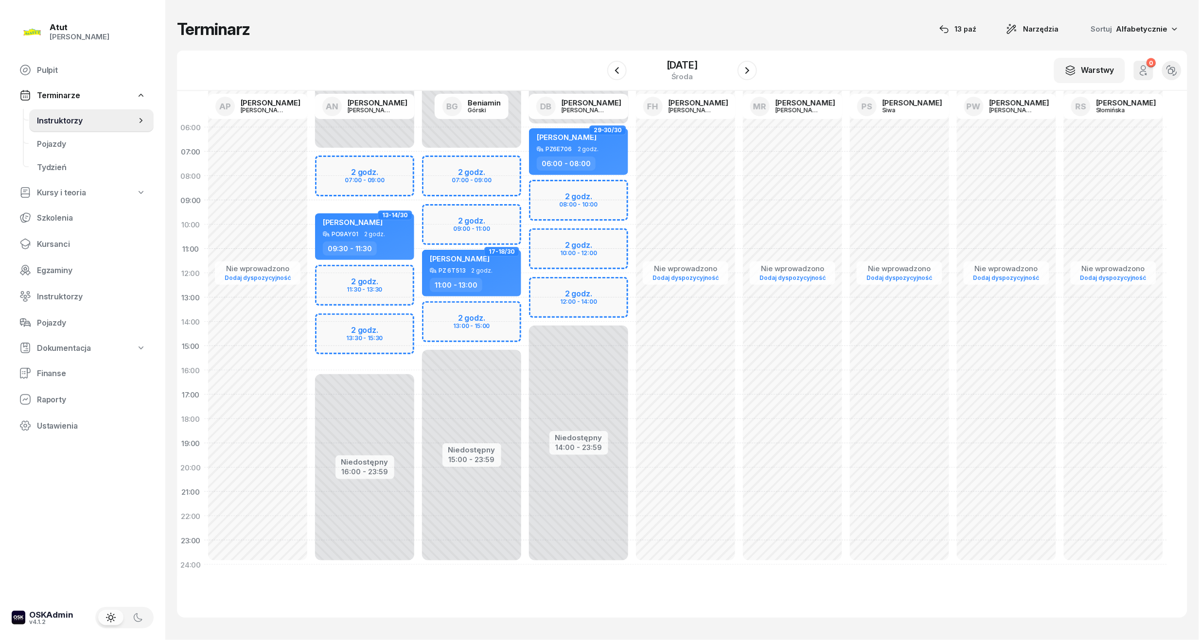
click at [335, 171] on div "Niedostępny 00:00 - 07:00 Niedostępny 16:00 - 23:59 2 godz. 07:00 - 09:00 2 god…" at bounding box center [364, 346] width 107 height 462
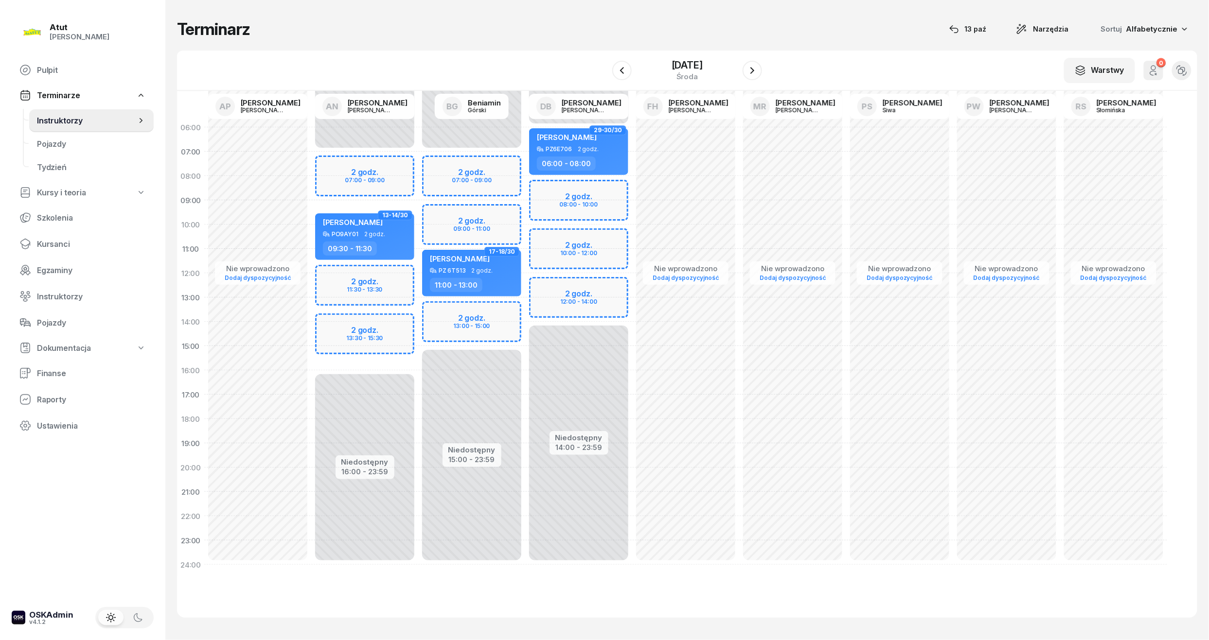
select select "07"
select select "09"
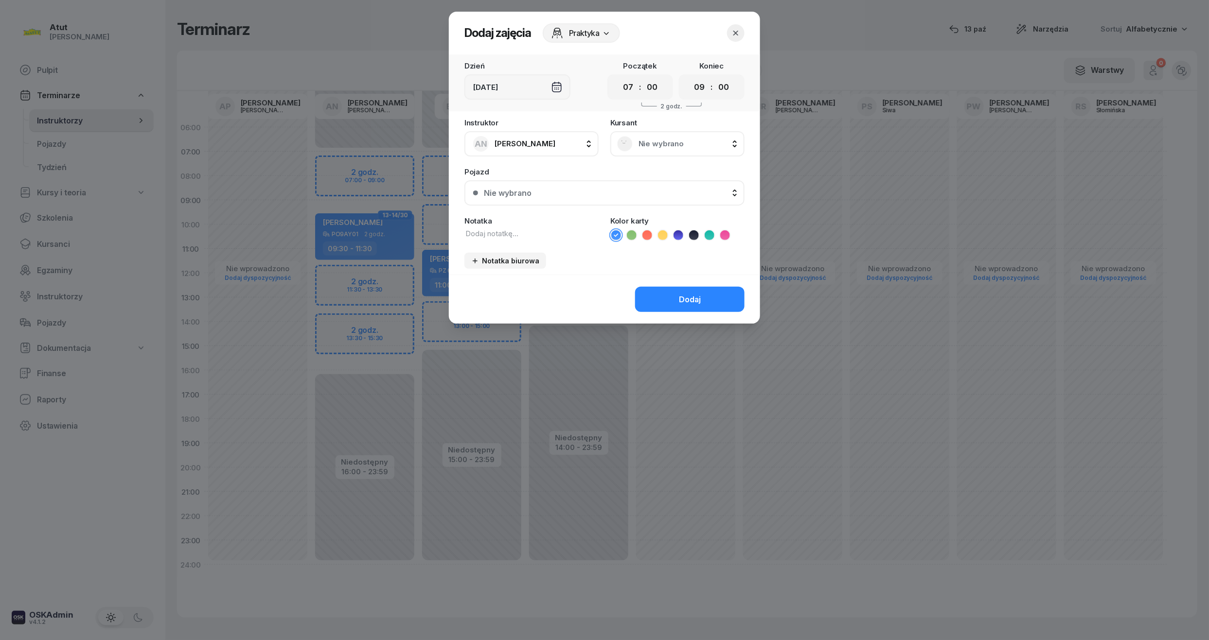
click at [635, 137] on div "Nie wybrano" at bounding box center [677, 144] width 121 height 16
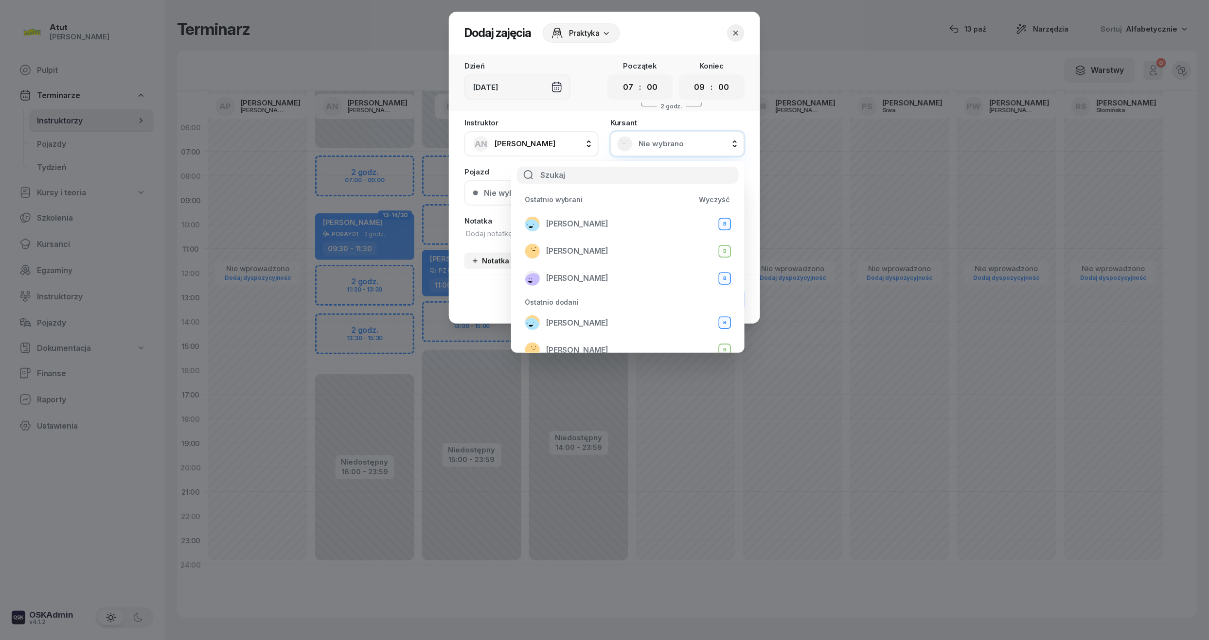
click at [617, 218] on div "[PERSON_NAME] B" at bounding box center [628, 224] width 206 height 16
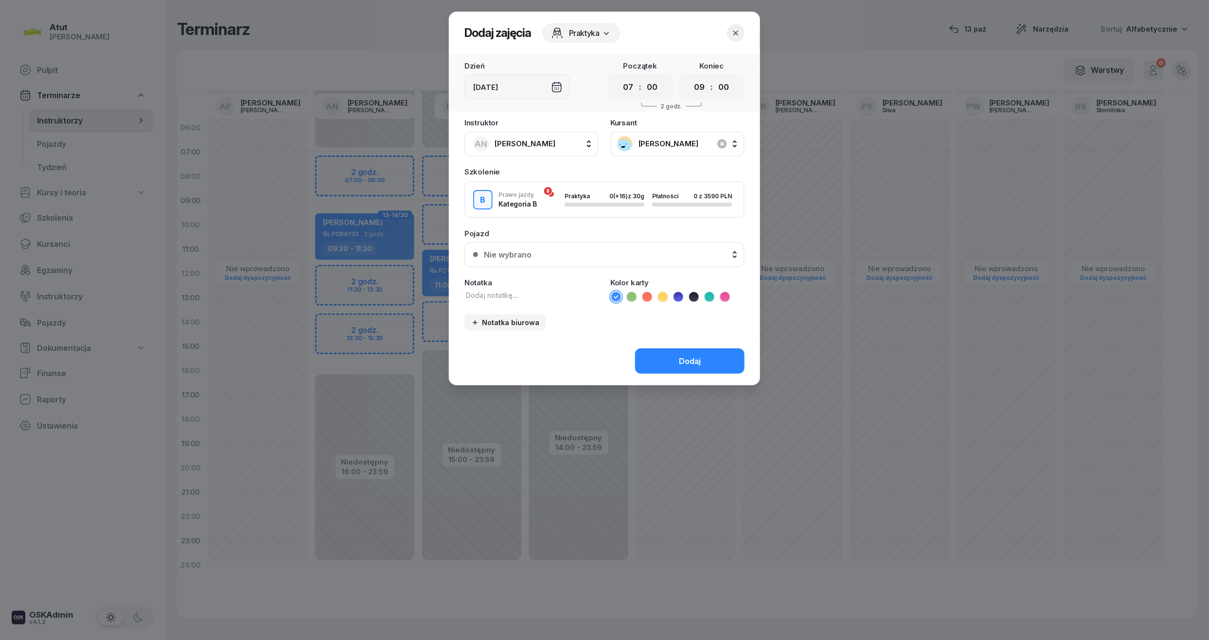
click at [557, 247] on button "Nie wybrano" at bounding box center [604, 254] width 280 height 25
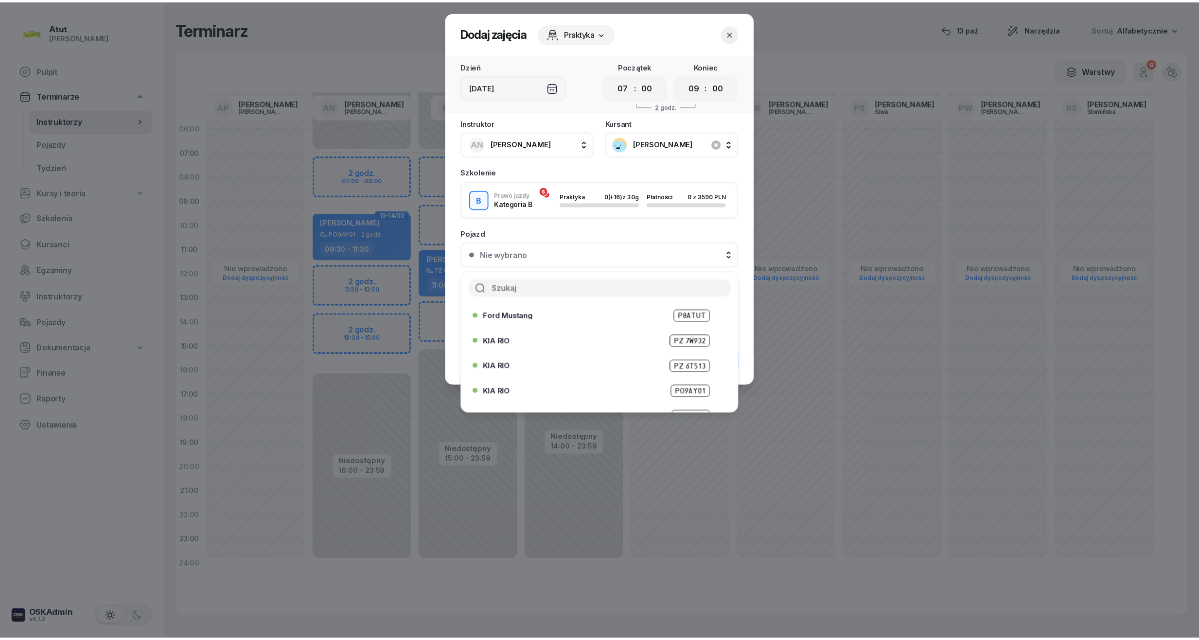
scroll to position [121, 0]
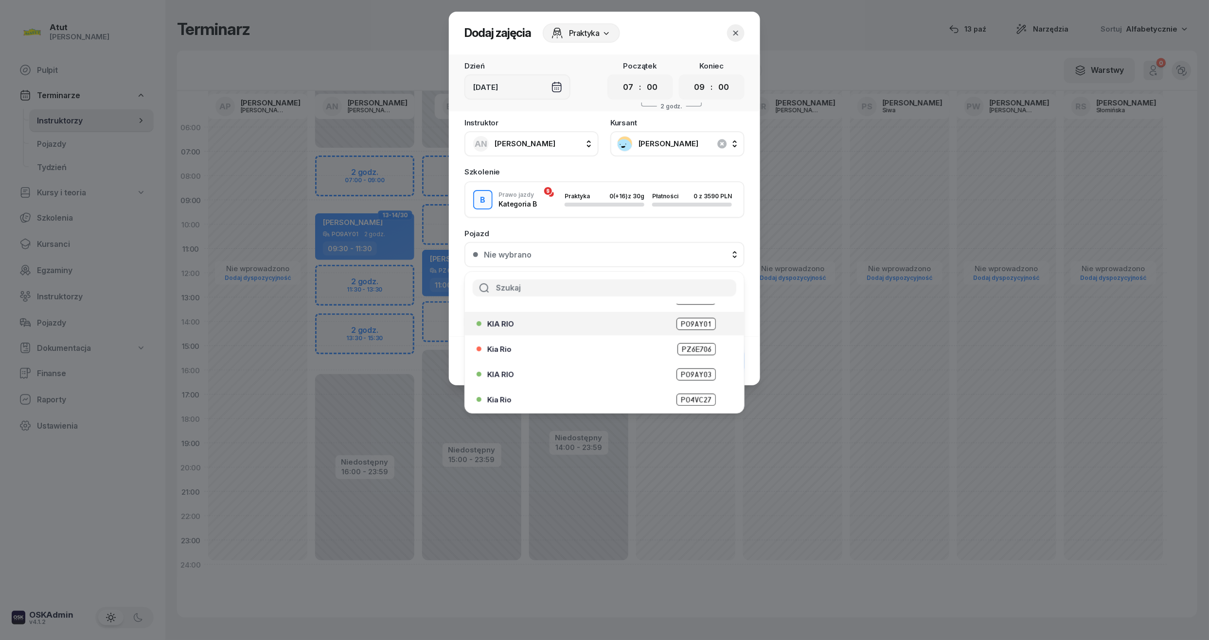
click at [691, 319] on span "PO9AY01" at bounding box center [695, 324] width 39 height 12
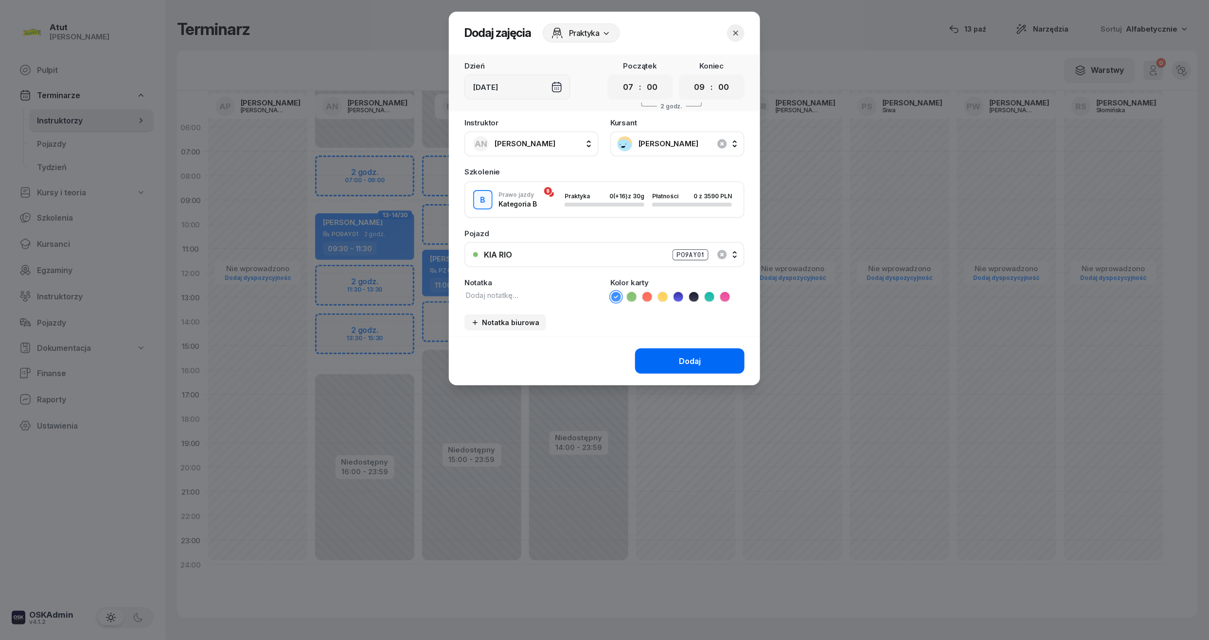
click at [685, 371] on button "Dodaj" at bounding box center [689, 361] width 109 height 25
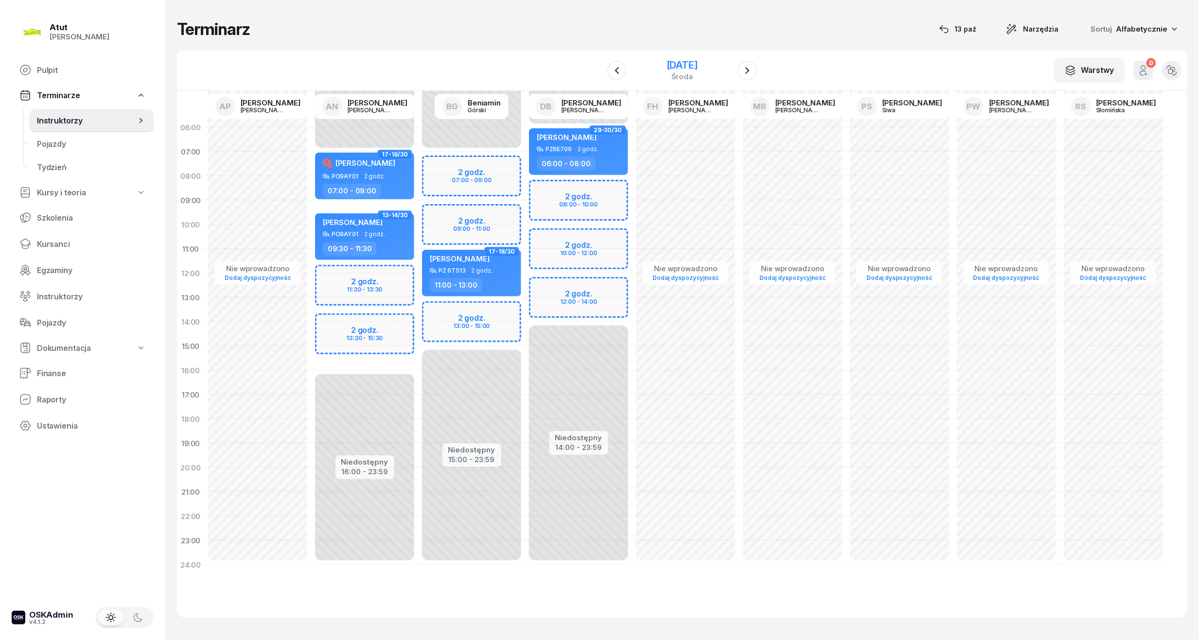
click at [698, 69] on div "[DATE]" at bounding box center [682, 65] width 31 height 10
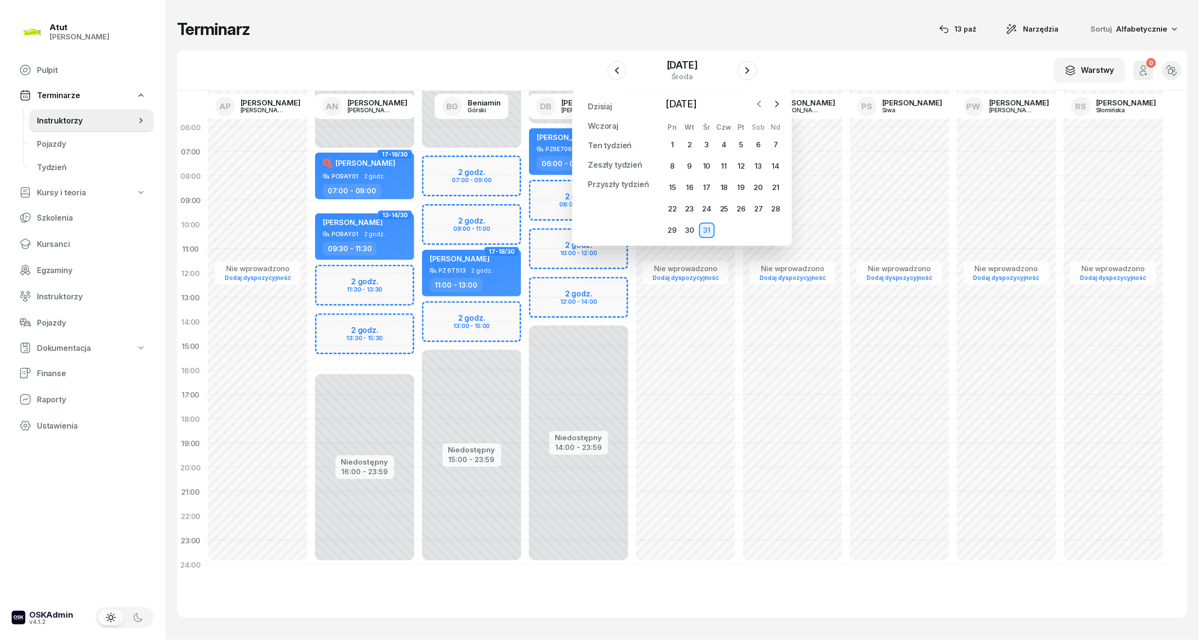
click at [759, 104] on icon "button" at bounding box center [760, 104] width 10 height 10
click at [758, 109] on button "button" at bounding box center [759, 104] width 15 height 15
click at [706, 189] on div "15" at bounding box center [707, 188] width 16 height 16
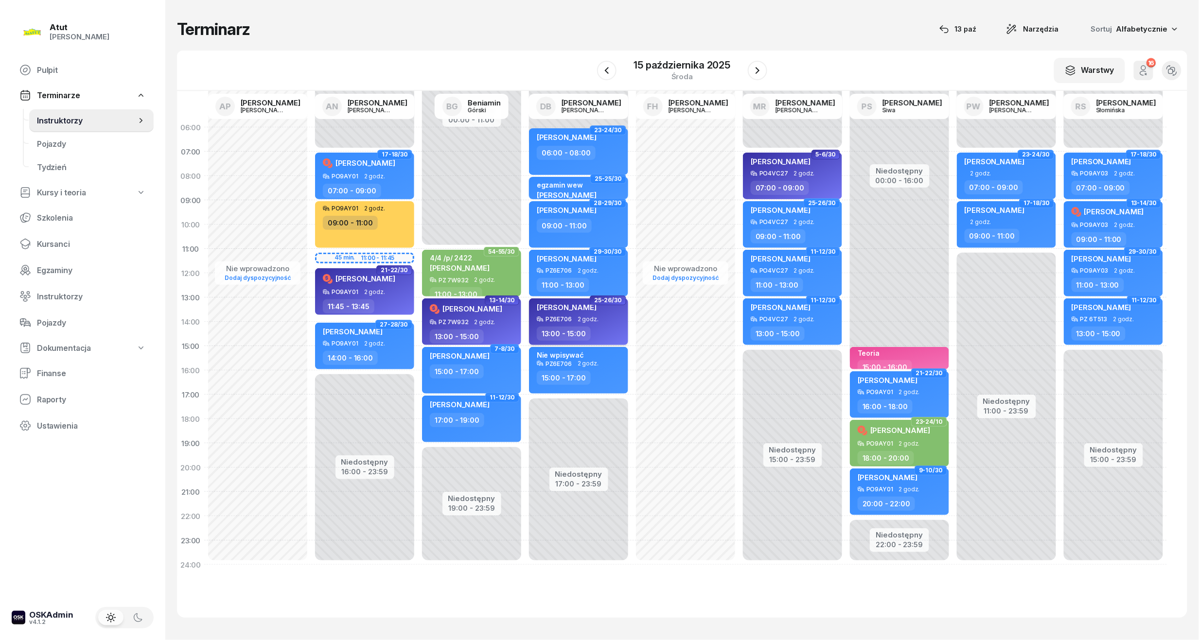
click at [587, 323] on div "[PERSON_NAME] PZ6E706 2 godz. 13:00 - 15:00" at bounding box center [578, 322] width 99 height 47
select select "13"
select select "15"
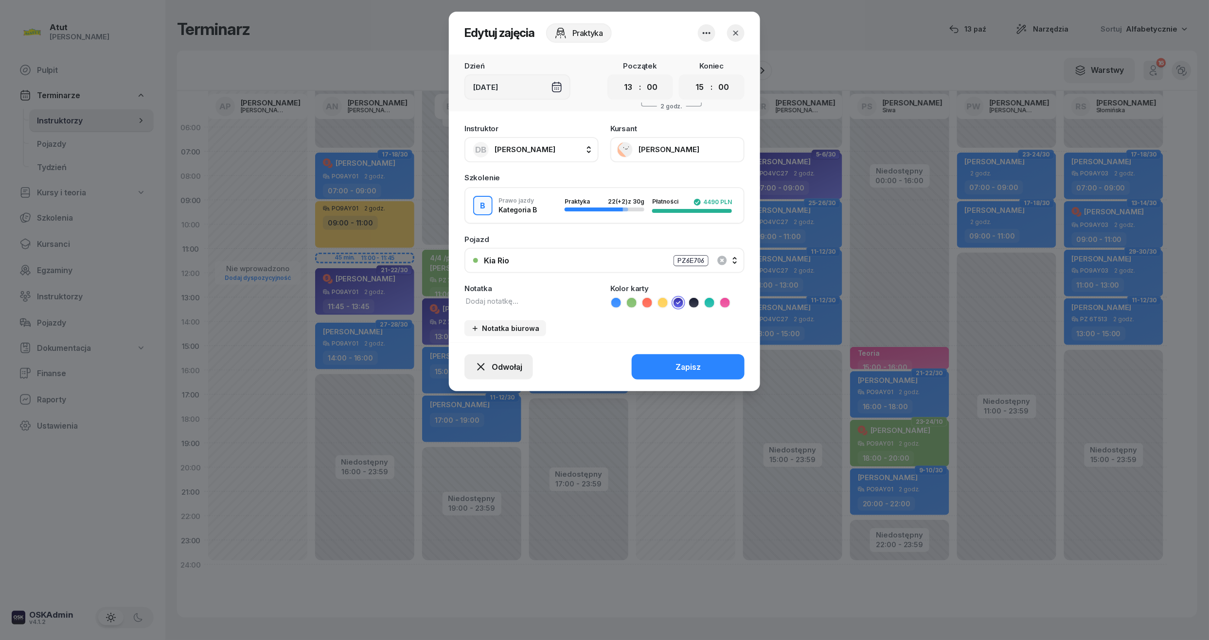
click at [491, 366] on div "Odwołaj" at bounding box center [498, 367] width 47 height 12
click at [456, 282] on div "My odwołaliśmy" at bounding box center [482, 286] width 59 height 9
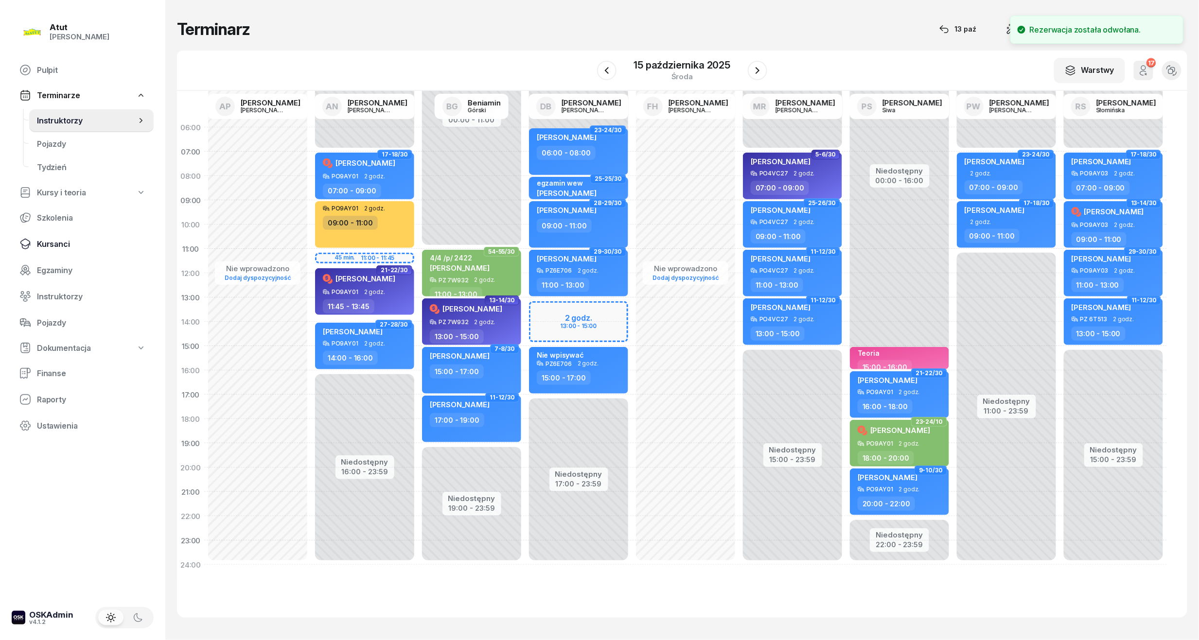
click at [56, 240] on span "Kursanci" at bounding box center [91, 244] width 109 height 9
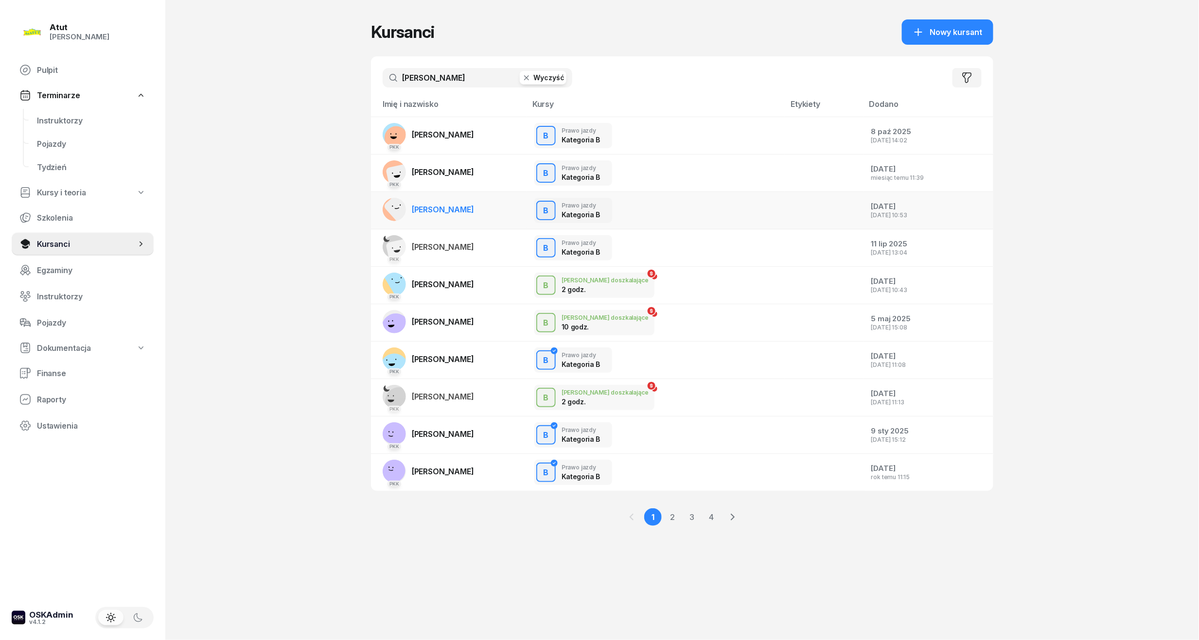
click at [451, 214] on span "[PERSON_NAME]" at bounding box center [443, 210] width 62 height 10
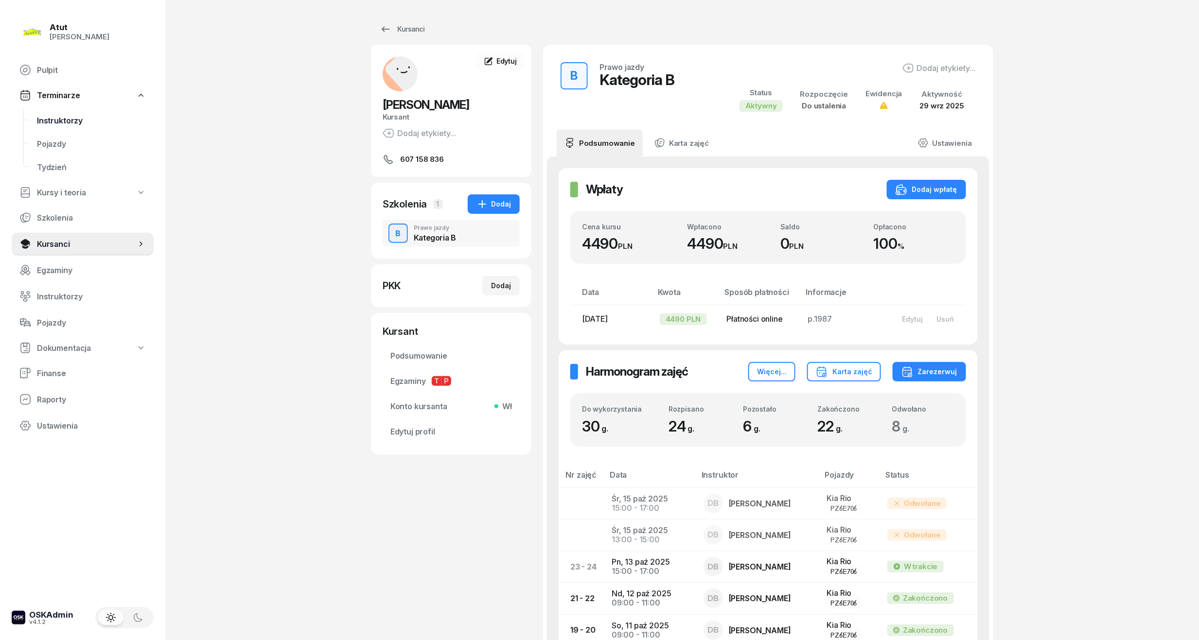
click at [64, 121] on span "Instruktorzy" at bounding box center [91, 120] width 109 height 9
